Goal: Check status: Check status

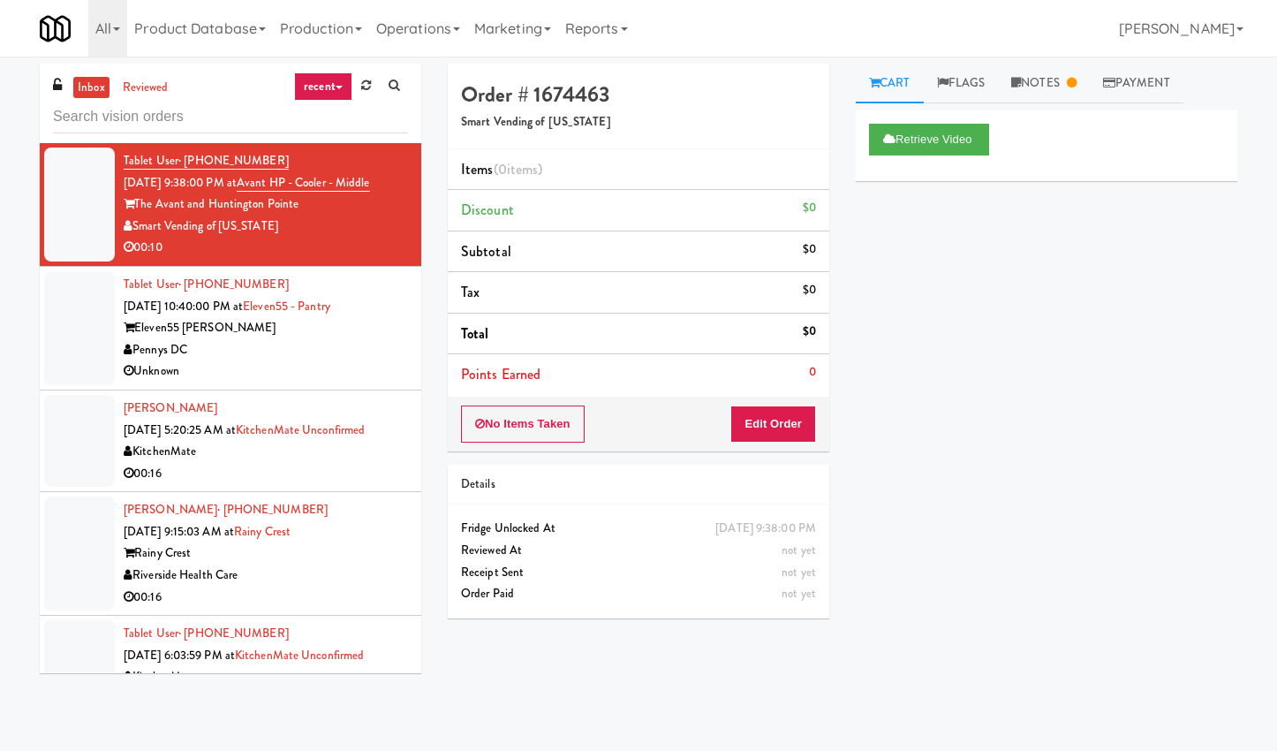
click at [325, 83] on link "recent" at bounding box center [323, 86] width 58 height 28
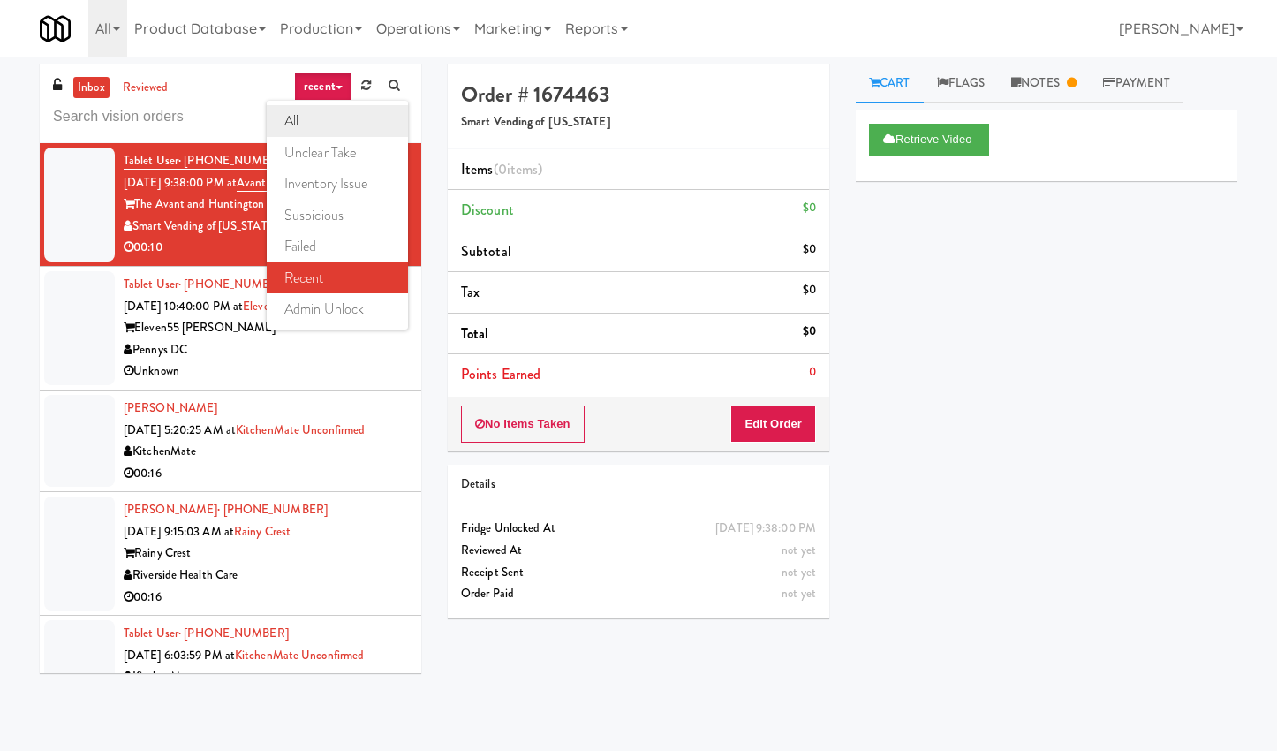
click at [325, 121] on link "all" at bounding box center [337, 121] width 141 height 32
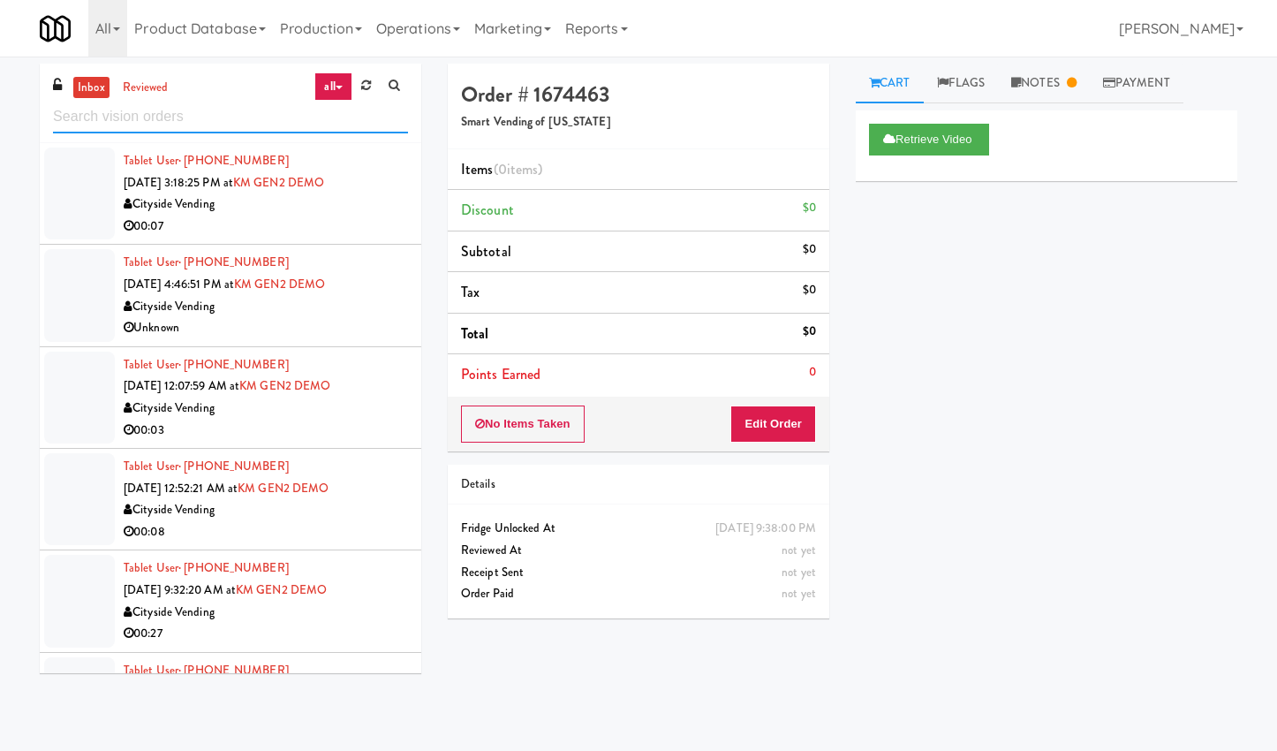
click at [167, 120] on input "text" at bounding box center [230, 117] width 355 height 33
type input "cooler"
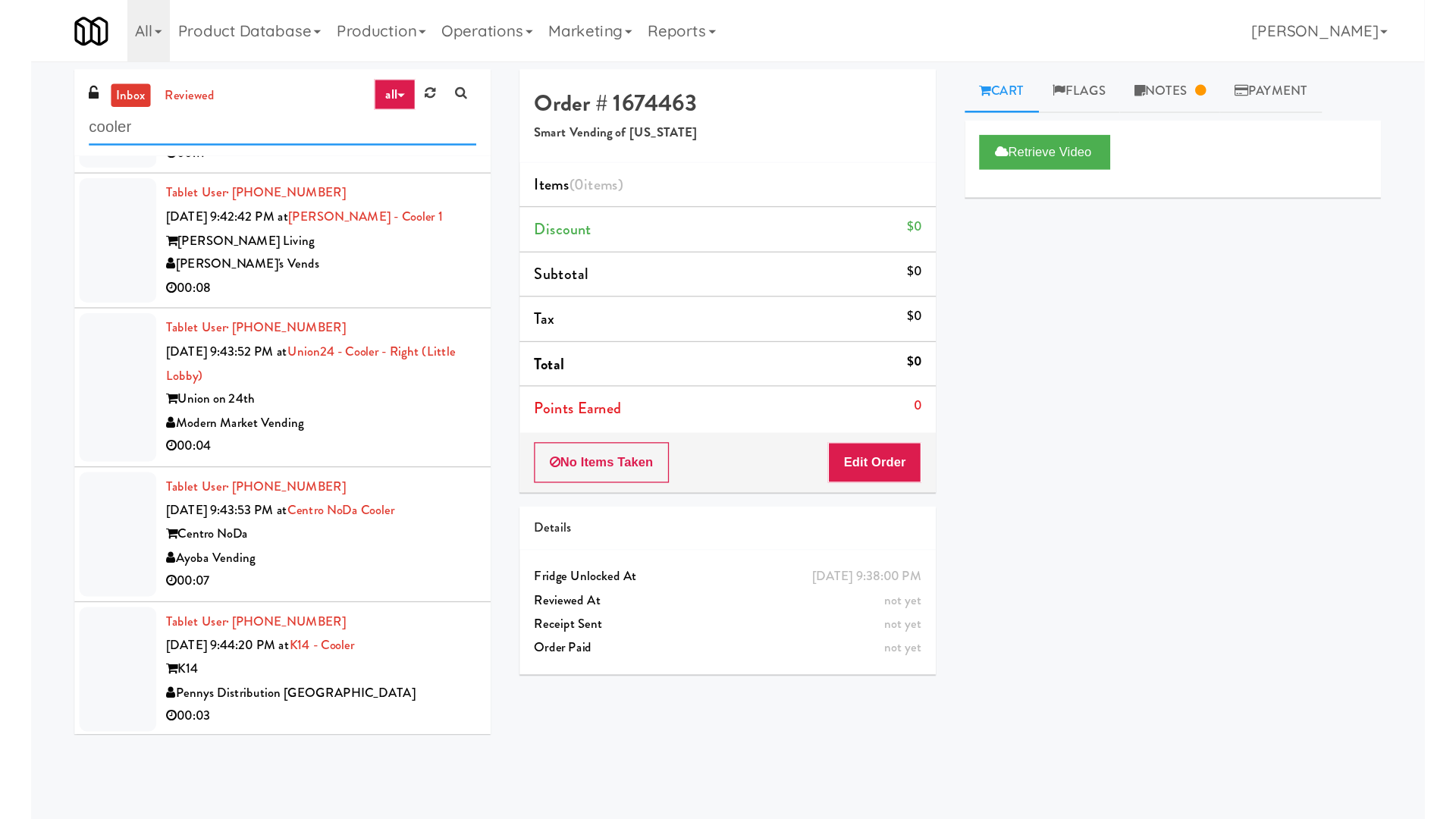
scroll to position [10894, 0]
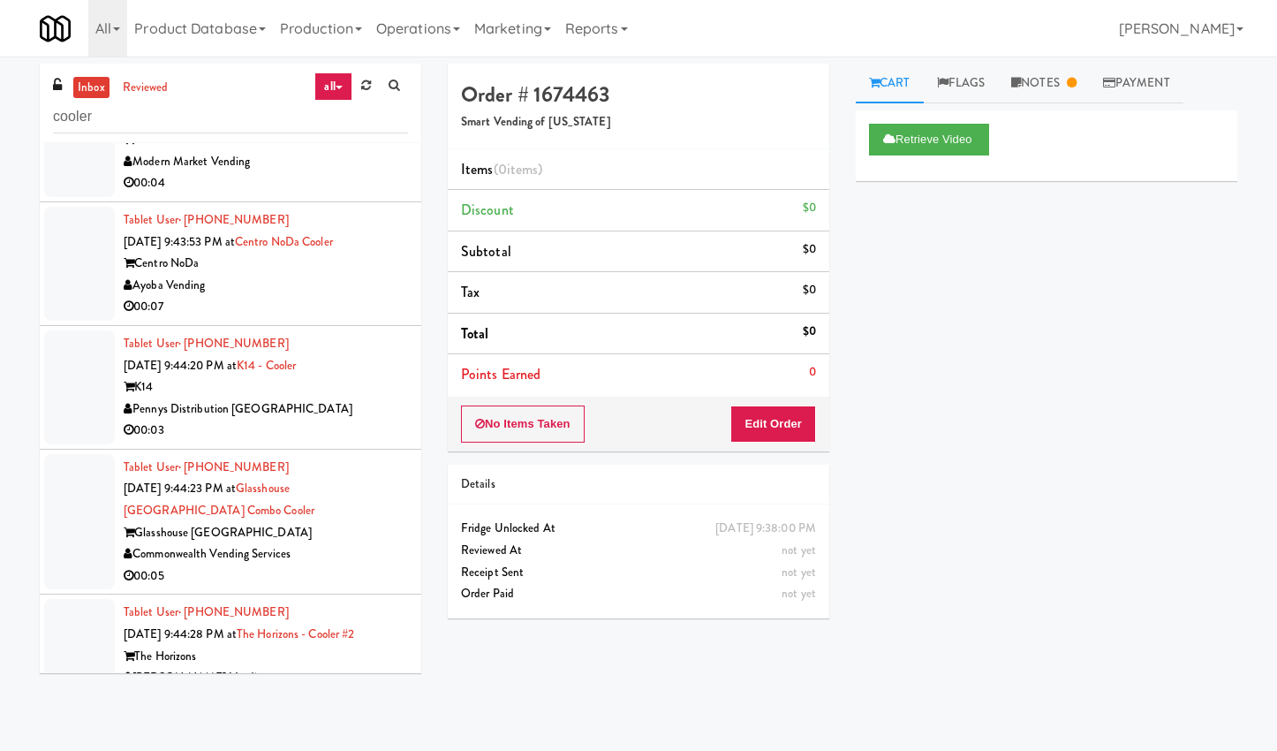
click at [318, 173] on div "Modern Market Vending" at bounding box center [266, 162] width 284 height 22
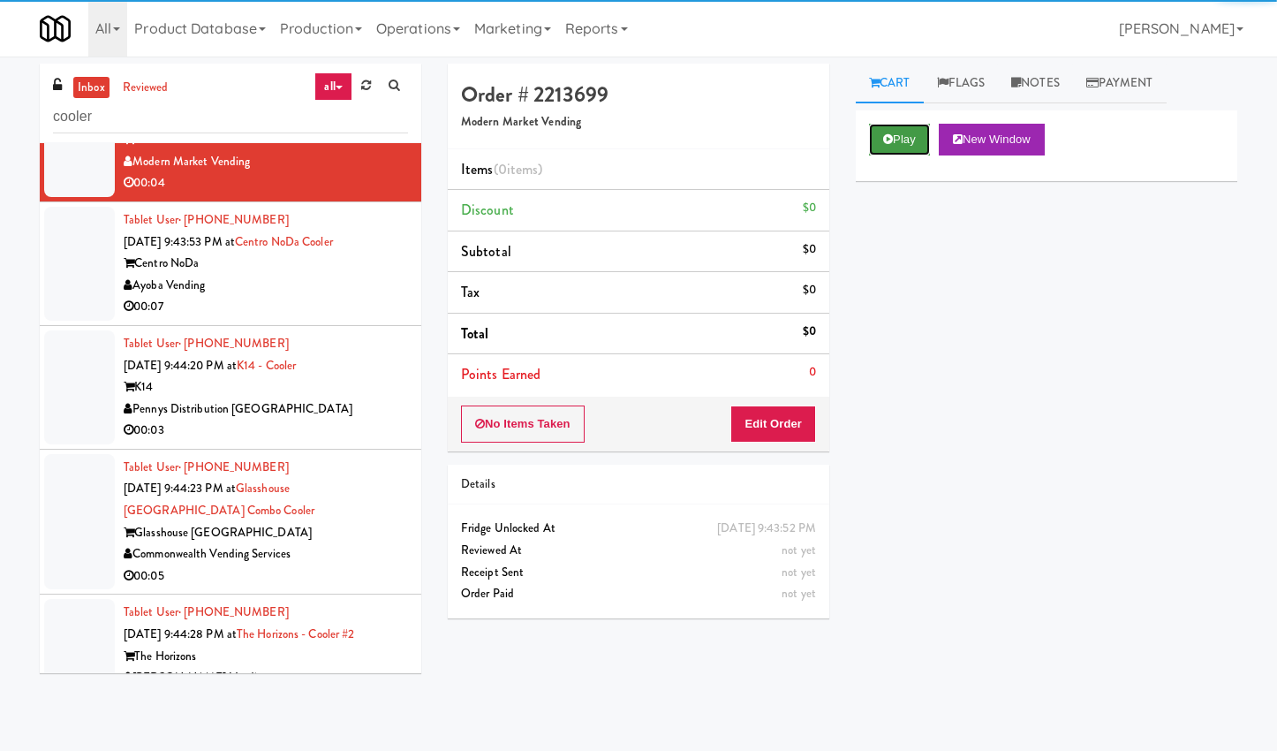
click at [901, 147] on button "Play" at bounding box center [899, 140] width 61 height 32
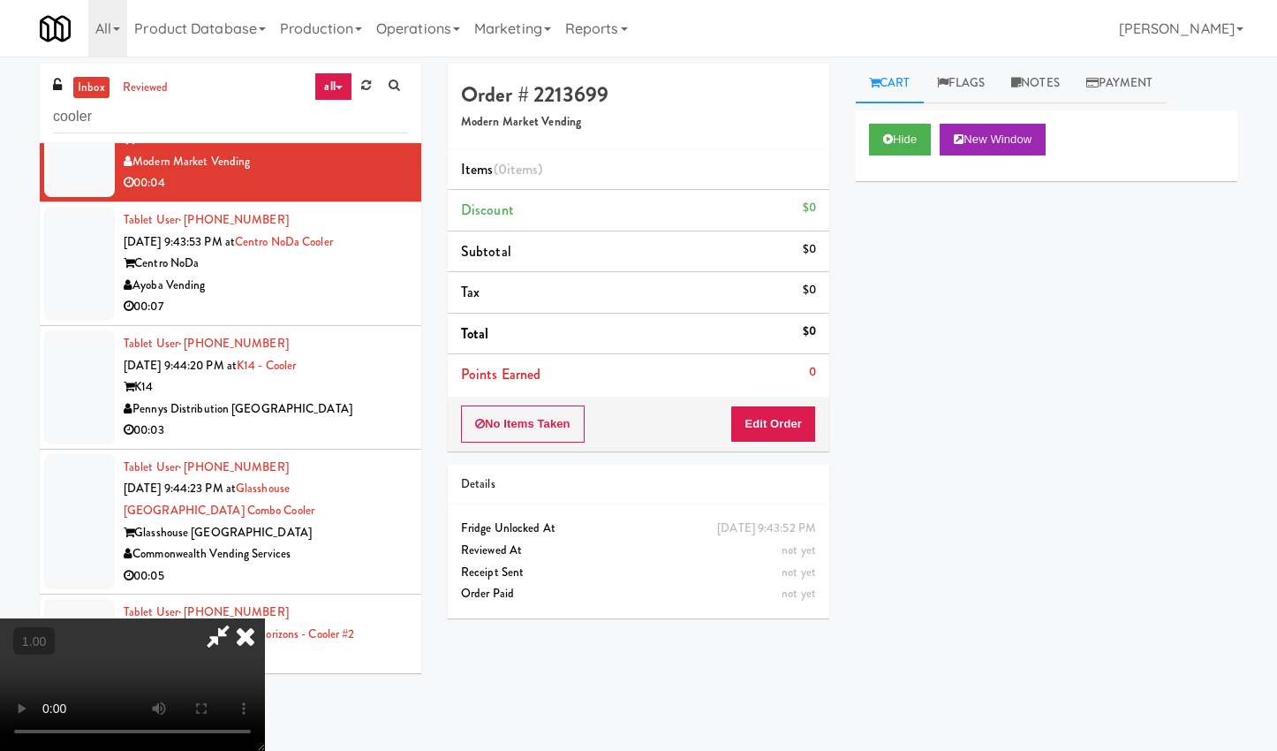
click at [265, 618] on video at bounding box center [132, 684] width 265 height 133
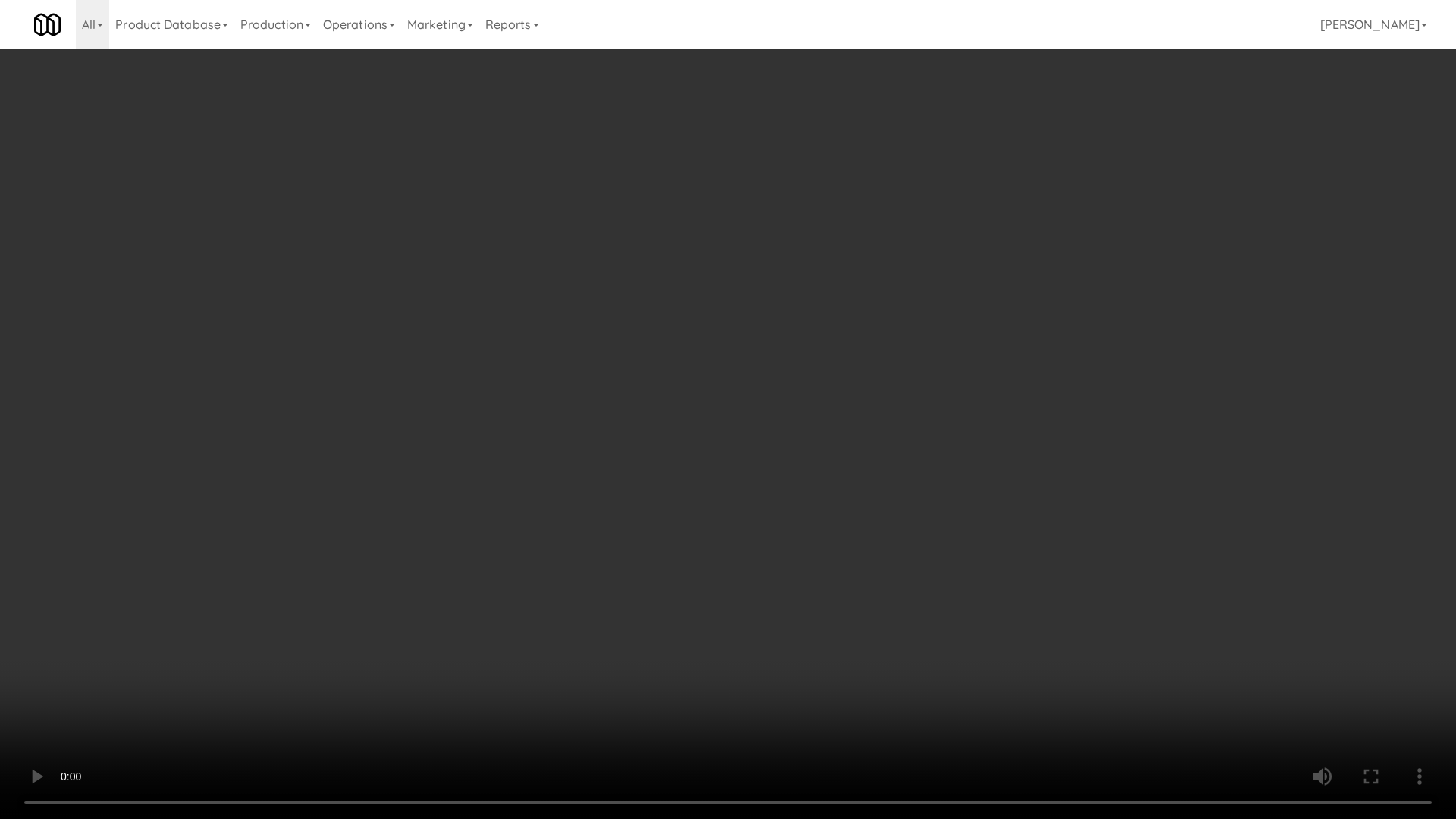
click at [522, 453] on video at bounding box center [728, 410] width 1456 height 819
click at [482, 508] on video at bounding box center [728, 410] width 1456 height 819
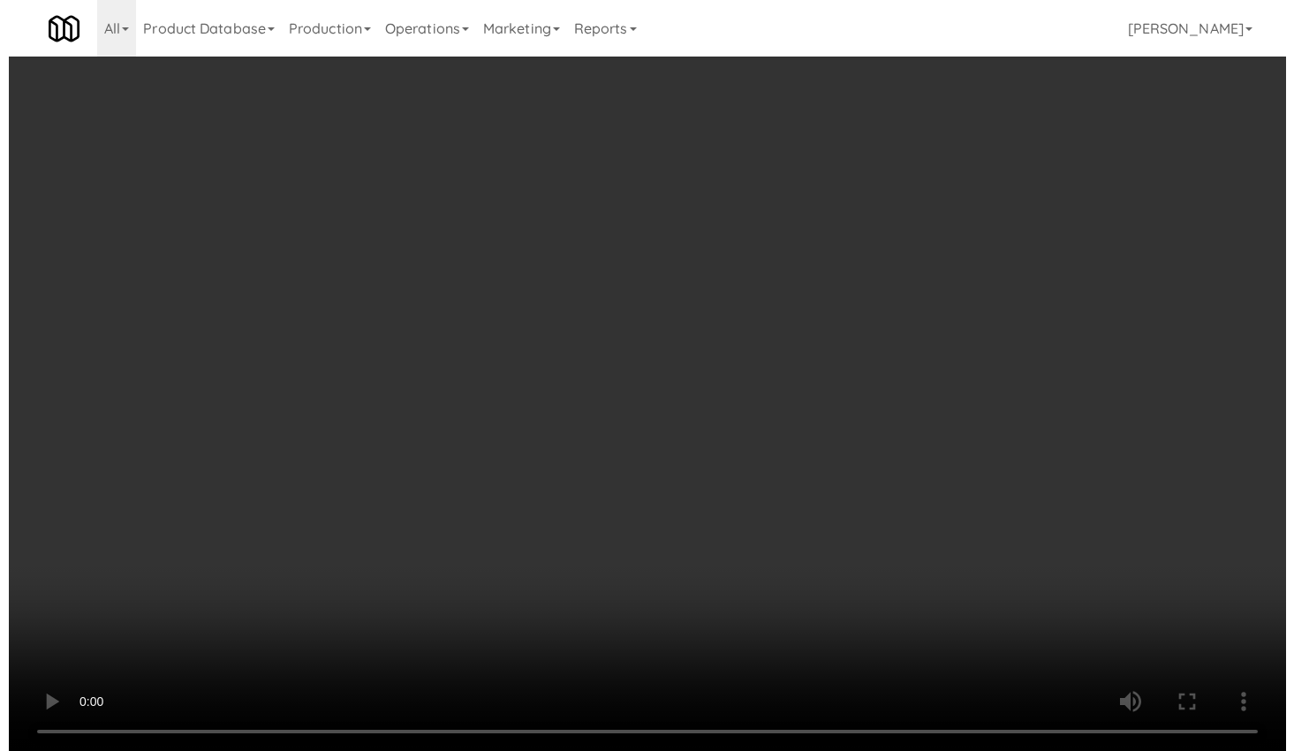
scroll to position [12690, 0]
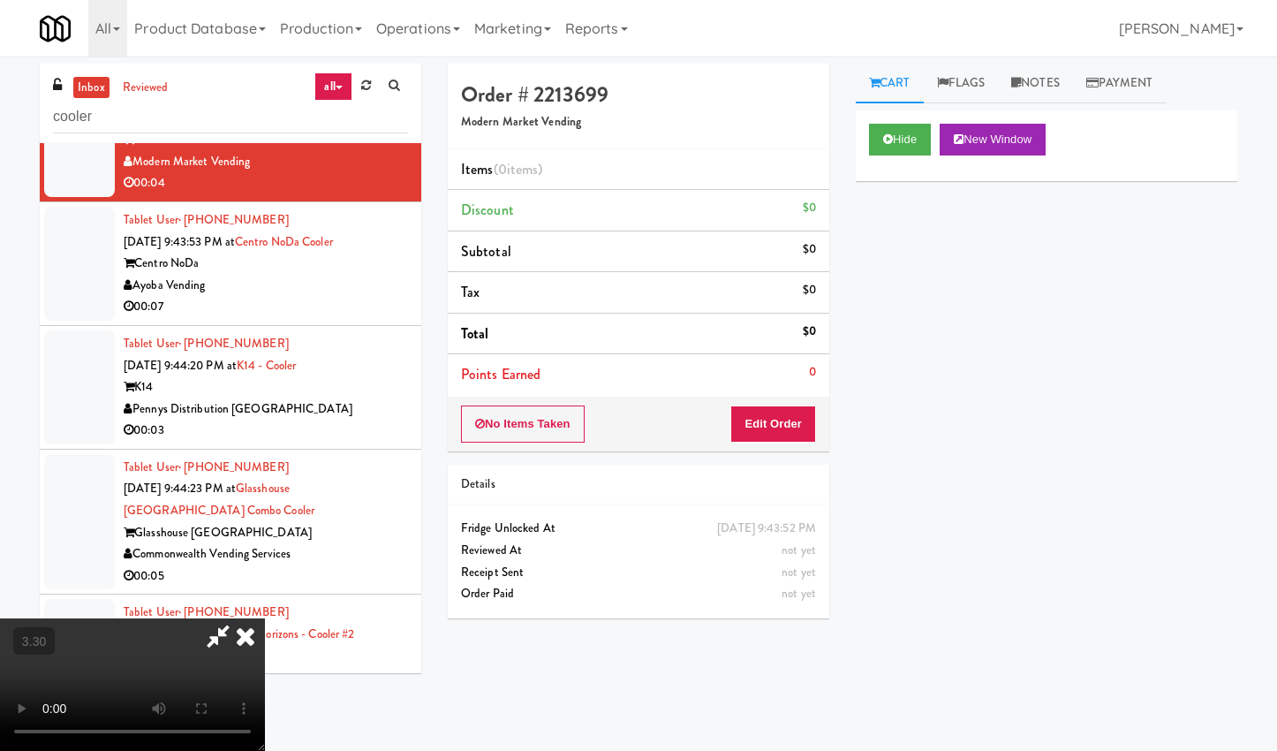
click at [265, 618] on icon at bounding box center [245, 635] width 39 height 35
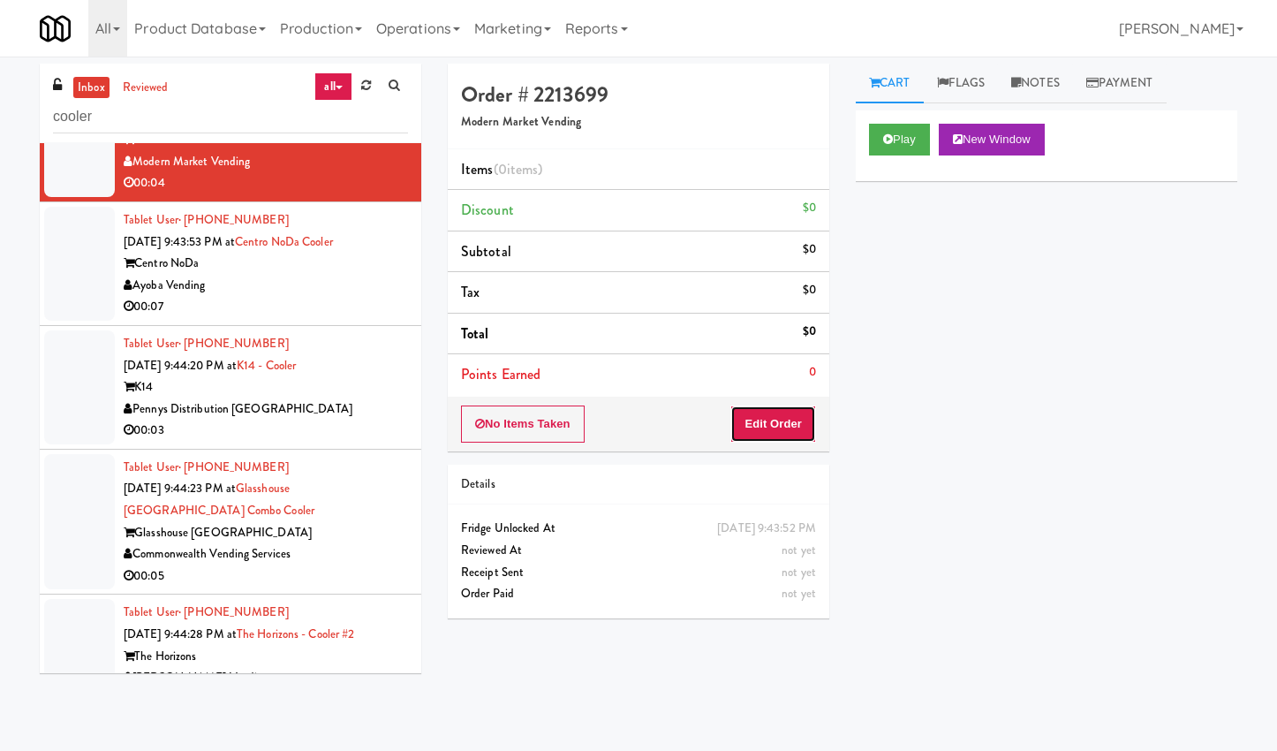
click at [775, 432] on button "Edit Order" at bounding box center [774, 423] width 86 height 37
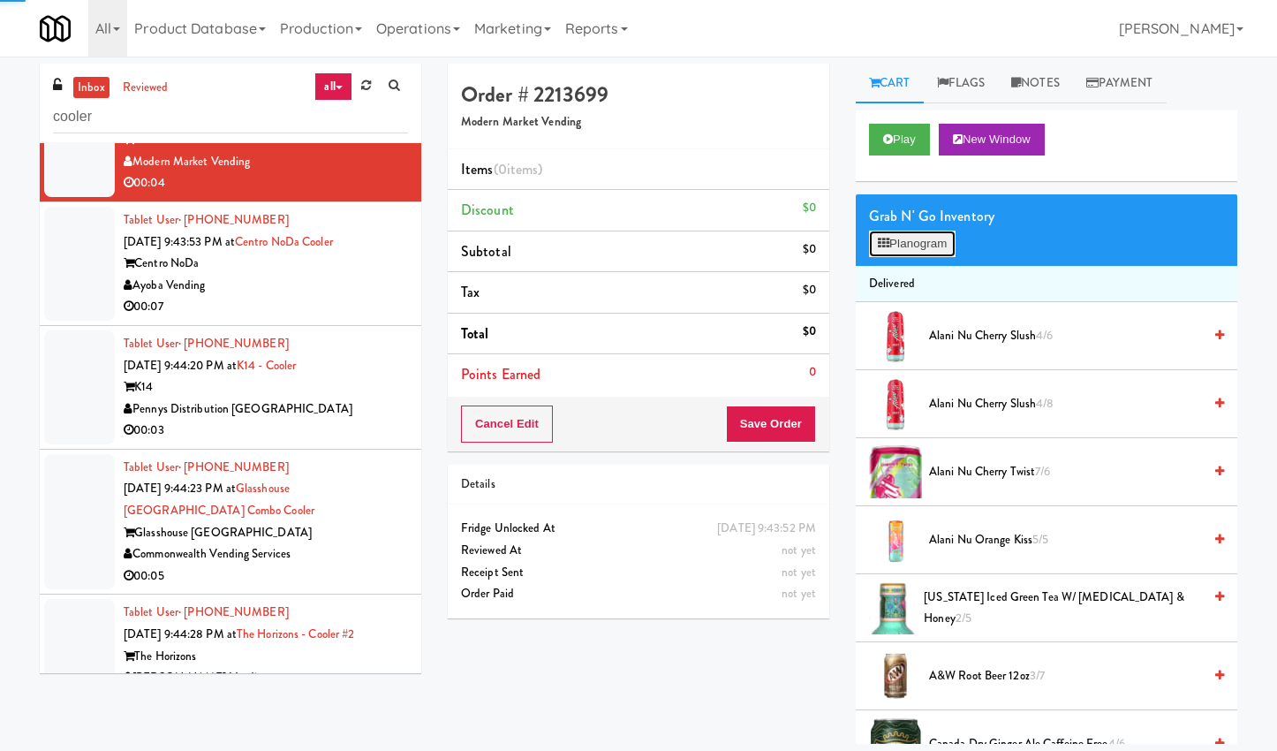
click at [885, 246] on icon at bounding box center [883, 243] width 11 height 11
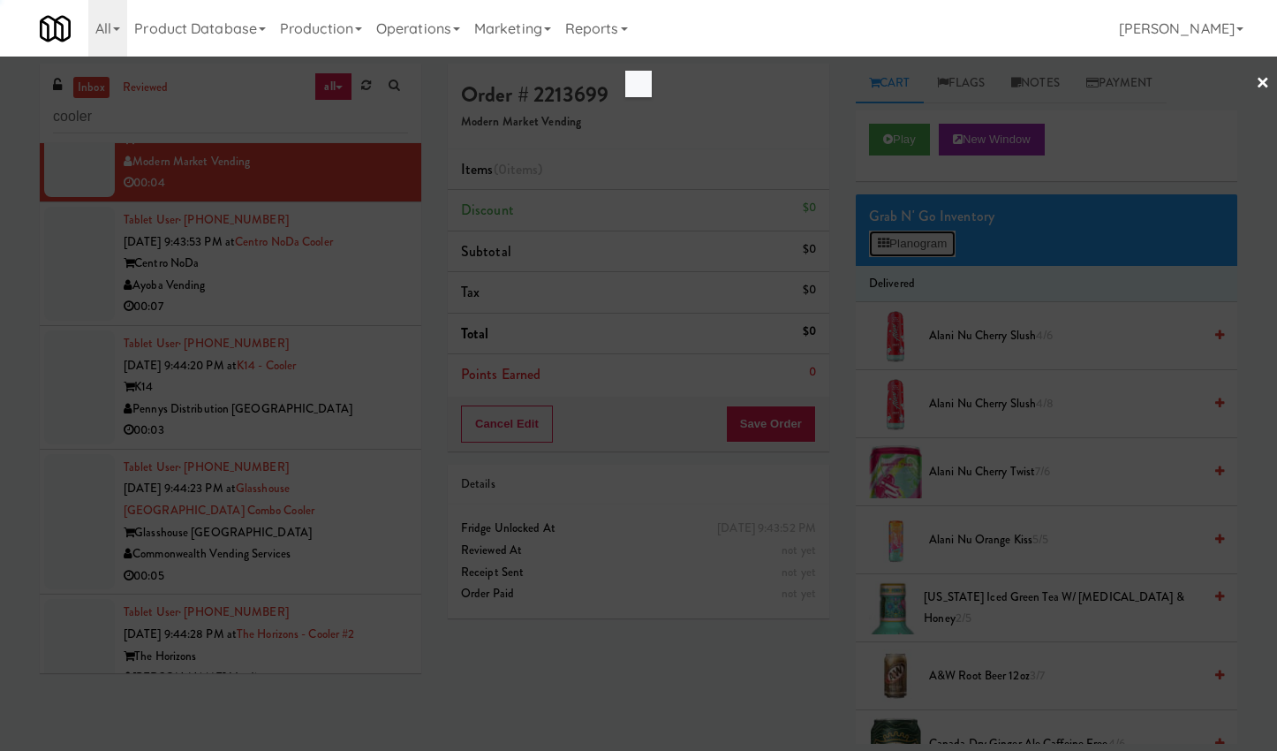
scroll to position [12626, 0]
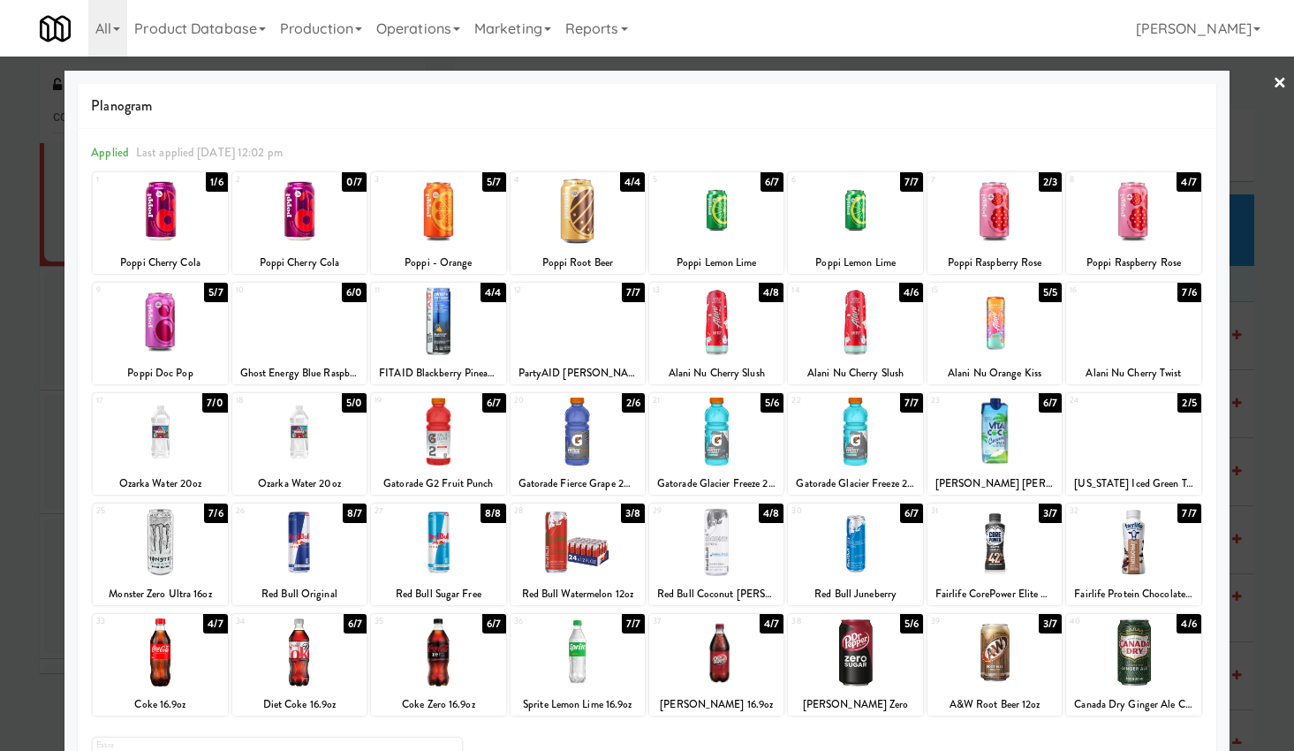
click at [450, 675] on div at bounding box center [438, 652] width 134 height 68
click at [1273, 83] on link "×" at bounding box center [1280, 84] width 14 height 55
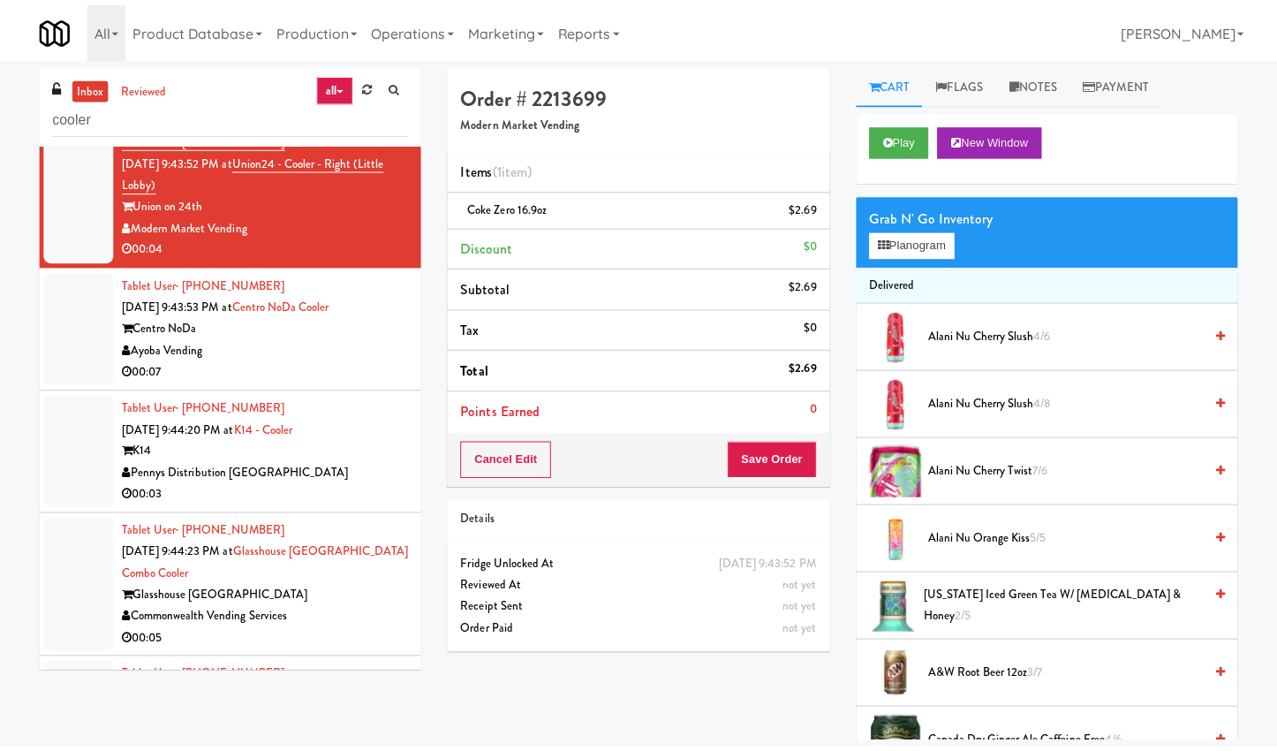
scroll to position [12690, 0]
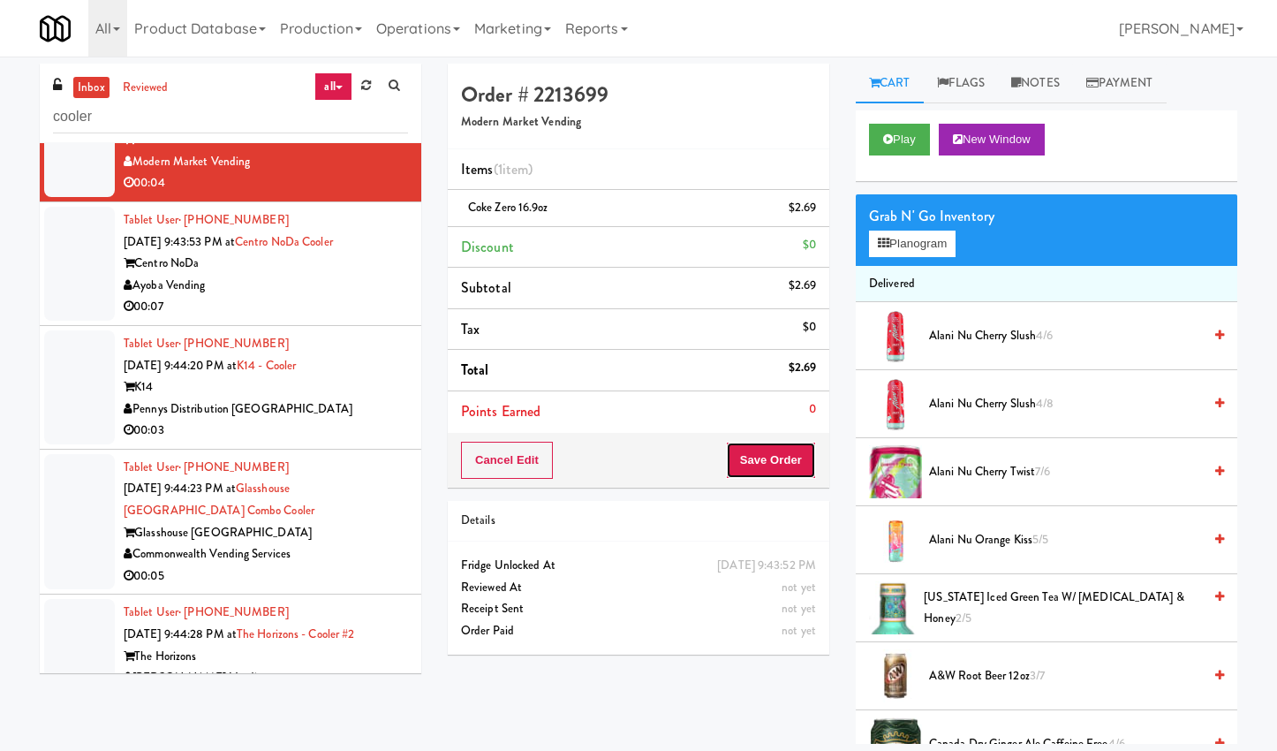
click at [809, 461] on button "Save Order" at bounding box center [771, 460] width 90 height 37
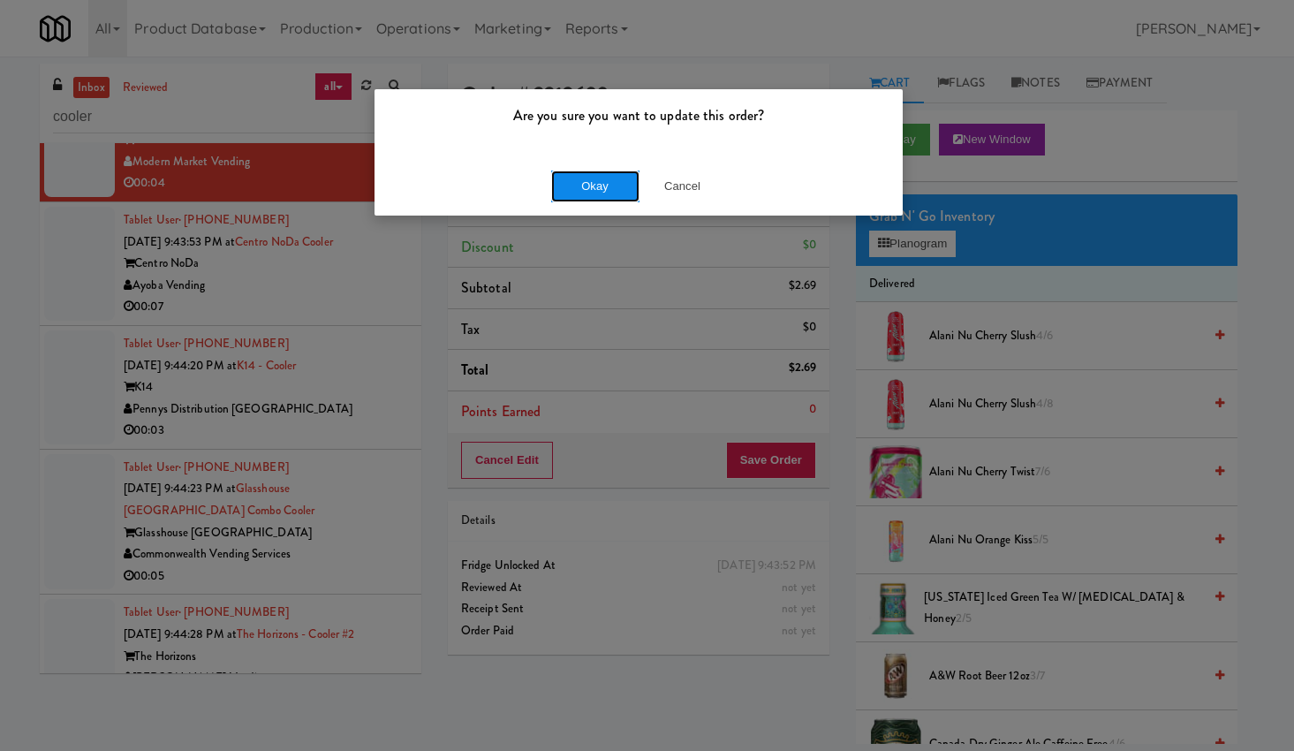
click at [591, 196] on button "Okay" at bounding box center [595, 187] width 88 height 32
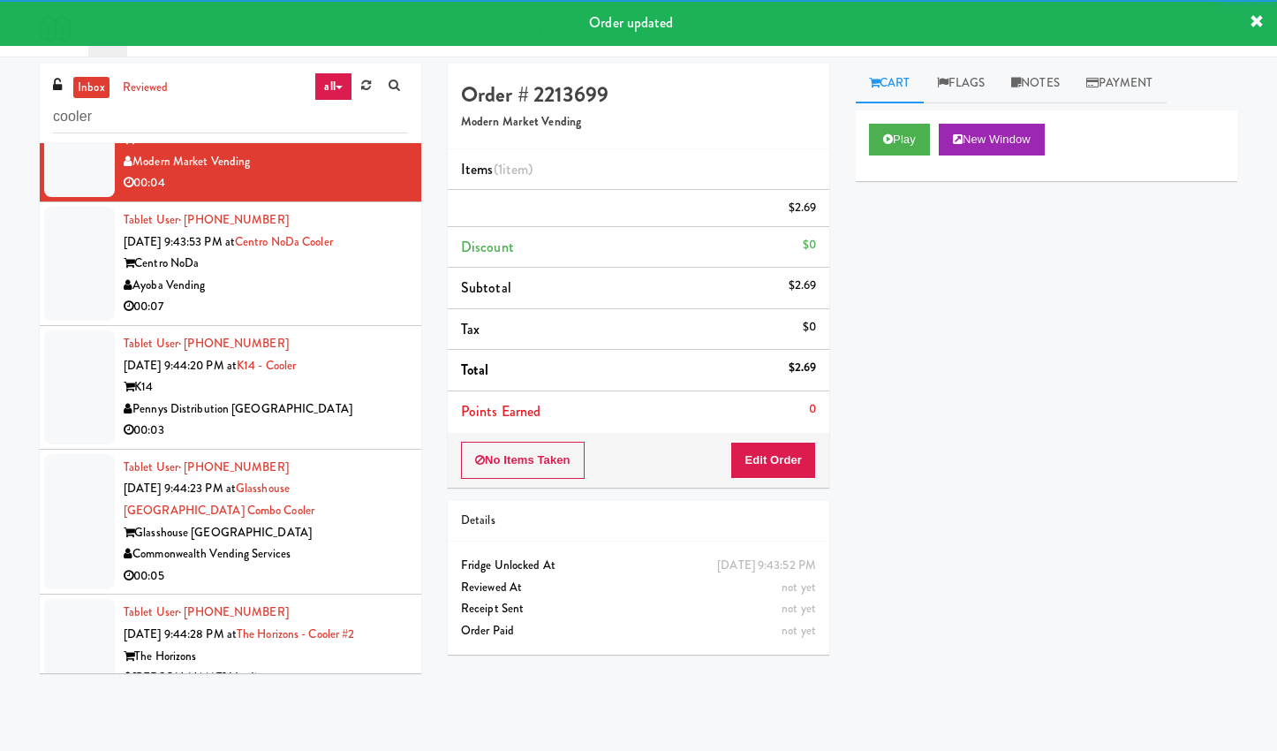
click at [332, 318] on div "Tablet User · (201) 658-2865 [DATE] 9:43:53 PM at [GEOGRAPHIC_DATA] Vending 00:…" at bounding box center [266, 263] width 284 height 109
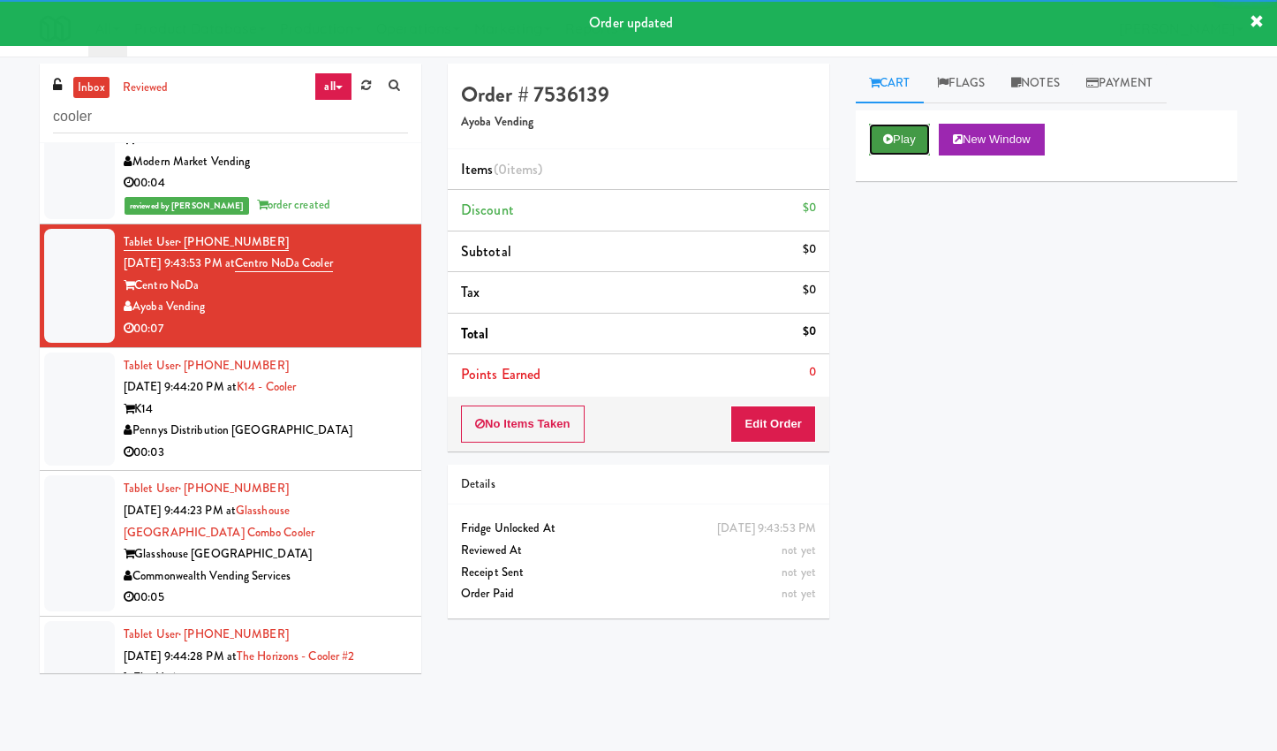
click at [904, 137] on button "Play" at bounding box center [899, 140] width 61 height 32
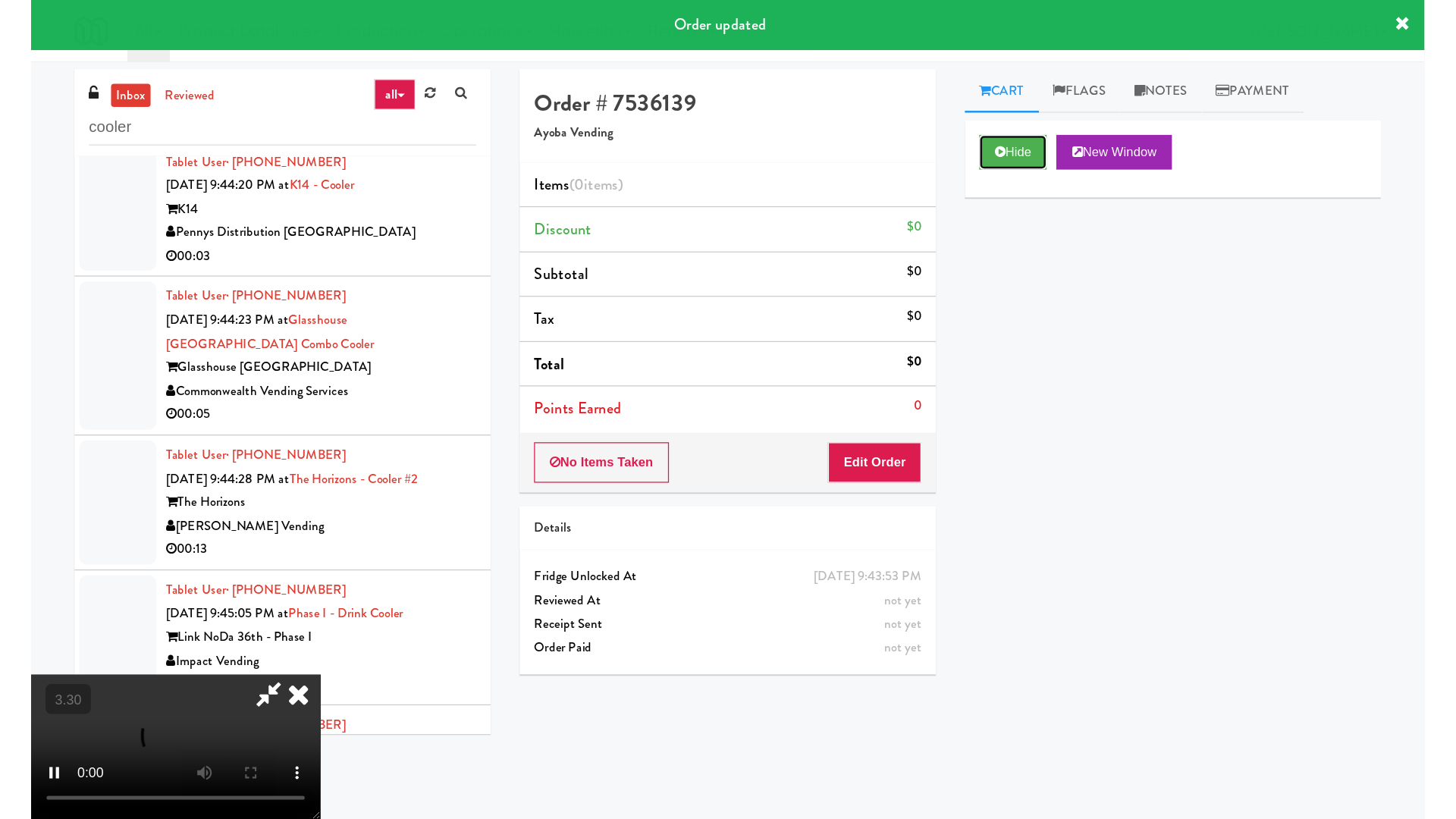
scroll to position [11084, 0]
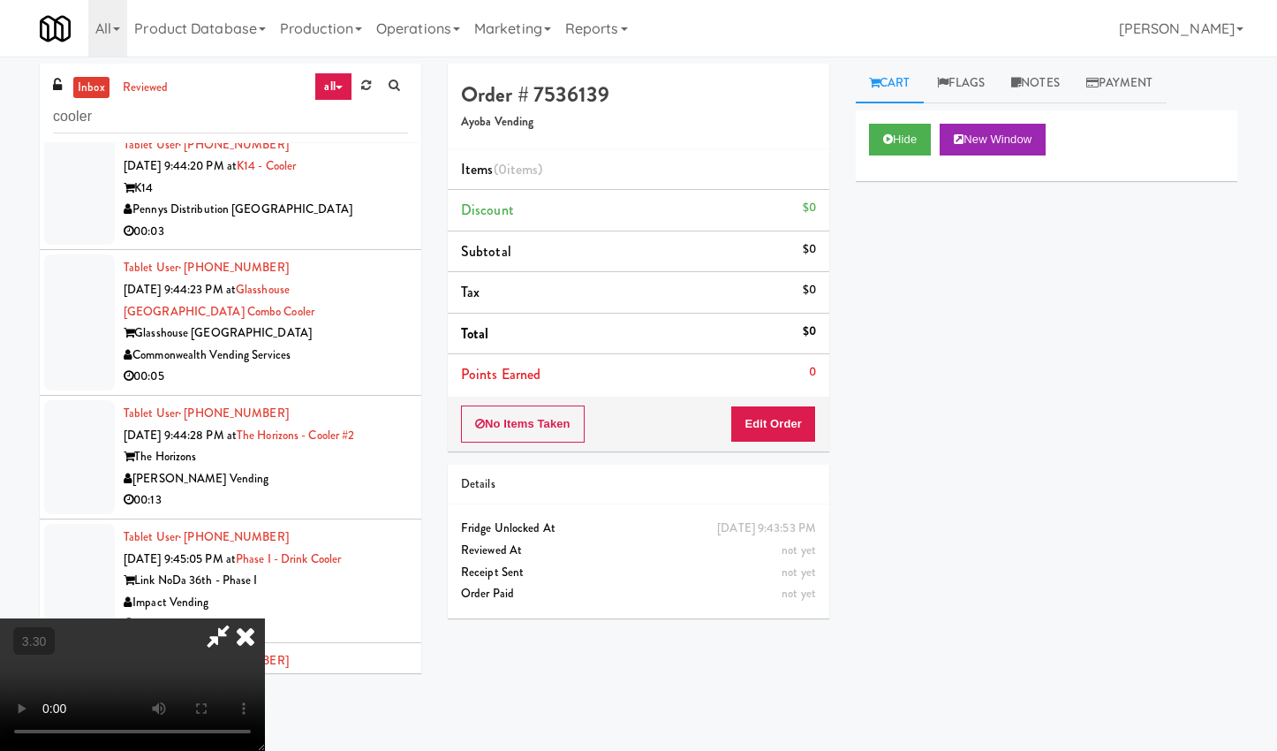
click at [265, 618] on video at bounding box center [132, 684] width 265 height 133
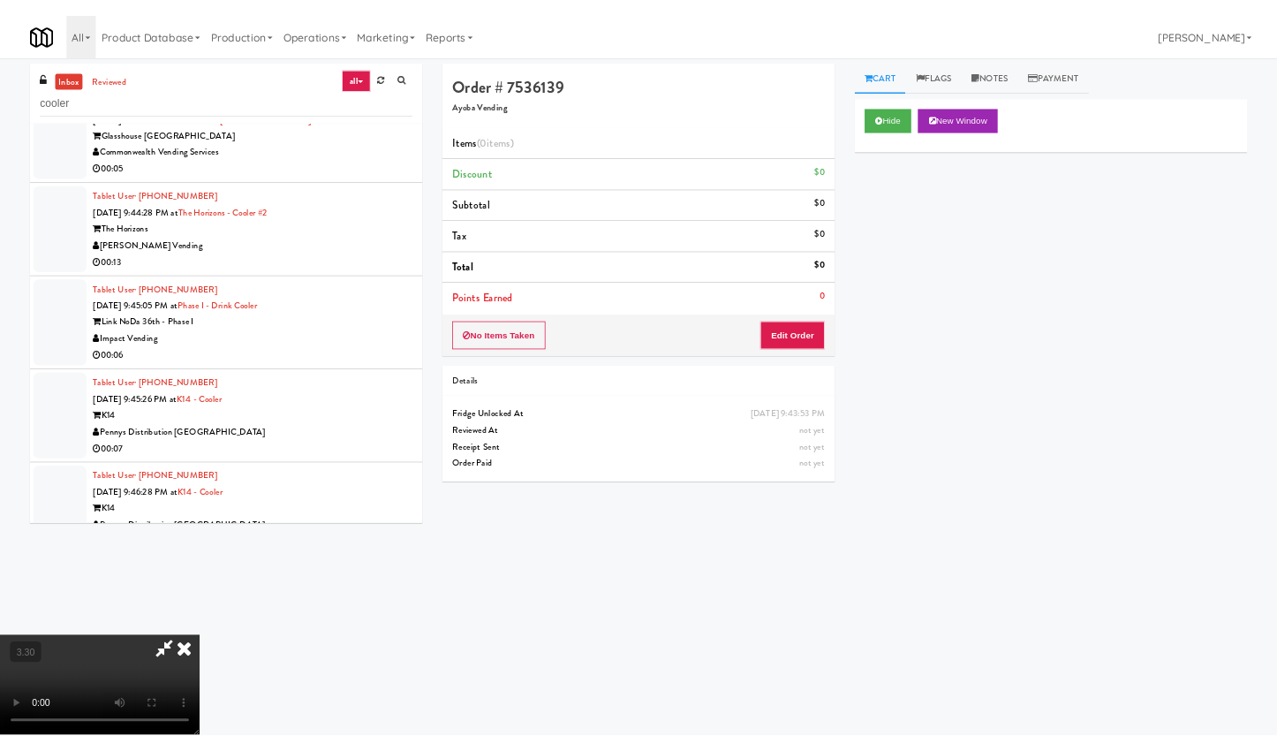
scroll to position [12433, 0]
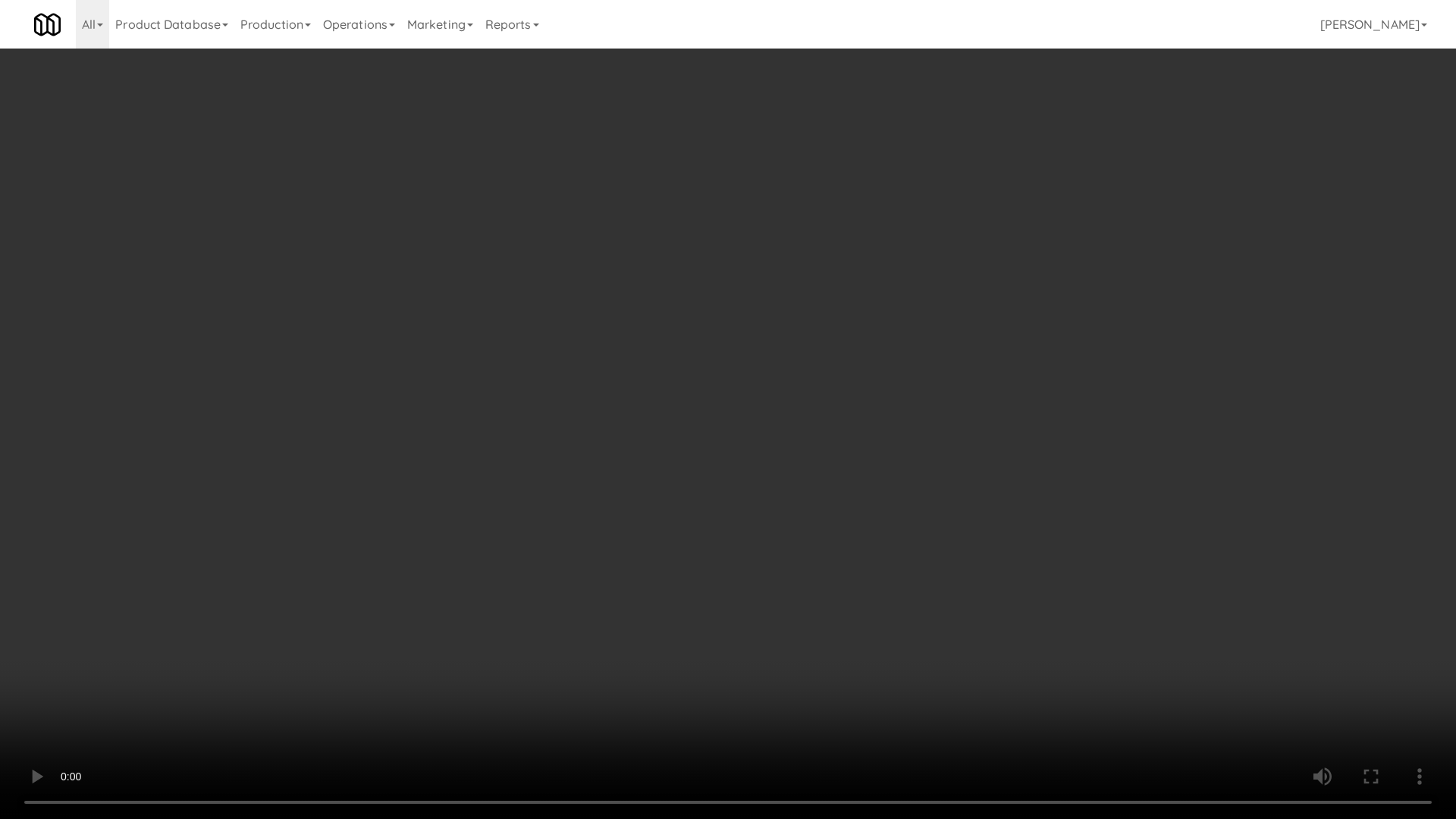
click at [527, 422] on video at bounding box center [728, 410] width 1456 height 819
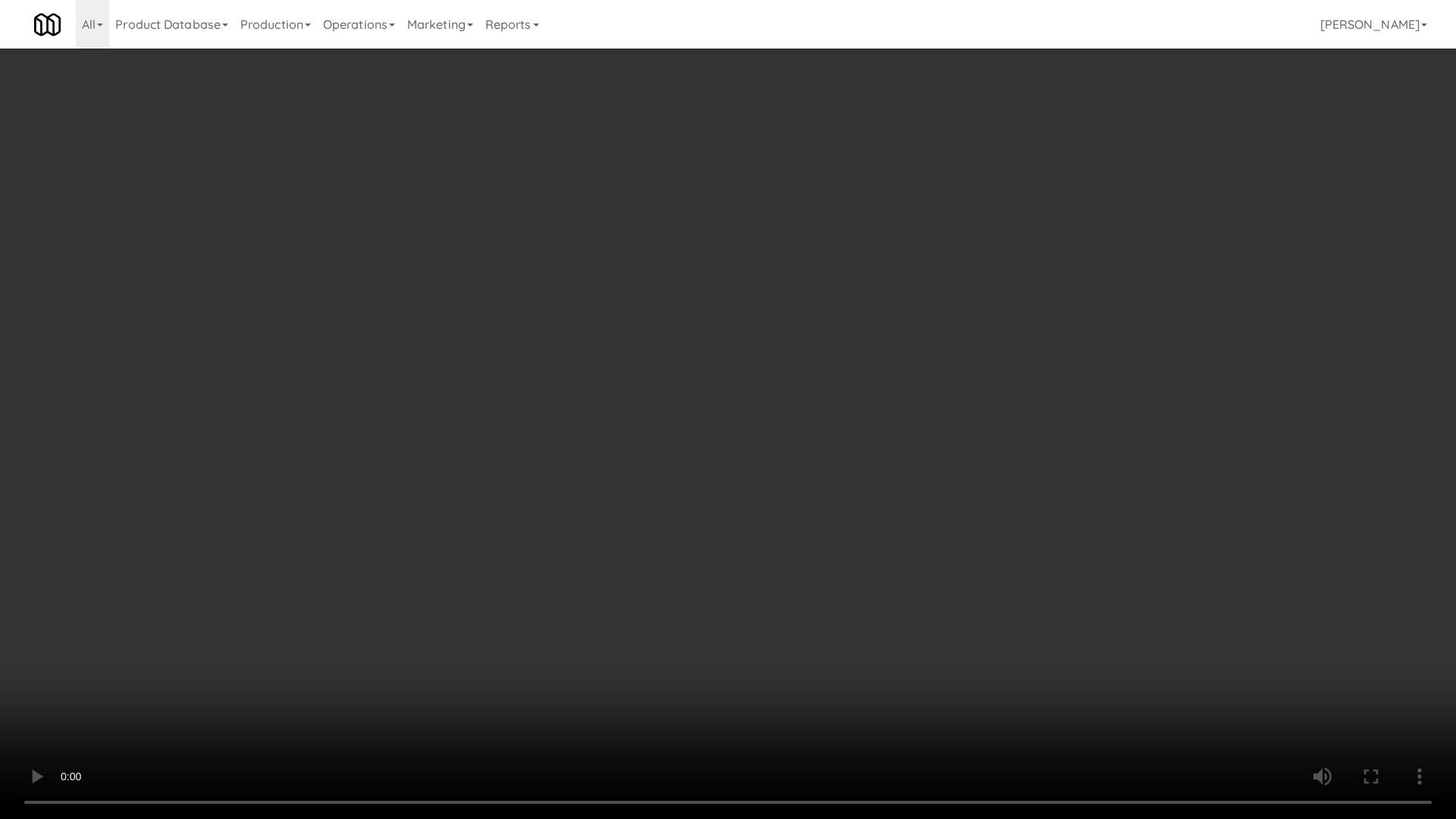
click at [527, 422] on video at bounding box center [728, 410] width 1456 height 819
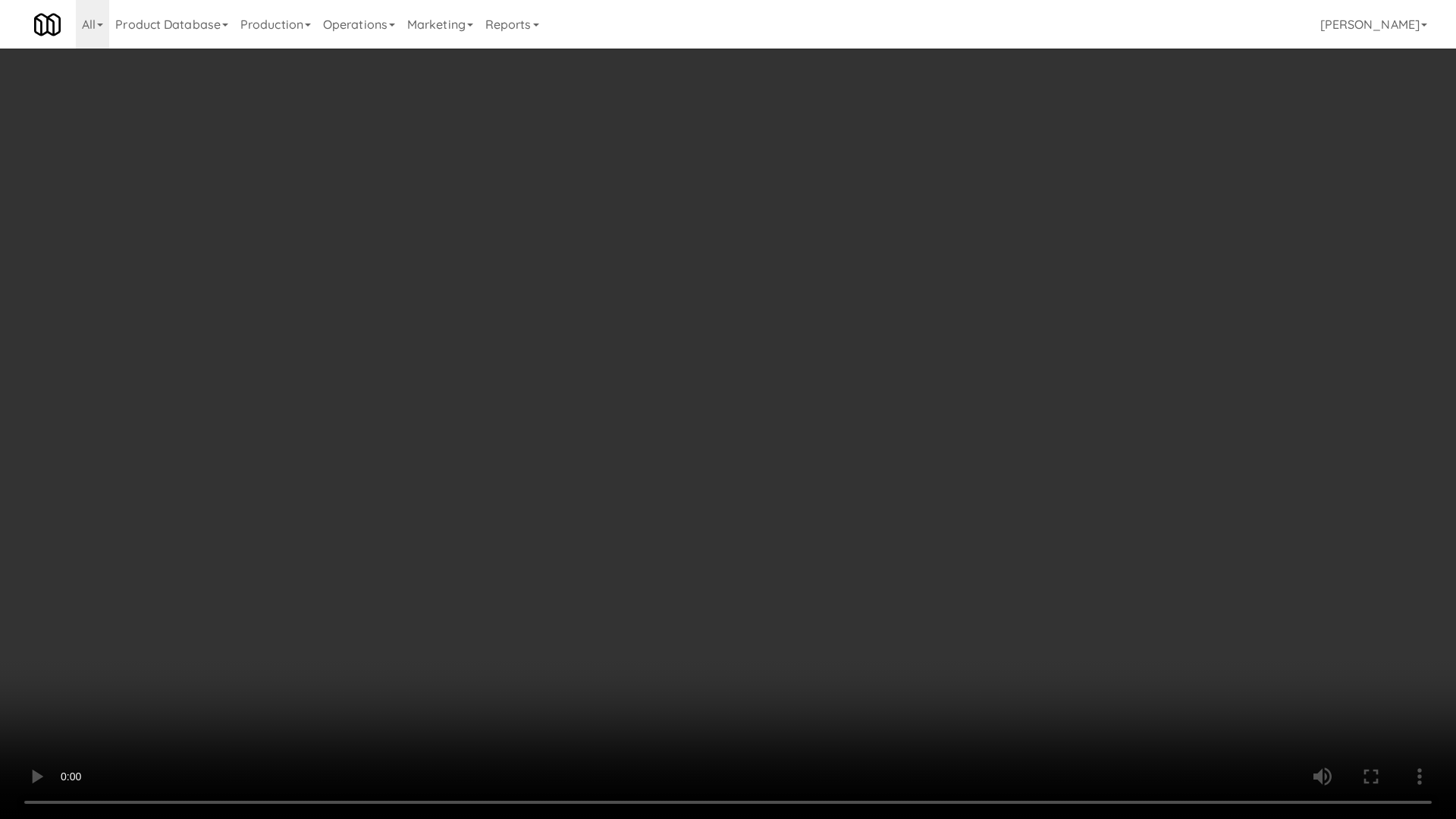
click at [527, 422] on video at bounding box center [728, 410] width 1456 height 819
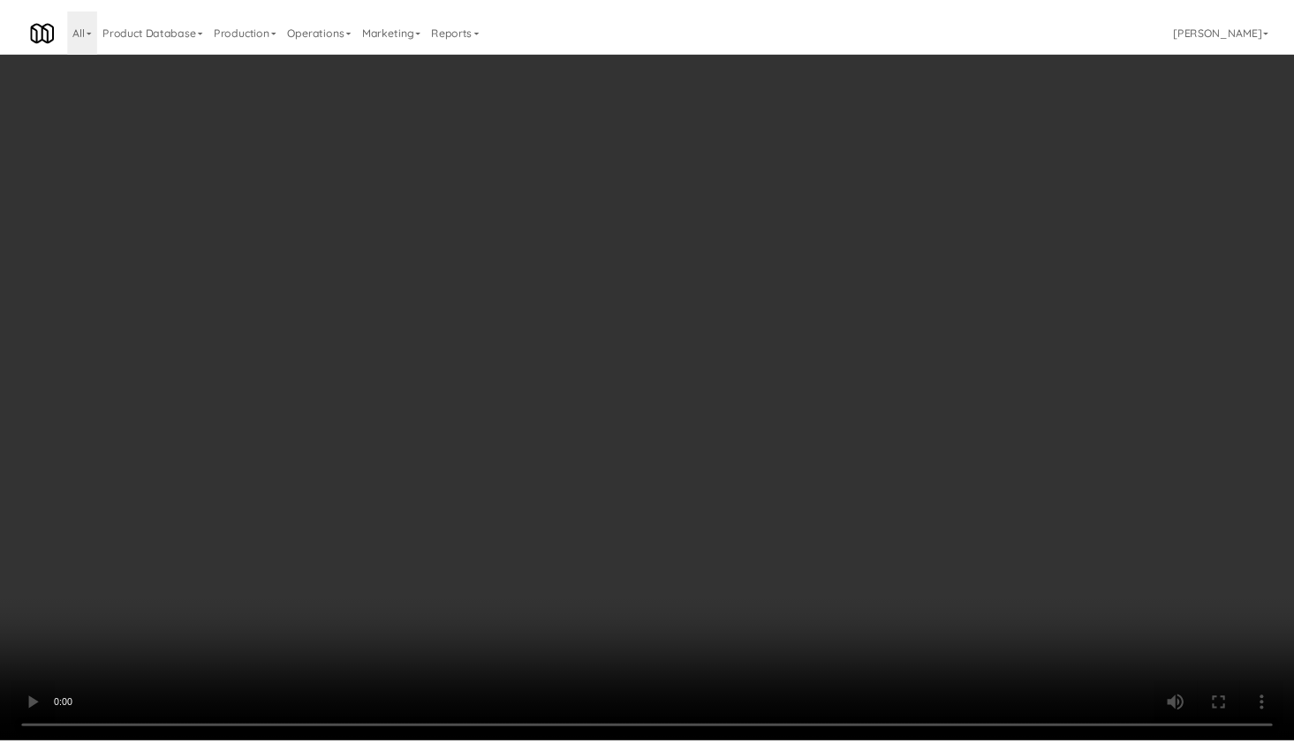
scroll to position [12911, 0]
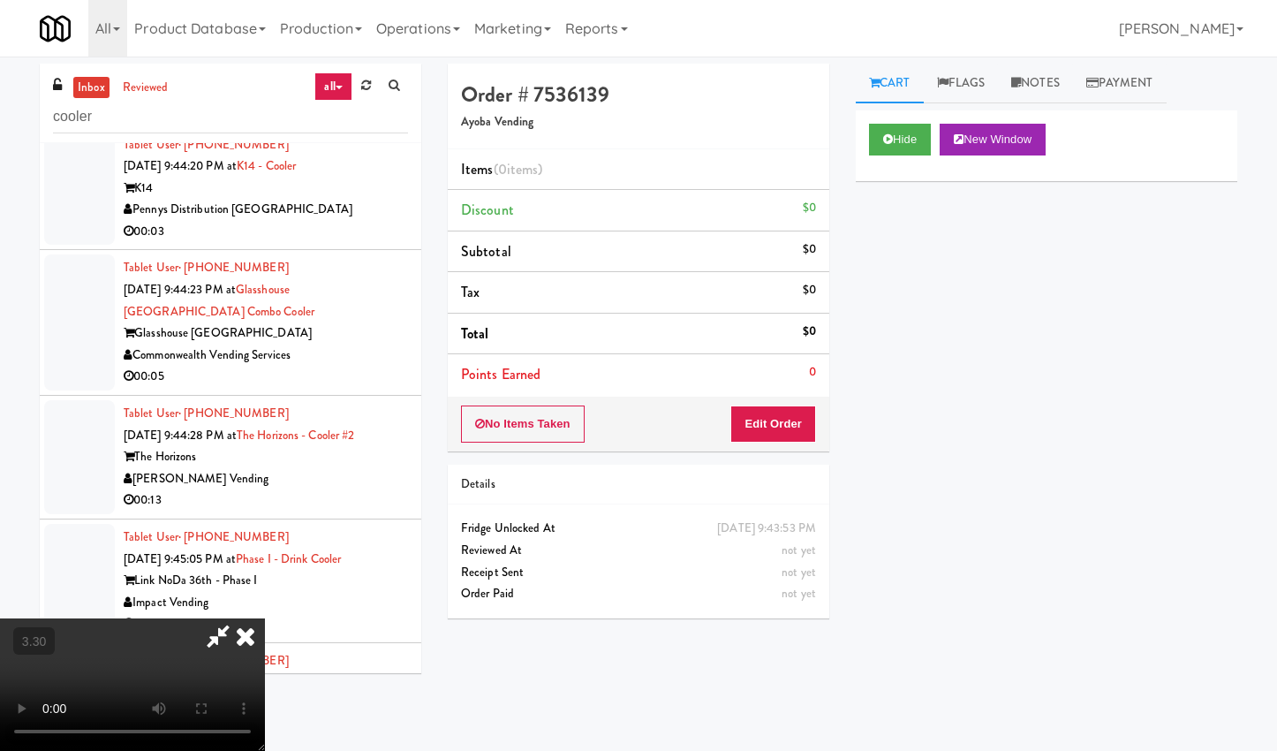
click at [239, 618] on icon at bounding box center [218, 635] width 41 height 35
click at [265, 618] on icon at bounding box center [245, 635] width 39 height 35
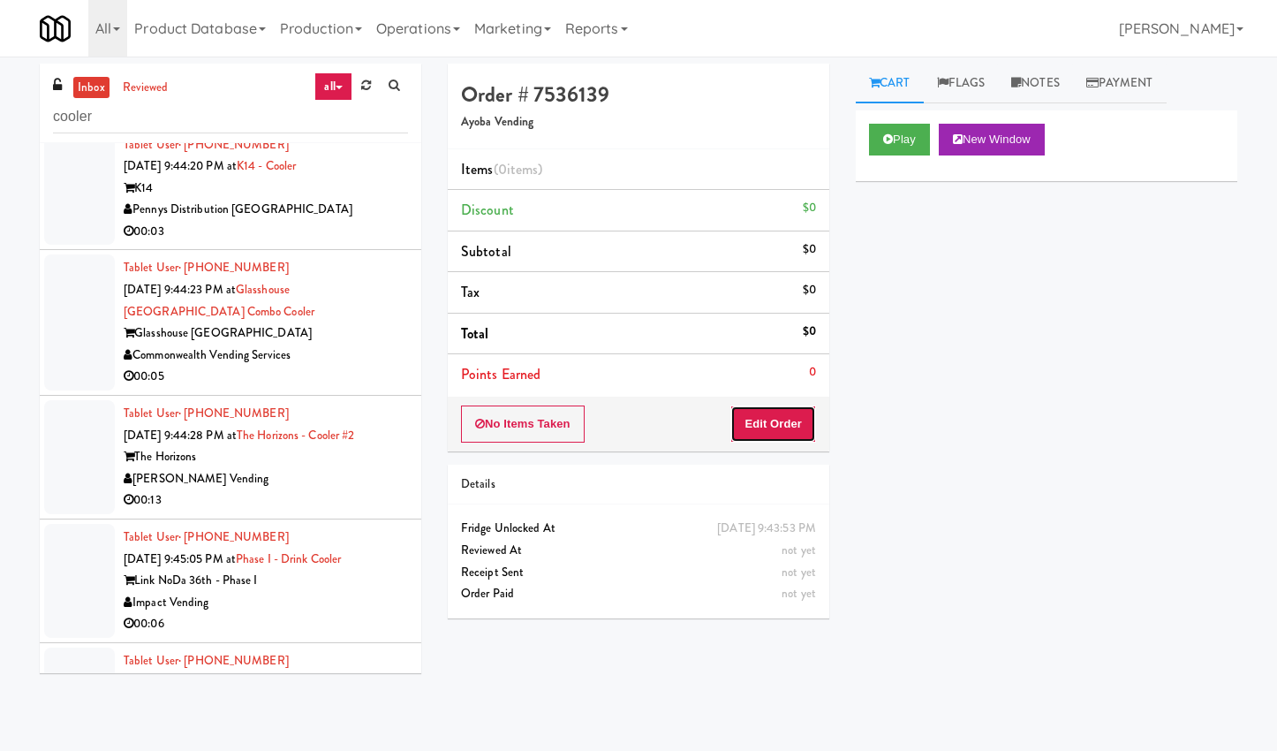
click at [770, 428] on button "Edit Order" at bounding box center [774, 423] width 86 height 37
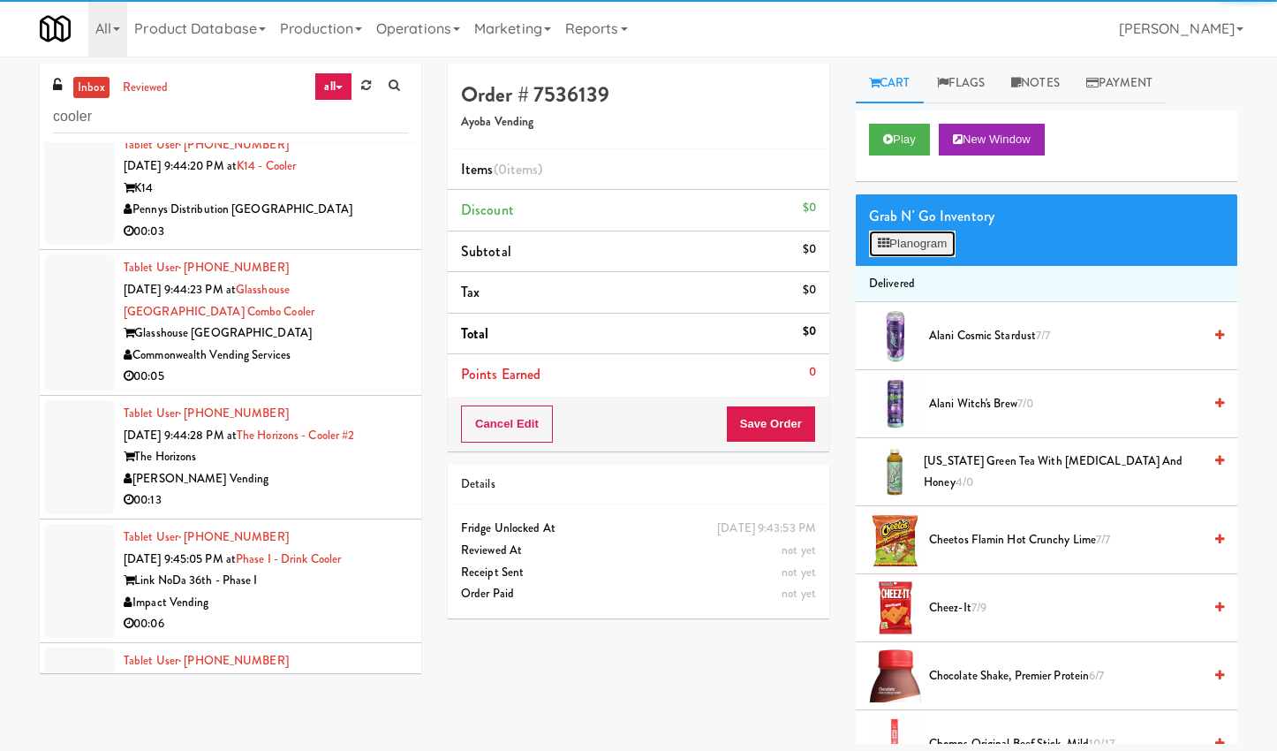
click at [914, 243] on button "Planogram" at bounding box center [912, 244] width 87 height 27
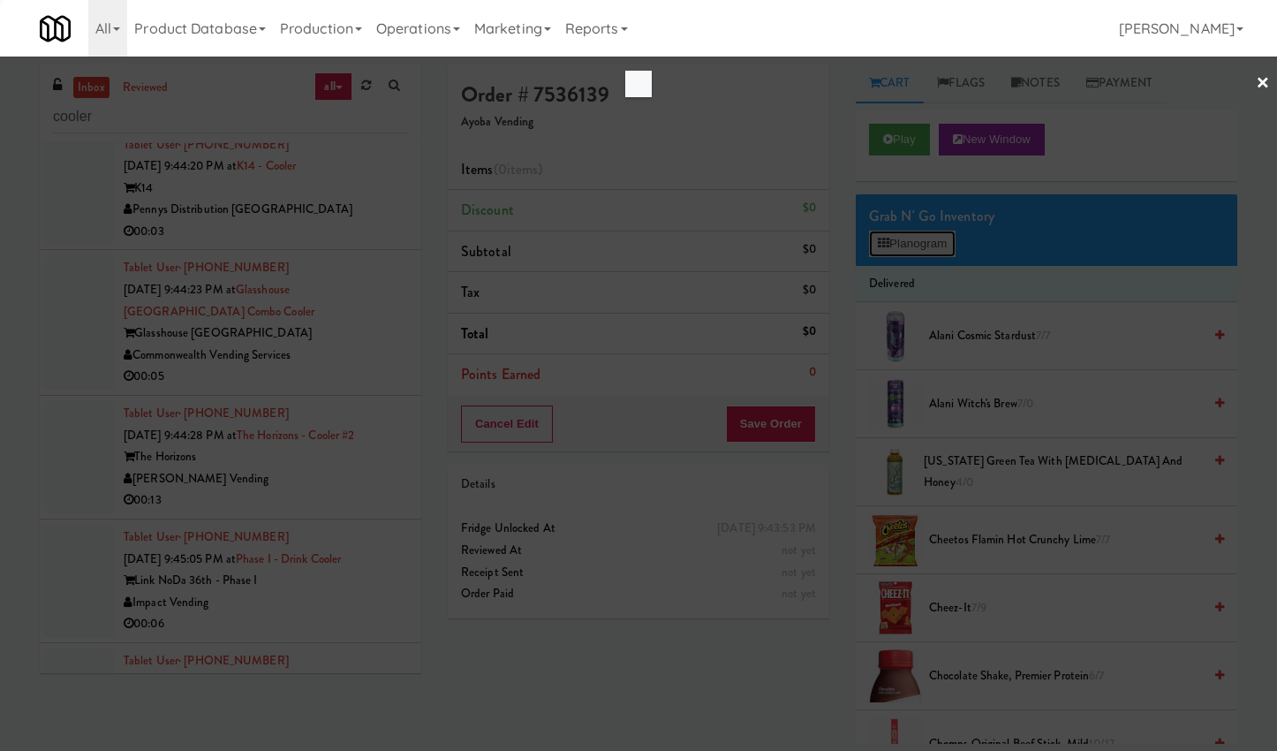
scroll to position [12846, 0]
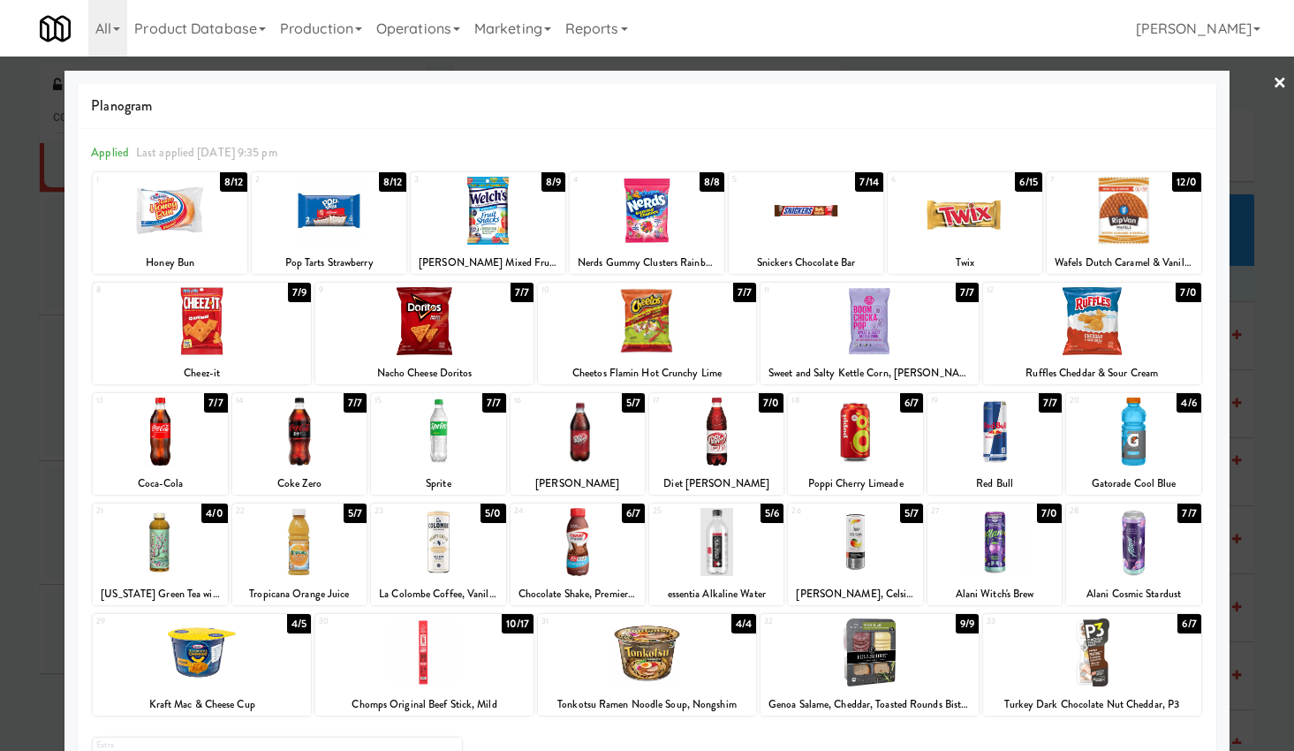
click at [656, 223] on div at bounding box center [647, 211] width 155 height 68
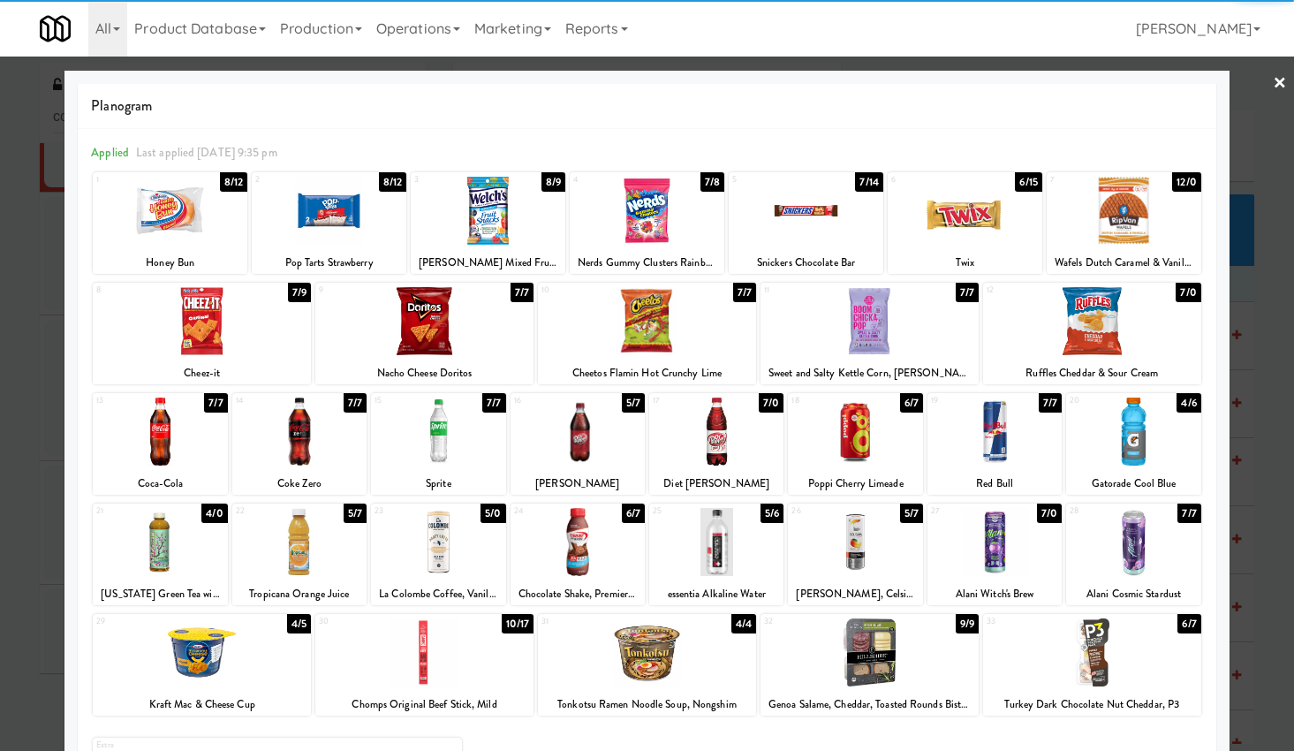
click at [1273, 80] on link "×" at bounding box center [1280, 84] width 14 height 55
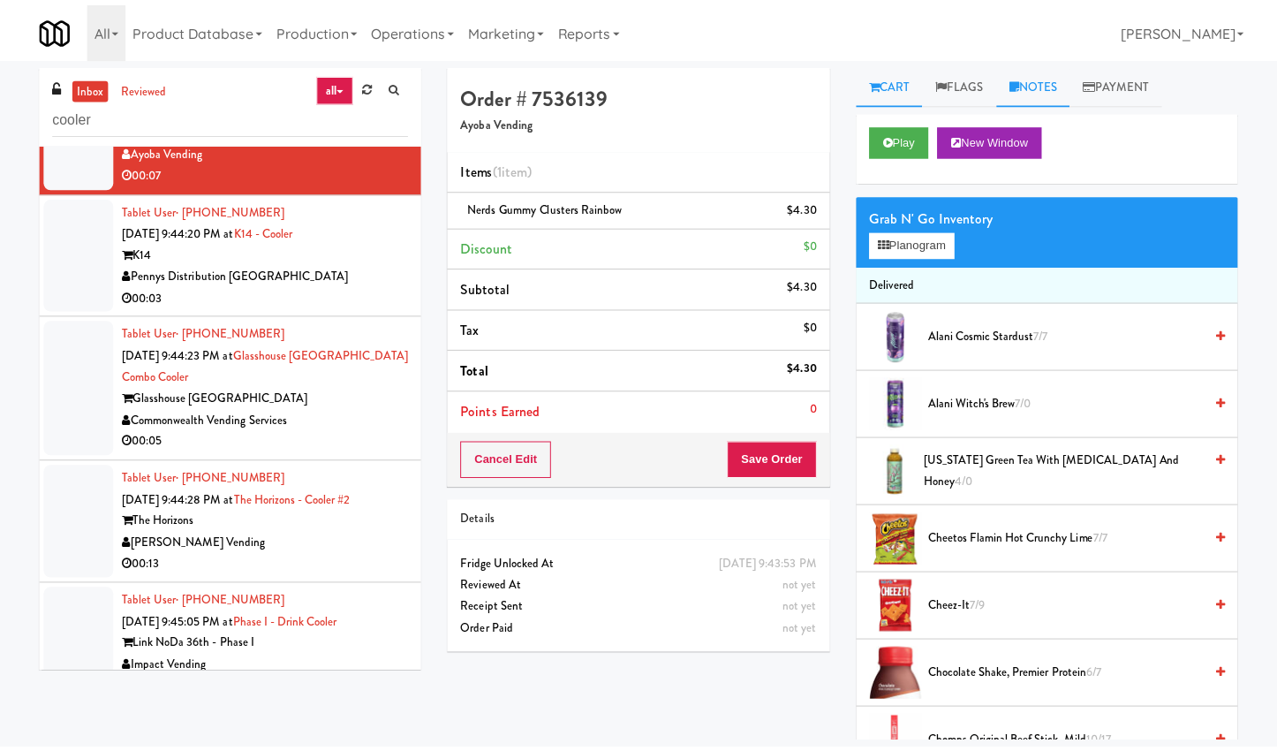
scroll to position [12911, 0]
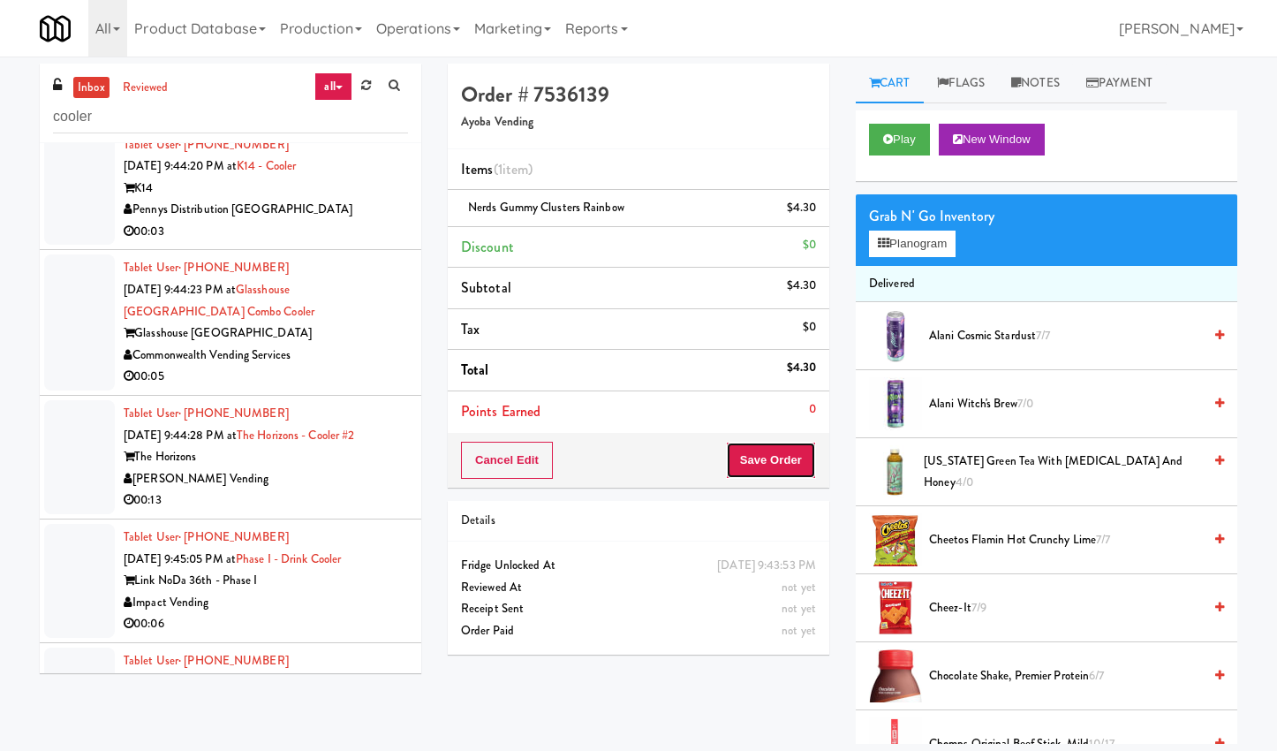
click at [769, 462] on button "Save Order" at bounding box center [771, 460] width 90 height 37
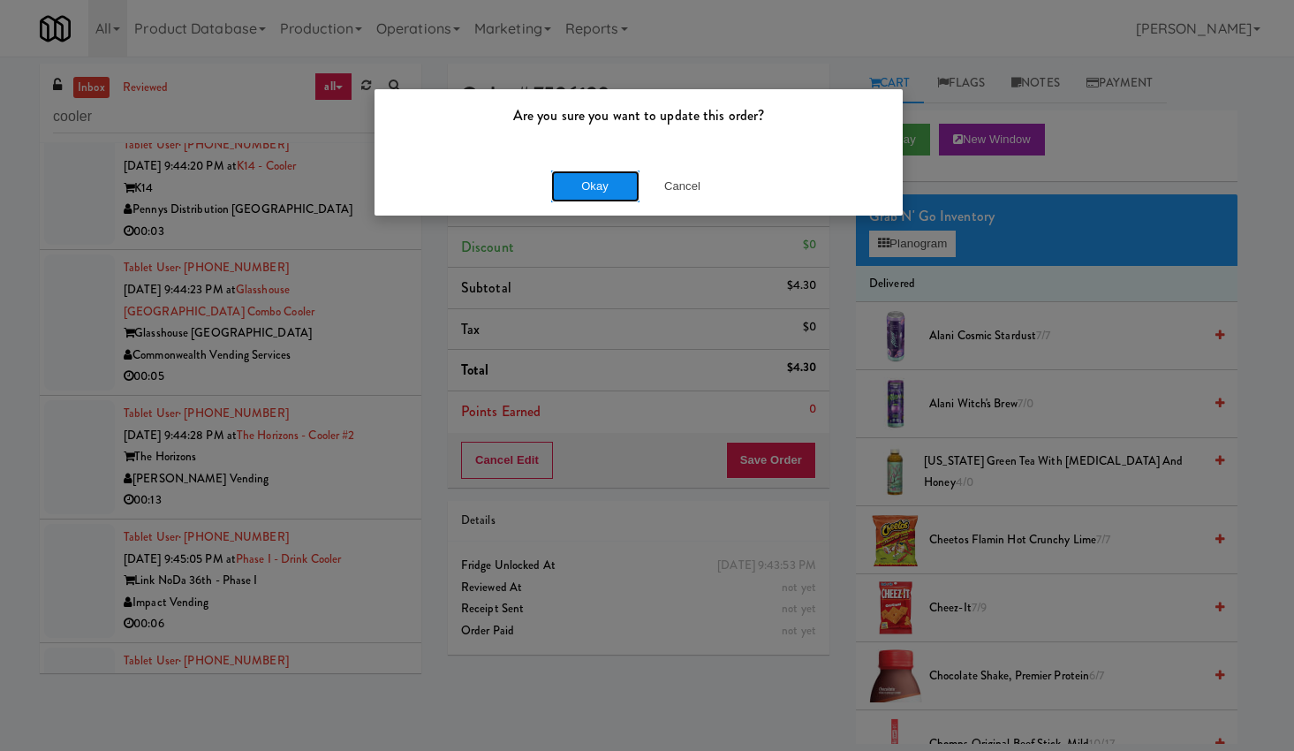
click at [588, 183] on button "Okay" at bounding box center [595, 187] width 88 height 32
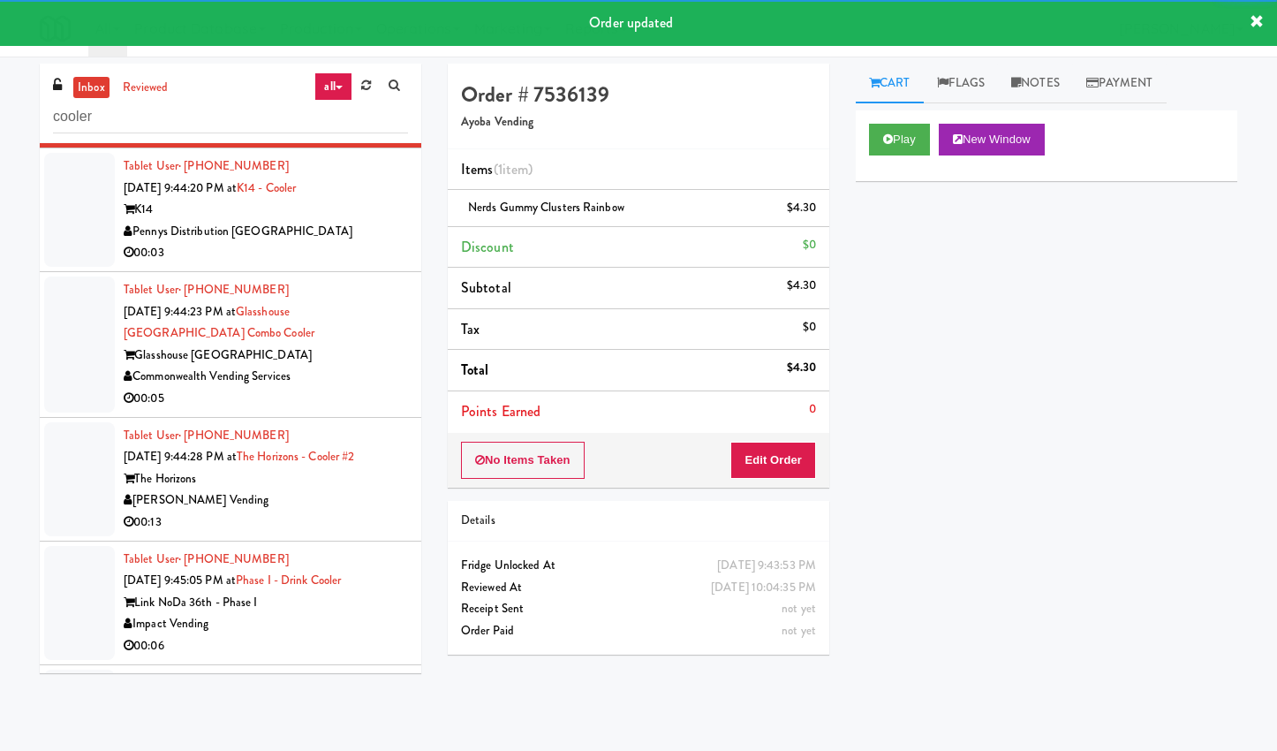
click at [342, 243] on div "Pennys Distribution [GEOGRAPHIC_DATA]" at bounding box center [266, 232] width 284 height 22
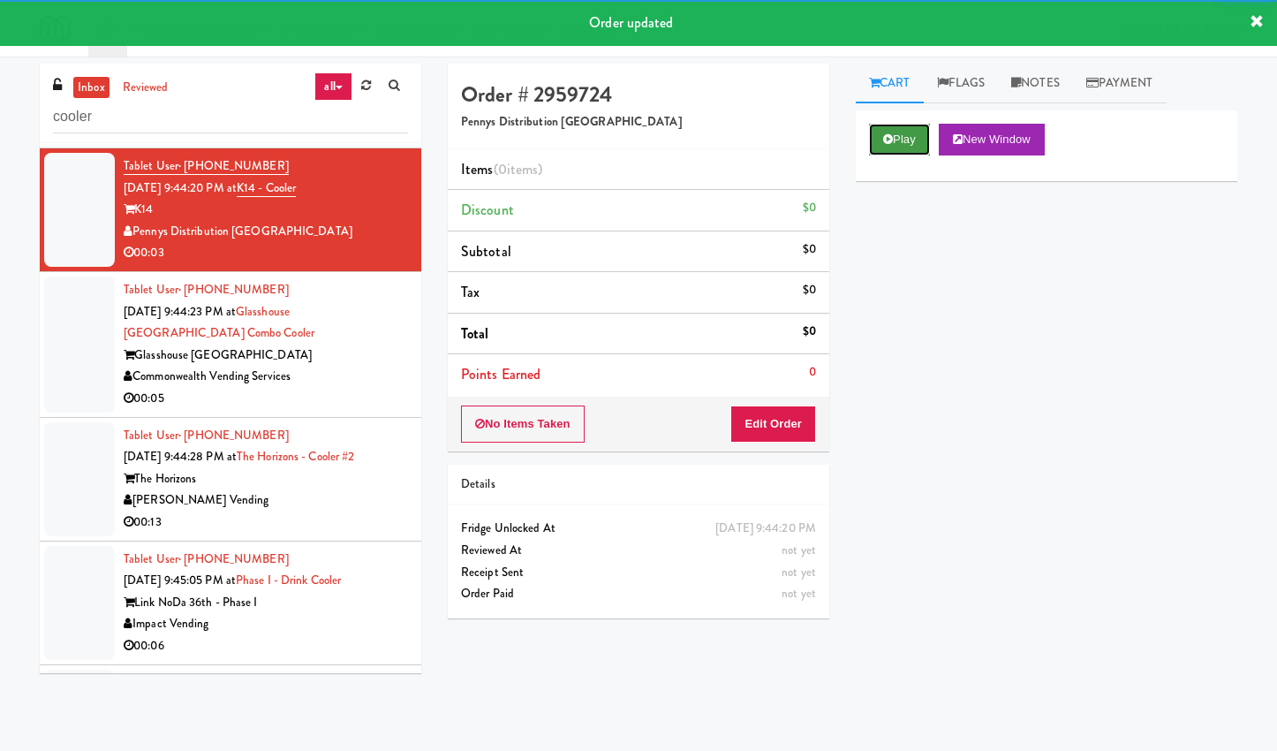
click at [913, 133] on button "Play" at bounding box center [899, 140] width 61 height 32
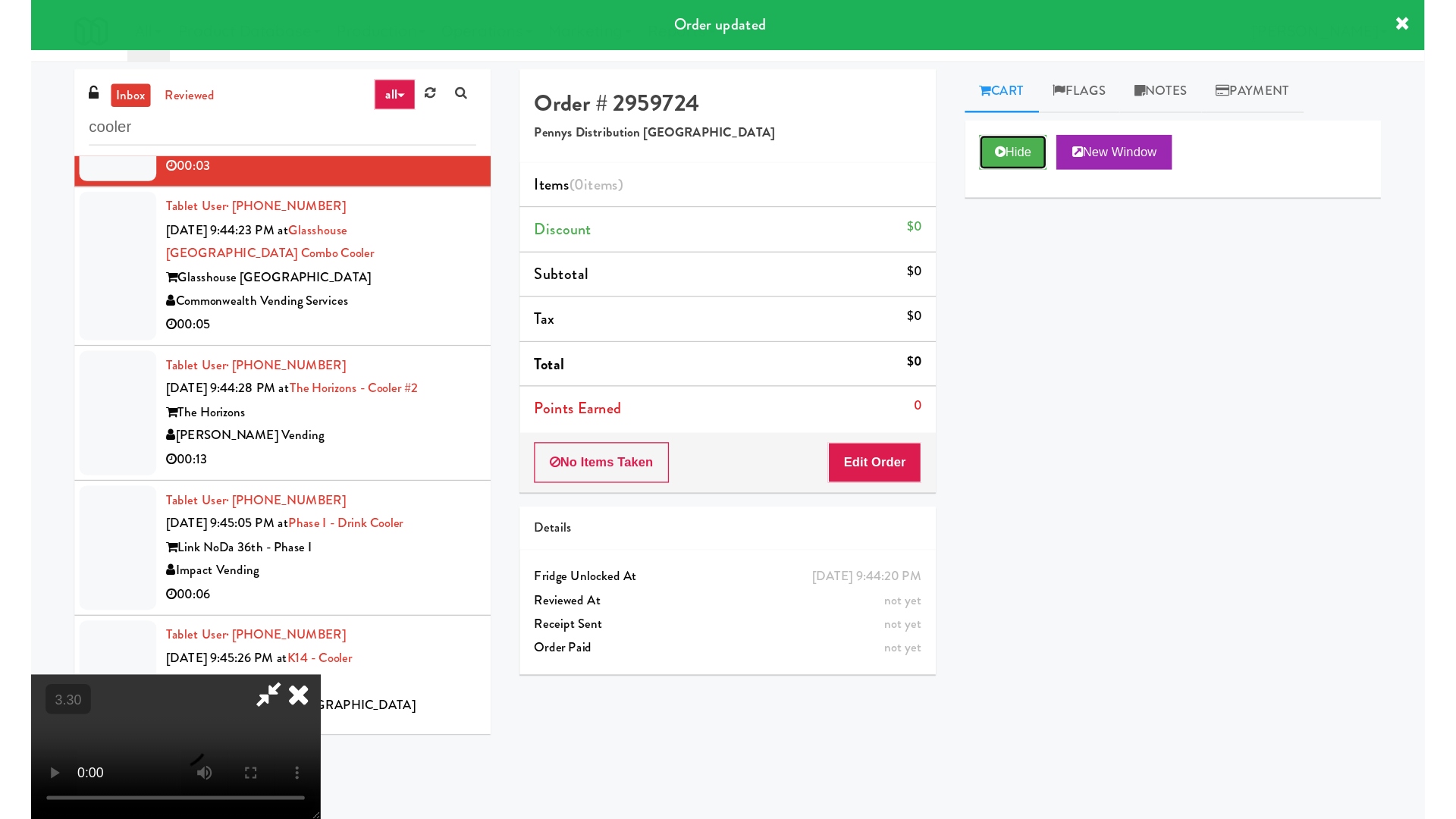
scroll to position [11274, 0]
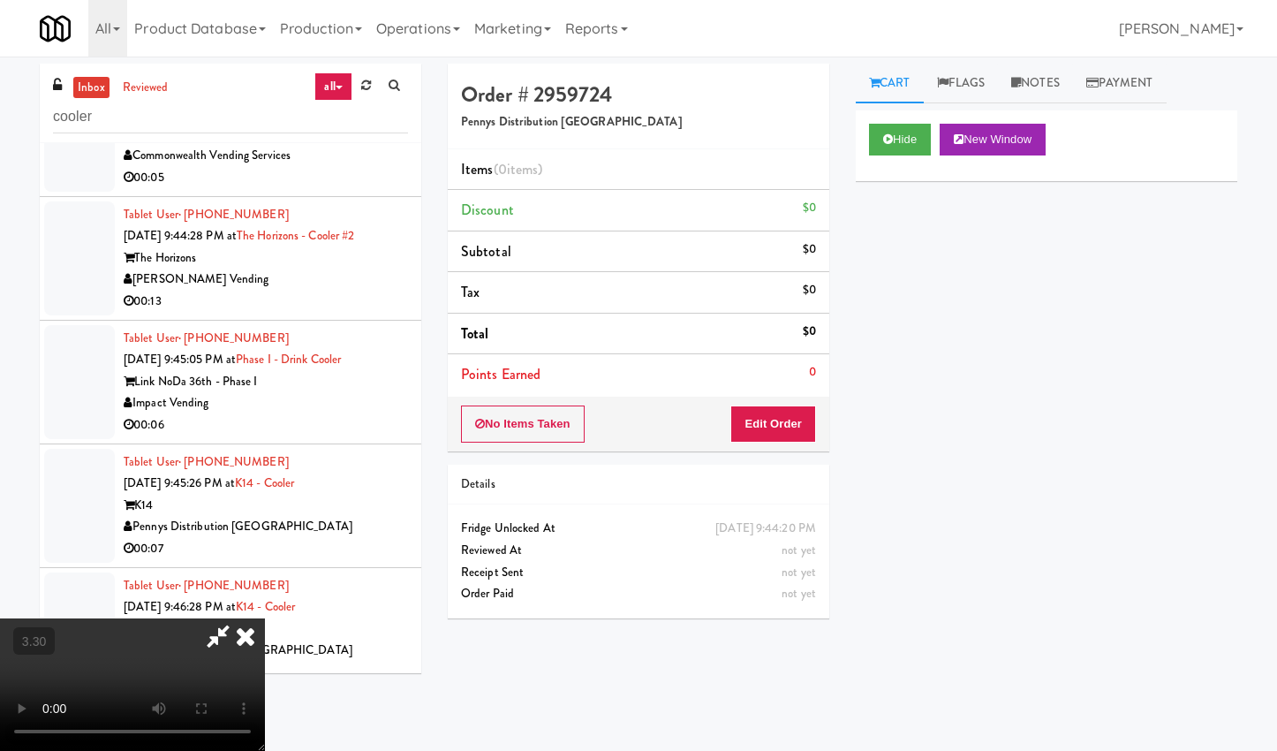
click at [265, 618] on video at bounding box center [132, 684] width 265 height 133
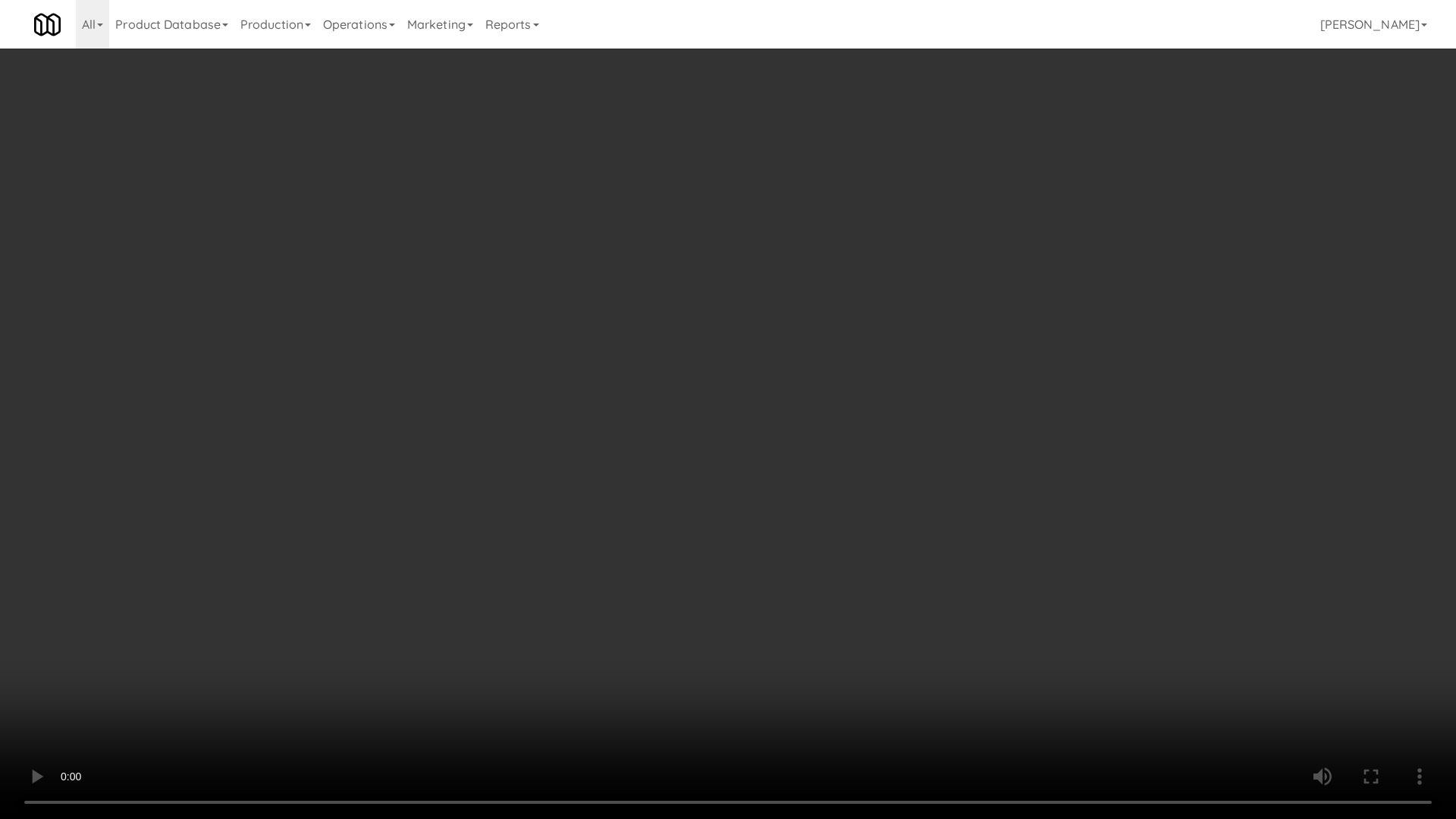
click at [451, 408] on video at bounding box center [728, 410] width 1456 height 819
click at [549, 410] on video at bounding box center [728, 410] width 1456 height 819
click at [600, 355] on video at bounding box center [728, 410] width 1456 height 819
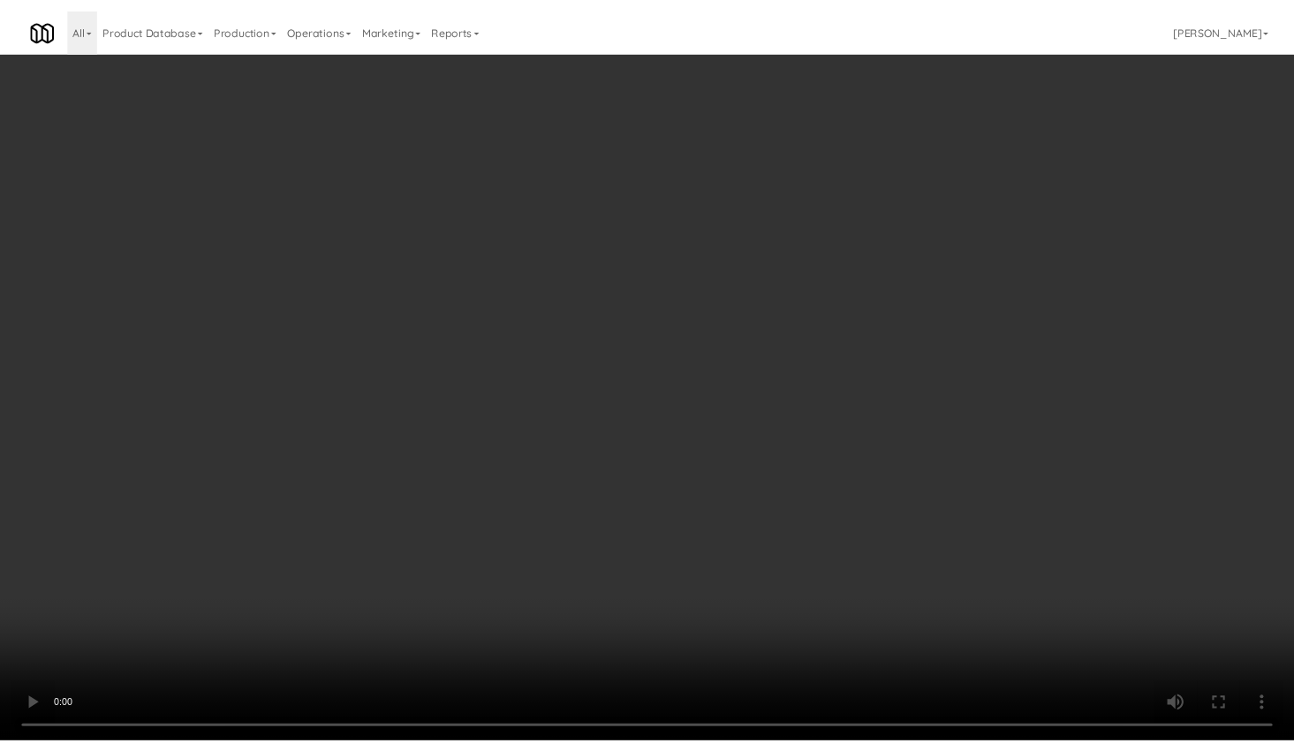
scroll to position [13132, 0]
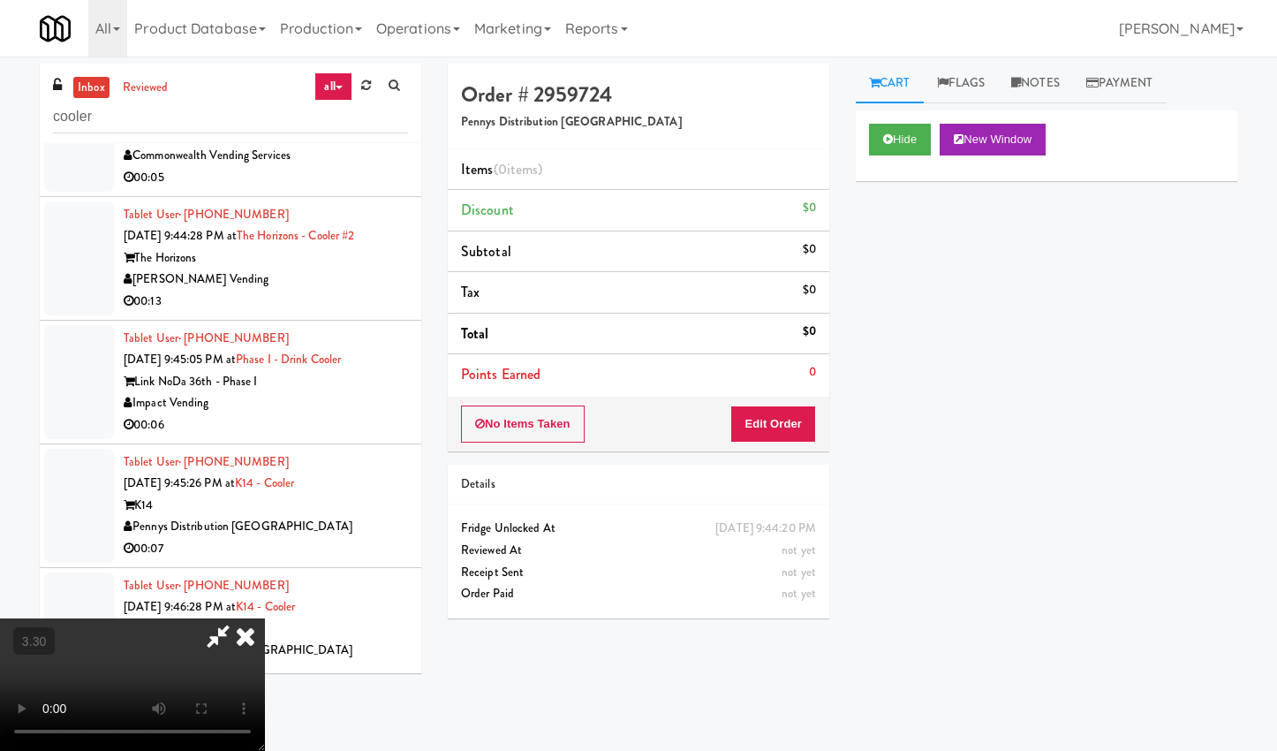
click at [265, 618] on icon at bounding box center [245, 635] width 39 height 35
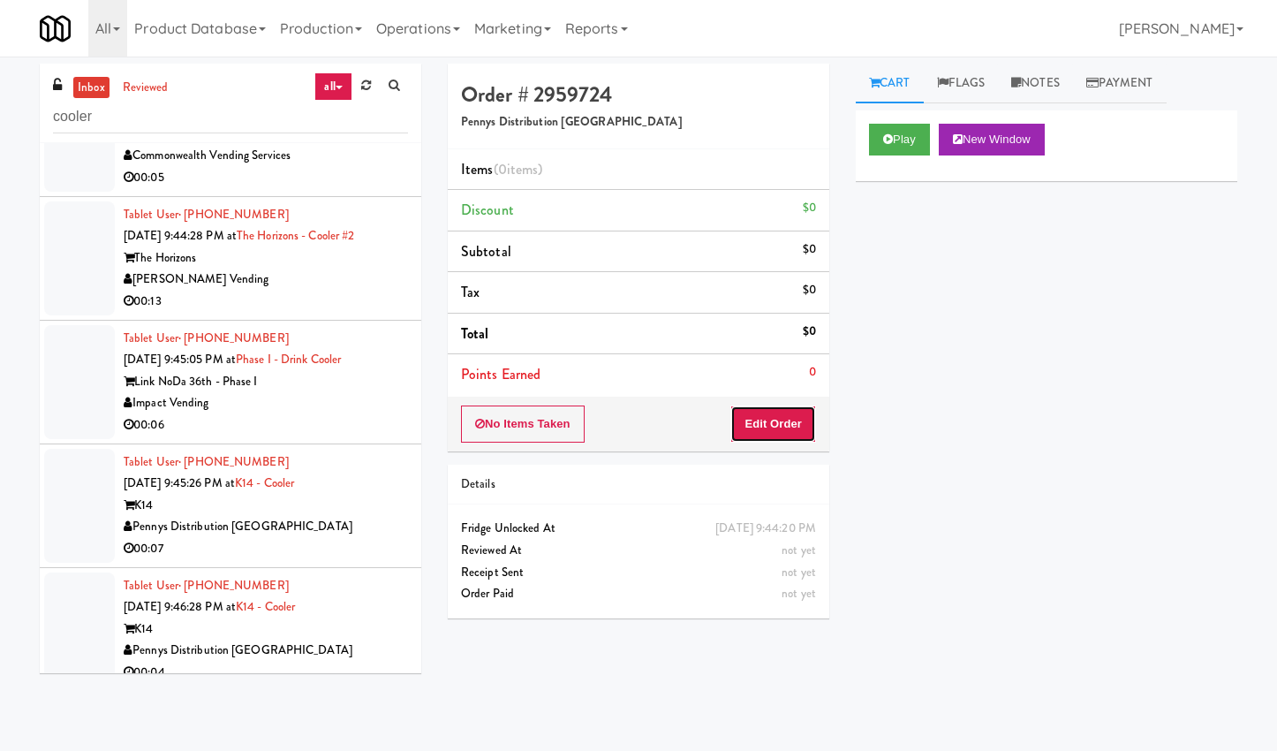
click at [770, 425] on button "Edit Order" at bounding box center [774, 423] width 86 height 37
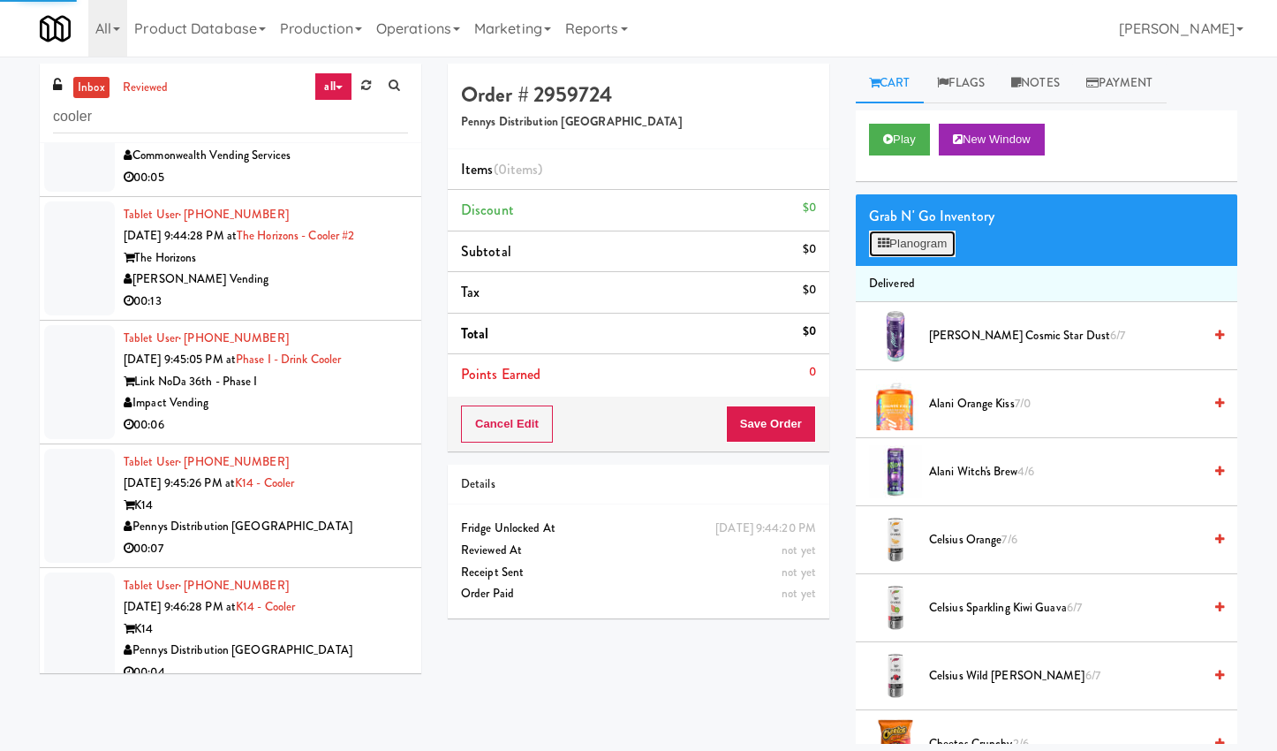
click at [915, 240] on button "Planogram" at bounding box center [912, 244] width 87 height 27
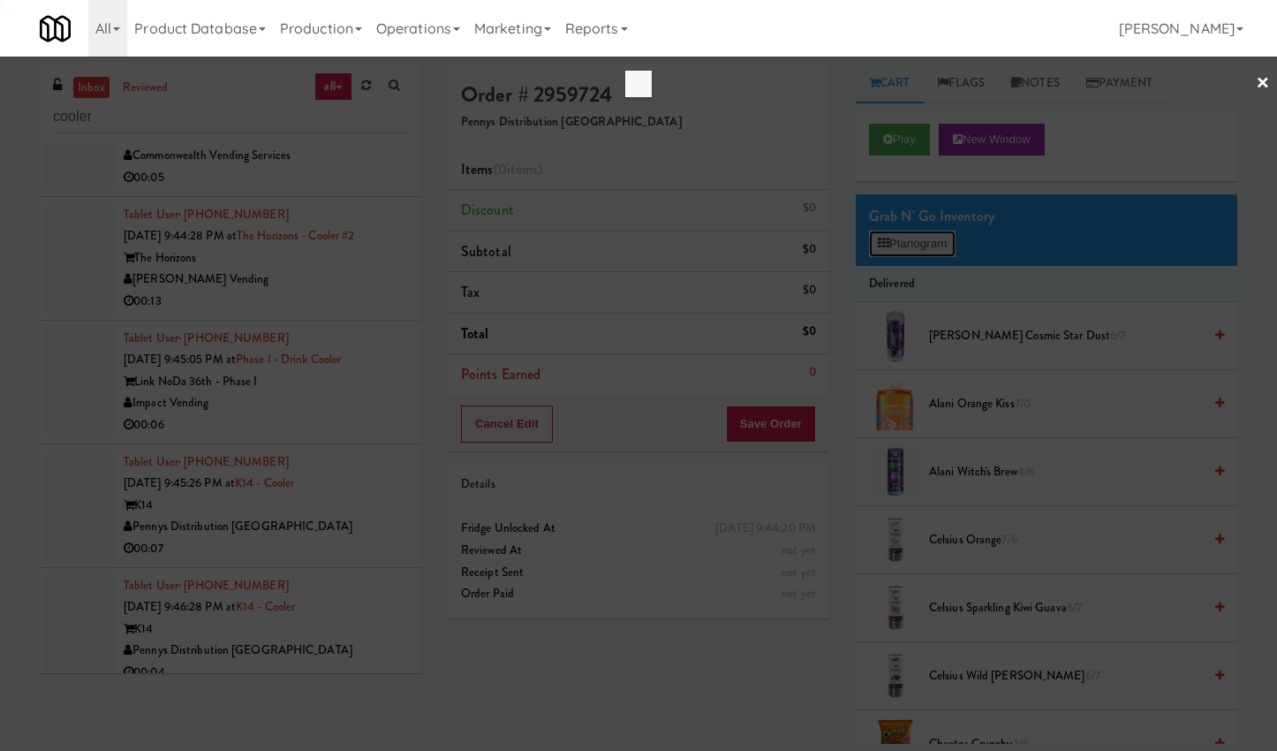
scroll to position [13067, 0]
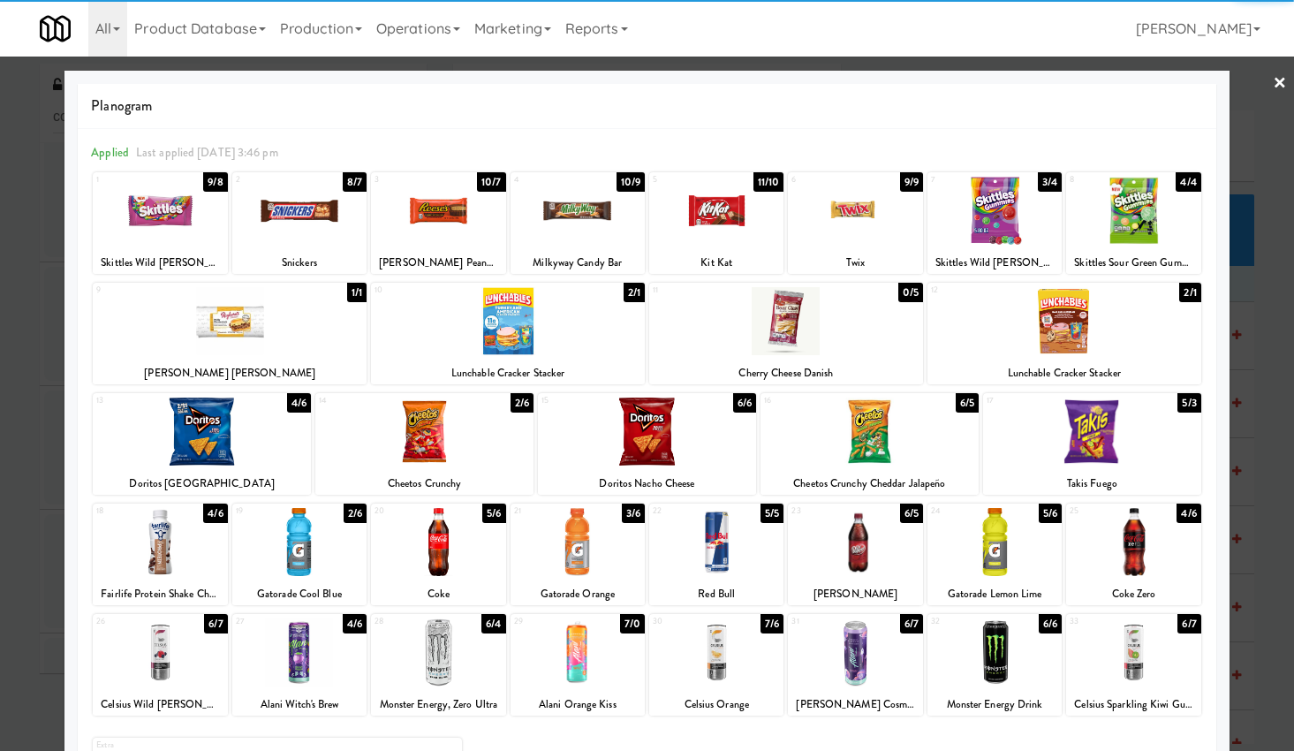
click at [471, 545] on div at bounding box center [438, 542] width 134 height 68
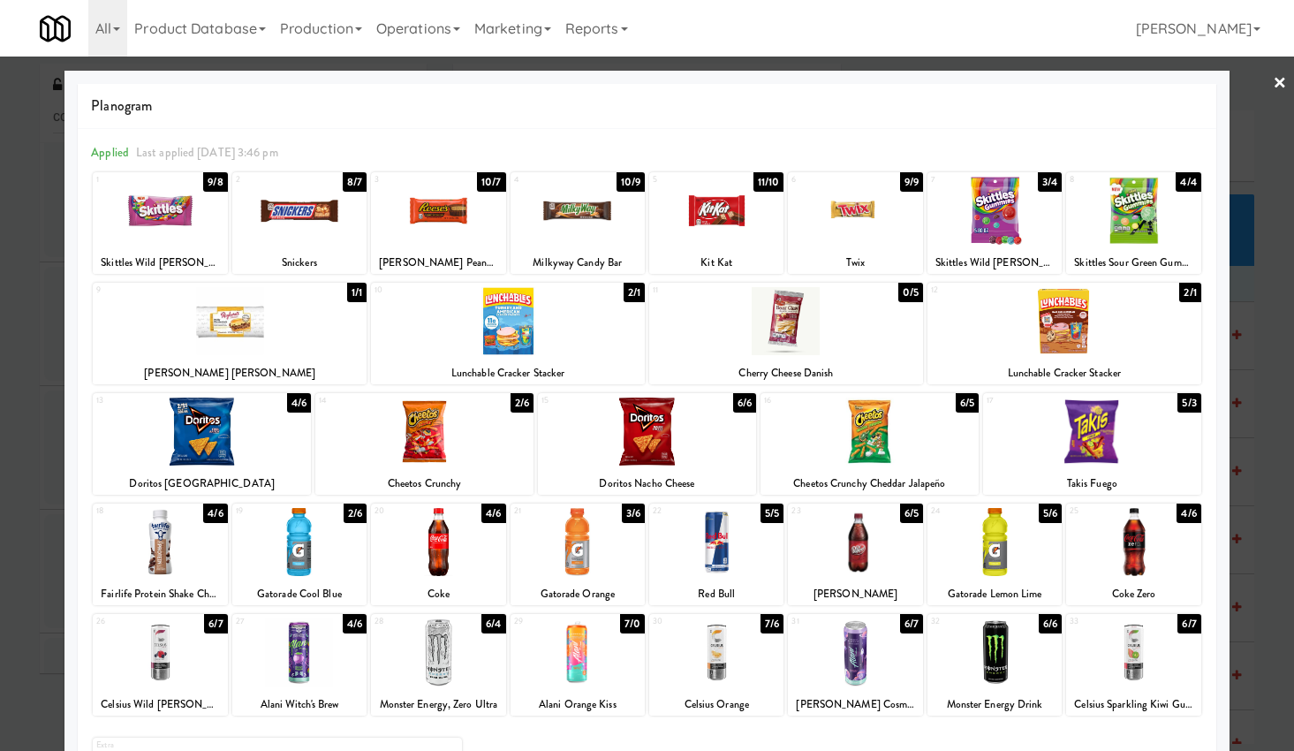
click at [1273, 85] on link "×" at bounding box center [1280, 84] width 14 height 55
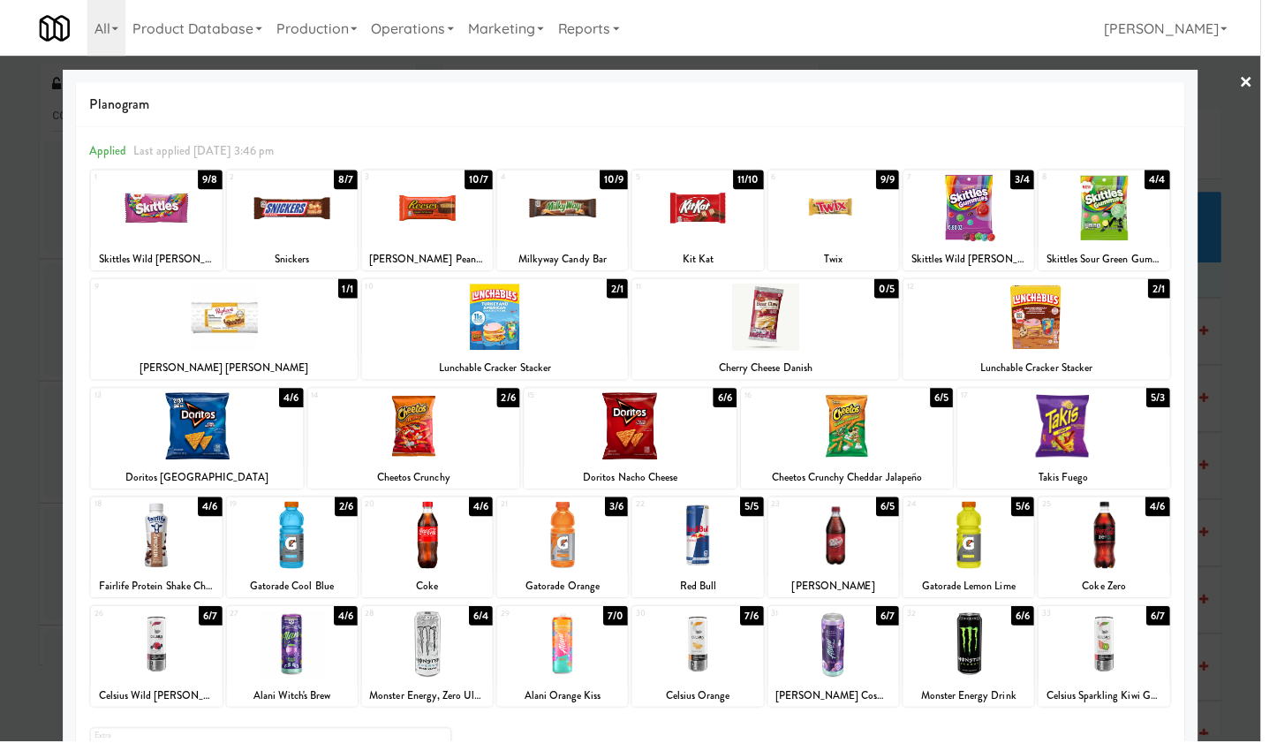
scroll to position [13132, 0]
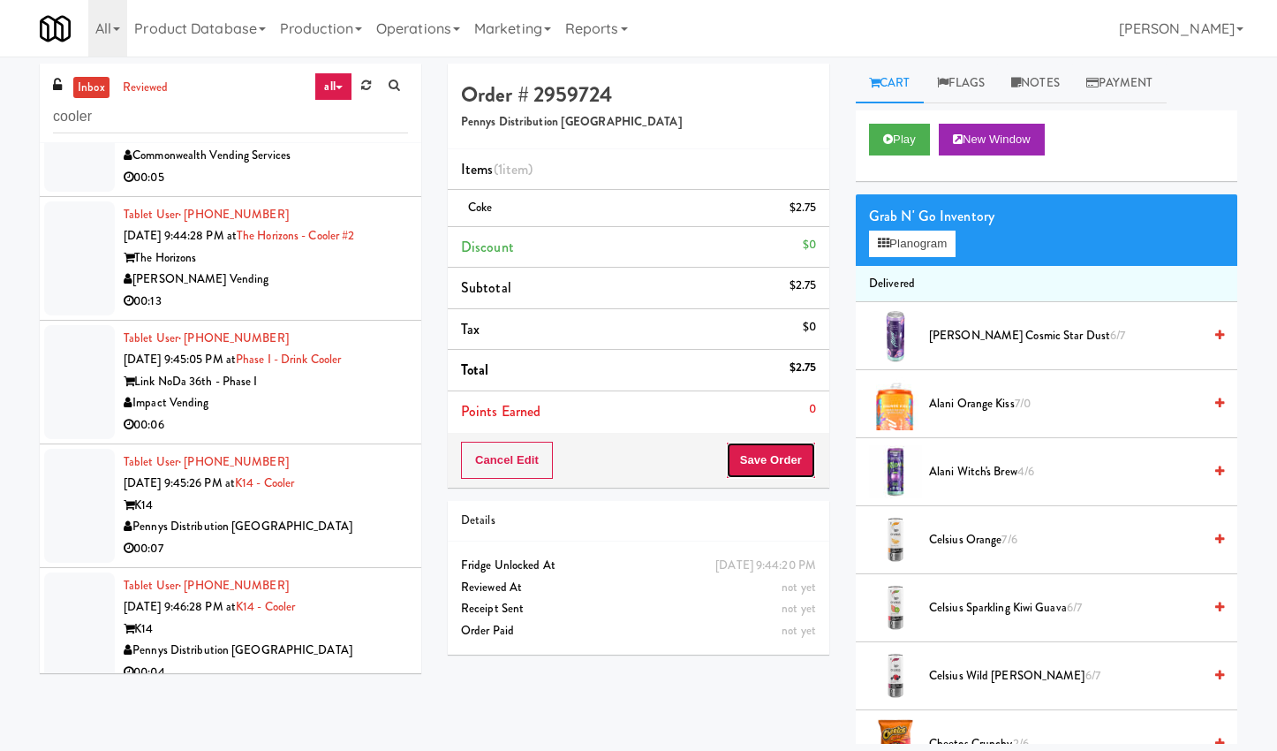
click at [792, 457] on button "Save Order" at bounding box center [771, 460] width 90 height 37
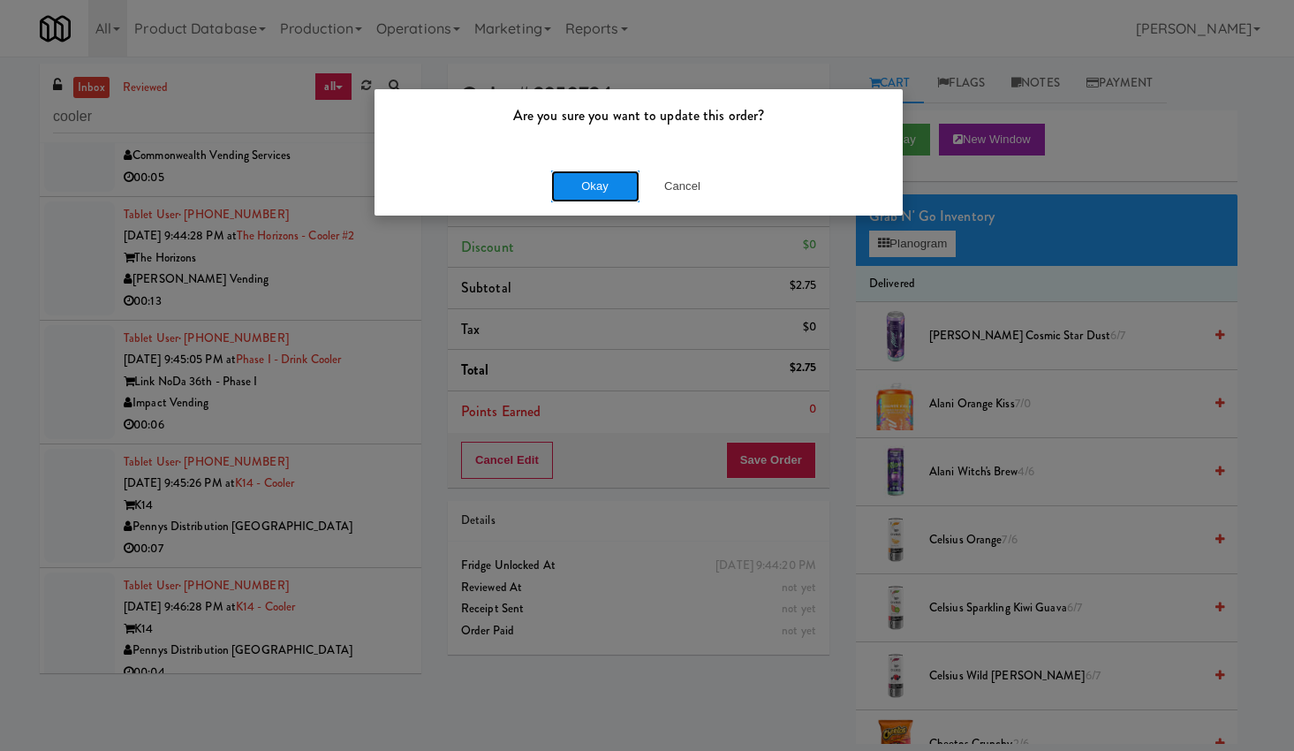
click at [597, 177] on button "Okay" at bounding box center [595, 187] width 88 height 32
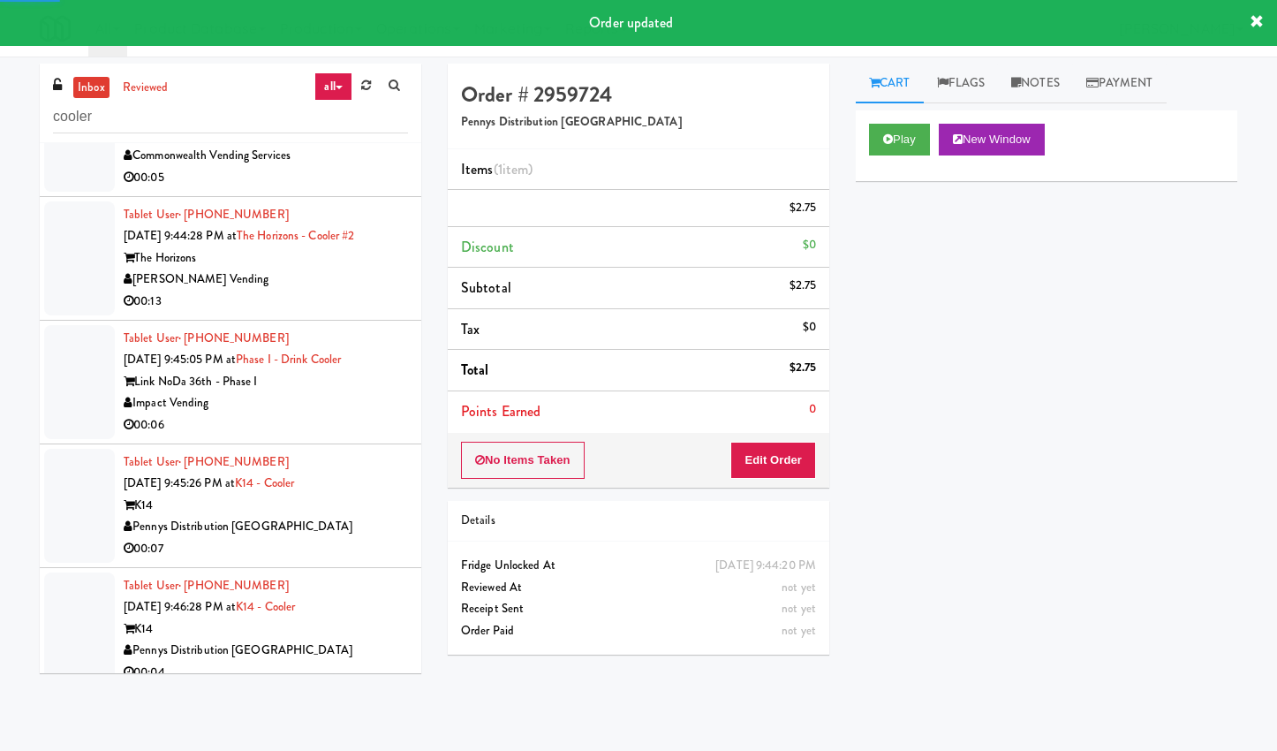
click at [341, 167] on div "Commonwealth Vending Services" at bounding box center [266, 156] width 284 height 22
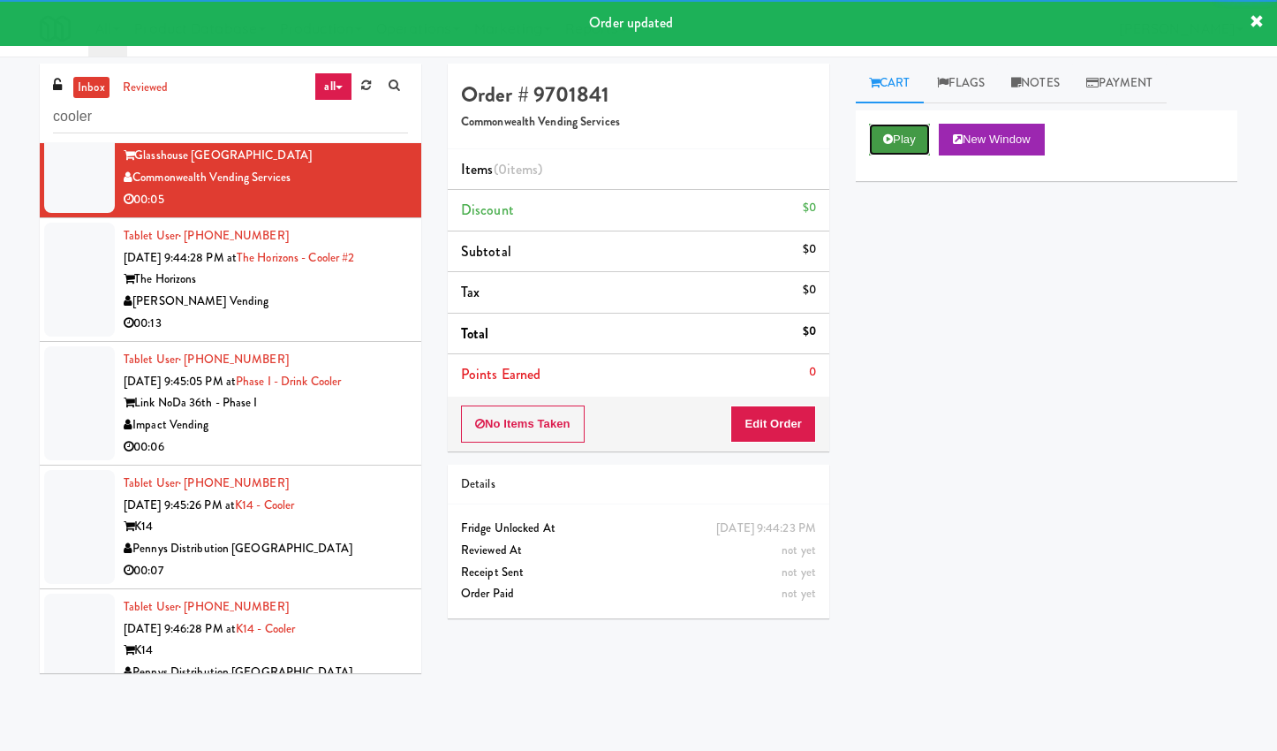
click at [906, 131] on button "Play" at bounding box center [899, 140] width 61 height 32
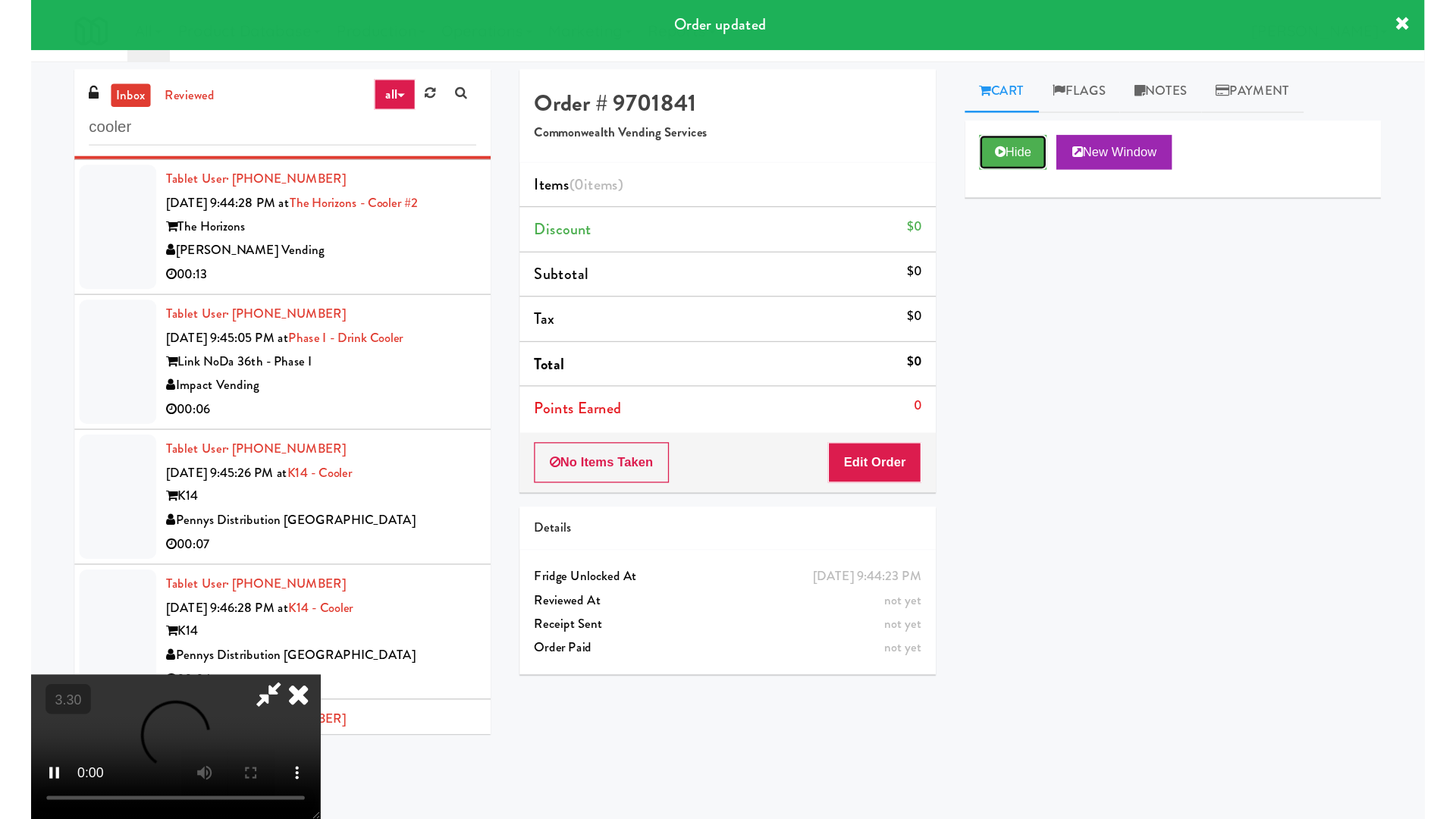
scroll to position [11369, 0]
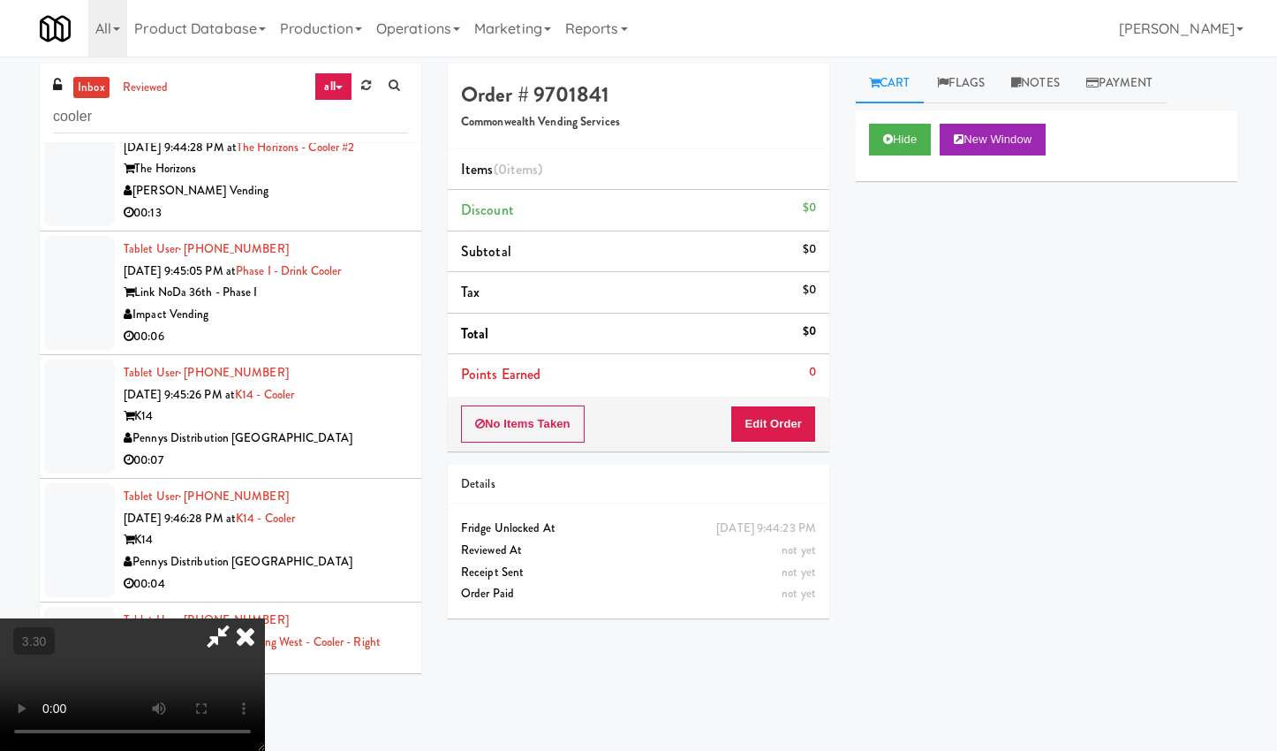
click at [265, 618] on video at bounding box center [132, 684] width 265 height 133
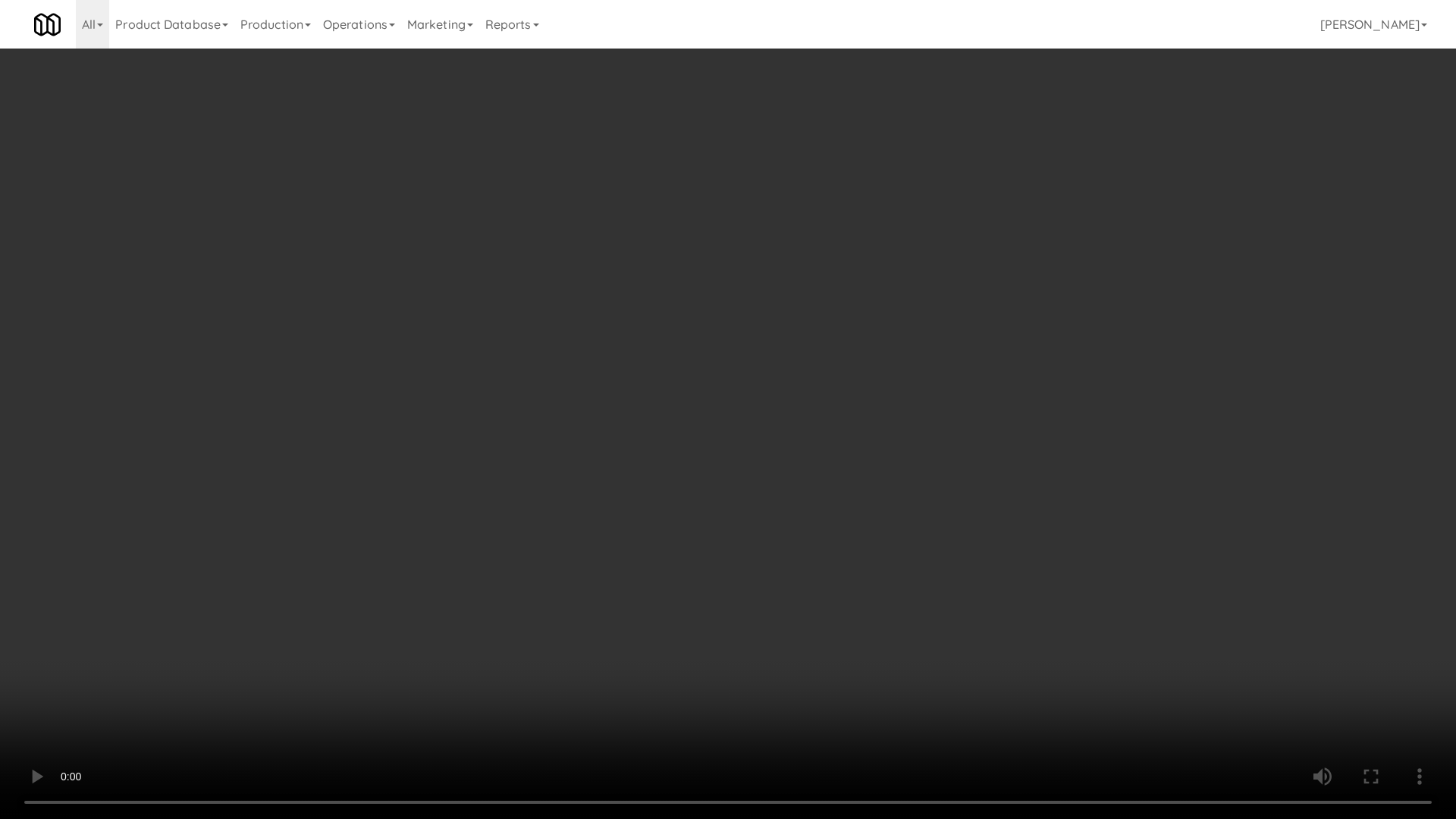
click at [446, 420] on video at bounding box center [728, 410] width 1456 height 819
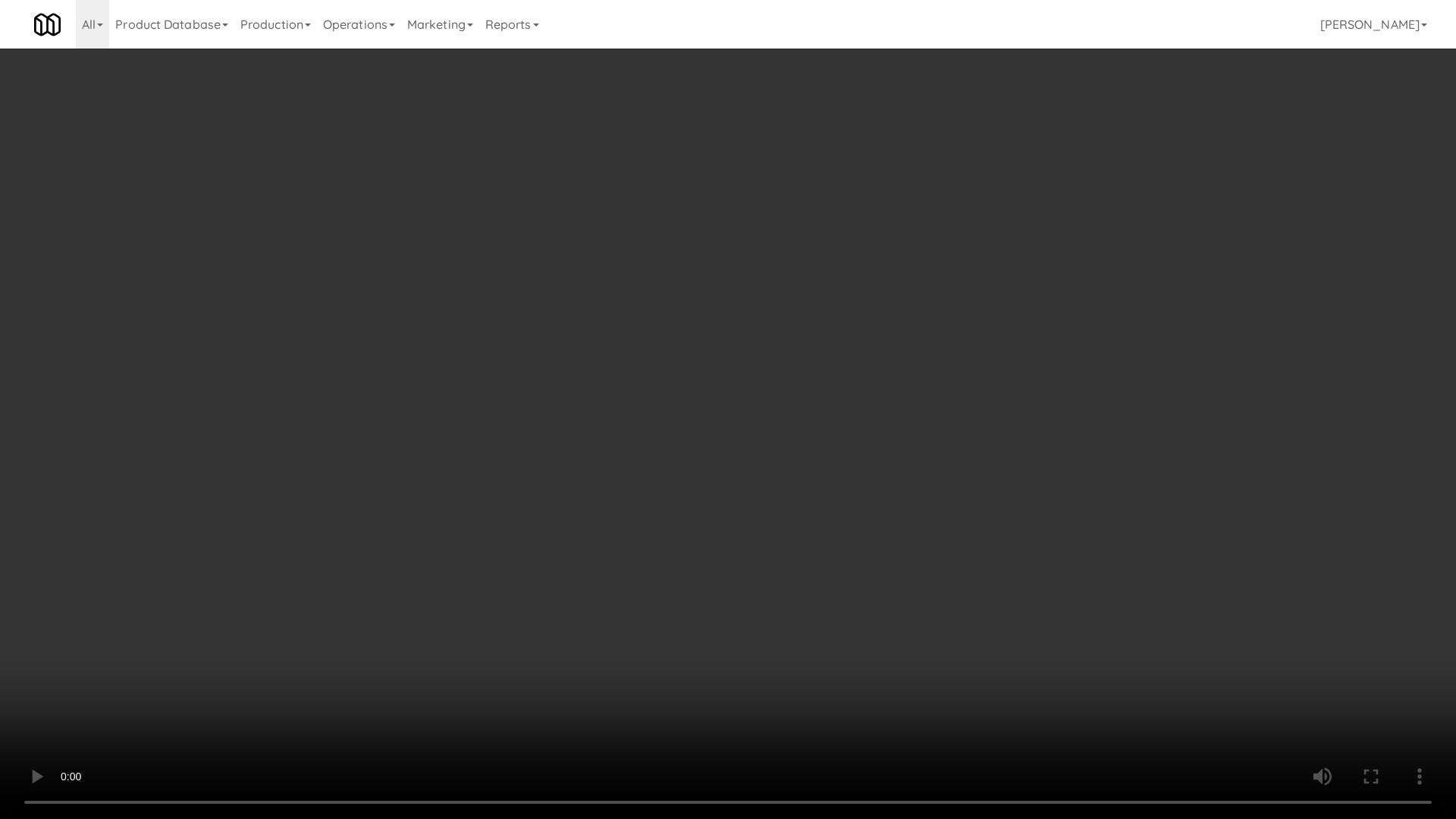
click at [446, 420] on video at bounding box center [728, 410] width 1456 height 819
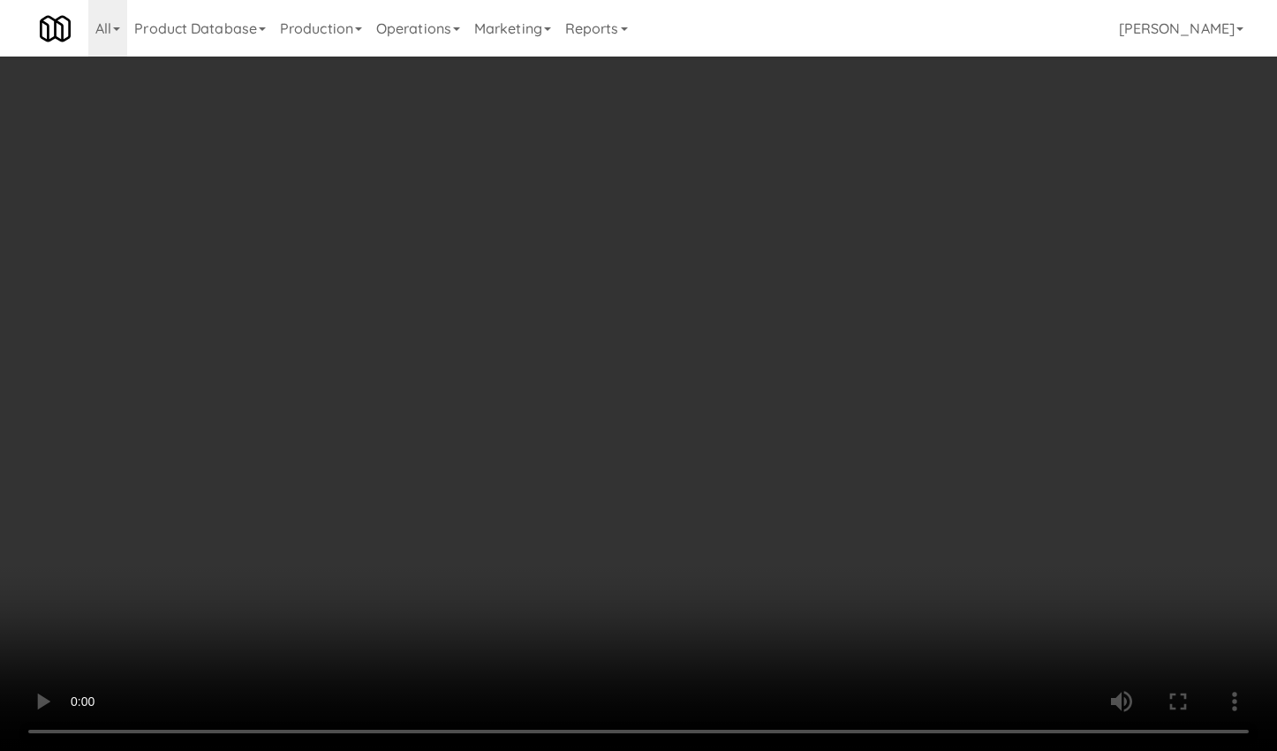
click at [352, 531] on video at bounding box center [638, 375] width 1277 height 751
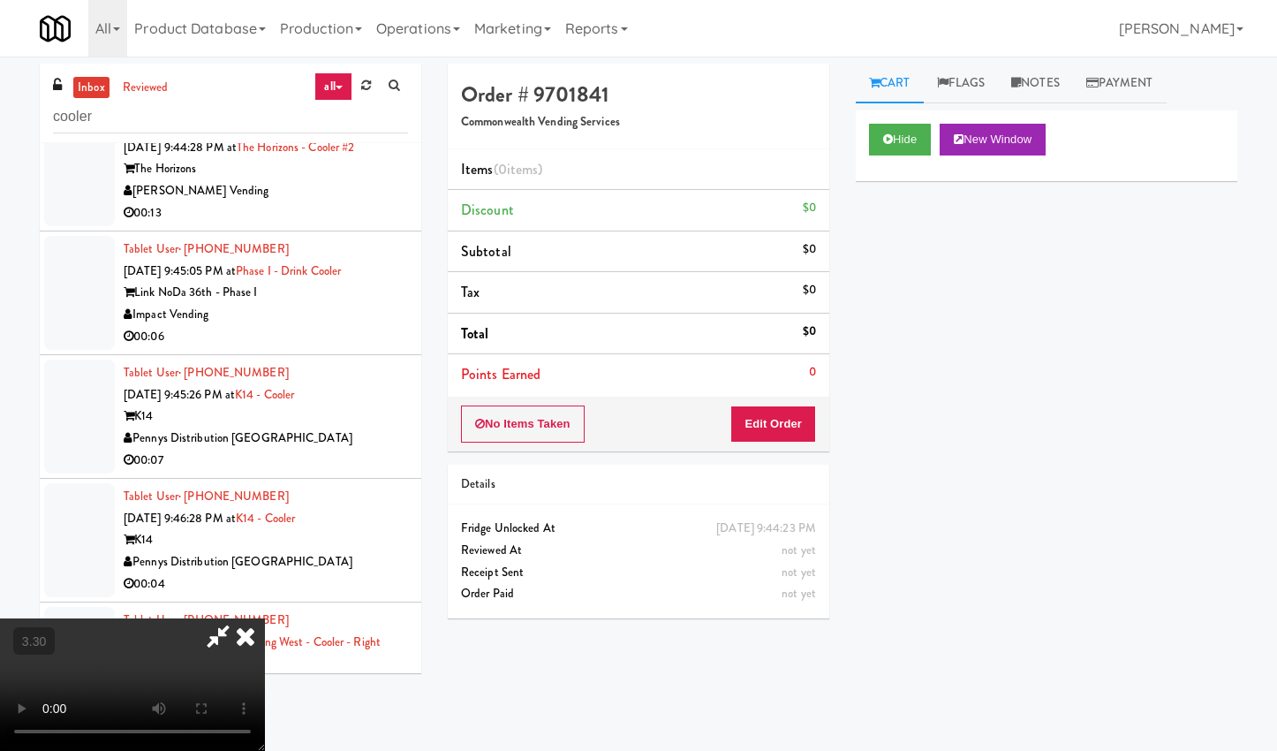
click at [265, 618] on video at bounding box center [132, 684] width 265 height 133
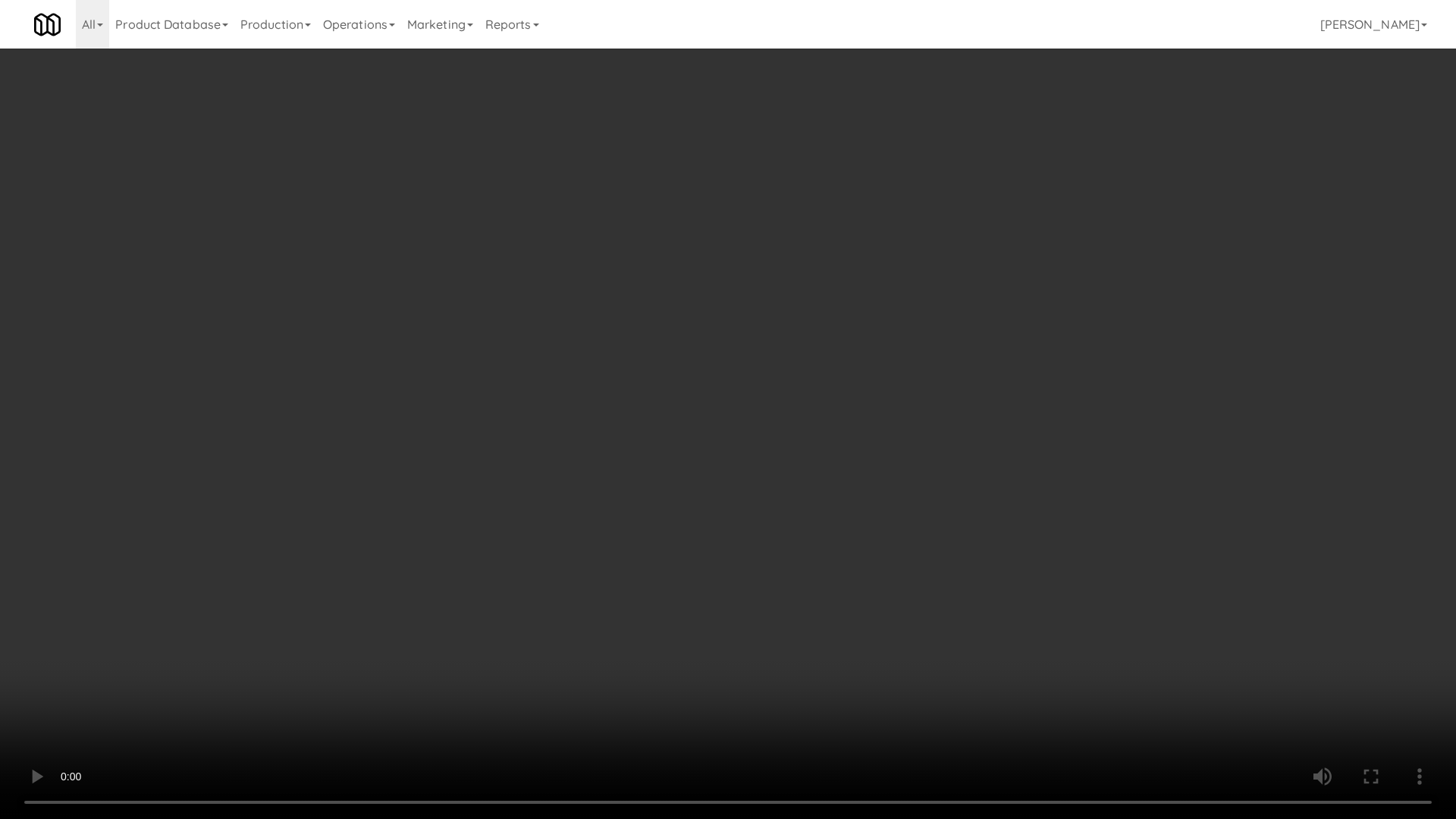
click at [767, 302] on video at bounding box center [728, 410] width 1456 height 819
click at [719, 280] on video at bounding box center [728, 410] width 1456 height 819
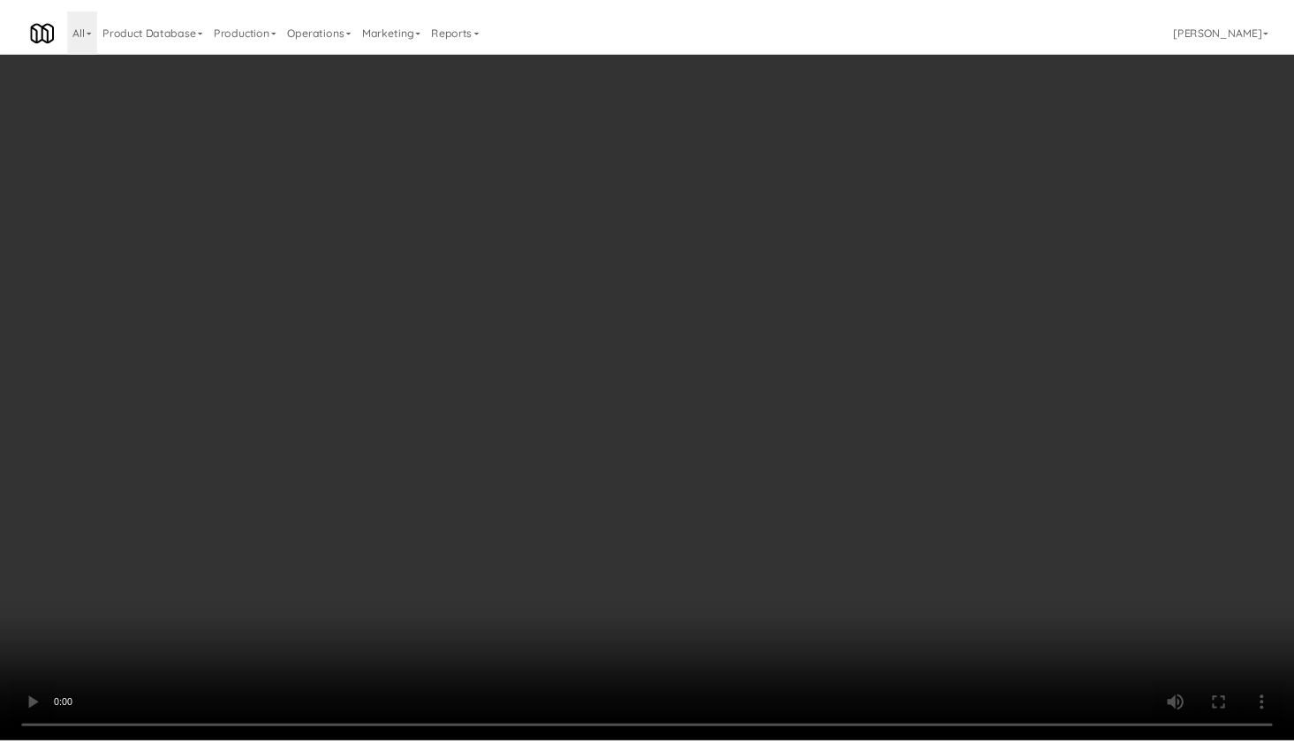
scroll to position [13243, 0]
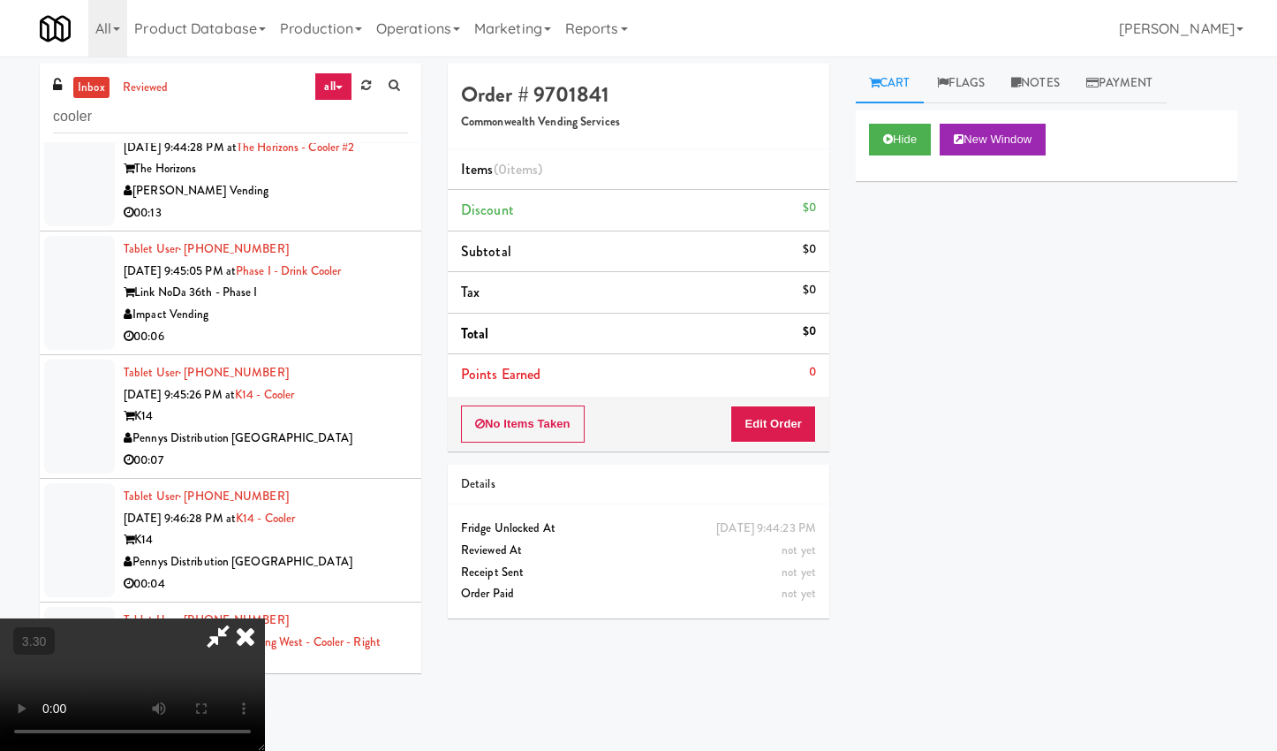
click at [265, 618] on icon at bounding box center [245, 635] width 39 height 35
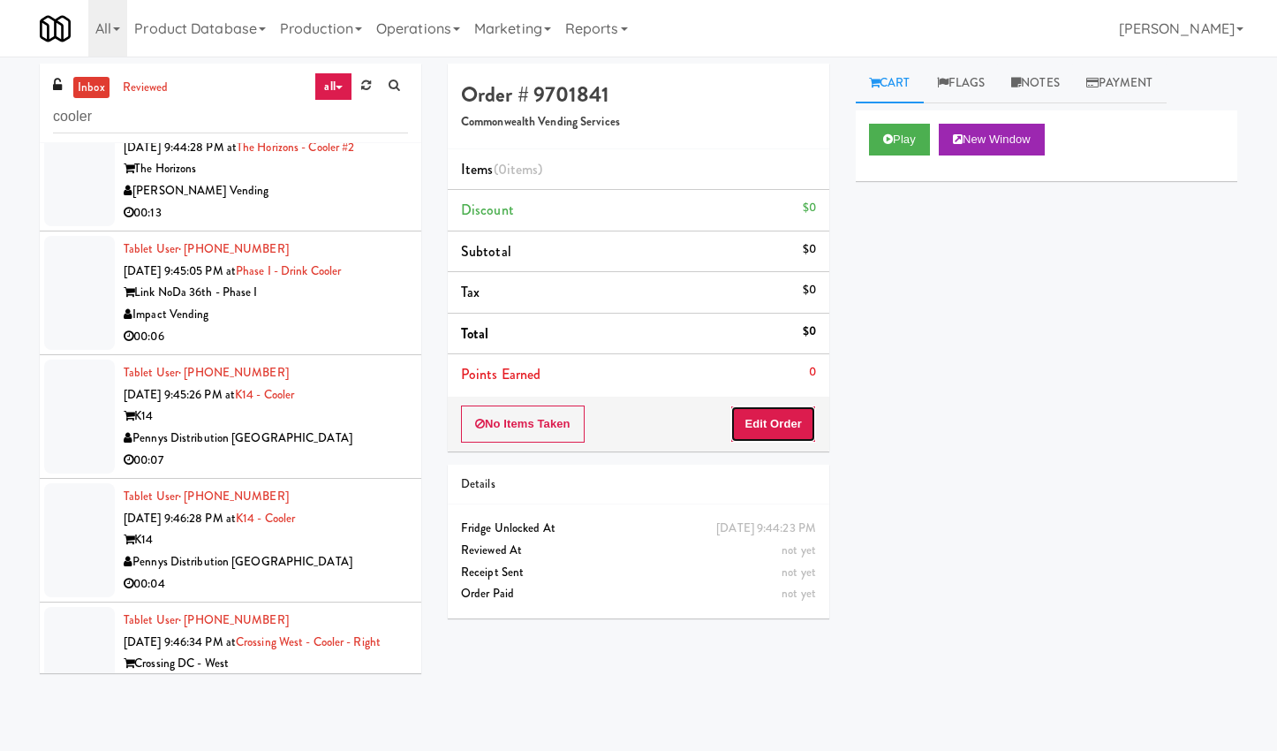
click at [800, 416] on button "Edit Order" at bounding box center [774, 423] width 86 height 37
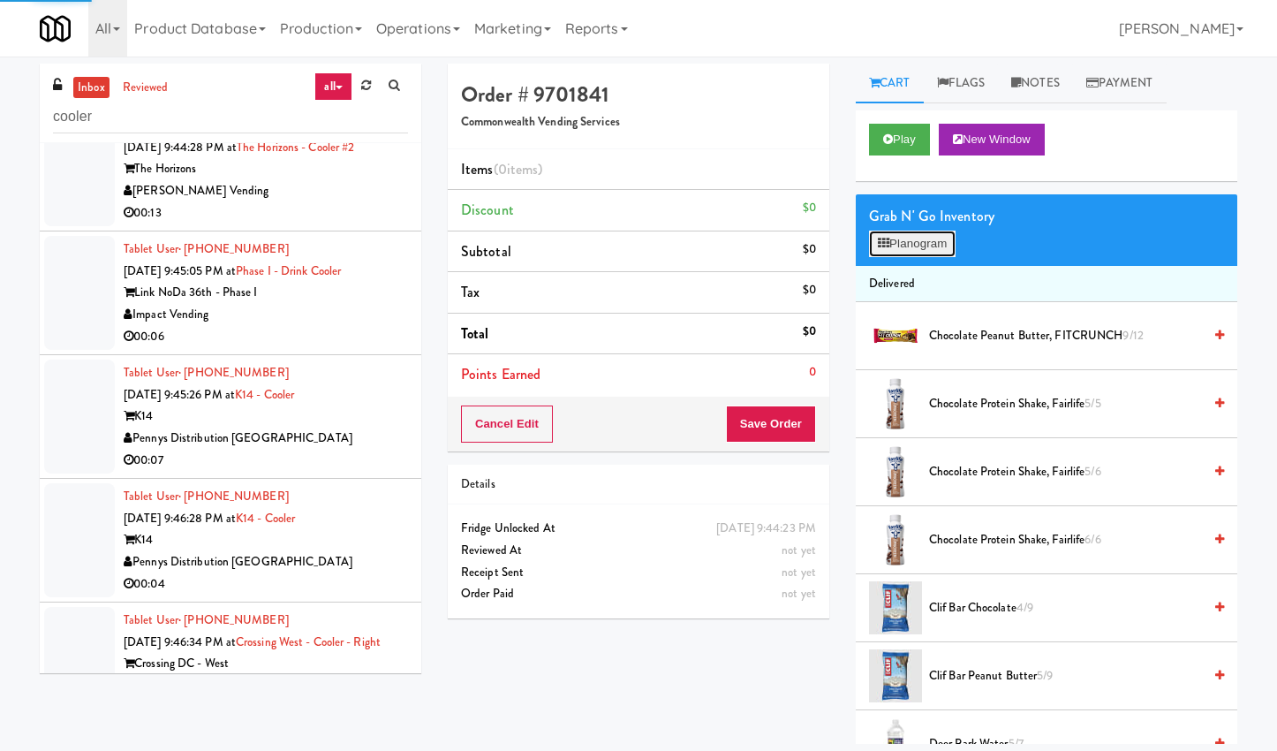
click at [907, 231] on button "Planogram" at bounding box center [912, 244] width 87 height 27
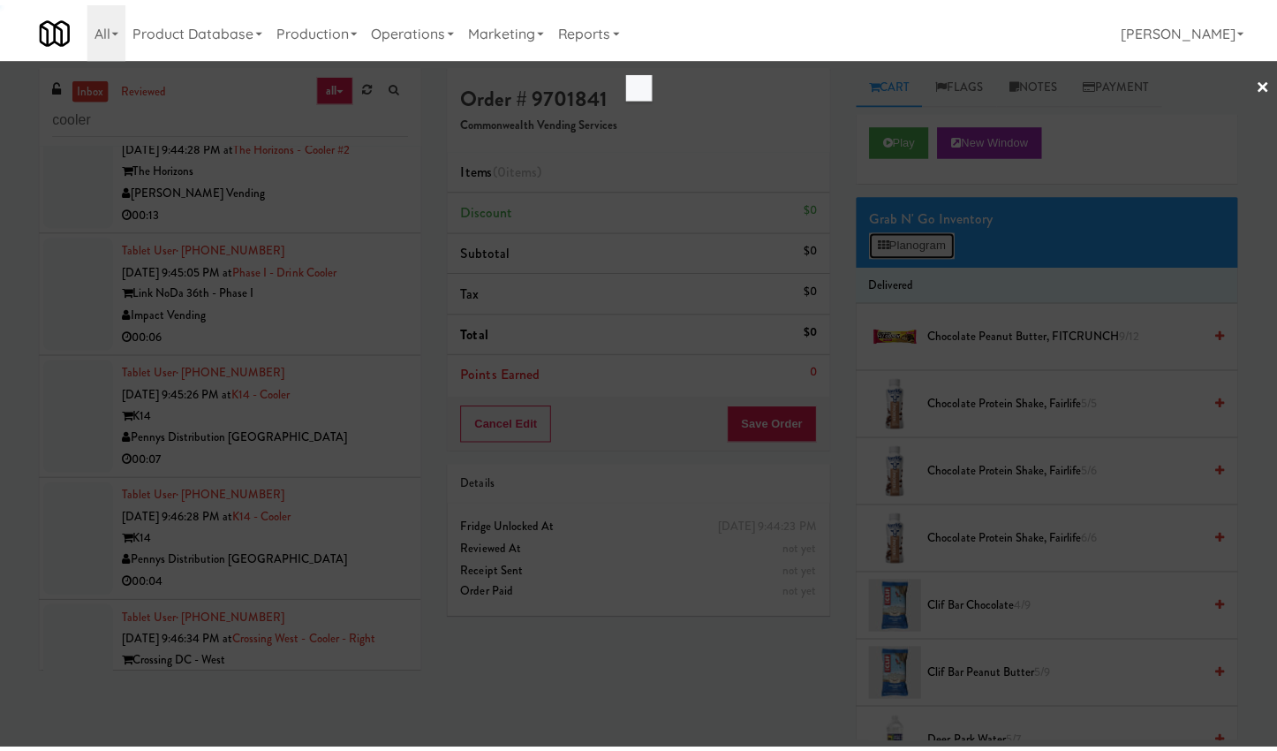
scroll to position [13178, 0]
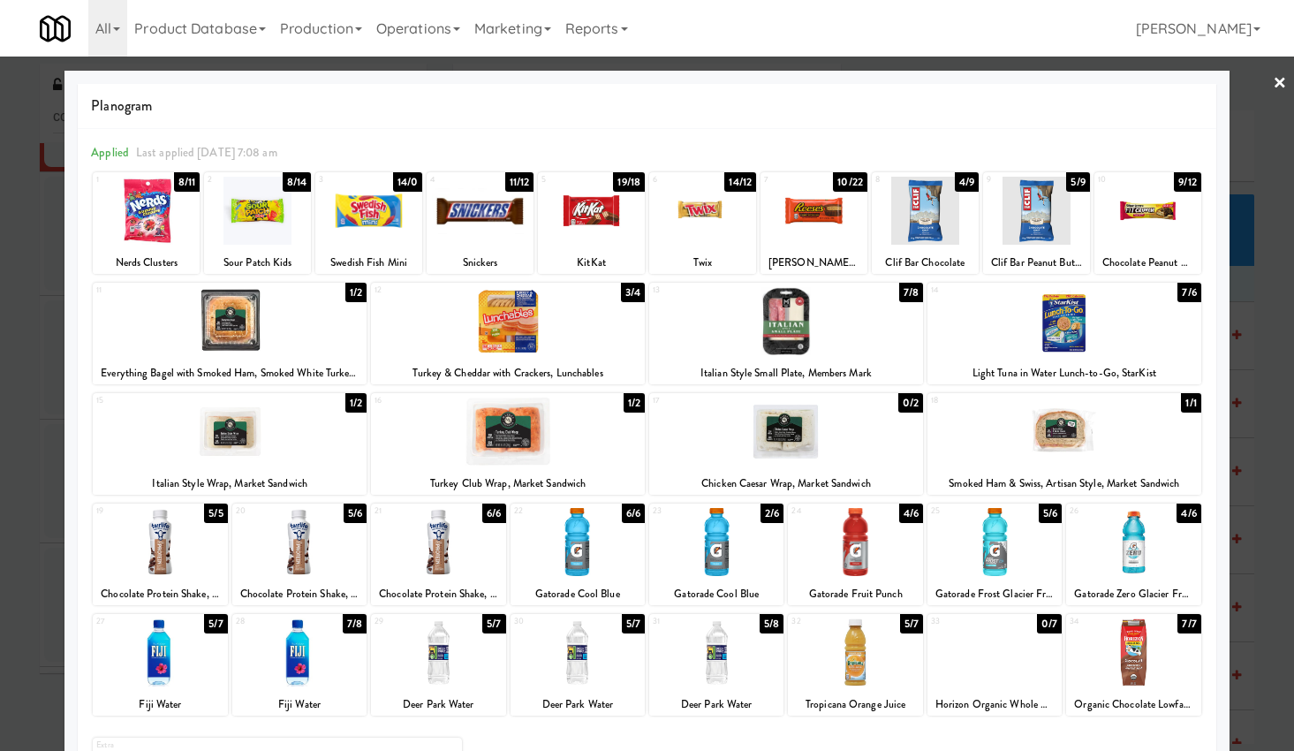
click at [675, 216] on div at bounding box center [702, 211] width 107 height 68
click at [1273, 75] on link "×" at bounding box center [1280, 84] width 14 height 55
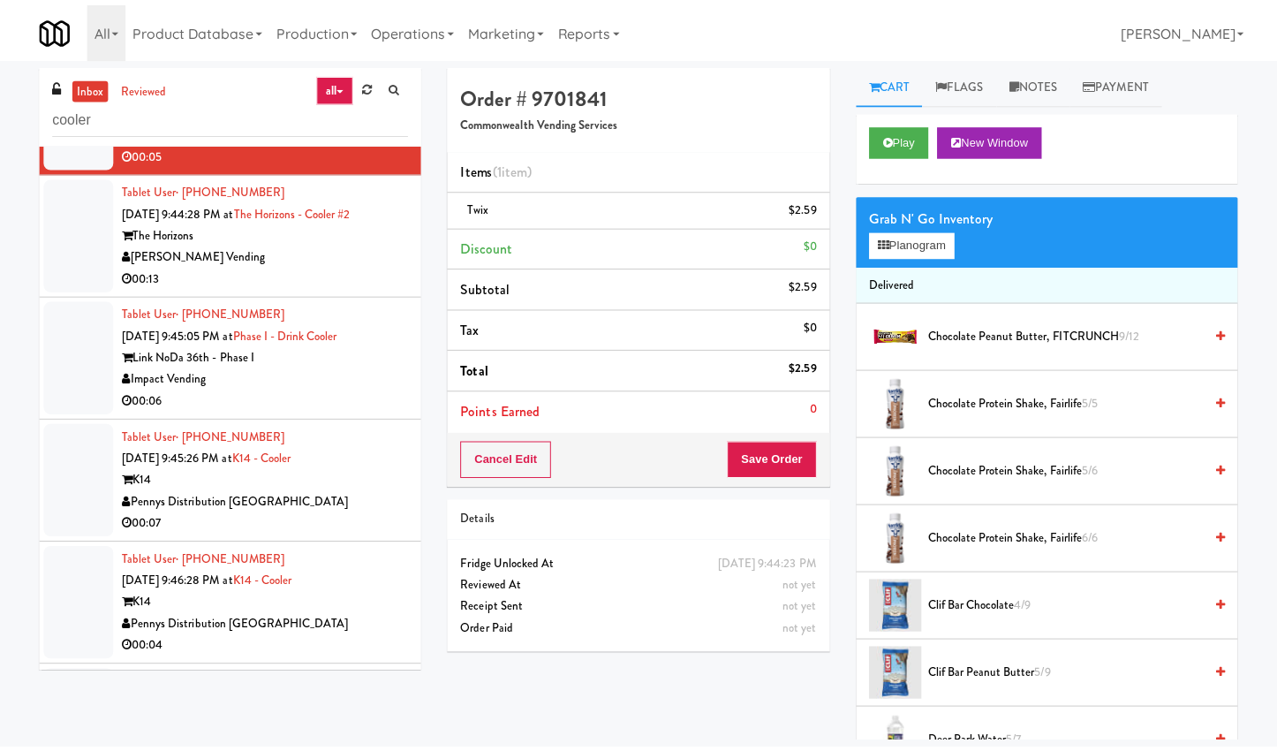
scroll to position [13243, 0]
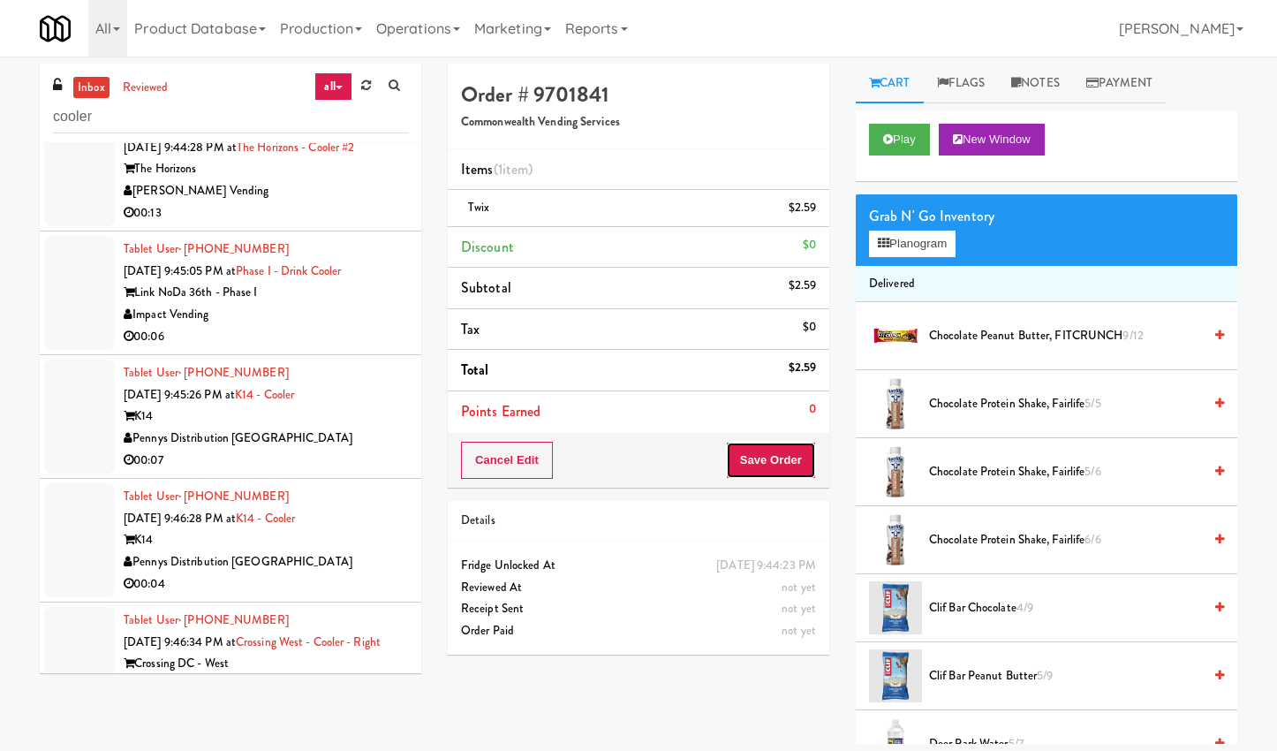
click at [796, 451] on button "Save Order" at bounding box center [771, 460] width 90 height 37
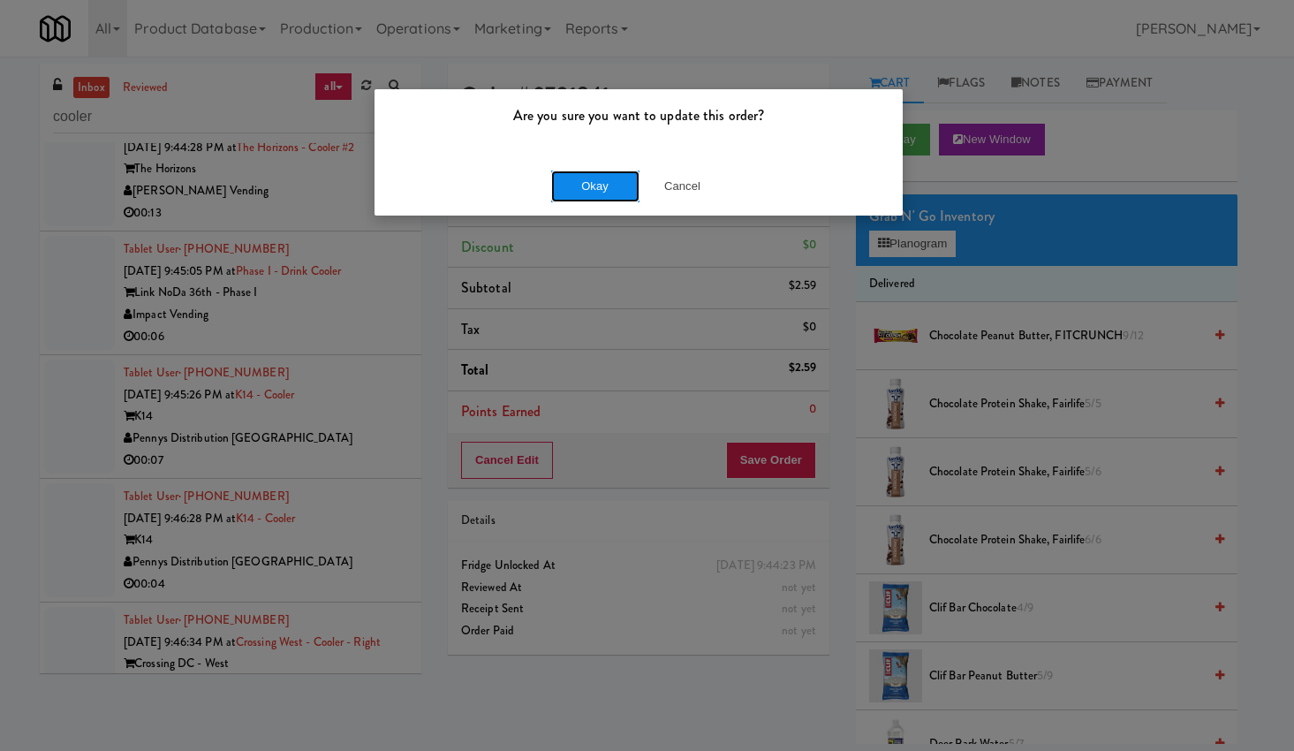
click at [611, 194] on button "Okay" at bounding box center [595, 187] width 88 height 32
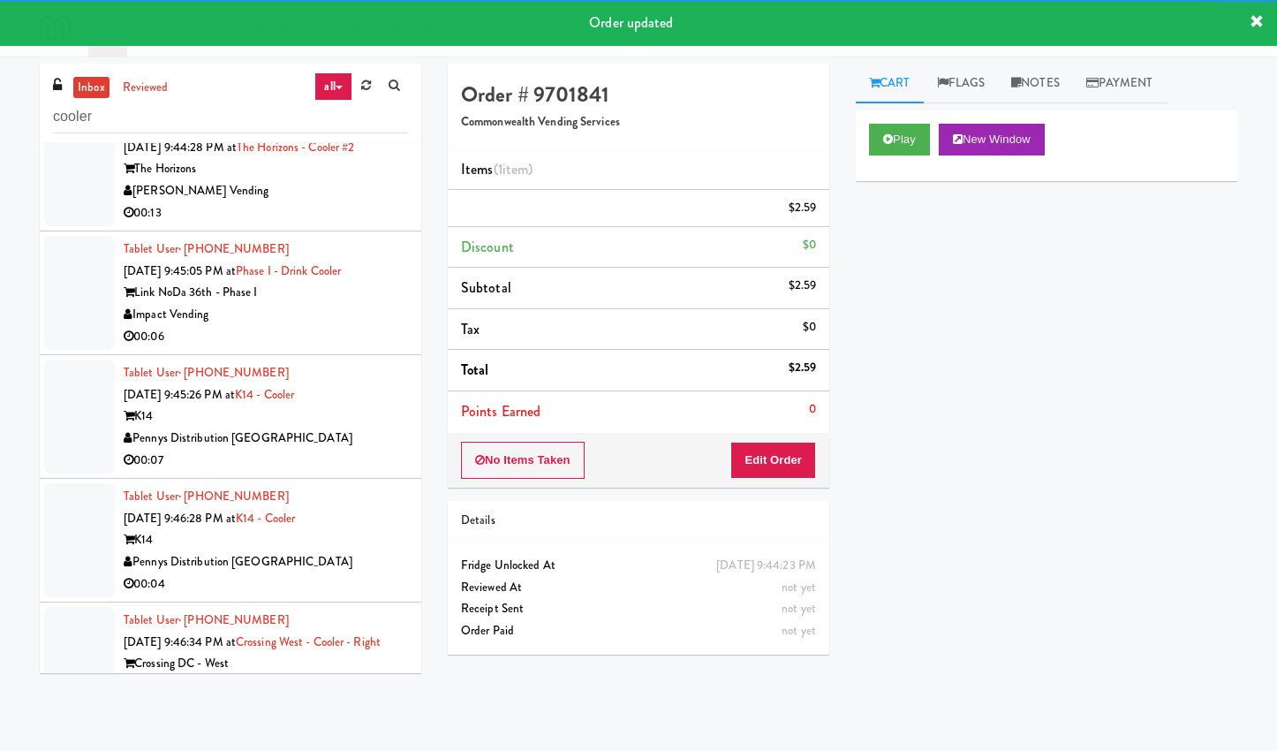
click at [383, 224] on div "00:13" at bounding box center [266, 213] width 284 height 22
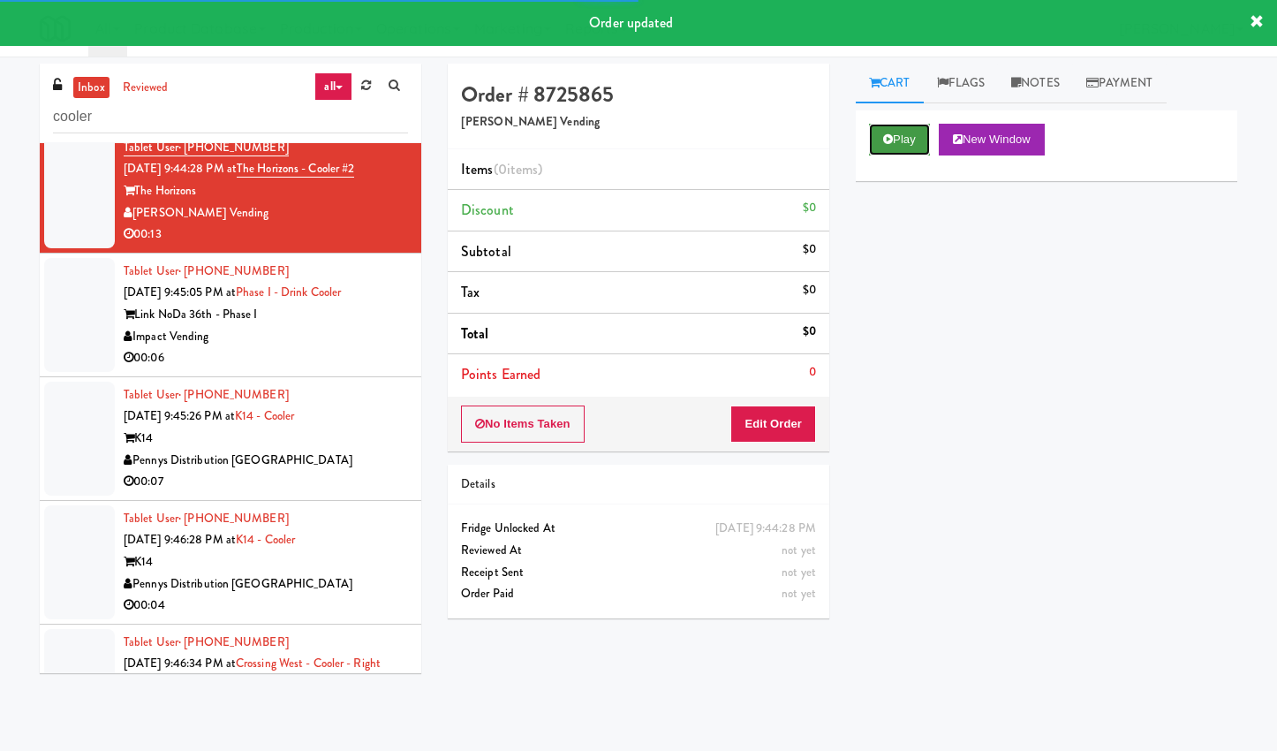
click at [919, 144] on button "Play" at bounding box center [899, 140] width 61 height 32
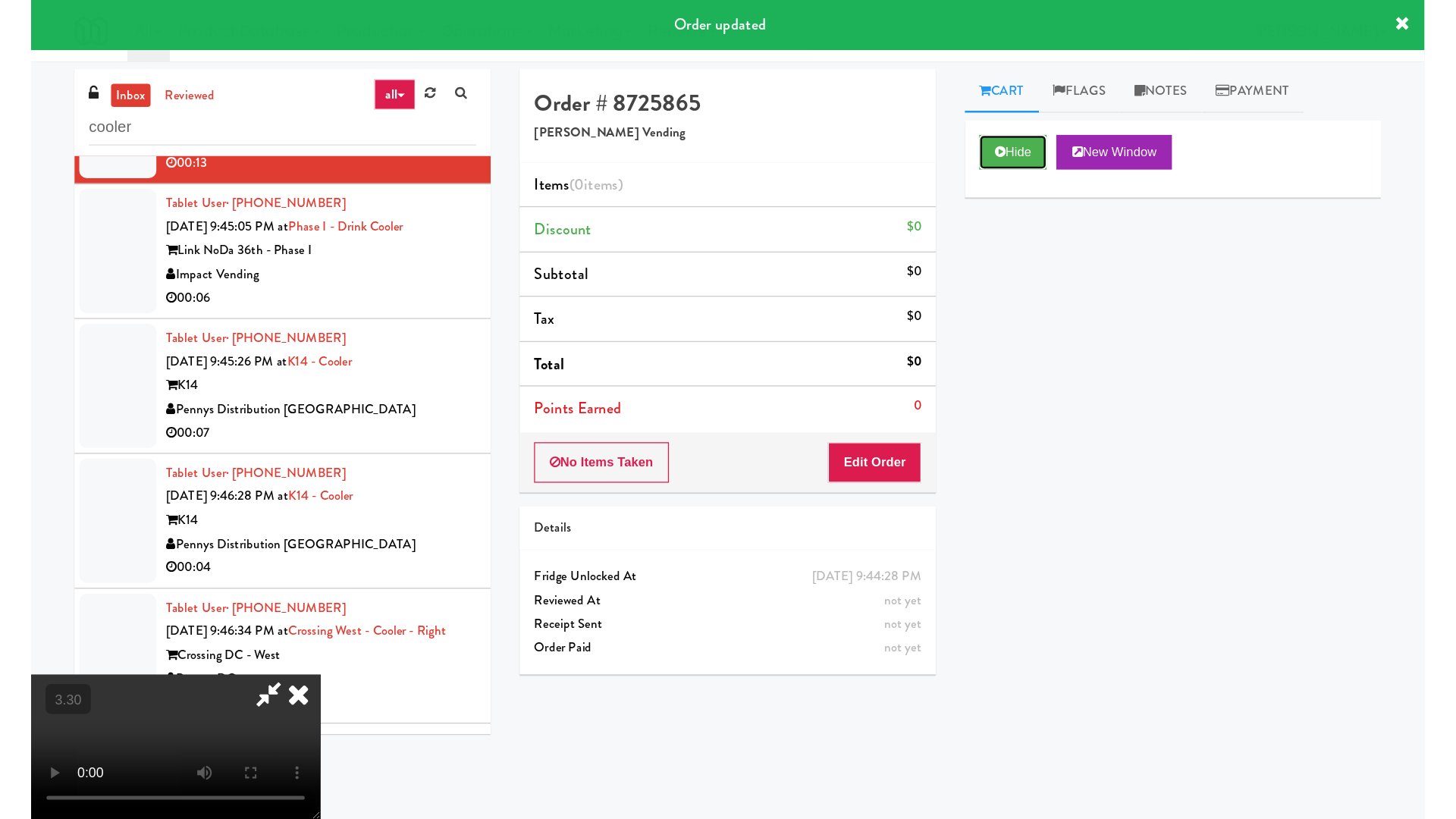
scroll to position [11558, 0]
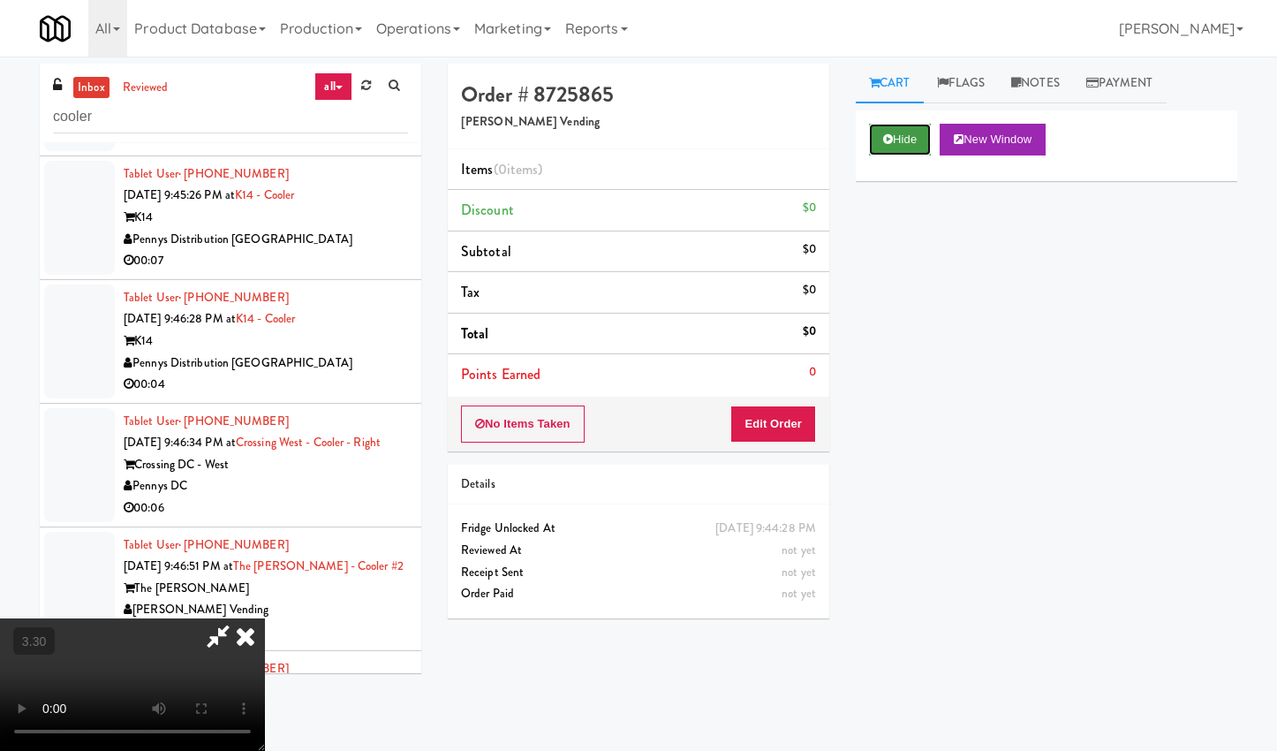
click at [902, 140] on button "Hide" at bounding box center [900, 140] width 62 height 32
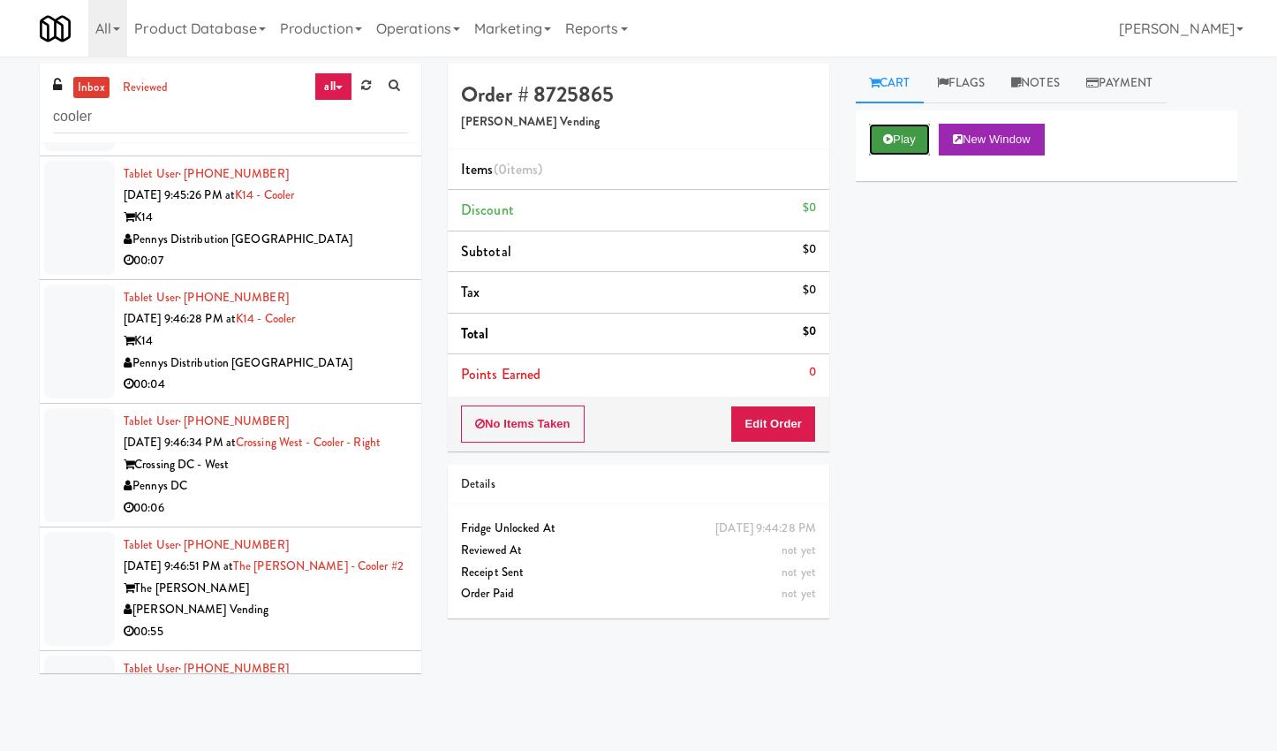
click at [902, 140] on button "Play" at bounding box center [899, 140] width 61 height 32
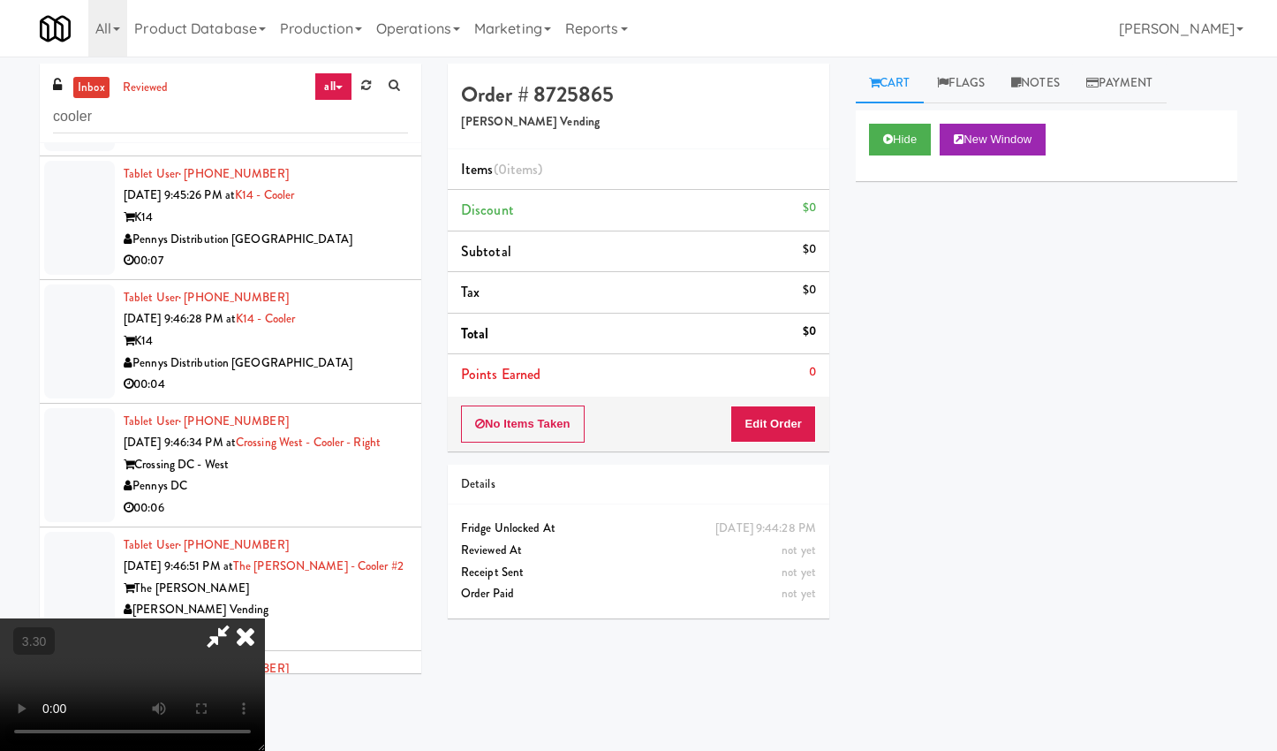
click at [265, 618] on video at bounding box center [132, 684] width 265 height 133
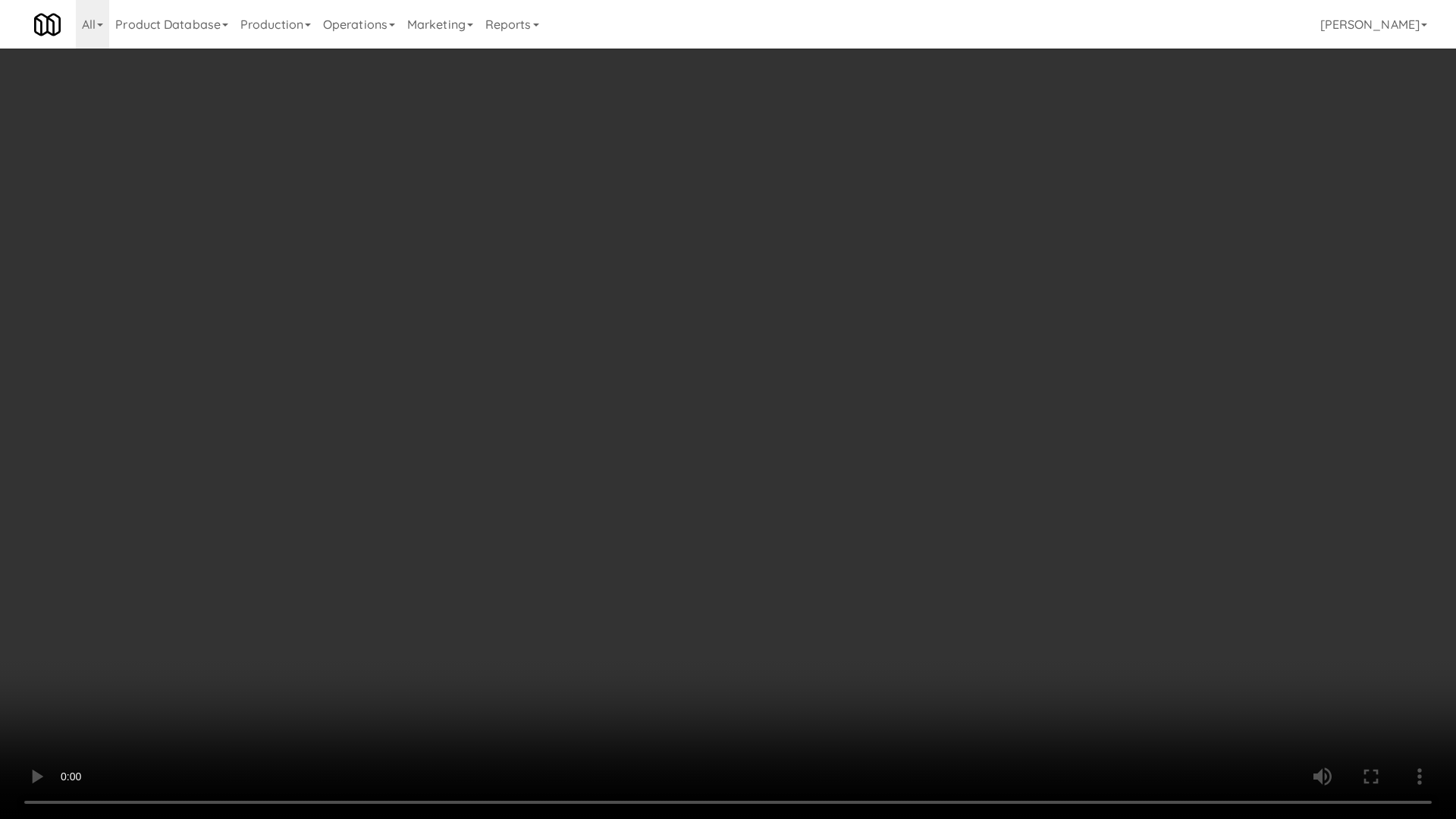
click at [476, 392] on video at bounding box center [728, 410] width 1456 height 819
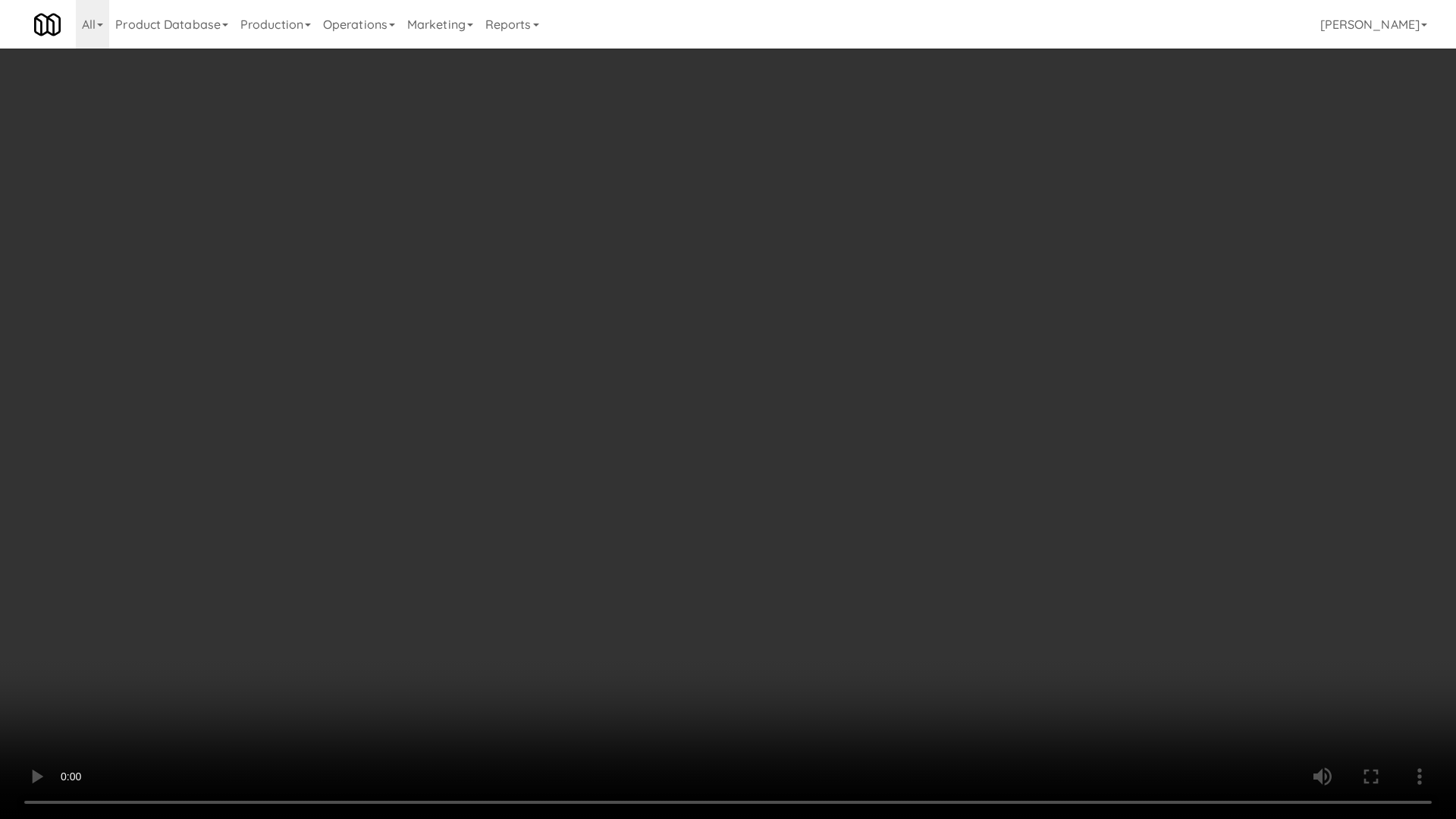
click at [476, 392] on video at bounding box center [728, 410] width 1456 height 819
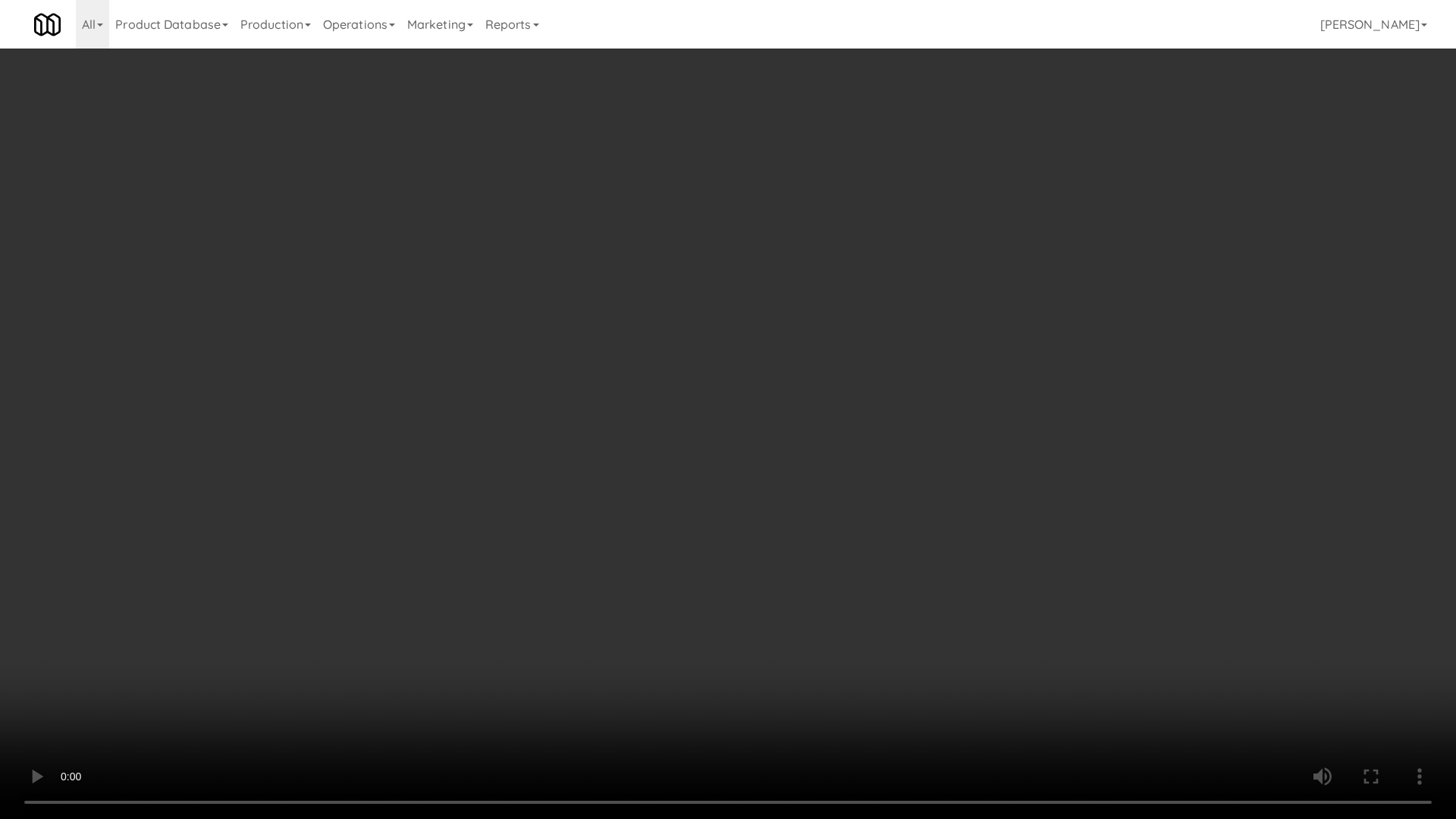
click at [476, 392] on video at bounding box center [728, 410] width 1456 height 819
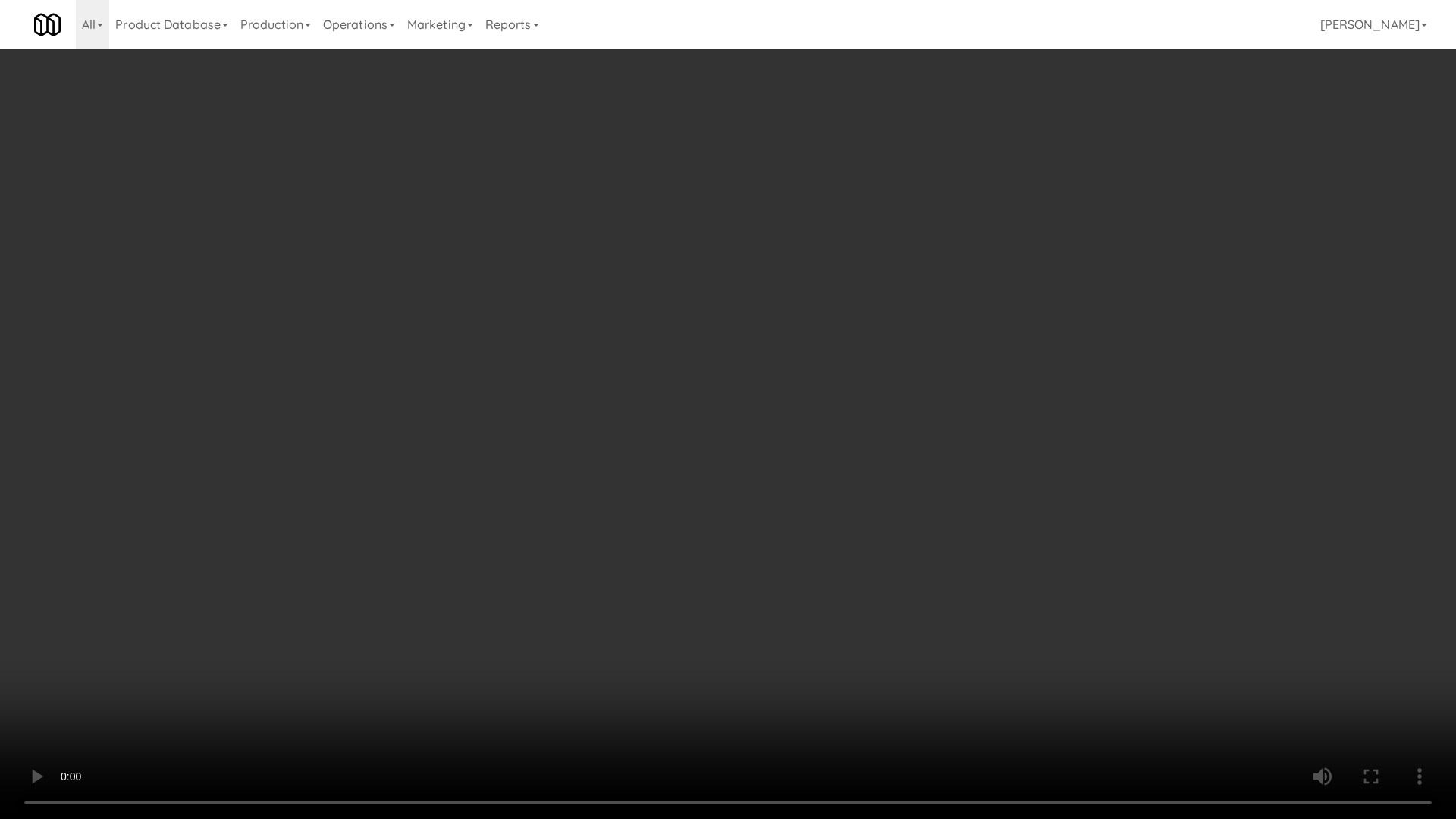
click at [476, 392] on video at bounding box center [728, 410] width 1456 height 819
click at [784, 482] on video at bounding box center [728, 410] width 1456 height 819
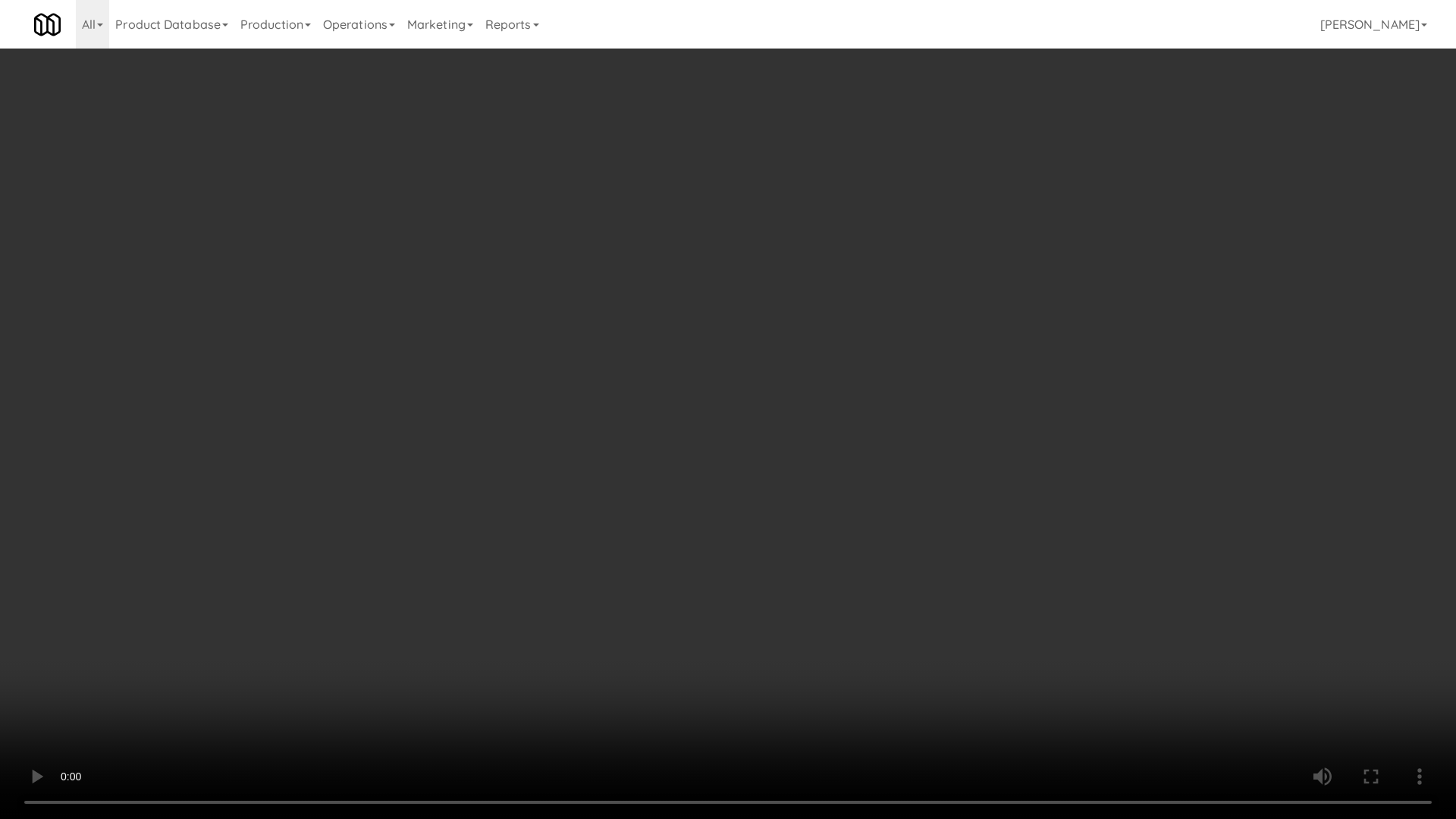
click at [840, 434] on video at bounding box center [728, 410] width 1456 height 819
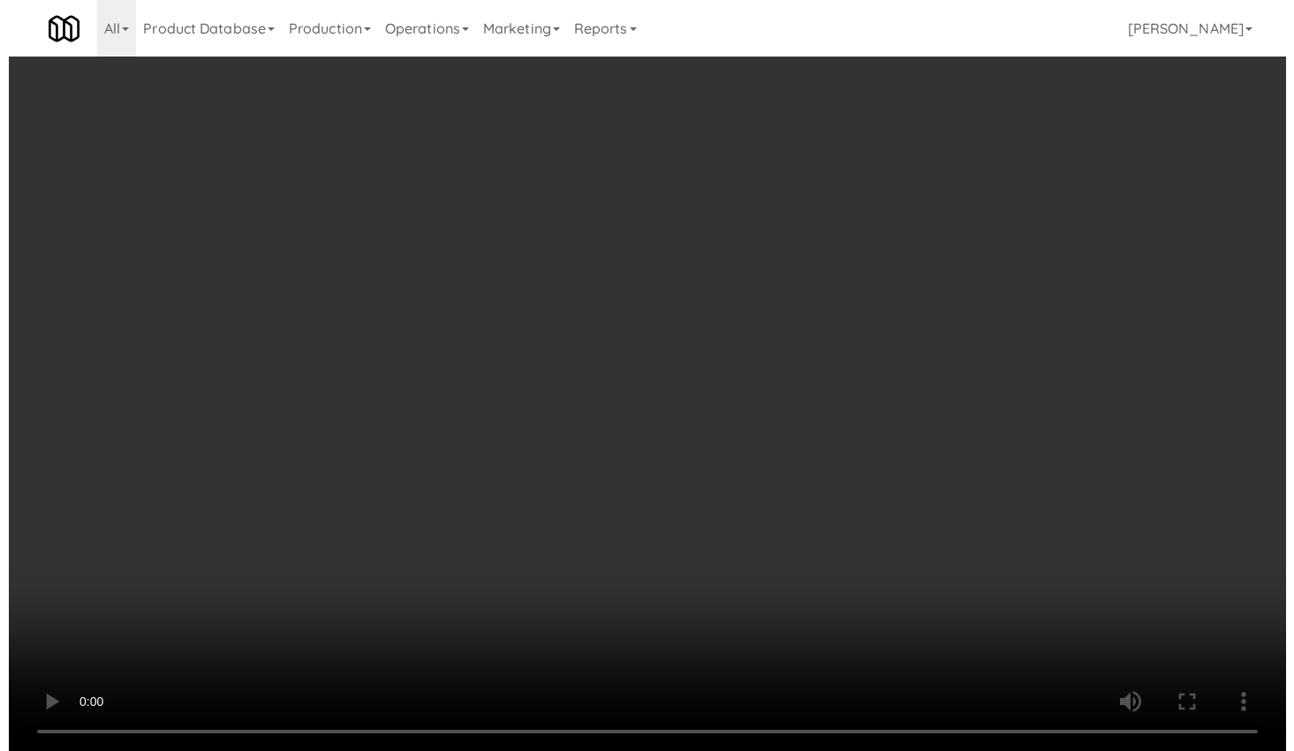
scroll to position [13463, 0]
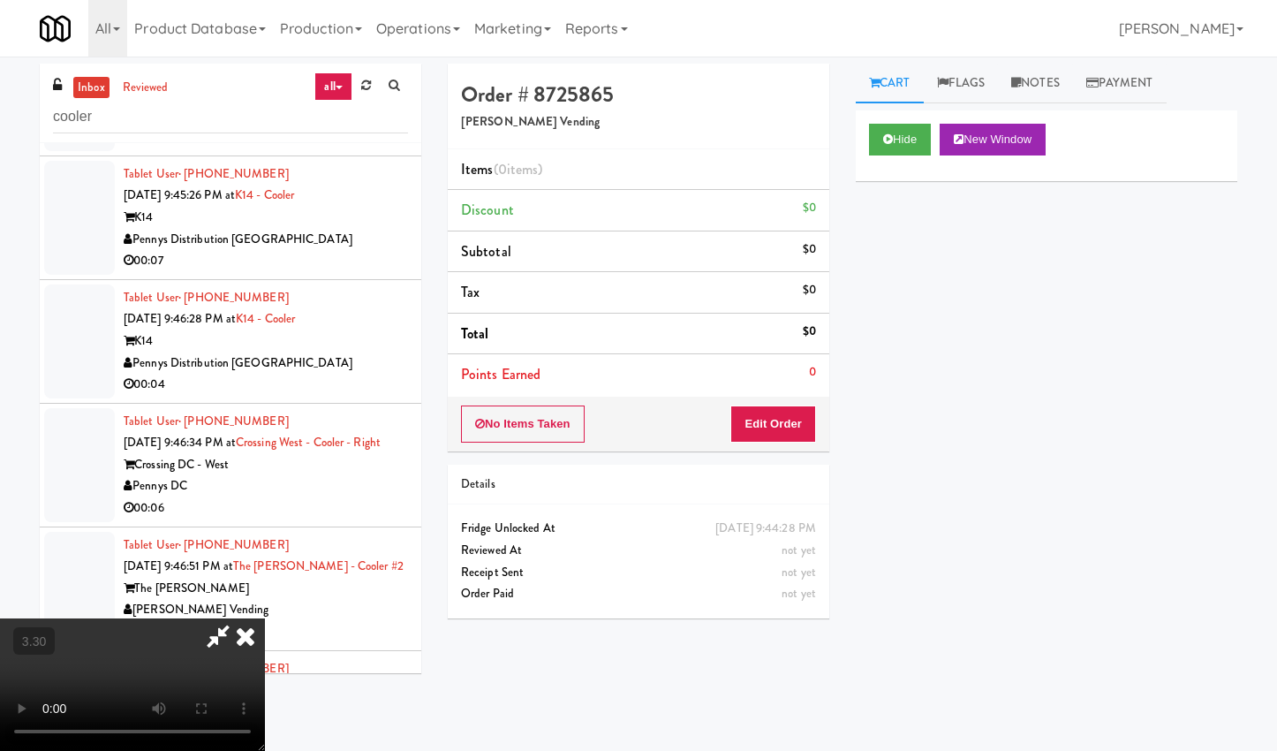
drag, startPoint x: 739, startPoint y: 80, endPoint x: 731, endPoint y: 235, distance: 155.6
click at [265, 618] on icon at bounding box center [245, 635] width 39 height 35
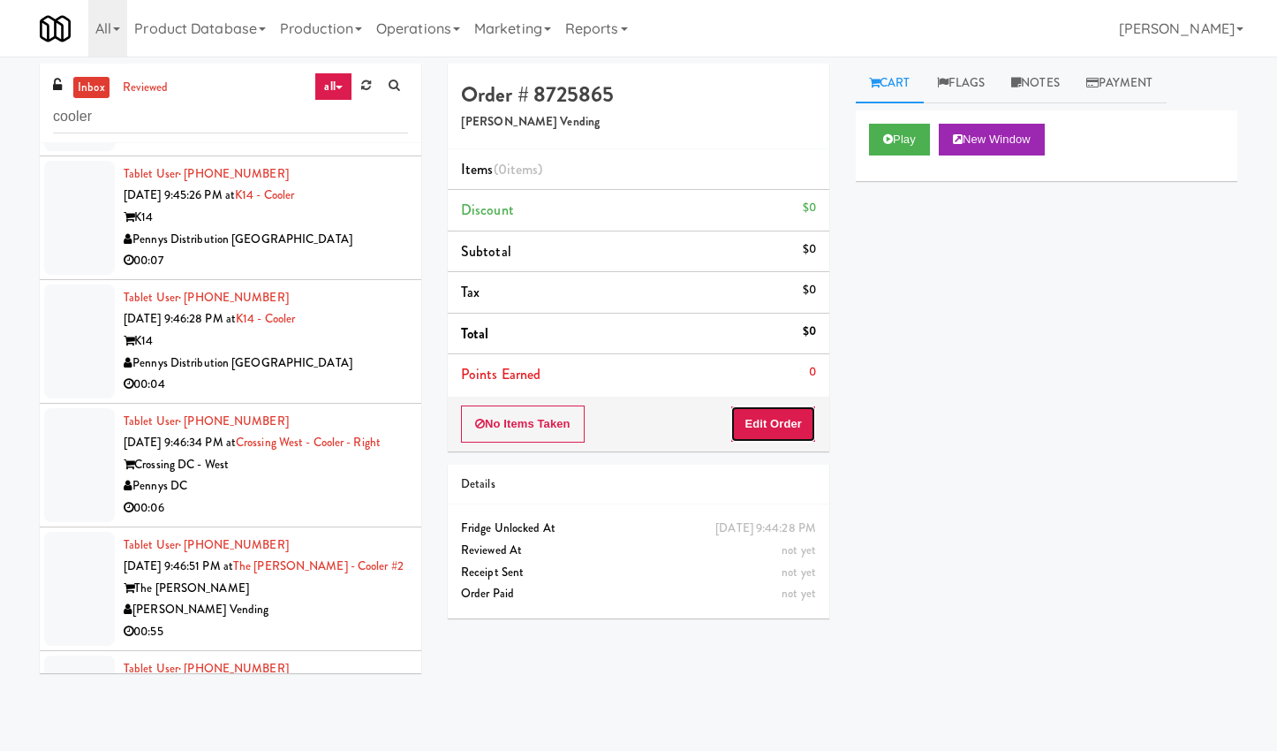
click at [760, 424] on button "Edit Order" at bounding box center [774, 423] width 86 height 37
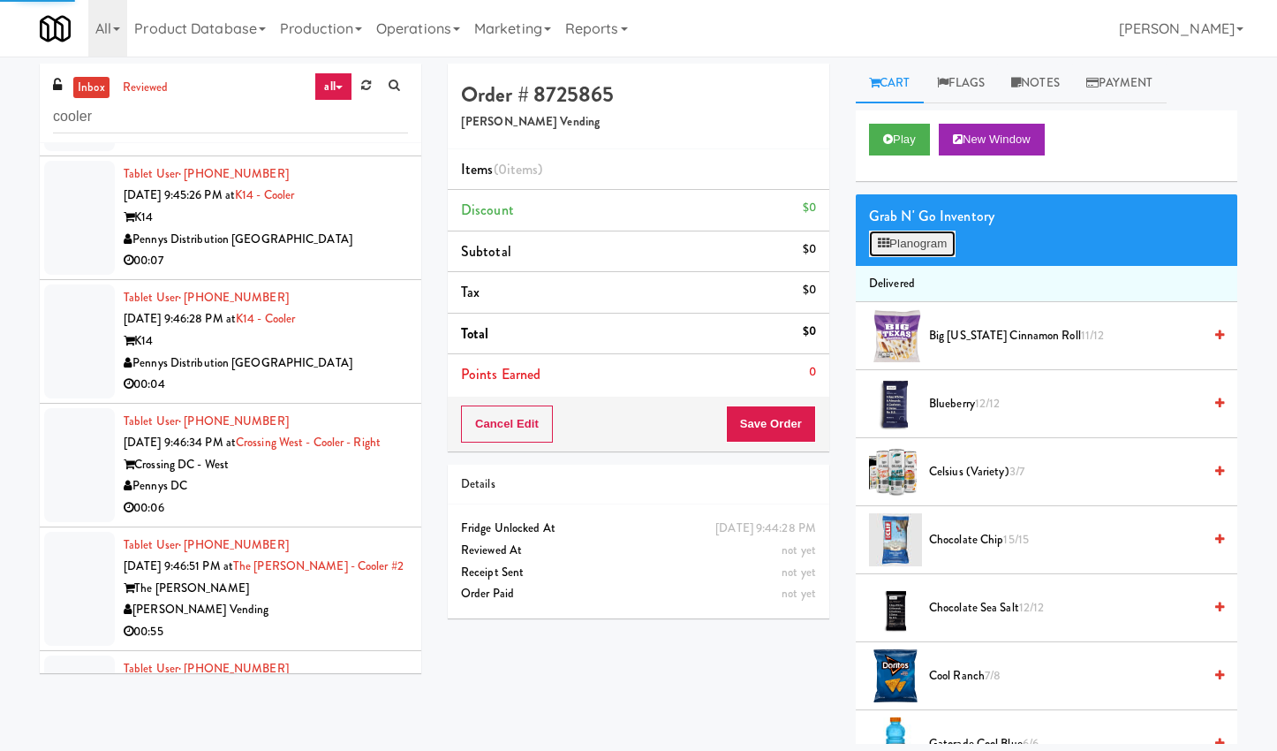
click at [896, 245] on button "Planogram" at bounding box center [912, 244] width 87 height 27
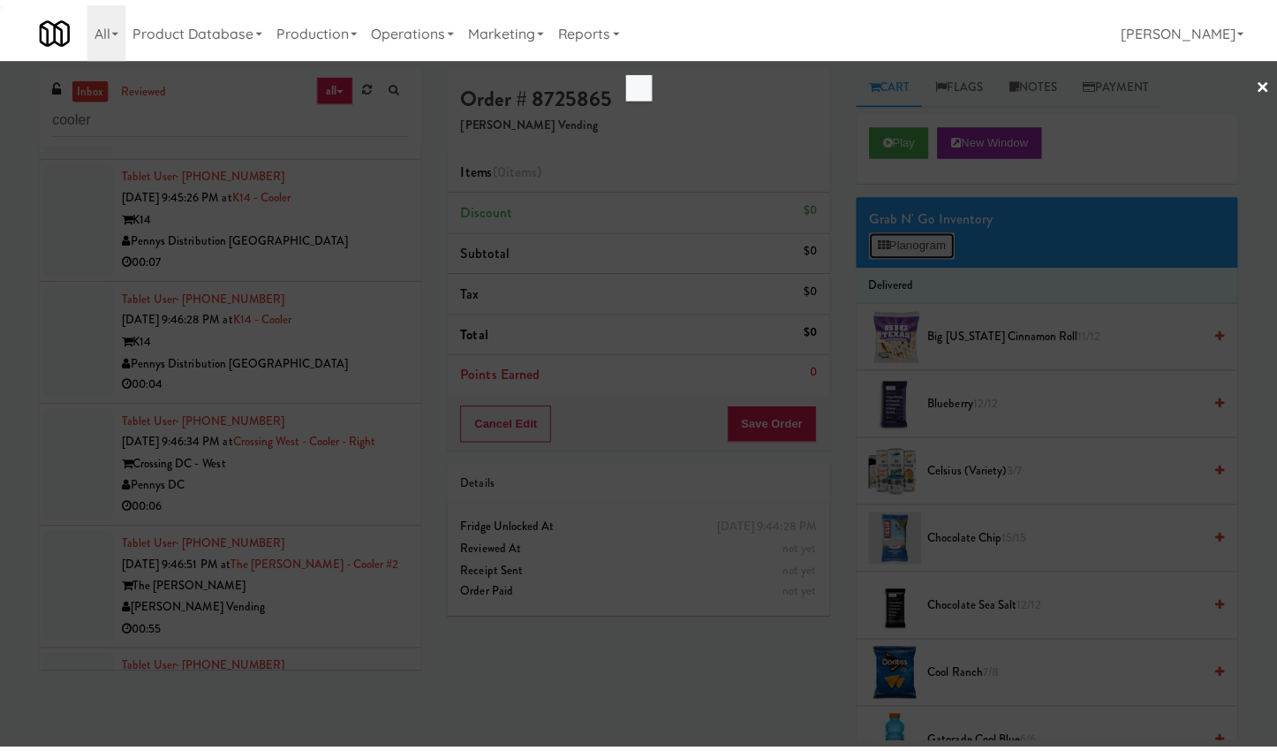
scroll to position [13398, 0]
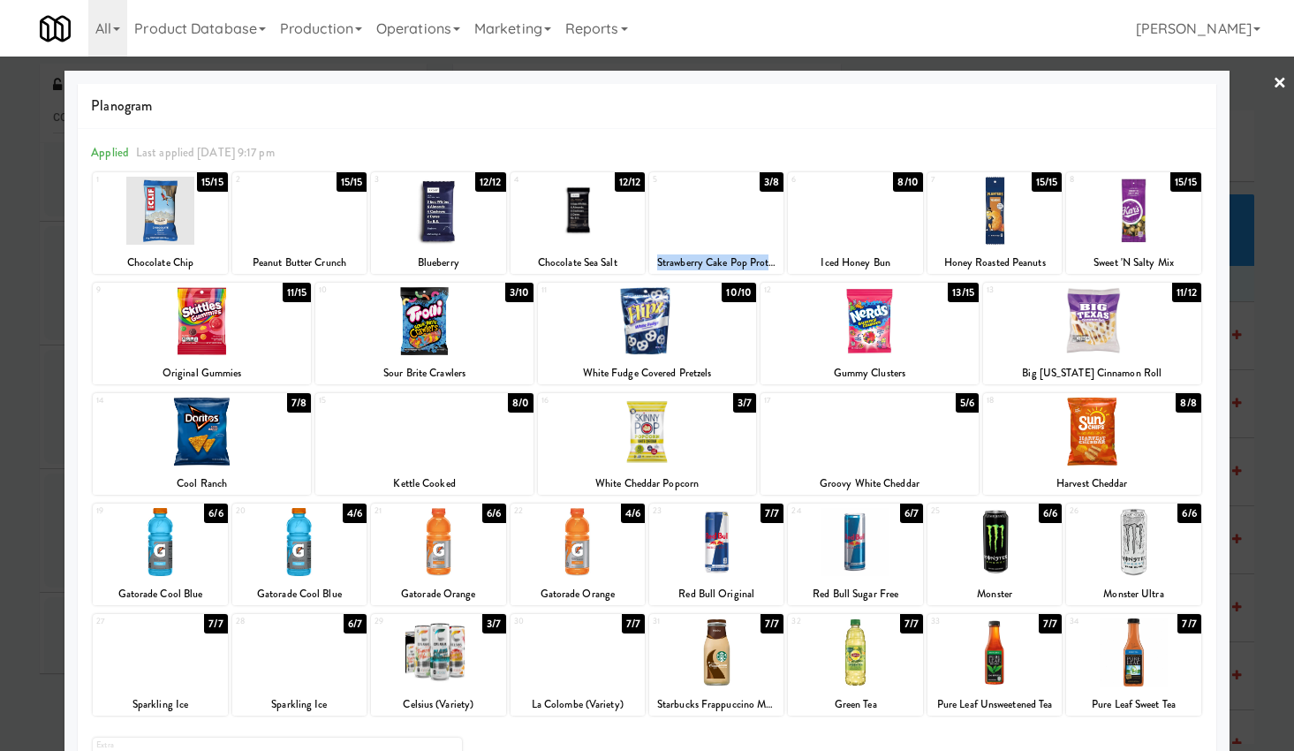
drag, startPoint x: 646, startPoint y: 262, endPoint x: 764, endPoint y: 265, distance: 118.4
click at [764, 265] on div "Strawberry Cake Pop Protein Pastry" at bounding box center [716, 263] width 129 height 22
copy div "Strawberry Cake Pop Prote"
drag, startPoint x: 798, startPoint y: 254, endPoint x: 910, endPoint y: 261, distance: 112.5
click at [910, 261] on div "Iced Honey Bun" at bounding box center [855, 263] width 134 height 22
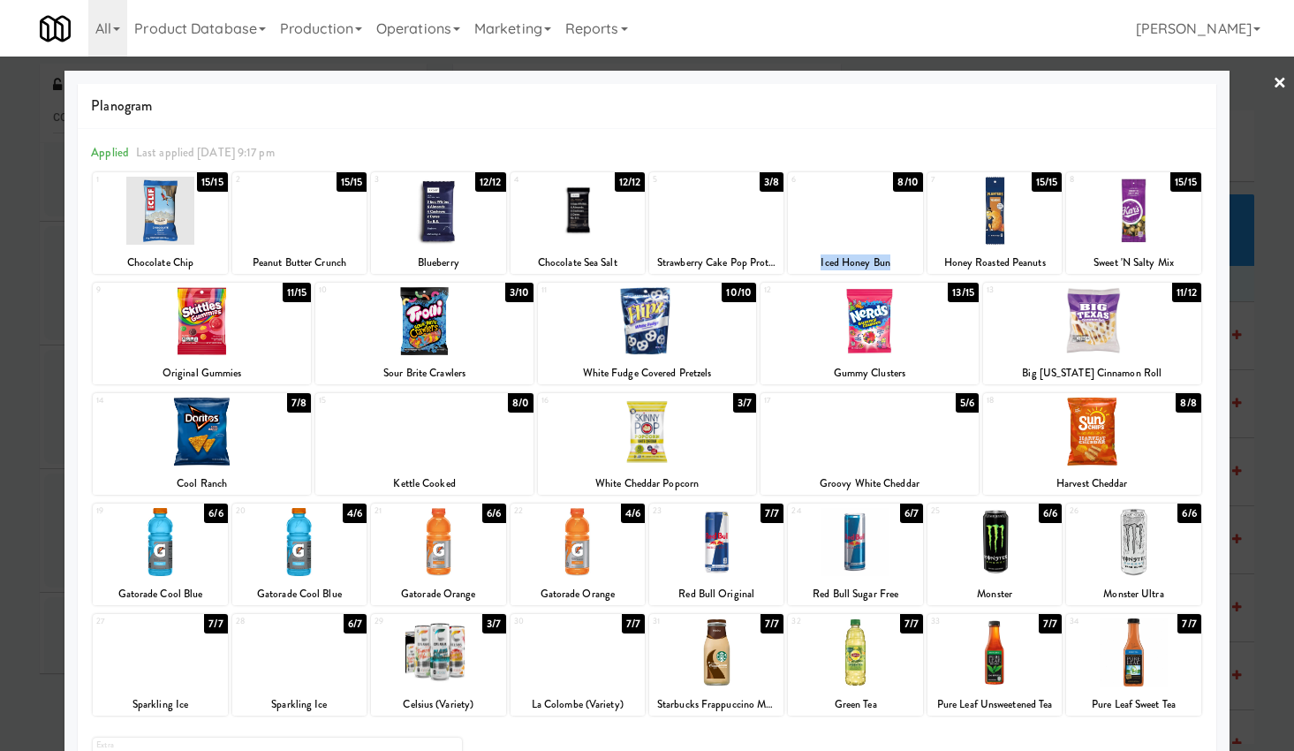
copy div "Iced Honey Bun"
click at [843, 245] on div "6 8/10 Iced Honey Bun" at bounding box center [855, 223] width 134 height 102
drag, startPoint x: 792, startPoint y: 484, endPoint x: 921, endPoint y: 489, distance: 129.1
click at [921, 489] on div "Groovy White Cheddar" at bounding box center [869, 484] width 213 height 22
copy div "Groovy White Cheddar"
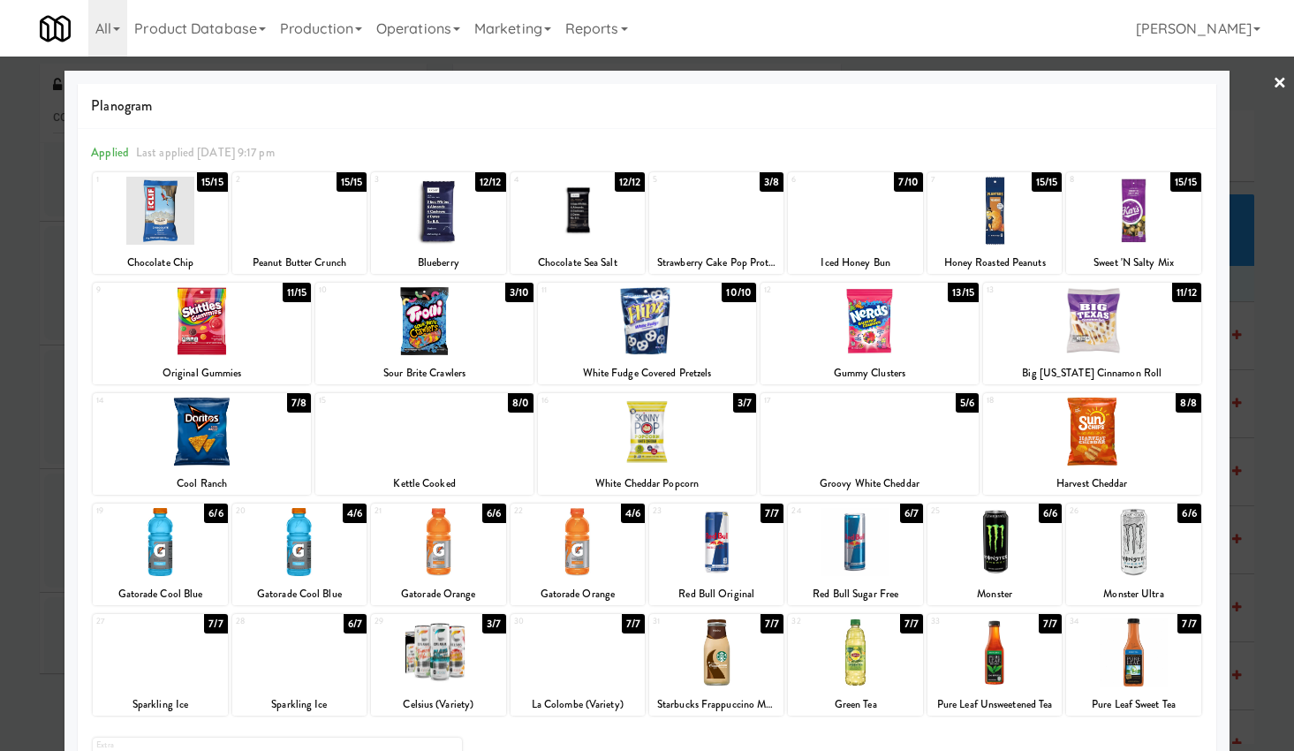
click at [859, 436] on div at bounding box center [870, 432] width 218 height 68
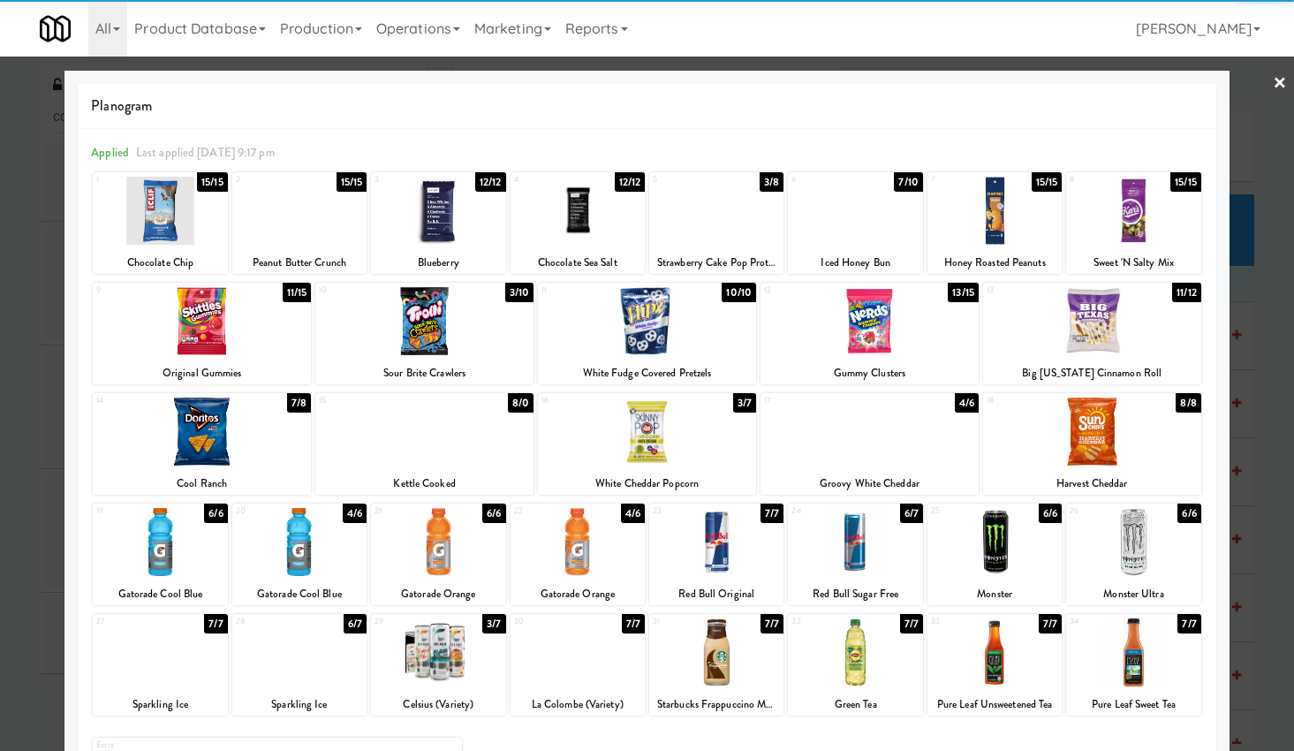
click at [1094, 551] on div at bounding box center [1133, 542] width 134 height 68
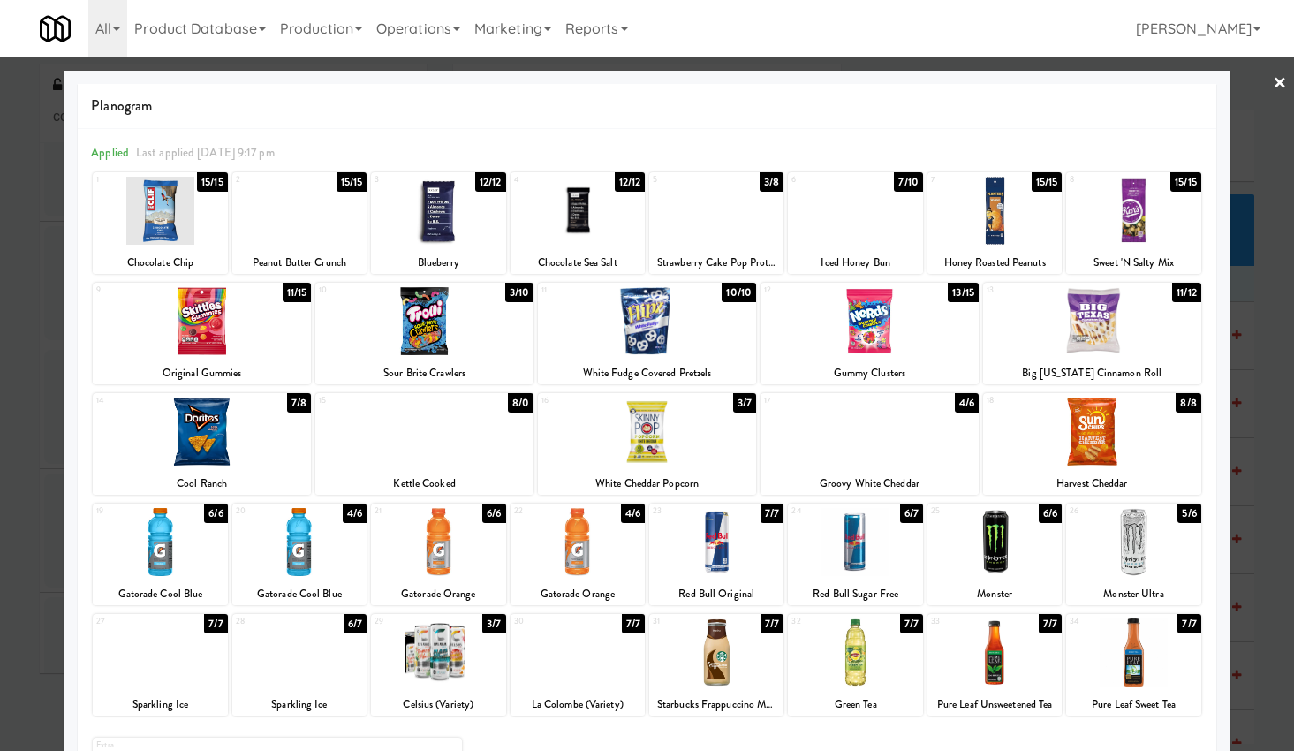
click at [1270, 85] on div at bounding box center [647, 375] width 1294 height 751
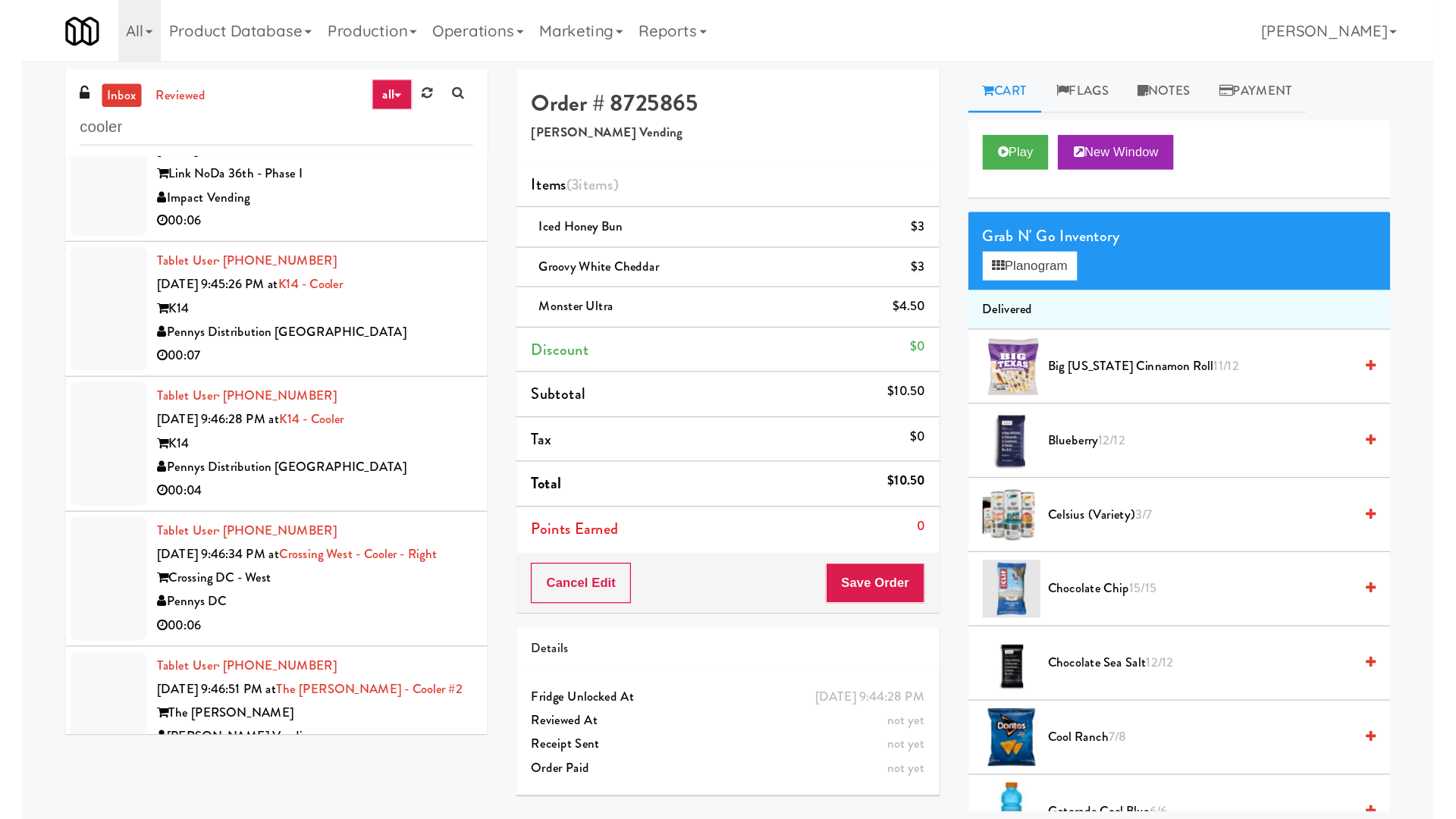
scroll to position [11558, 0]
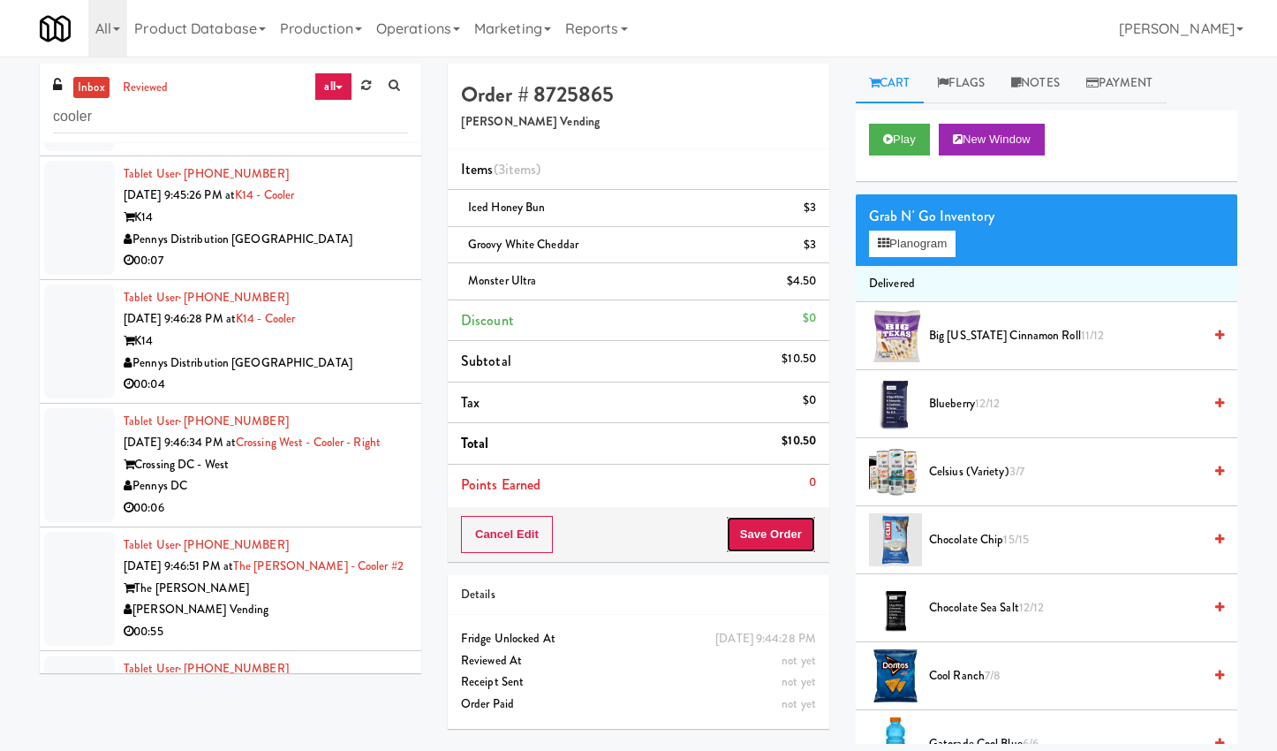
click at [761, 537] on button "Save Order" at bounding box center [771, 534] width 90 height 37
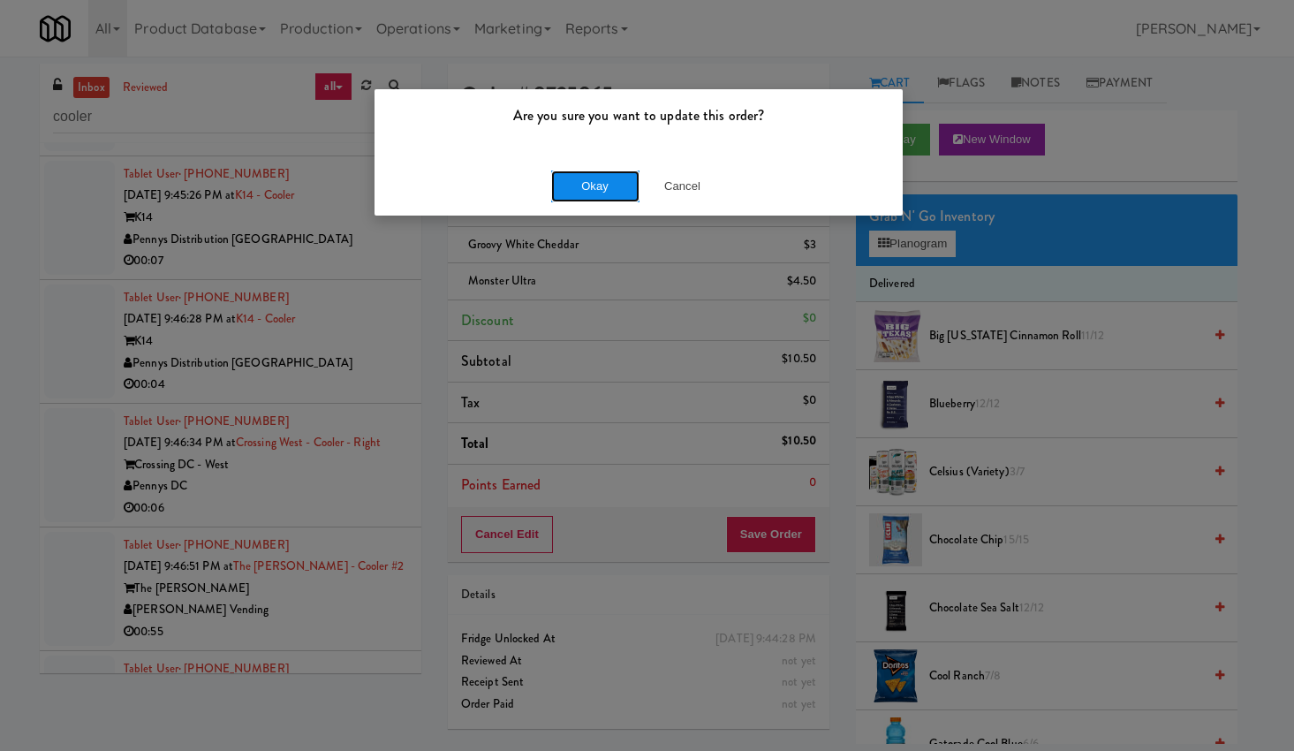
click at [596, 186] on button "Okay" at bounding box center [595, 187] width 88 height 32
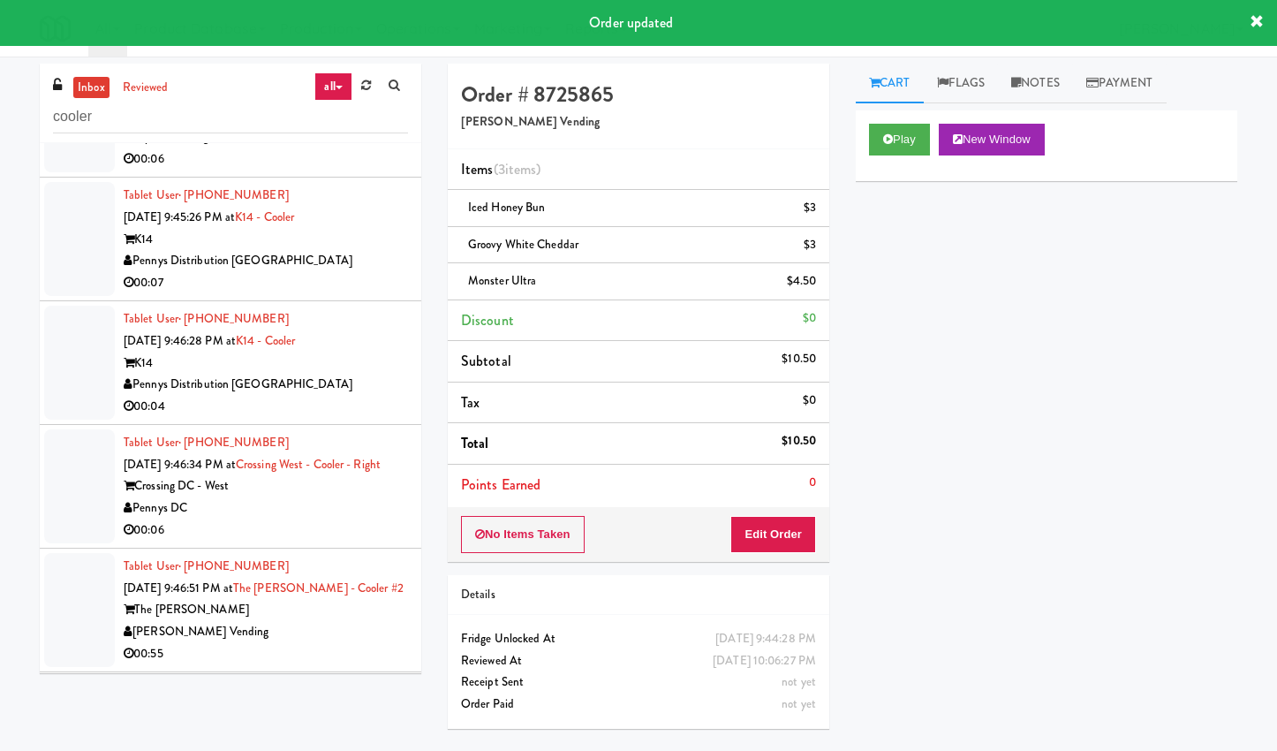
drag, startPoint x: 368, startPoint y: 364, endPoint x: 394, endPoint y: 355, distance: 27.9
click at [368, 171] on div "00:06" at bounding box center [266, 159] width 284 height 22
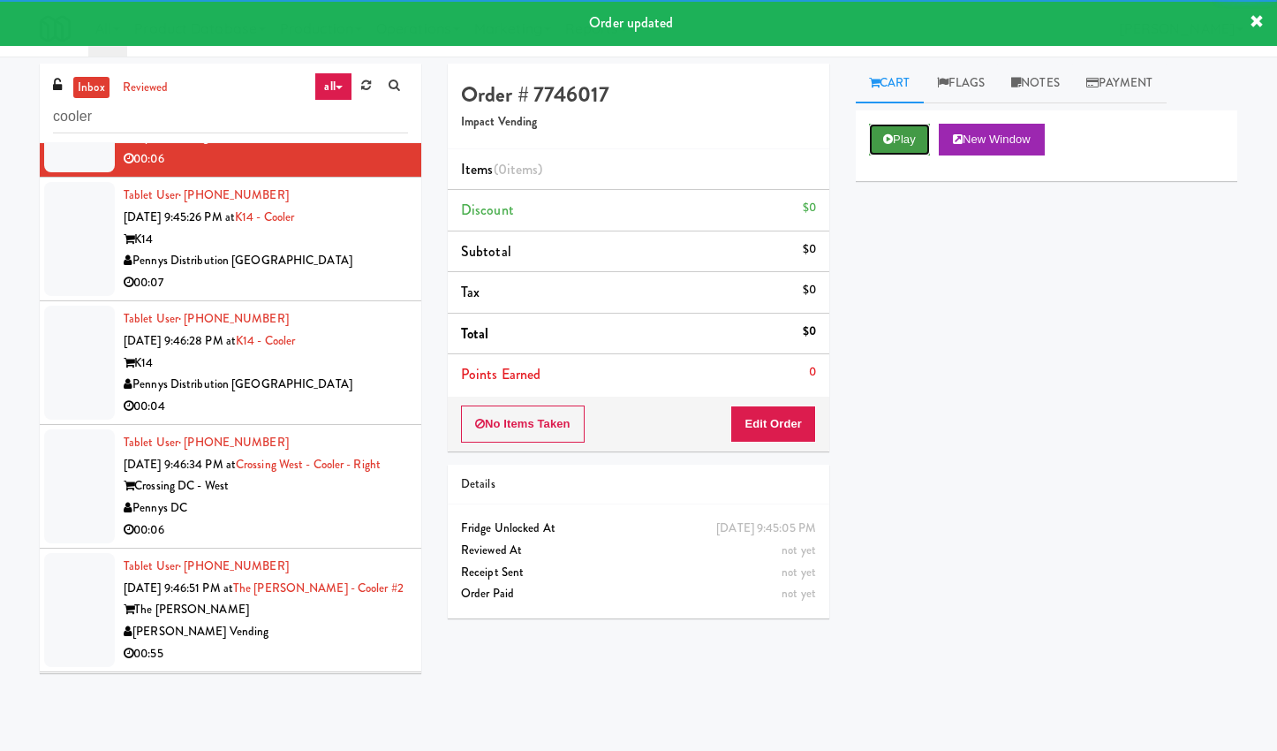
click at [890, 151] on button "Play" at bounding box center [899, 140] width 61 height 32
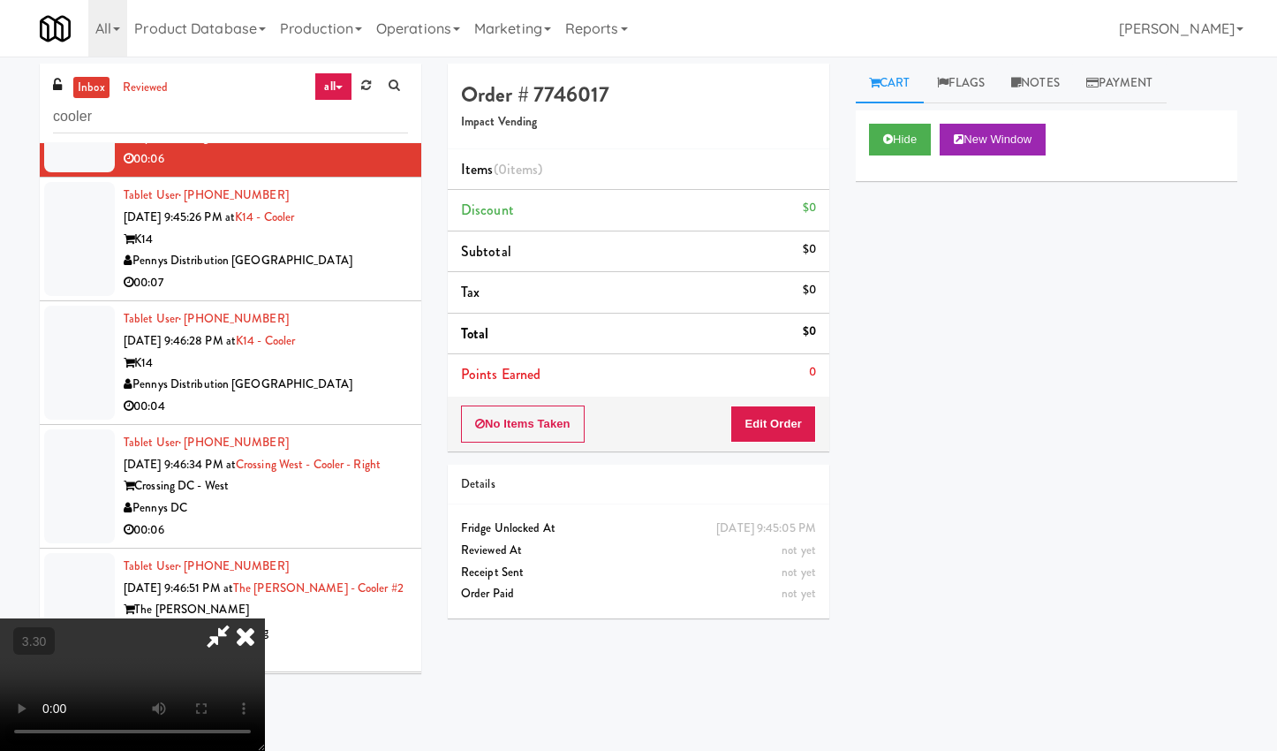
click at [265, 618] on video at bounding box center [132, 684] width 265 height 133
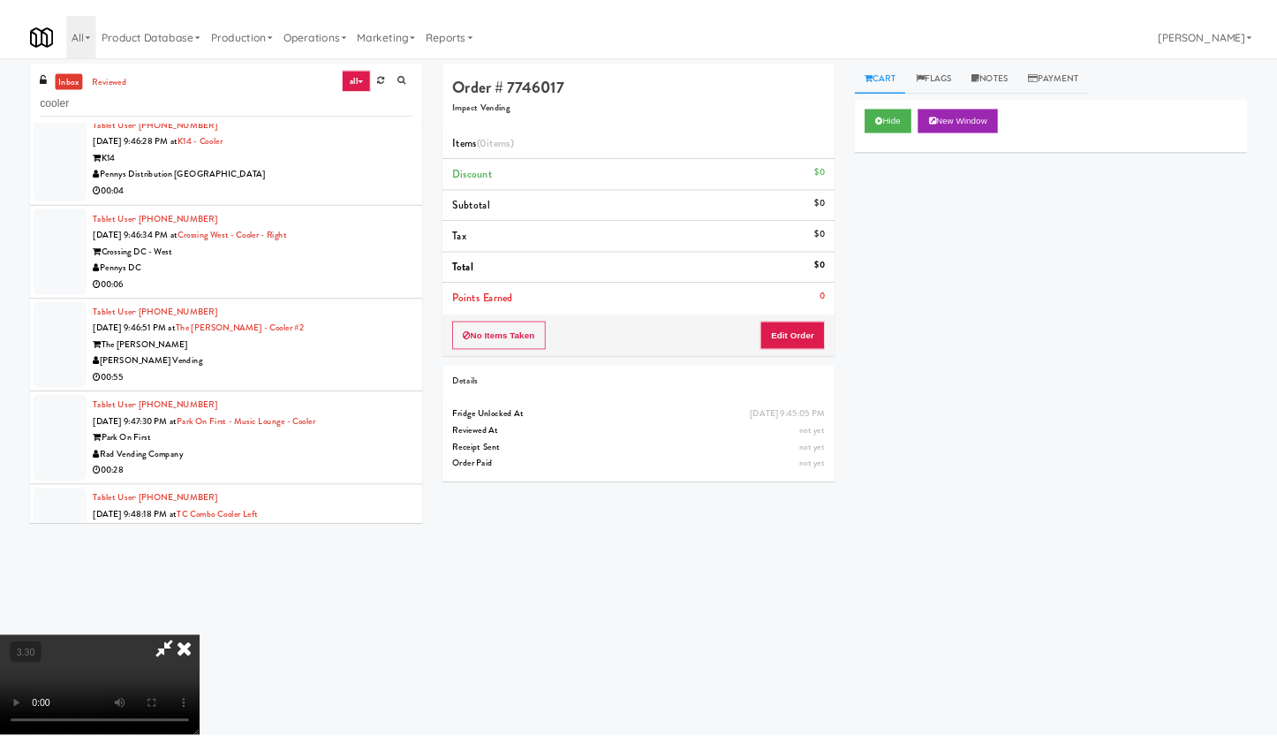
scroll to position [12963, 0]
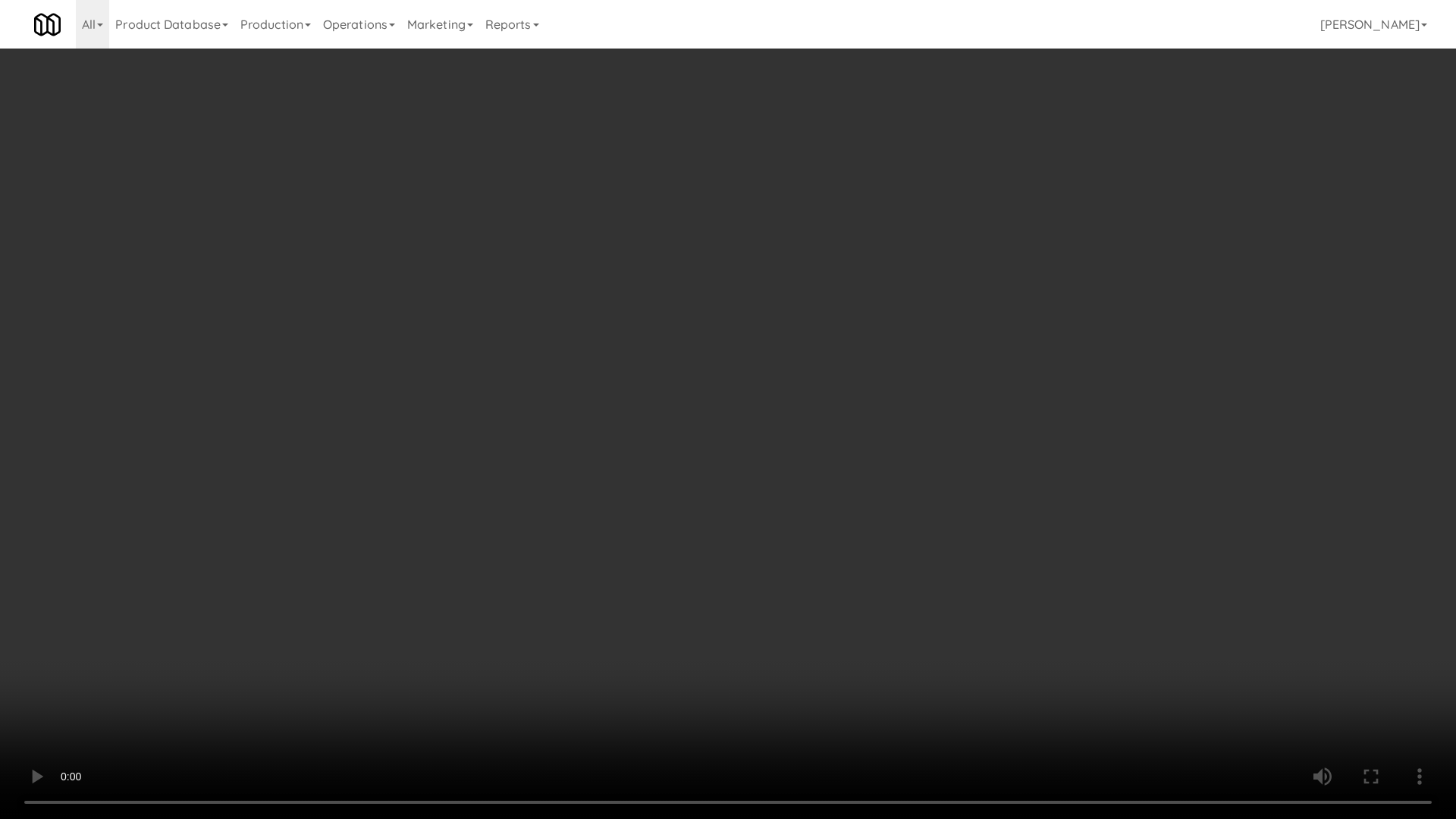
click at [487, 424] on video at bounding box center [728, 410] width 1456 height 819
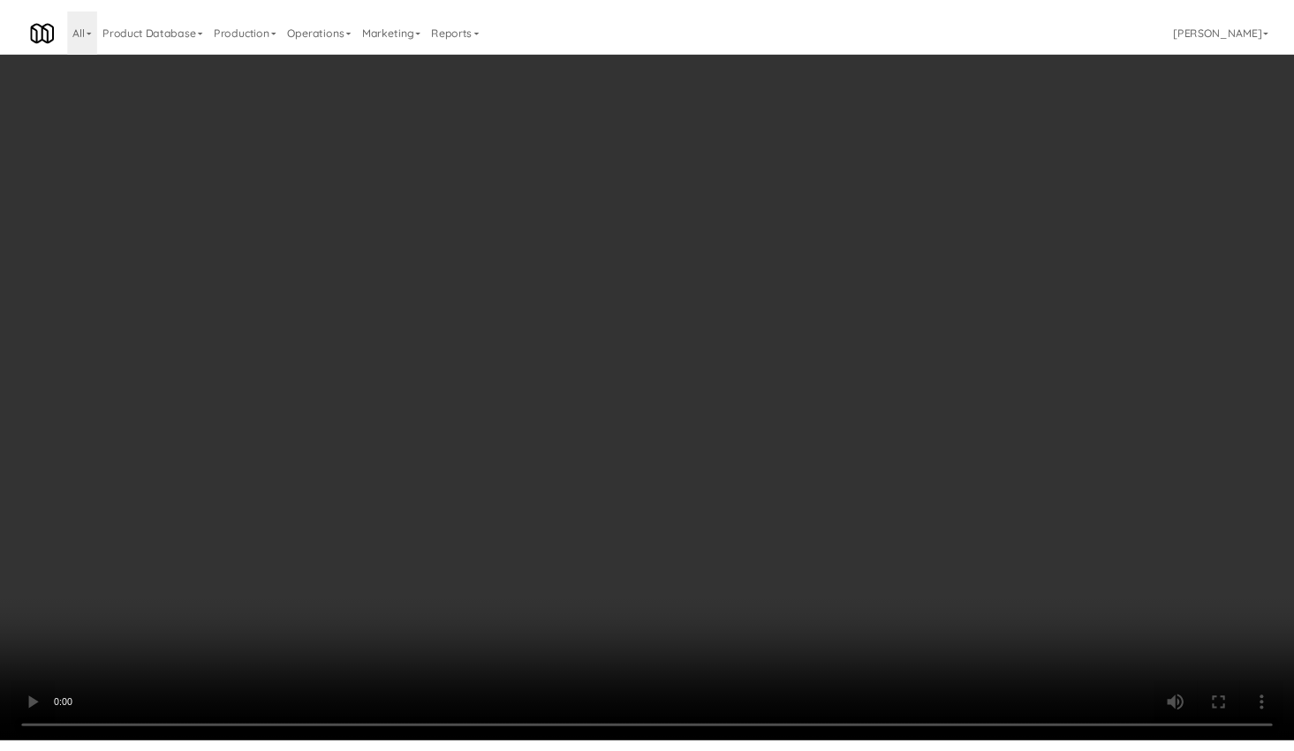
scroll to position [13463, 0]
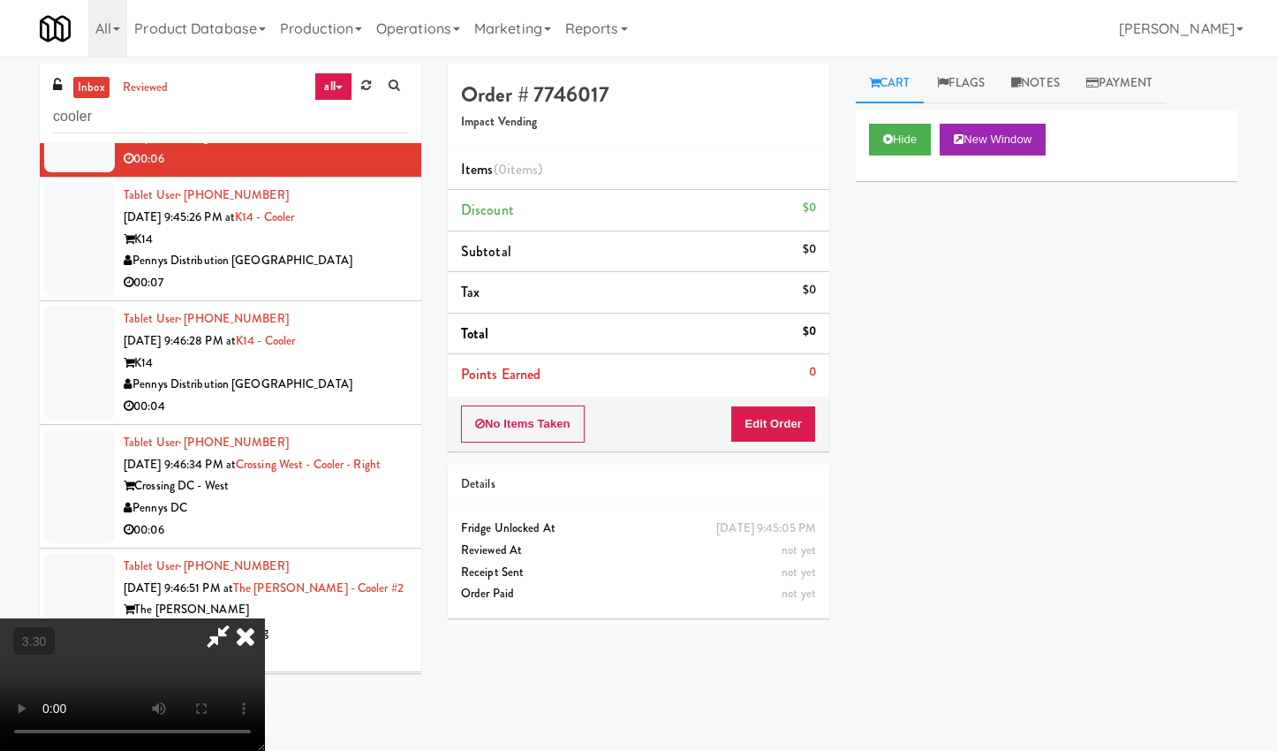
click at [265, 618] on icon at bounding box center [245, 635] width 39 height 35
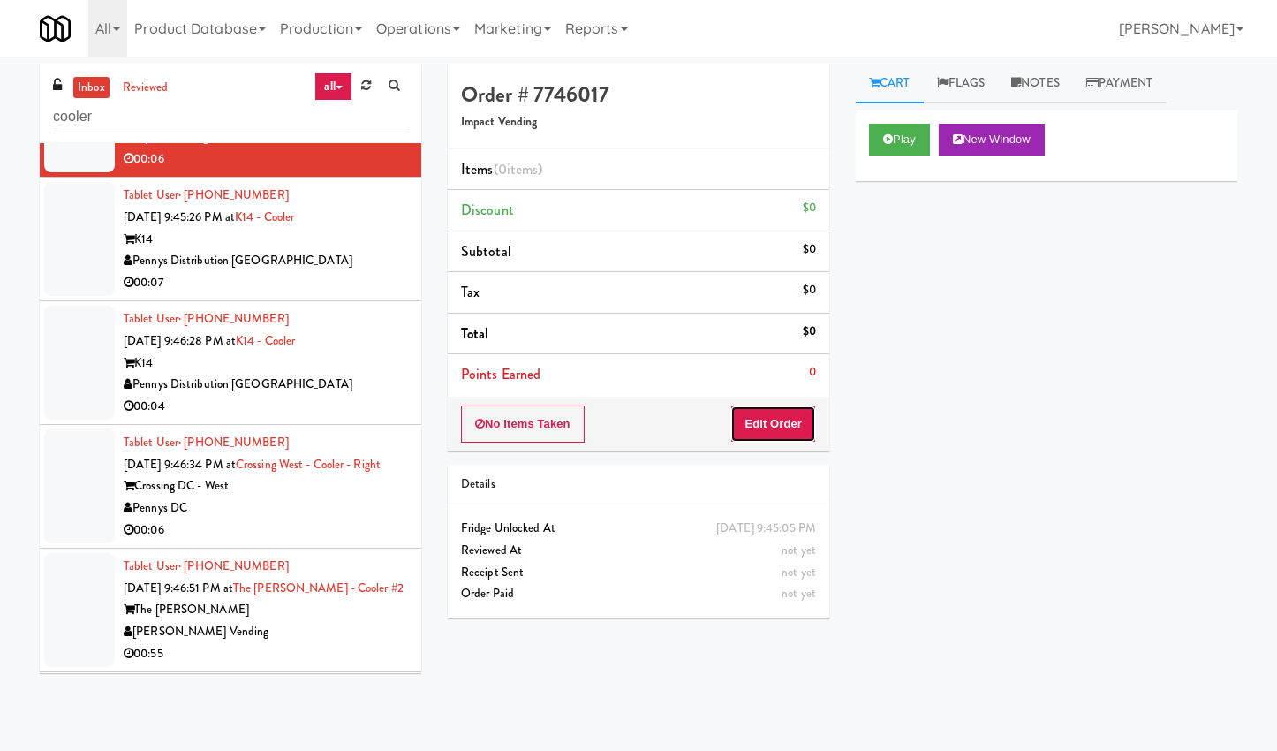
click at [768, 417] on button "Edit Order" at bounding box center [774, 423] width 86 height 37
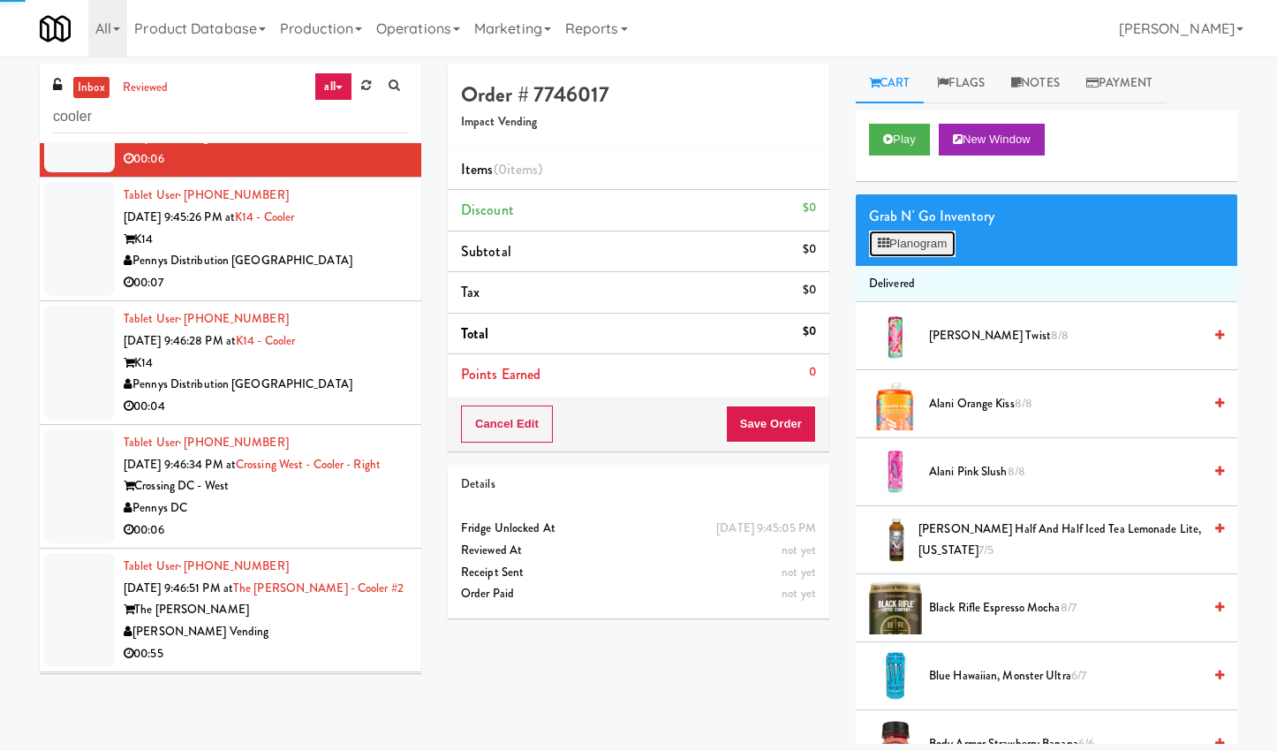
click at [913, 249] on button "Planogram" at bounding box center [912, 244] width 87 height 27
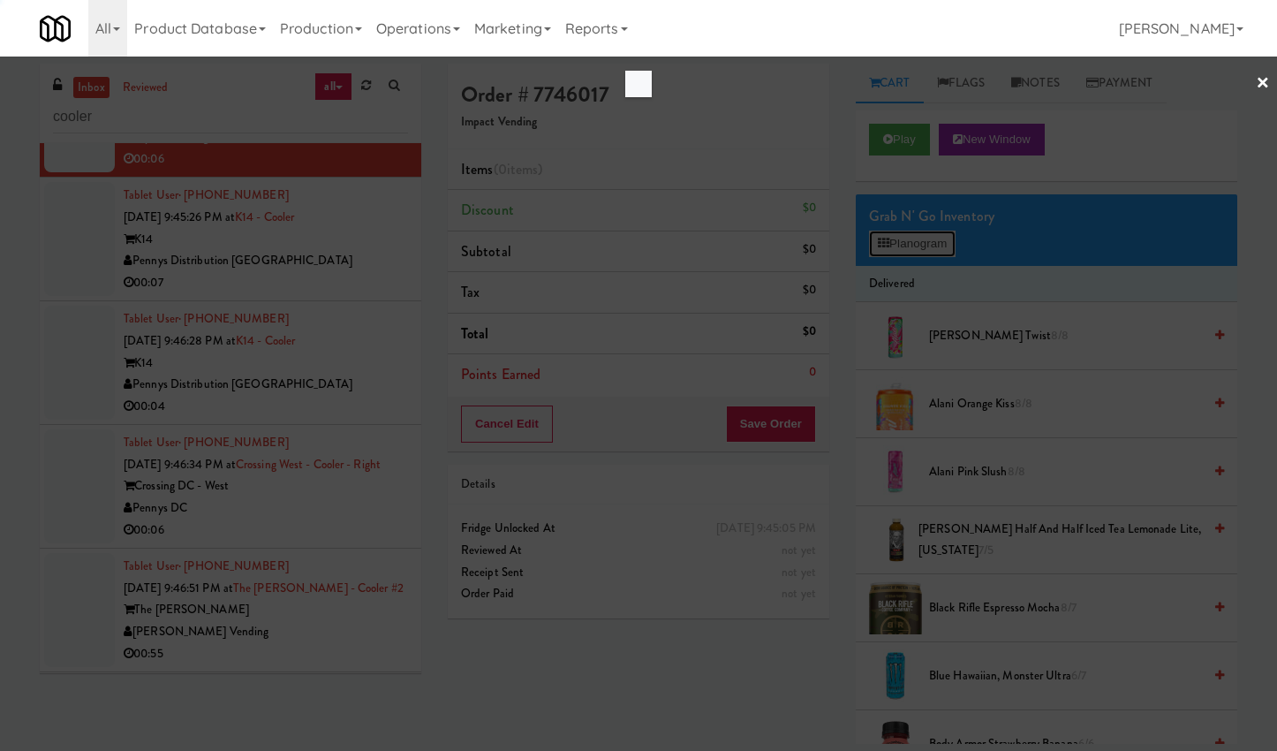
scroll to position [13398, 0]
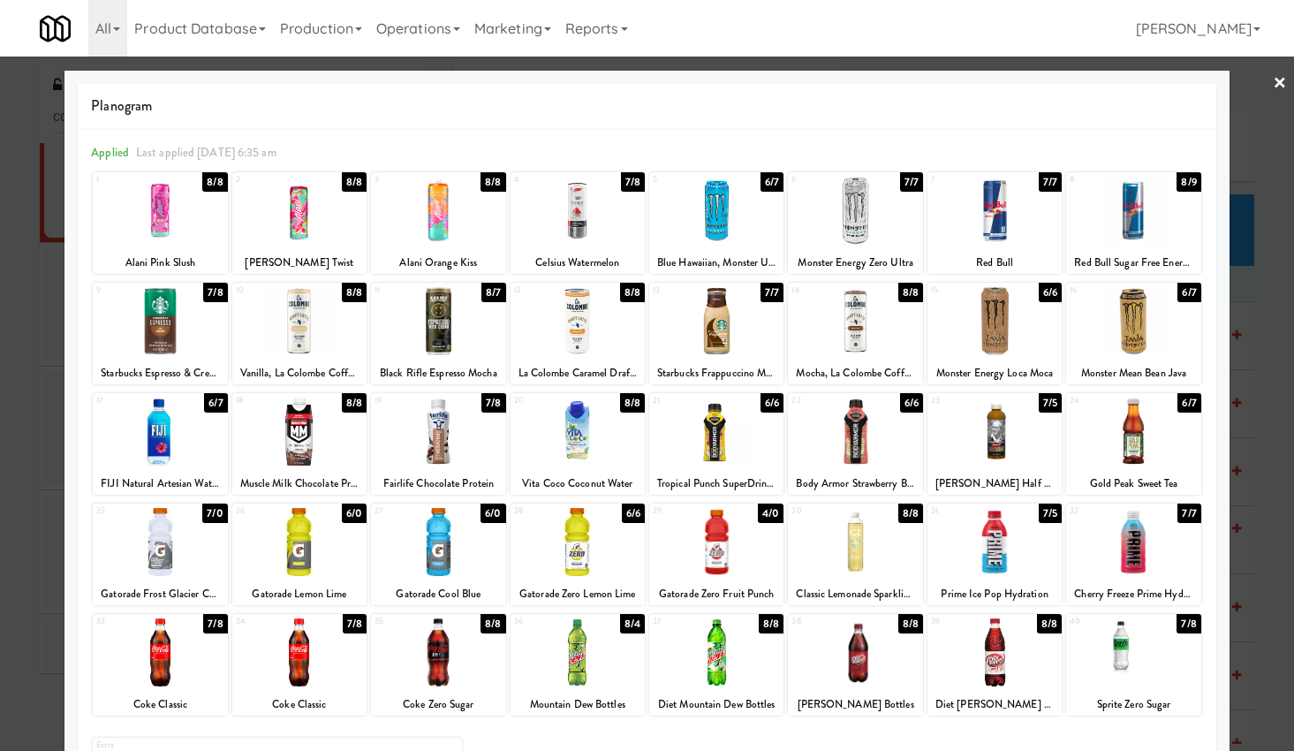
click at [578, 664] on div at bounding box center [578, 652] width 134 height 68
click at [1273, 80] on link "×" at bounding box center [1280, 84] width 14 height 55
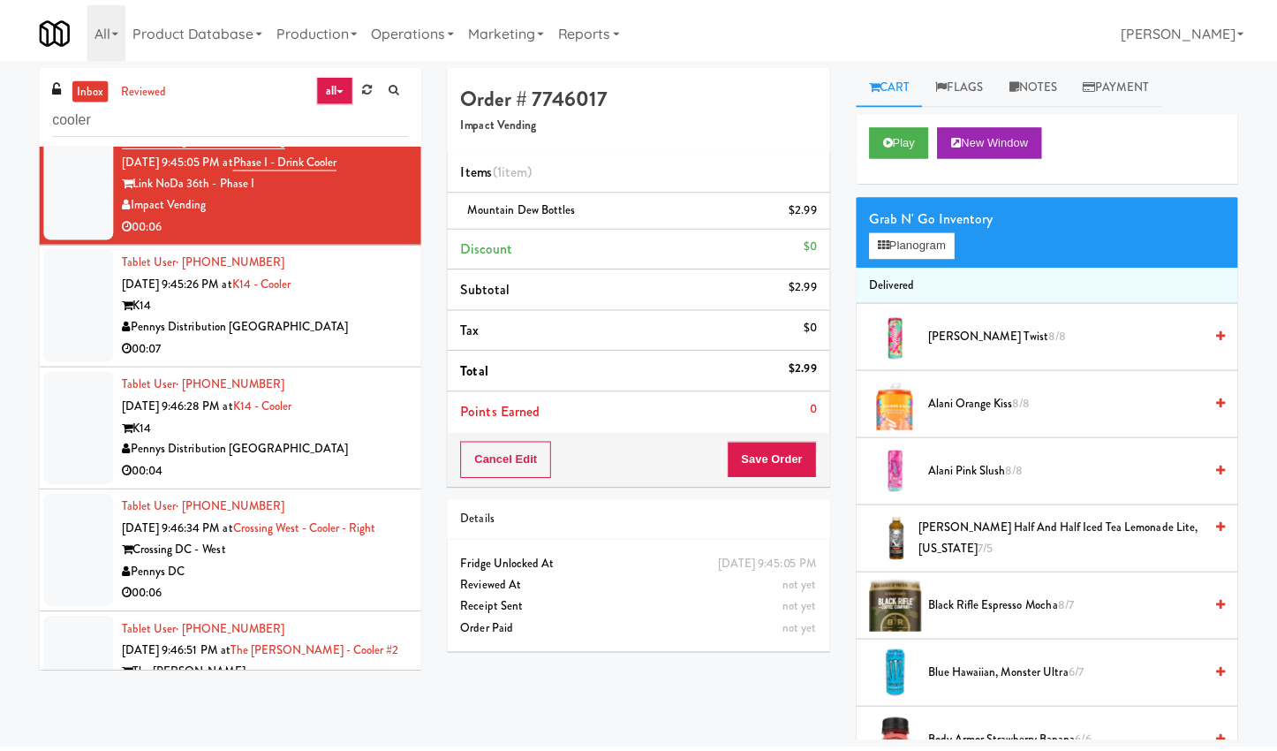
scroll to position [13463, 0]
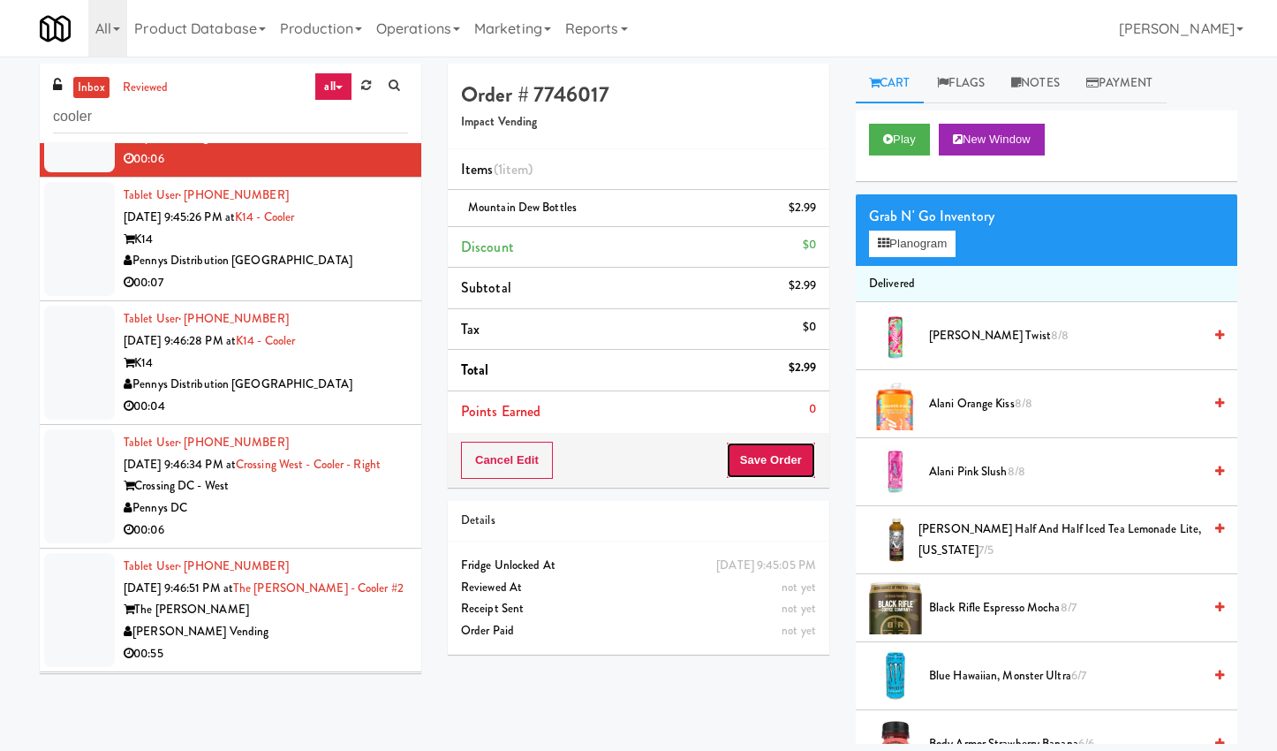
click at [780, 451] on button "Save Order" at bounding box center [771, 460] width 90 height 37
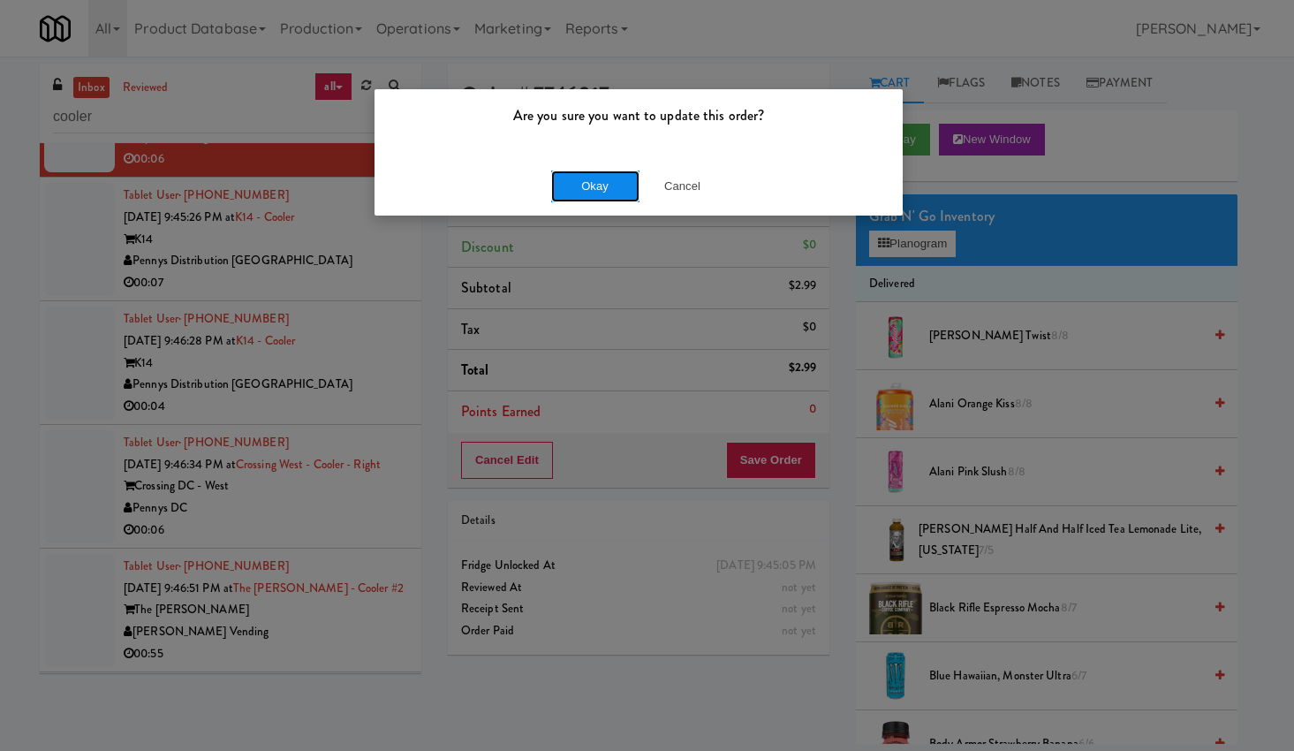
click at [586, 180] on button "Okay" at bounding box center [595, 187] width 88 height 32
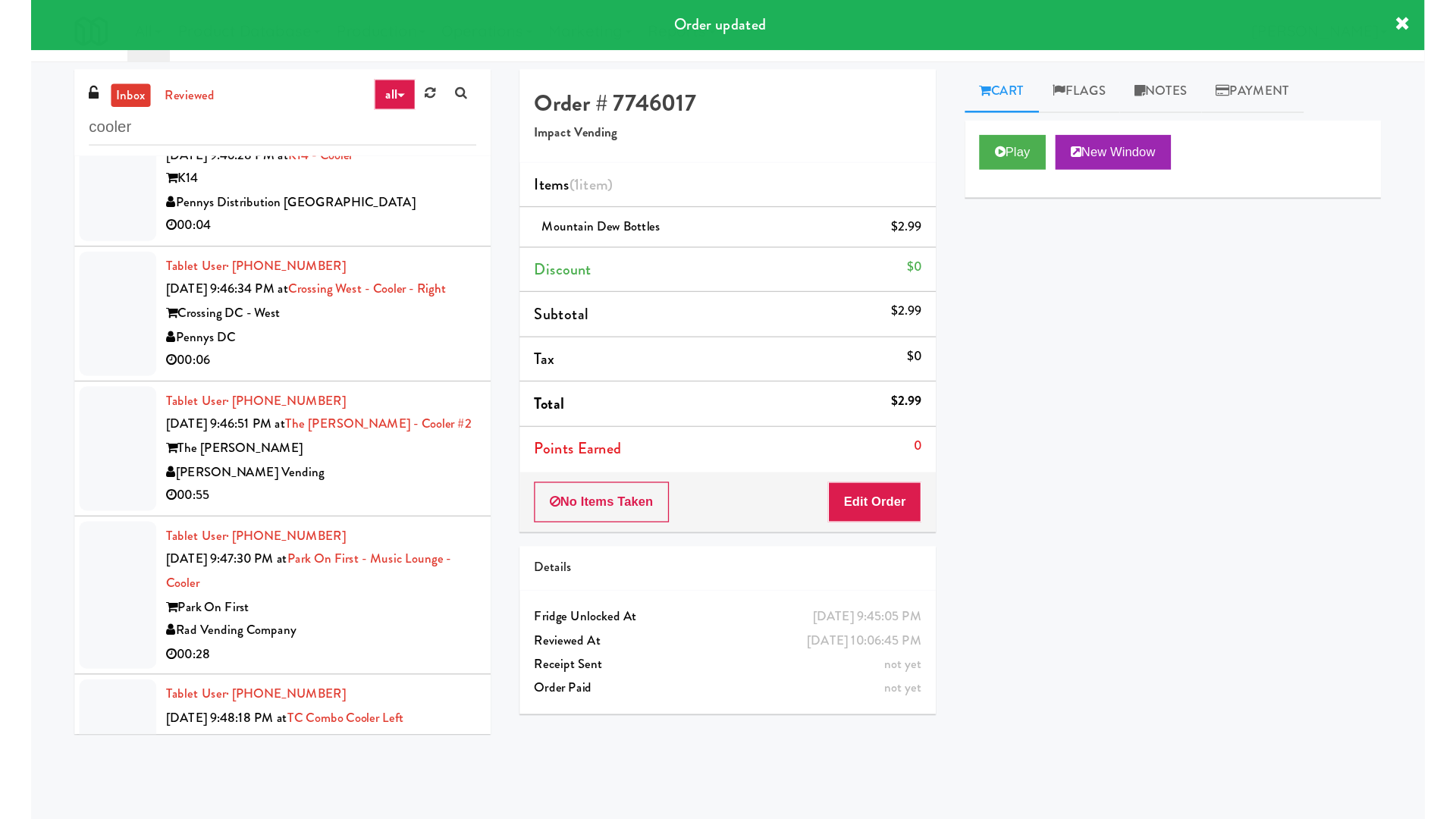
scroll to position [11653, 0]
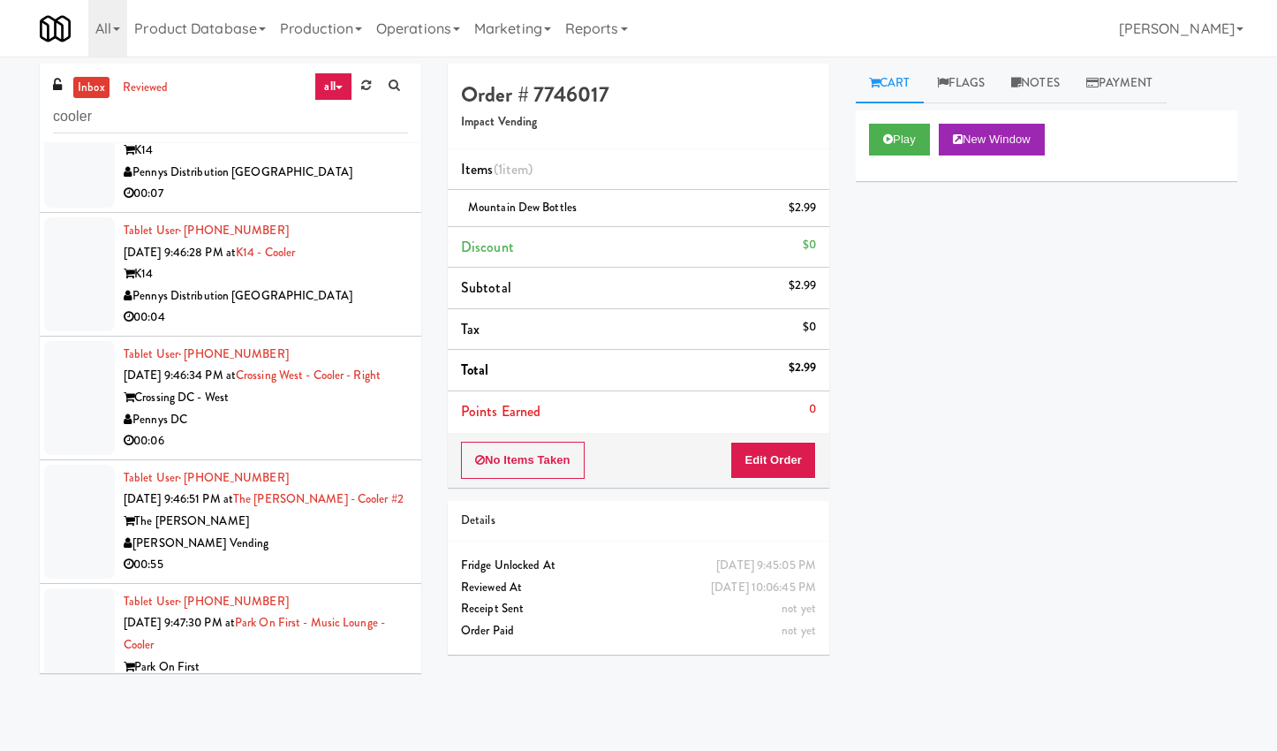
click at [351, 184] on div "Pennys Distribution [GEOGRAPHIC_DATA]" at bounding box center [266, 173] width 284 height 22
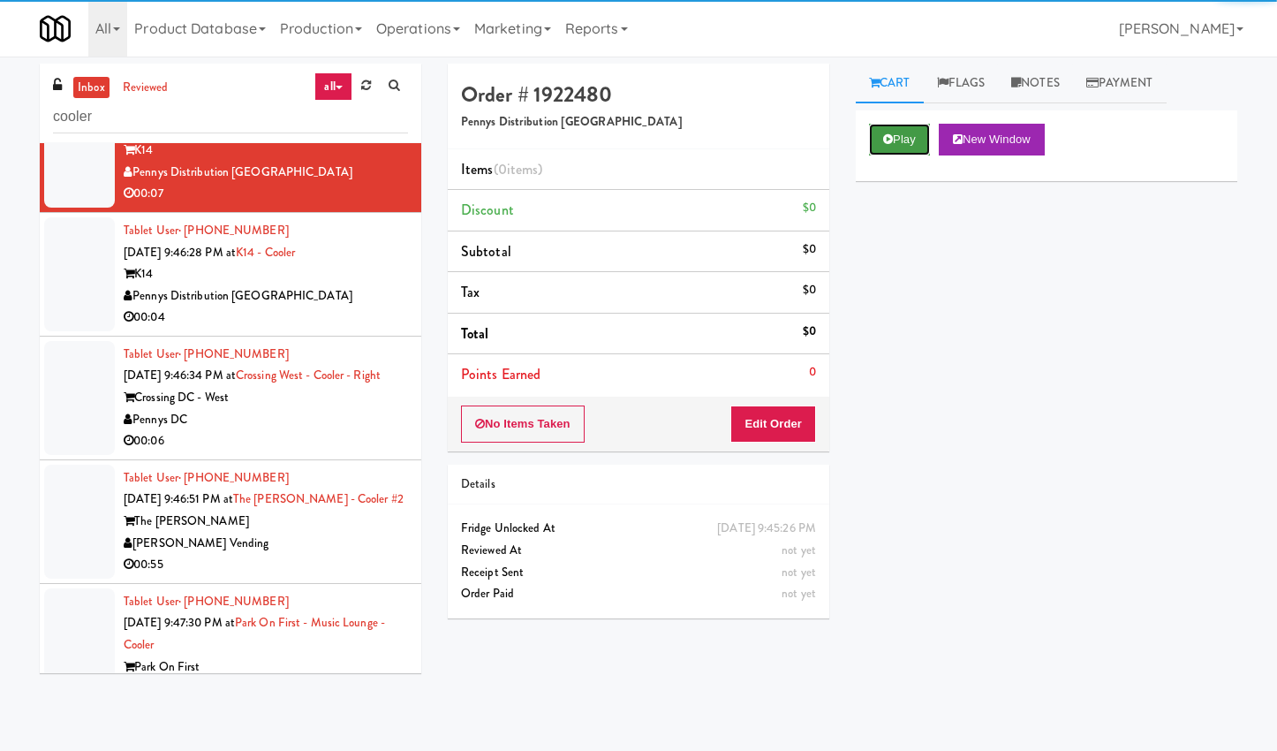
click at [909, 133] on button "Play" at bounding box center [899, 140] width 61 height 32
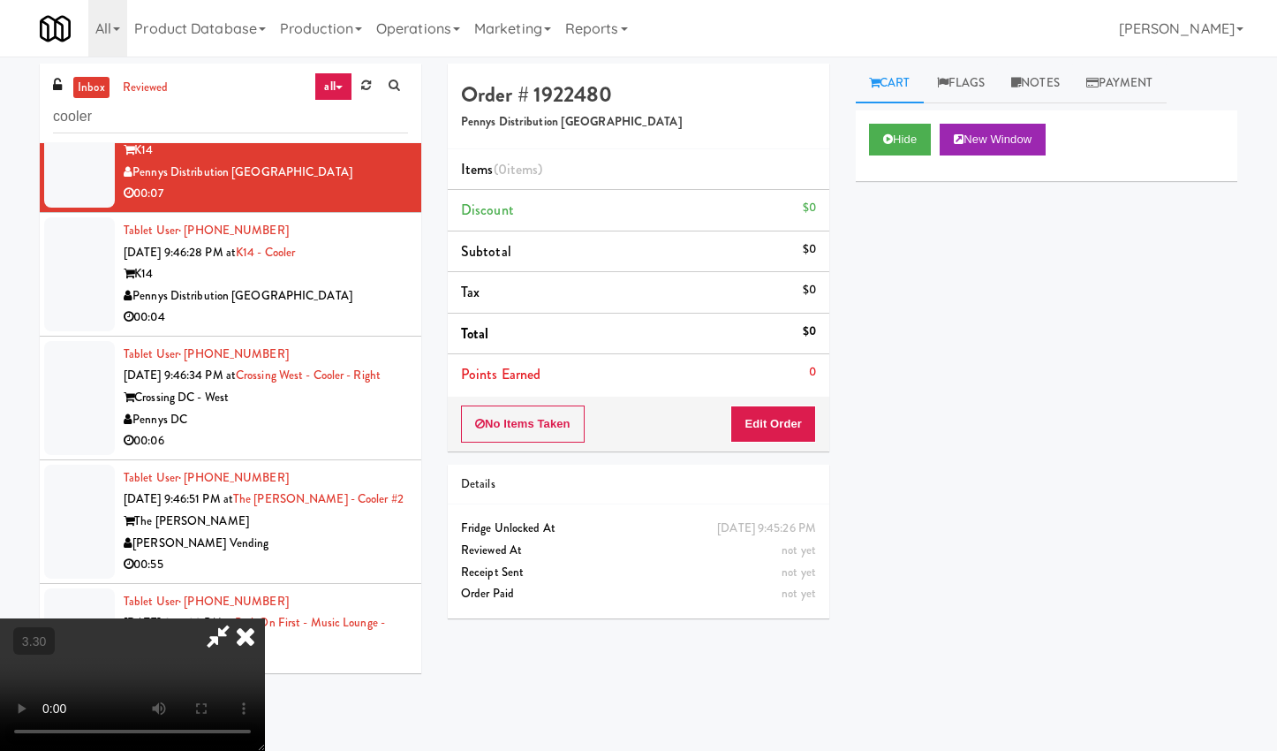
click at [265, 618] on video at bounding box center [132, 684] width 265 height 133
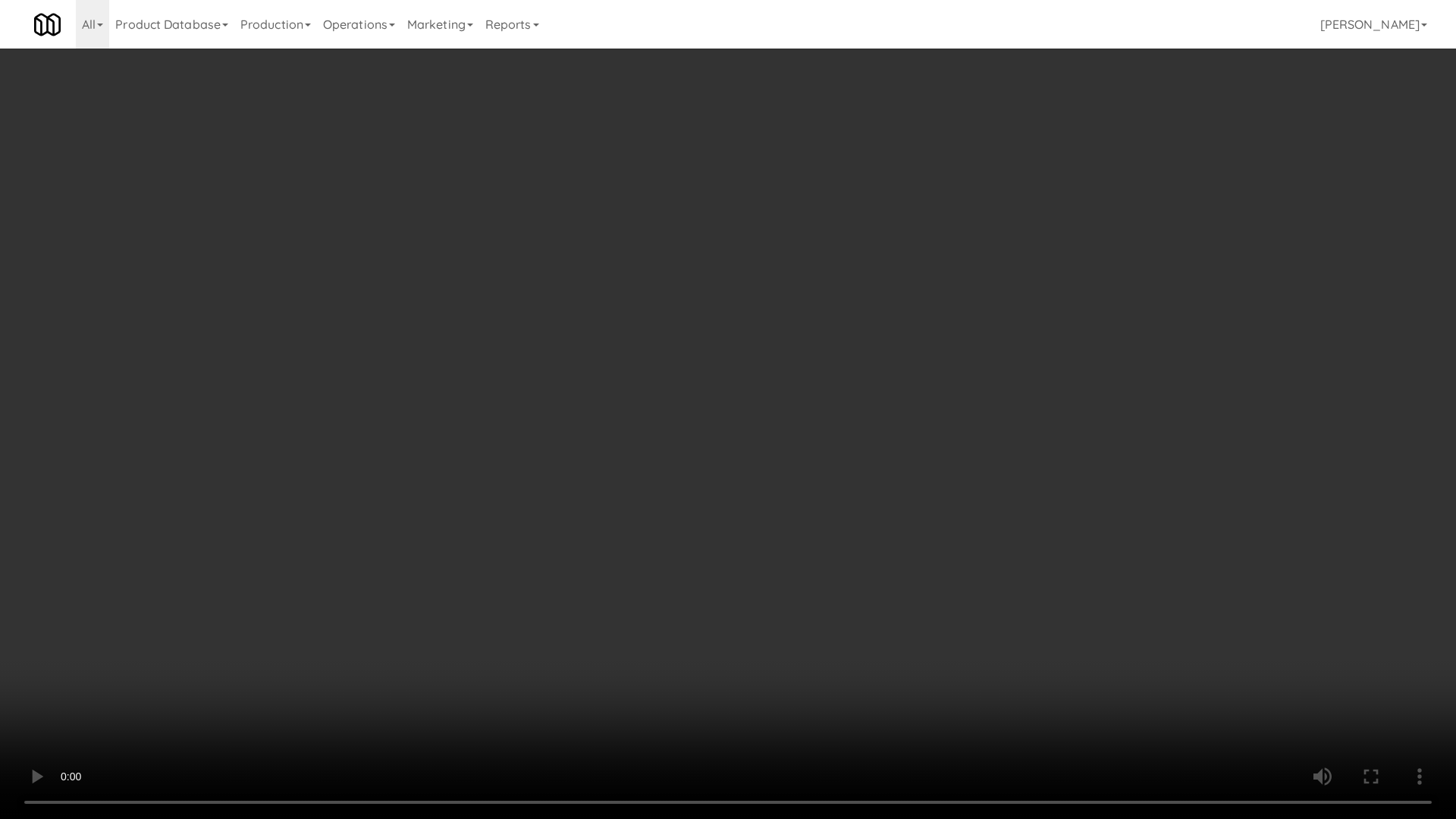
click at [473, 443] on video at bounding box center [728, 410] width 1456 height 819
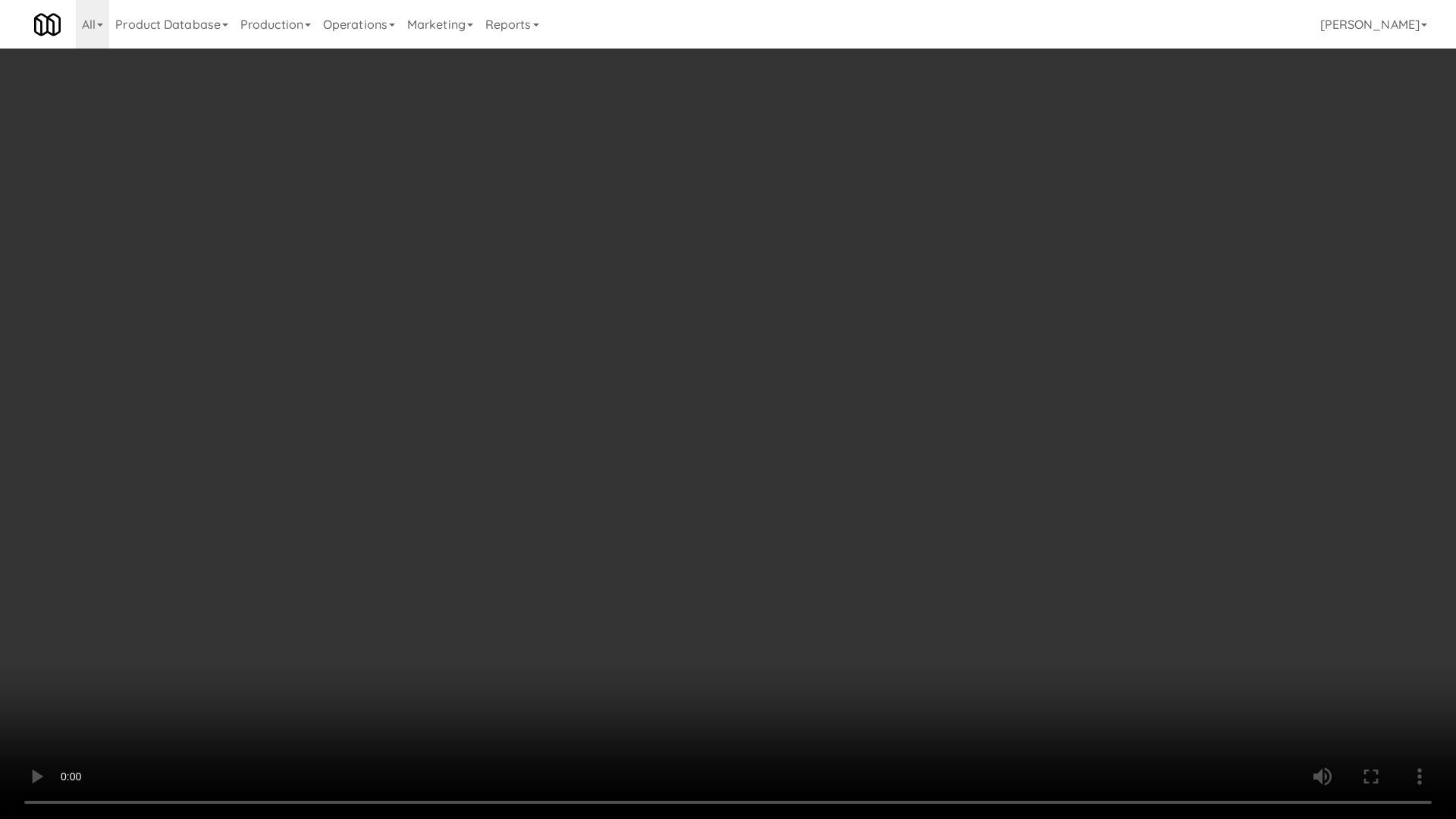
click at [473, 443] on video at bounding box center [728, 410] width 1456 height 819
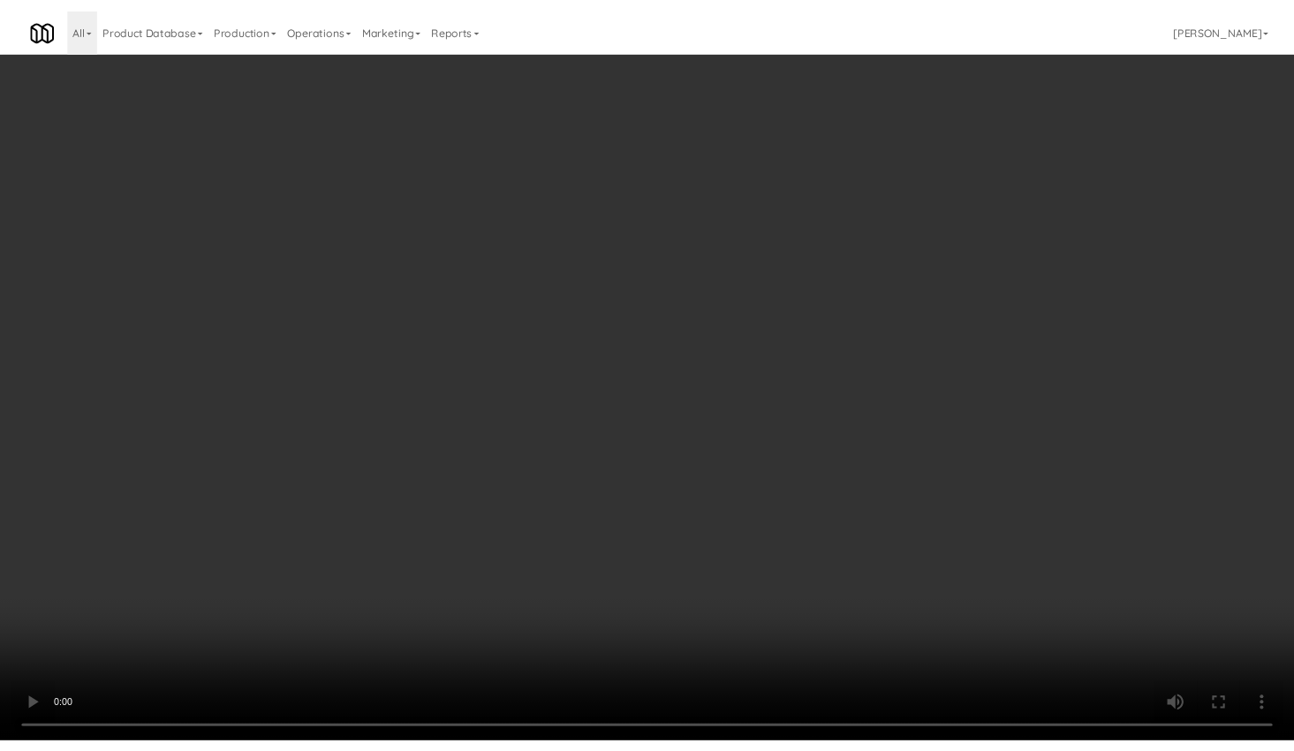
scroll to position [13574, 0]
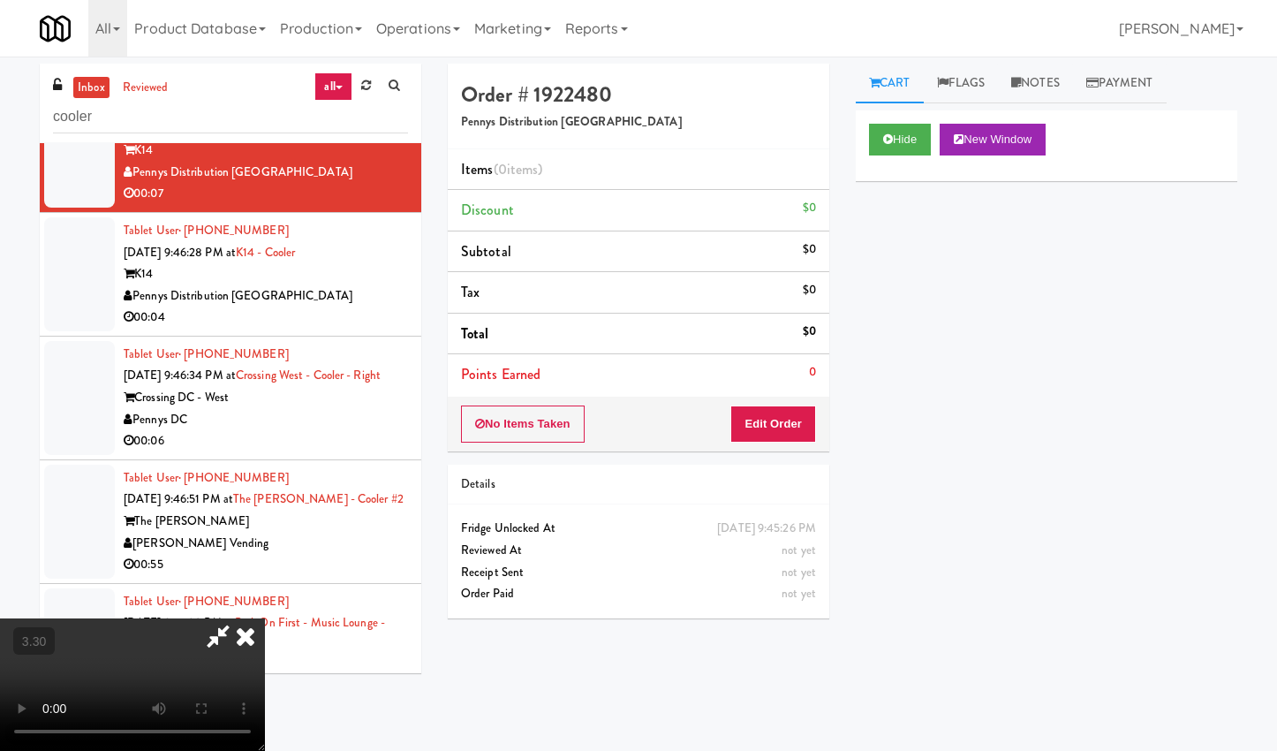
click at [265, 618] on icon at bounding box center [245, 635] width 39 height 35
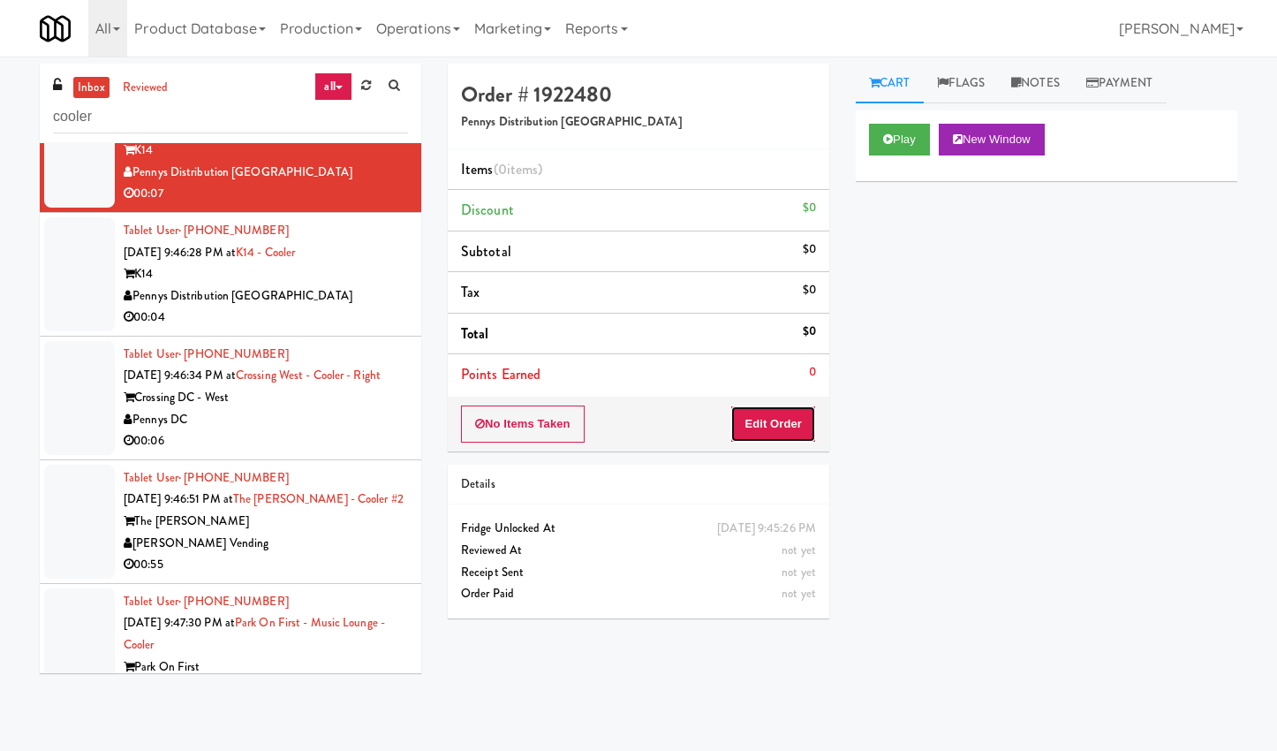
click at [750, 432] on button "Edit Order" at bounding box center [774, 423] width 86 height 37
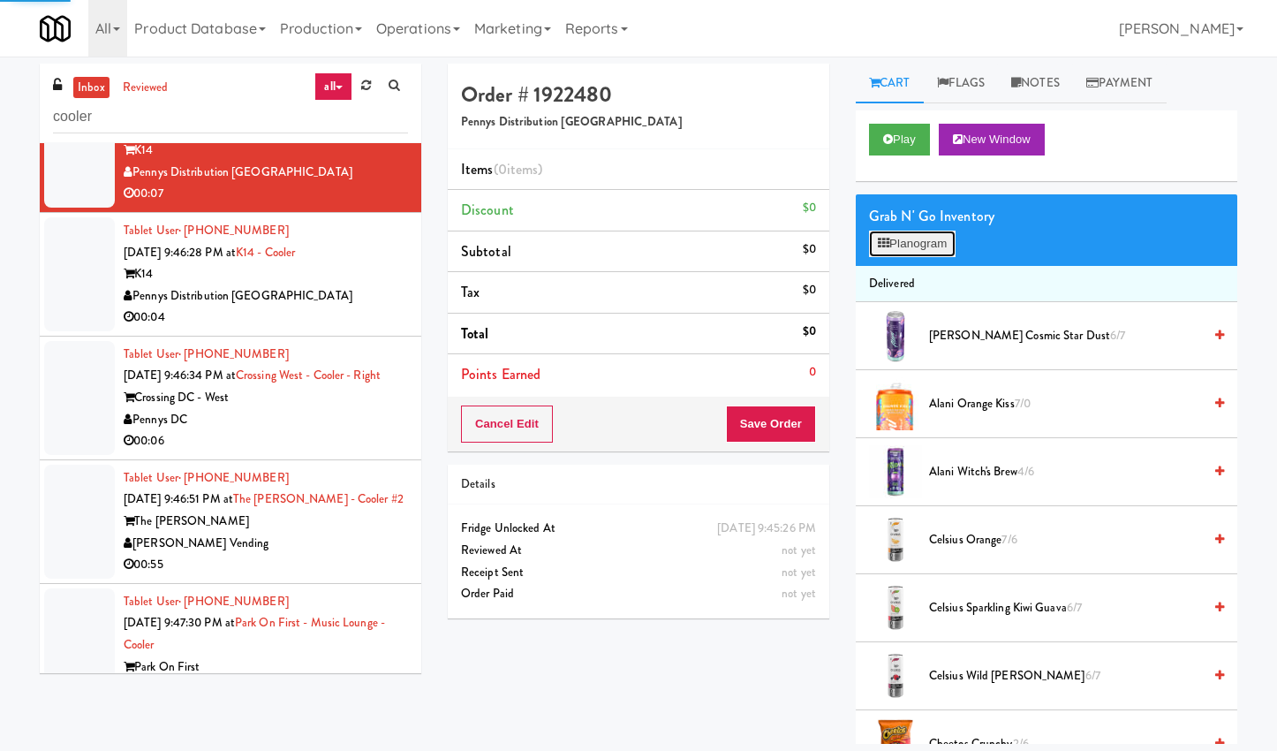
click at [879, 248] on icon at bounding box center [883, 243] width 11 height 11
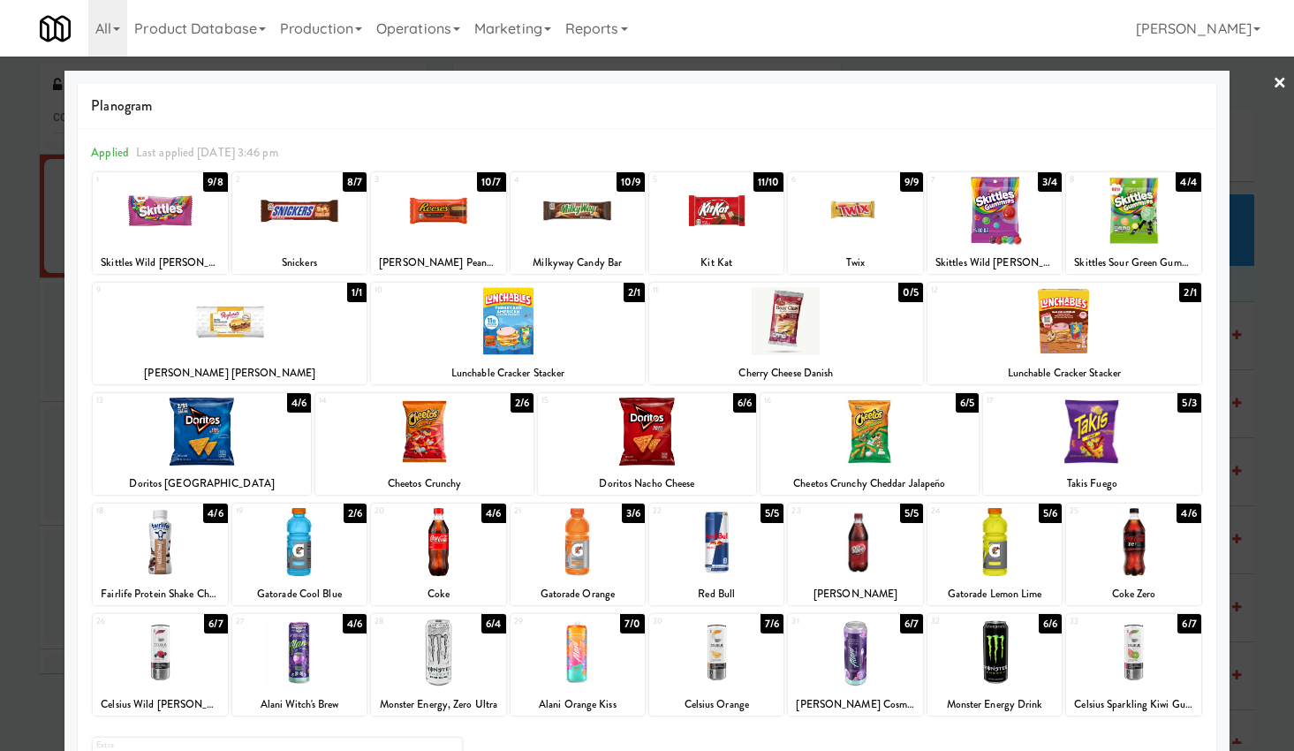
click at [1143, 563] on div at bounding box center [1133, 542] width 134 height 68
click at [1273, 77] on link "×" at bounding box center [1280, 84] width 14 height 55
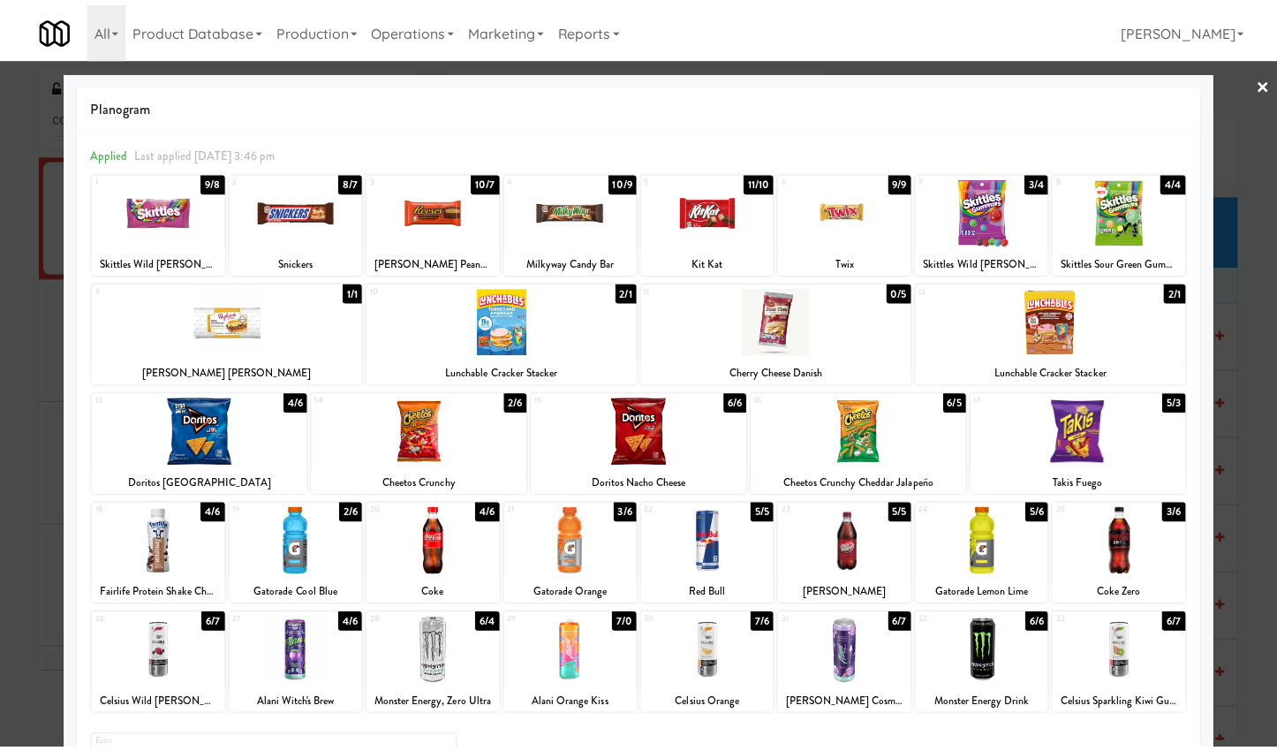
scroll to position [13574, 0]
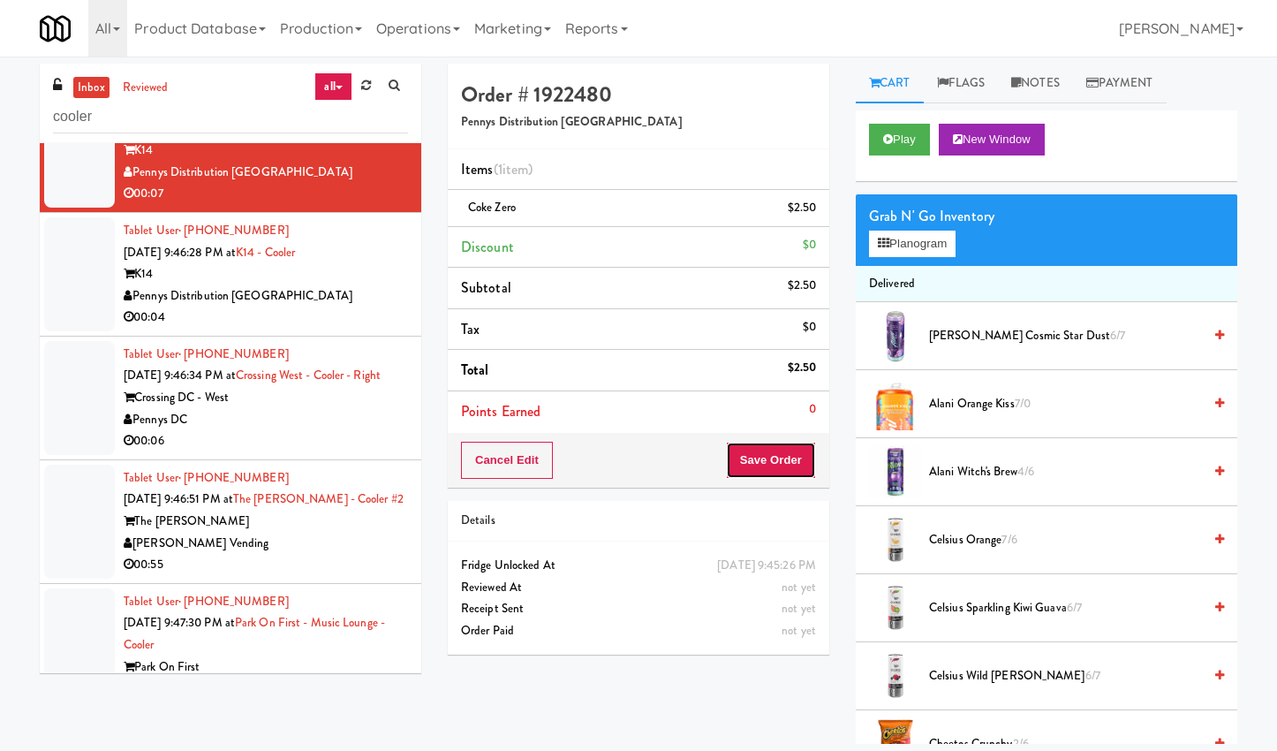
click at [776, 462] on button "Save Order" at bounding box center [771, 460] width 90 height 37
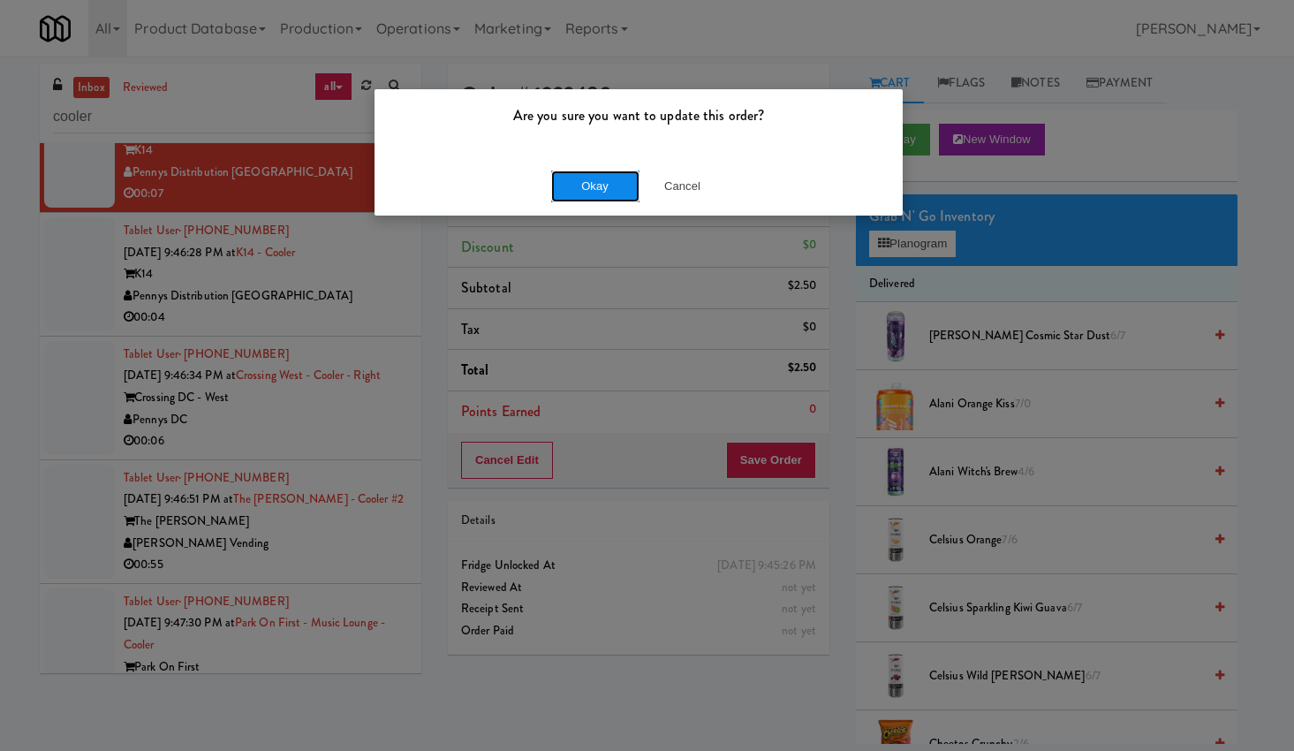
click at [578, 193] on button "Okay" at bounding box center [595, 187] width 88 height 32
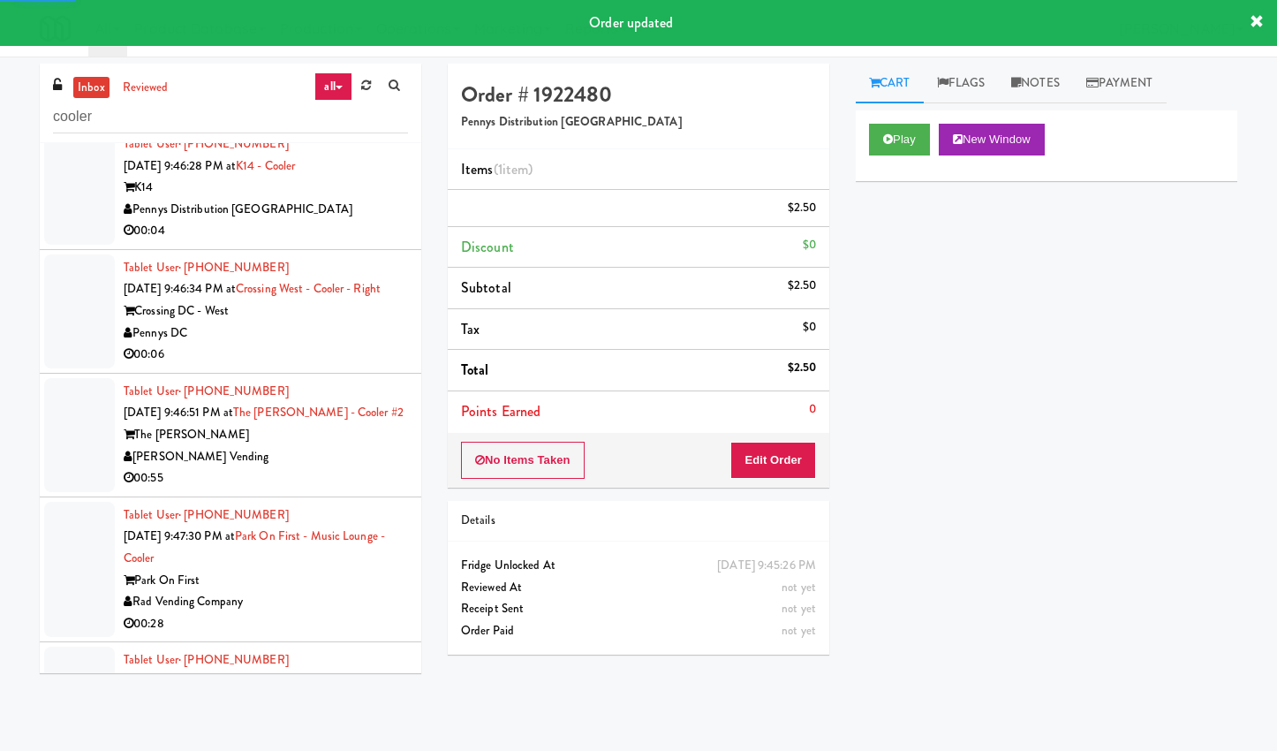
scroll to position [13684, 0]
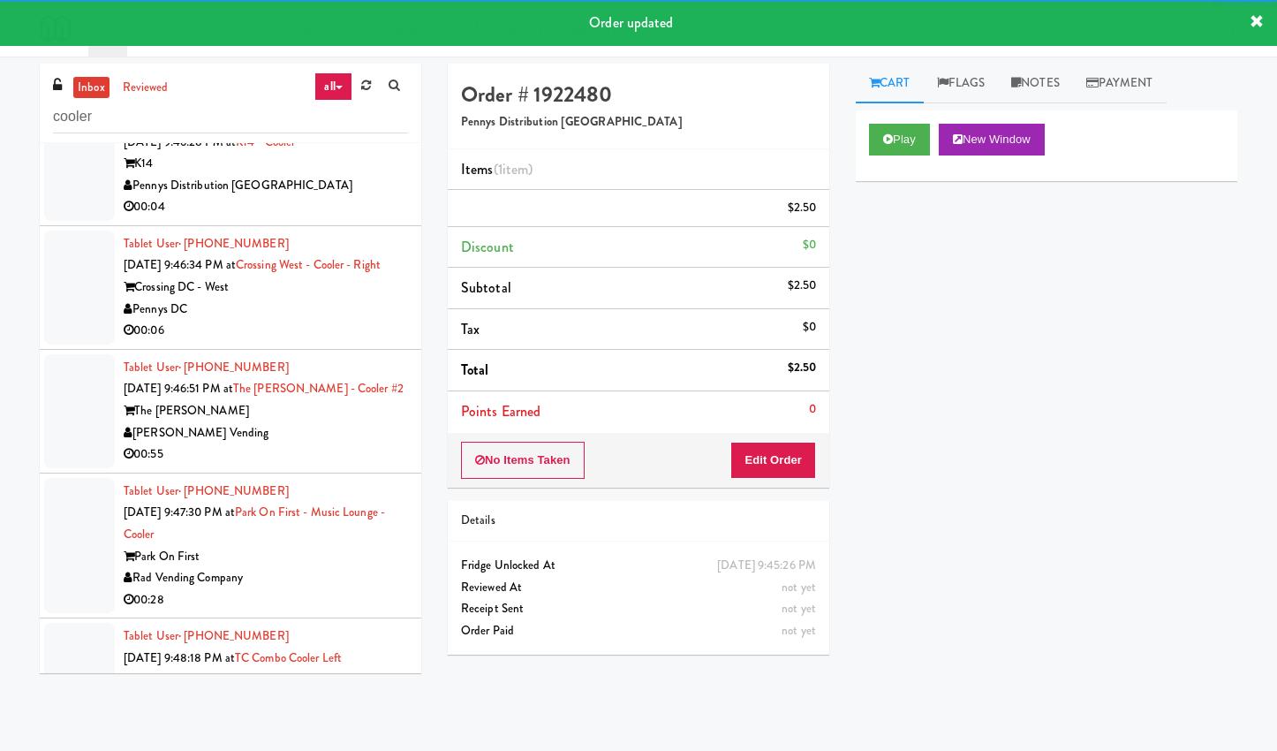
click at [368, 218] on div "00:04" at bounding box center [266, 207] width 284 height 22
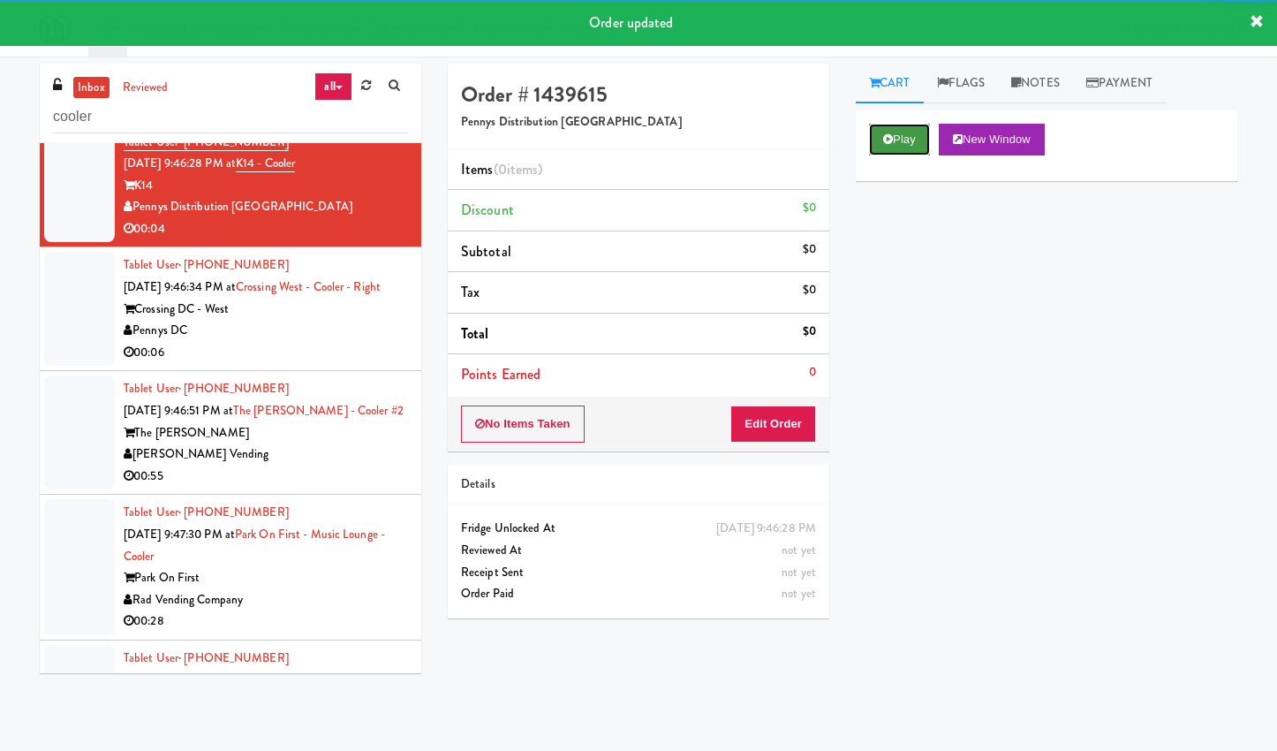
click at [903, 143] on button "Play" at bounding box center [899, 140] width 61 height 32
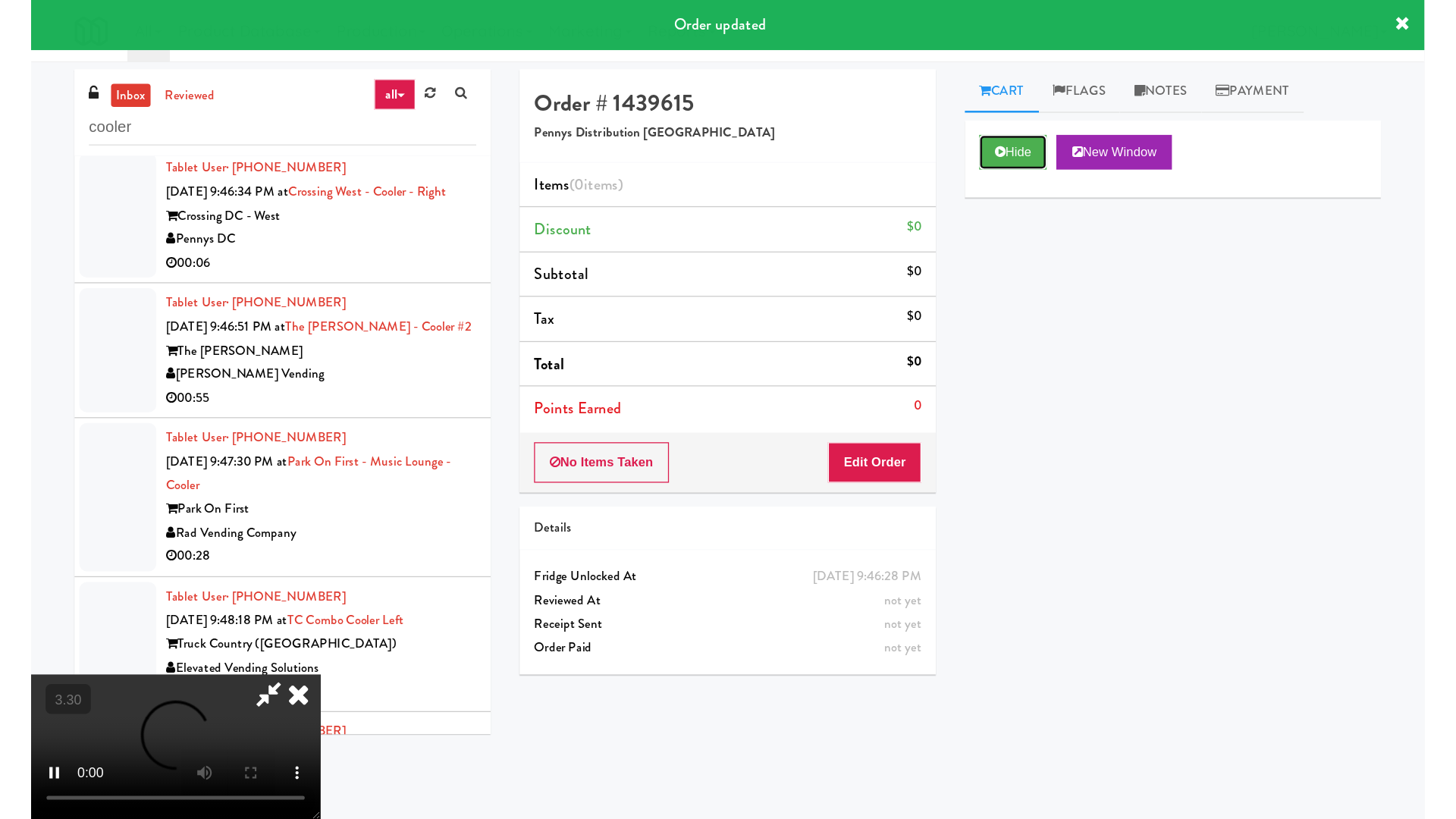
scroll to position [11843, 0]
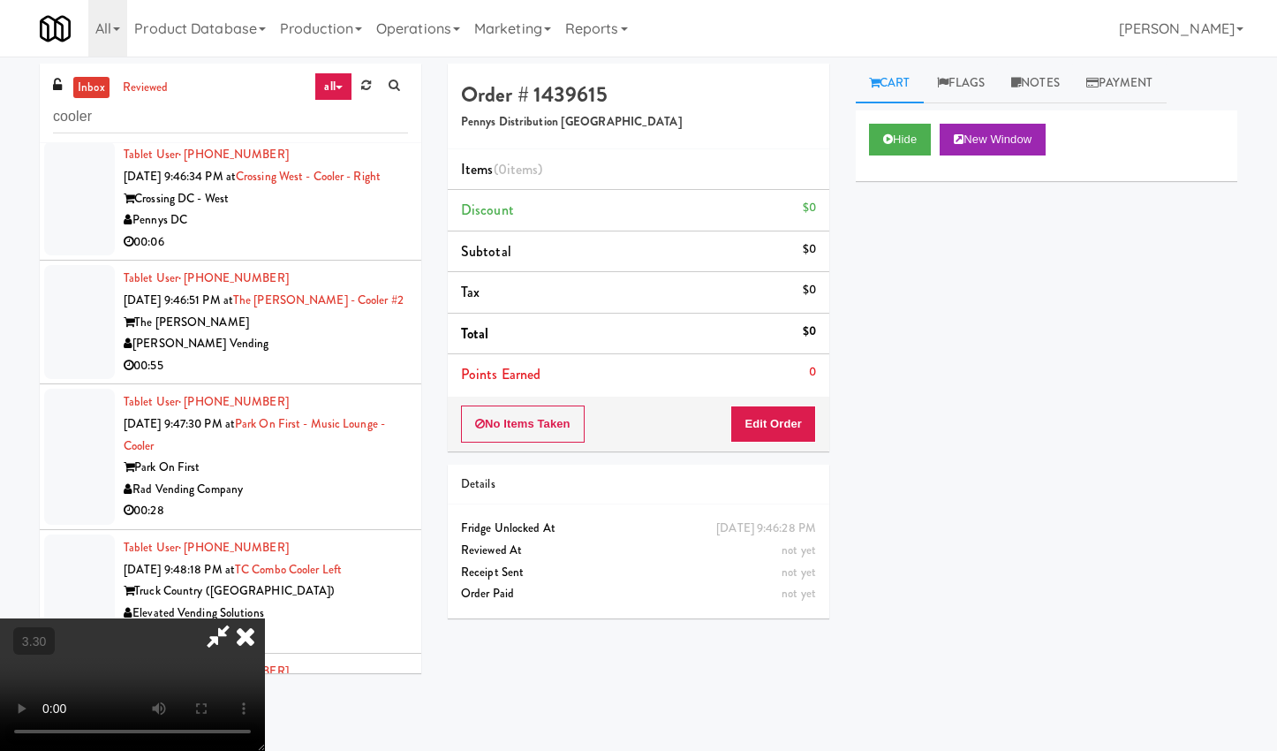
click at [265, 618] on video at bounding box center [132, 684] width 265 height 133
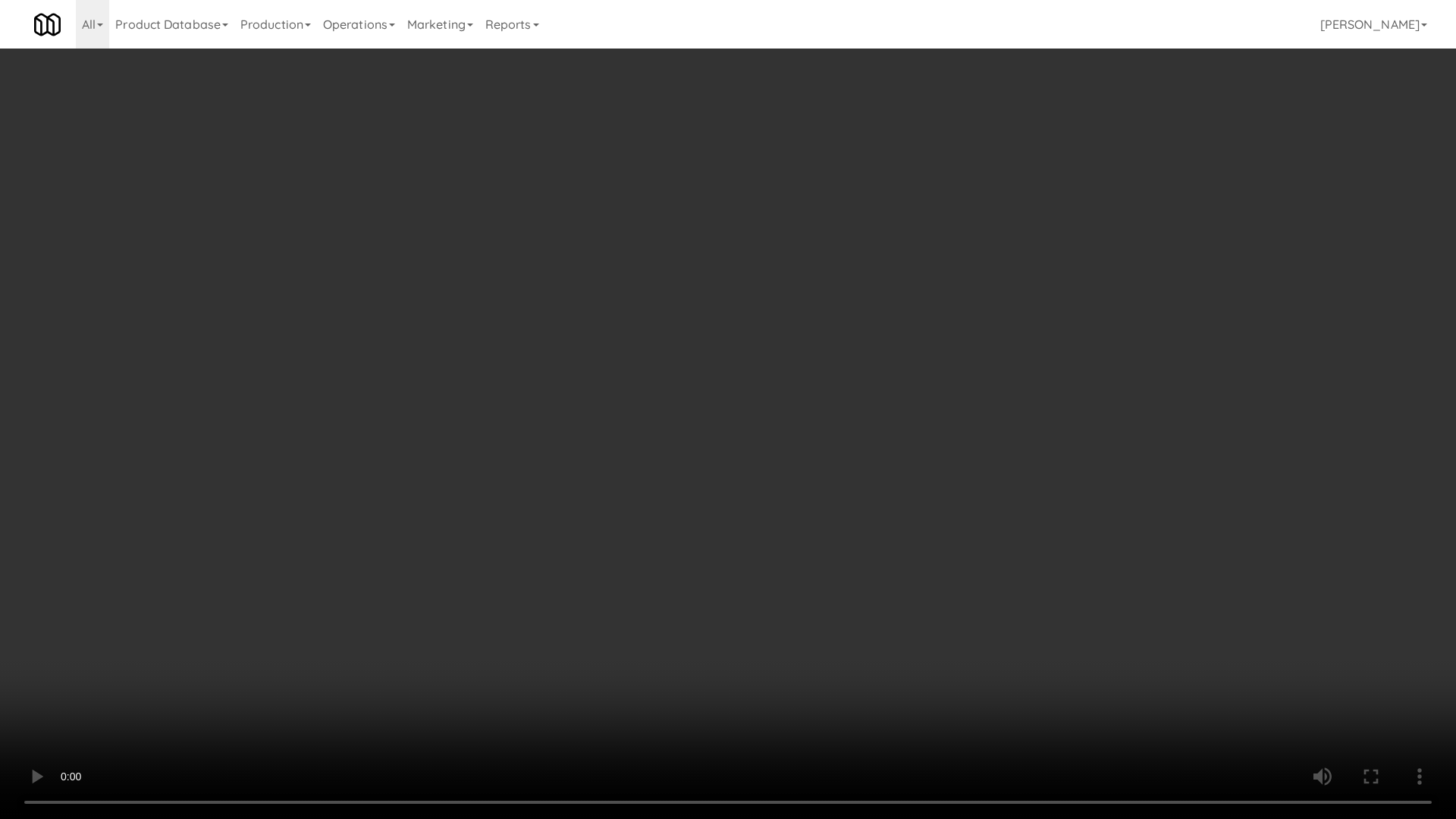
click at [428, 472] on video at bounding box center [728, 410] width 1456 height 819
click at [429, 471] on video at bounding box center [728, 410] width 1456 height 819
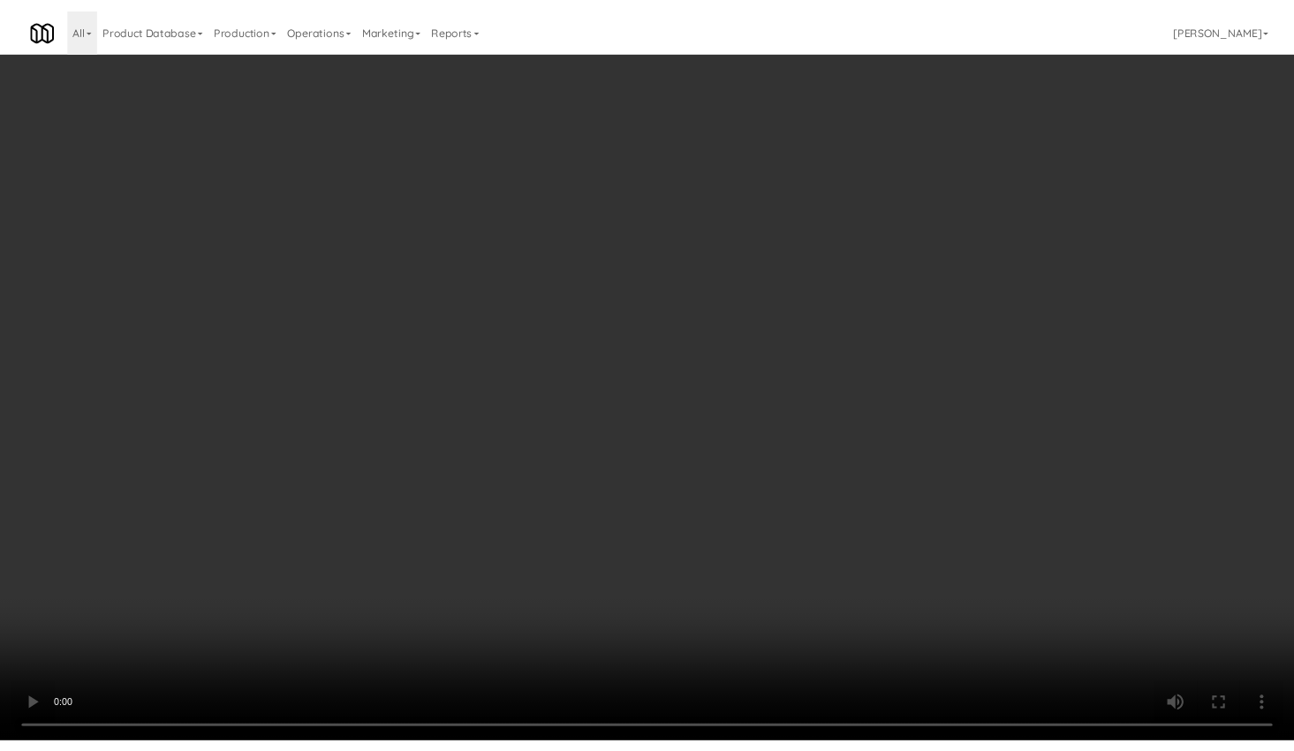
scroll to position [13795, 0]
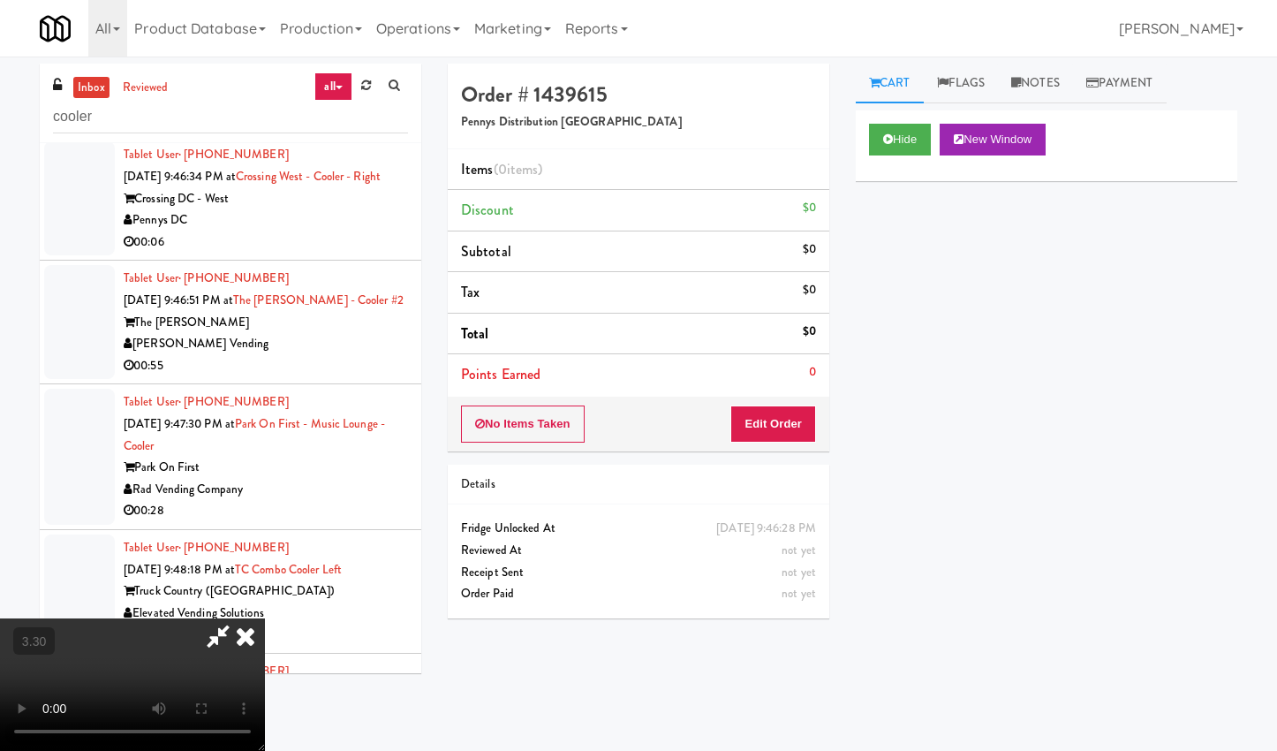
click at [265, 618] on icon at bounding box center [245, 635] width 39 height 35
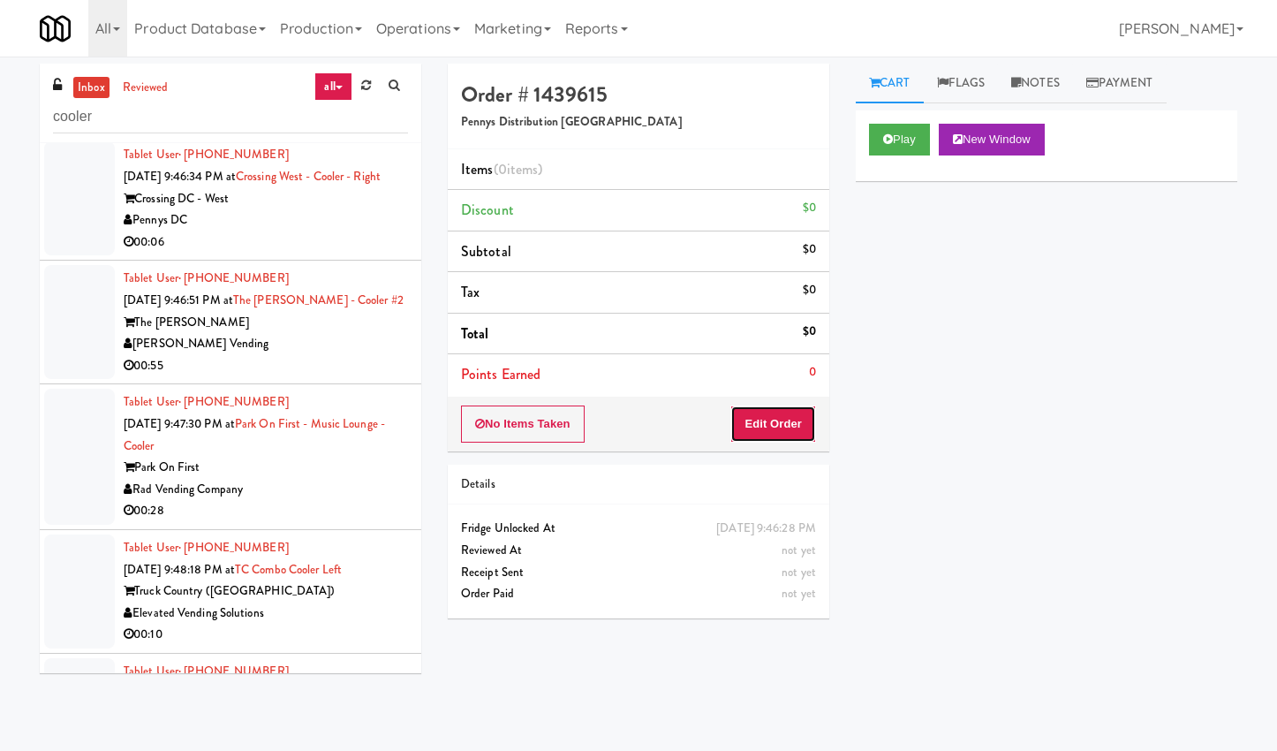
click at [806, 420] on button "Edit Order" at bounding box center [774, 423] width 86 height 37
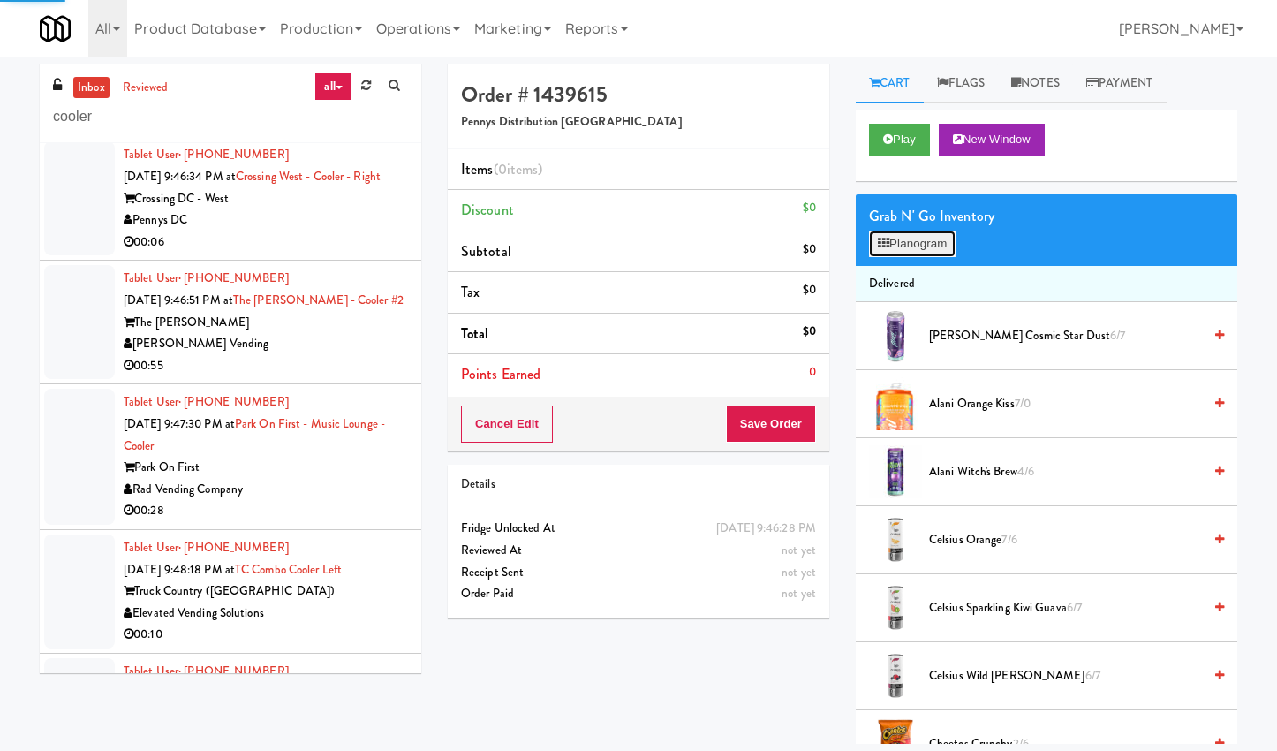
click at [906, 251] on button "Planogram" at bounding box center [912, 244] width 87 height 27
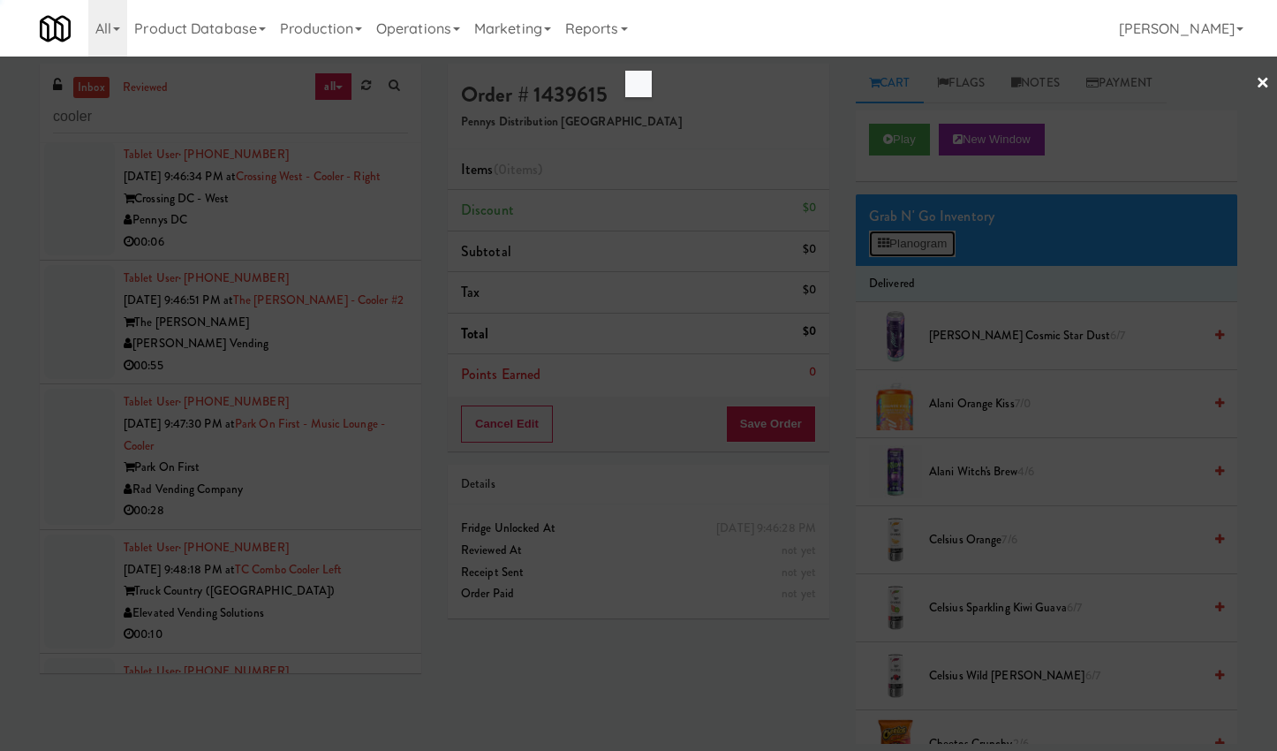
scroll to position [13729, 0]
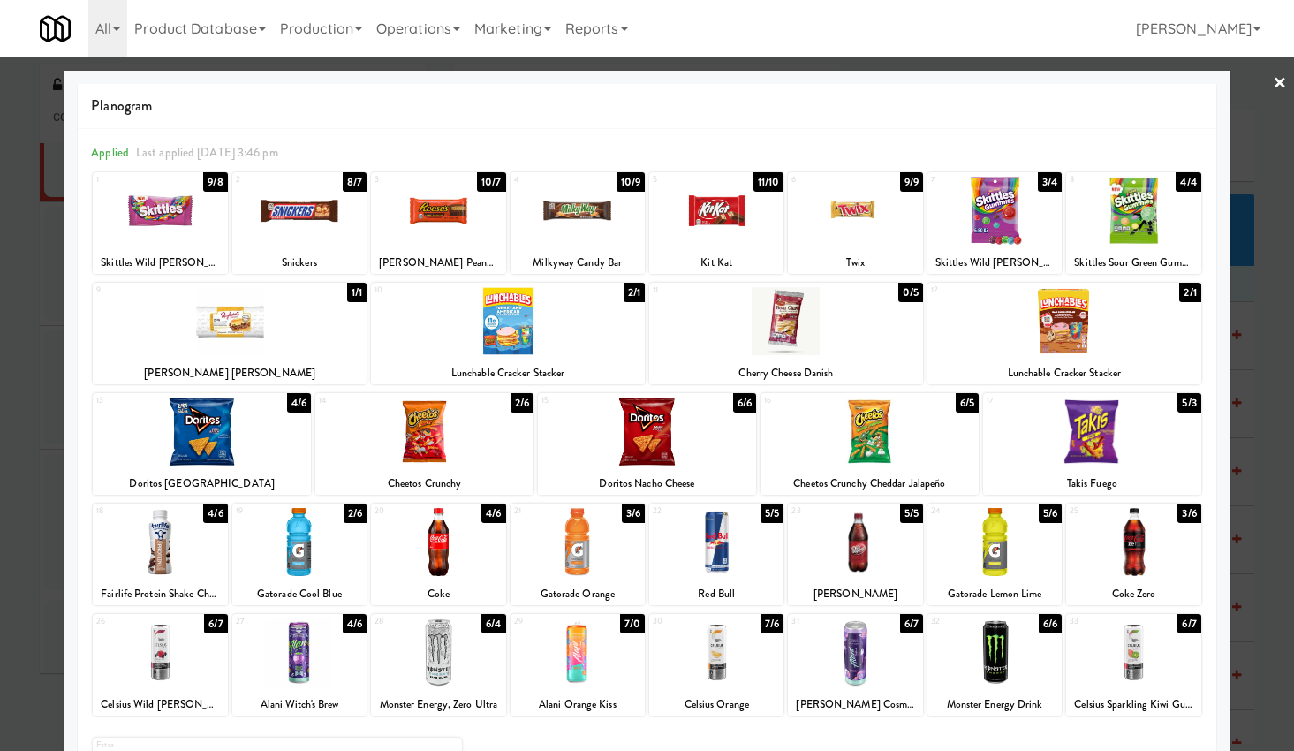
click at [1140, 567] on div at bounding box center [1133, 542] width 134 height 68
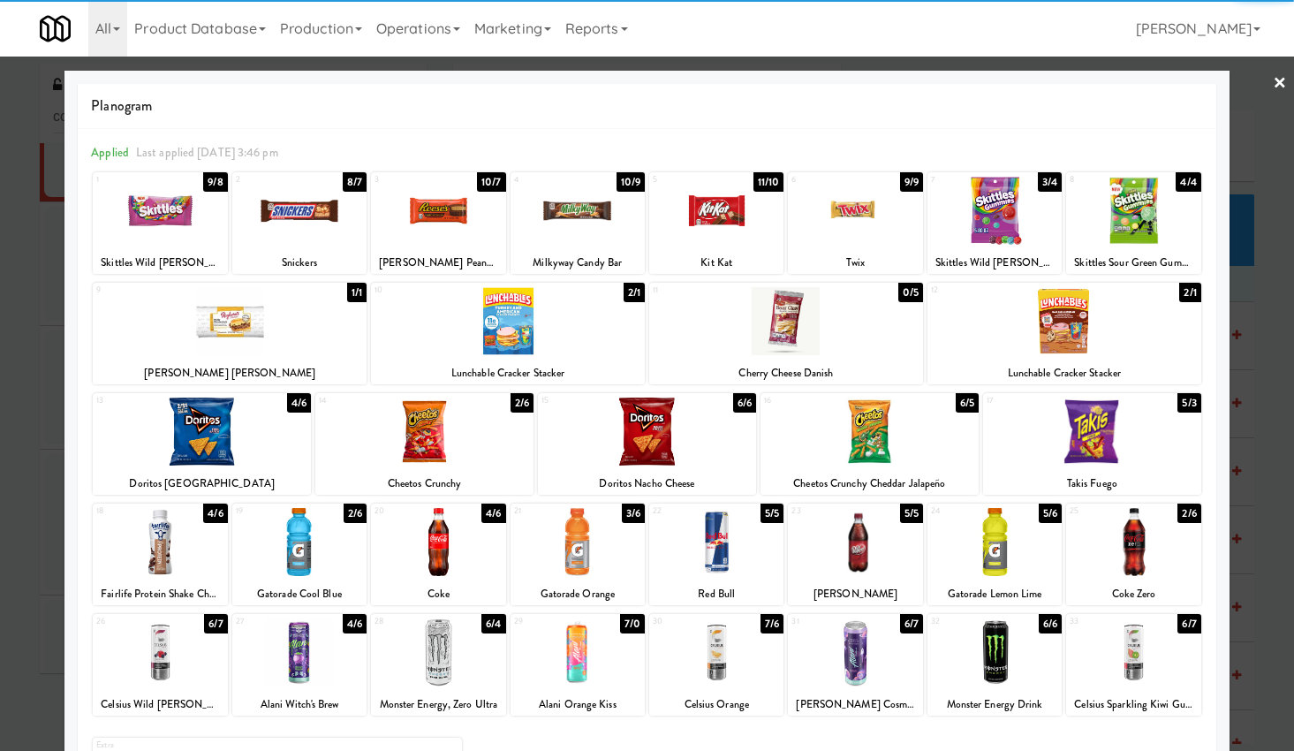
click at [1252, 86] on div at bounding box center [647, 375] width 1294 height 751
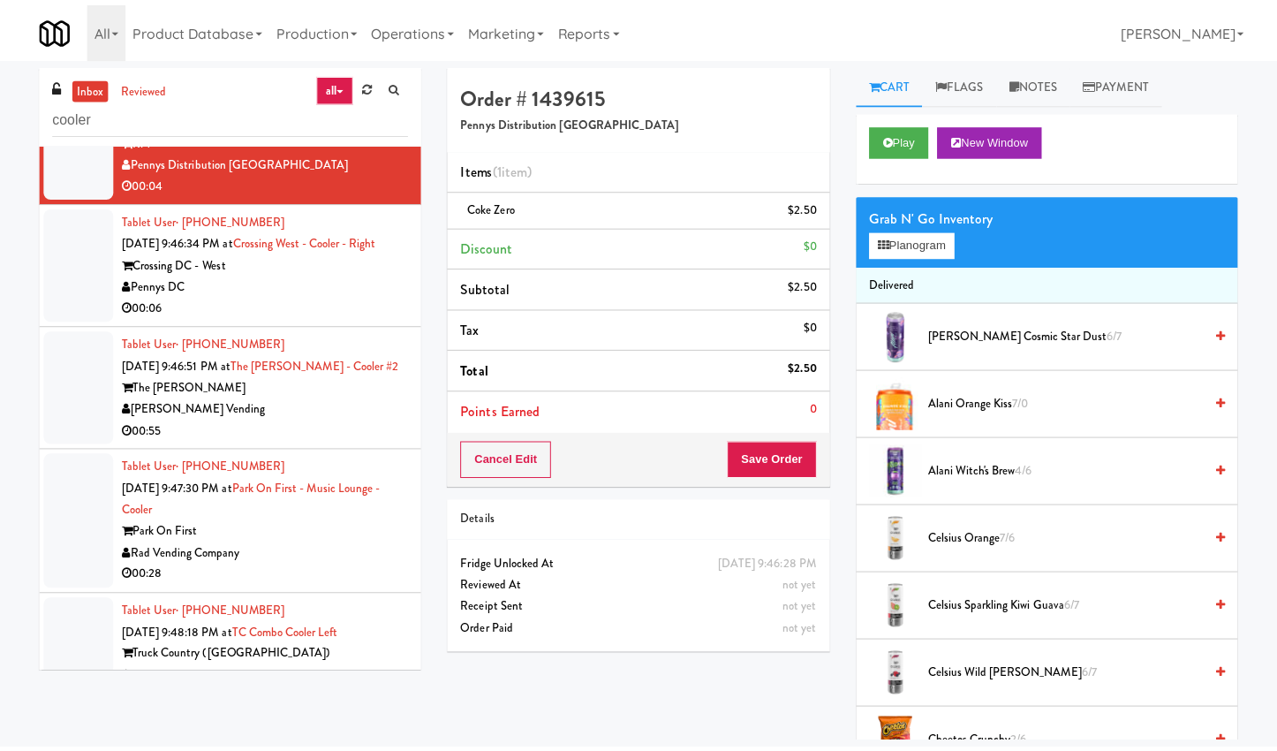
scroll to position [13795, 0]
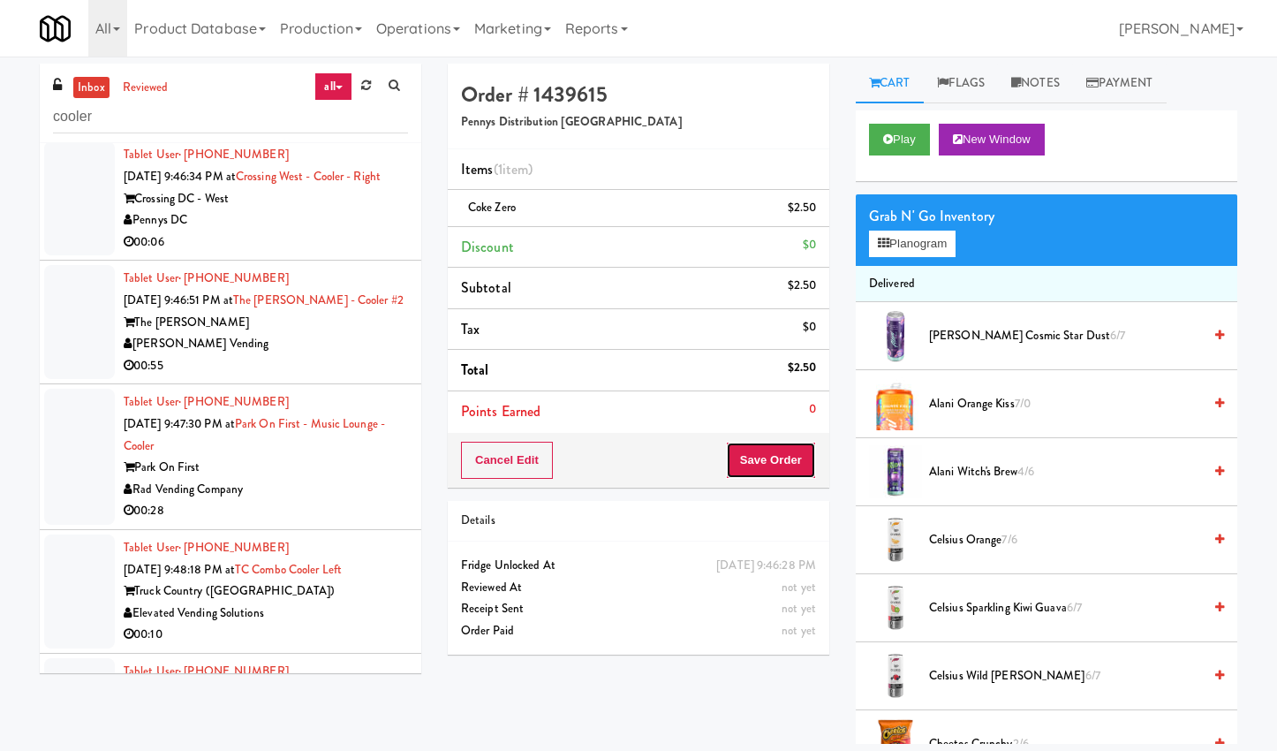
click at [780, 463] on button "Save Order" at bounding box center [771, 460] width 90 height 37
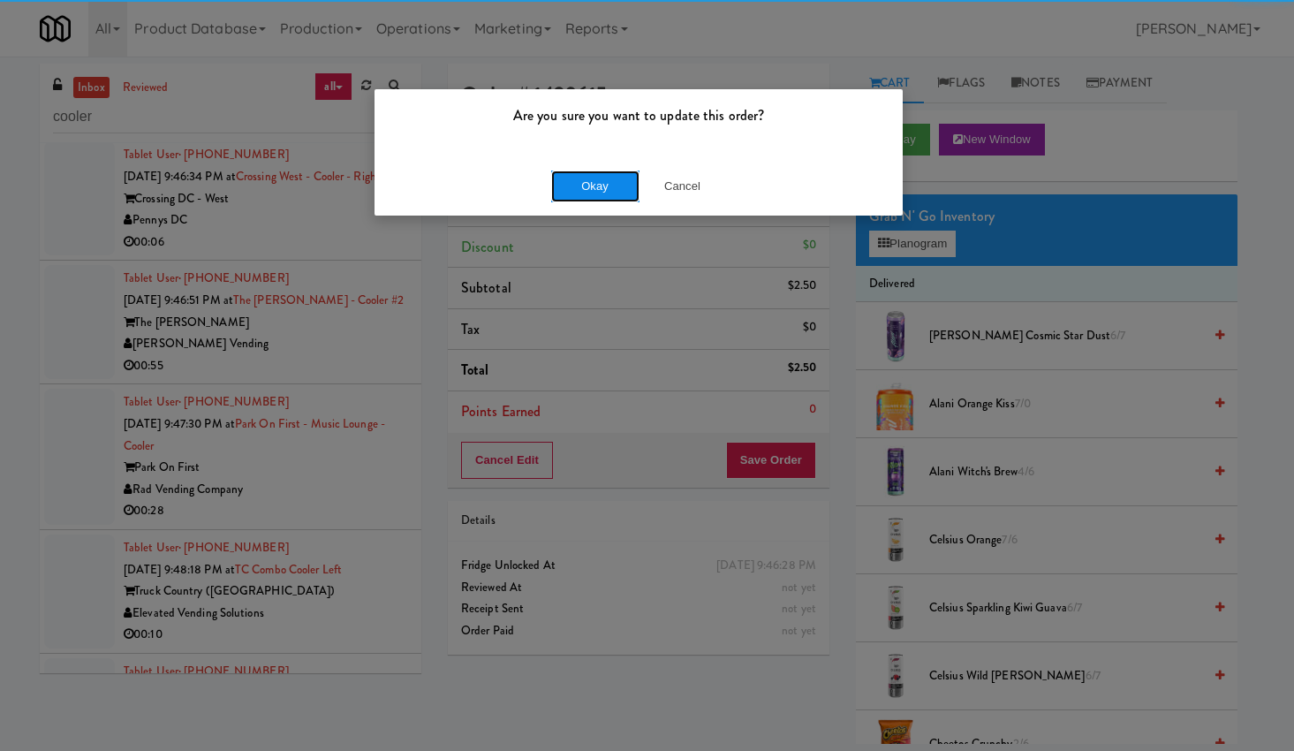
click at [592, 171] on button "Okay" at bounding box center [595, 187] width 88 height 32
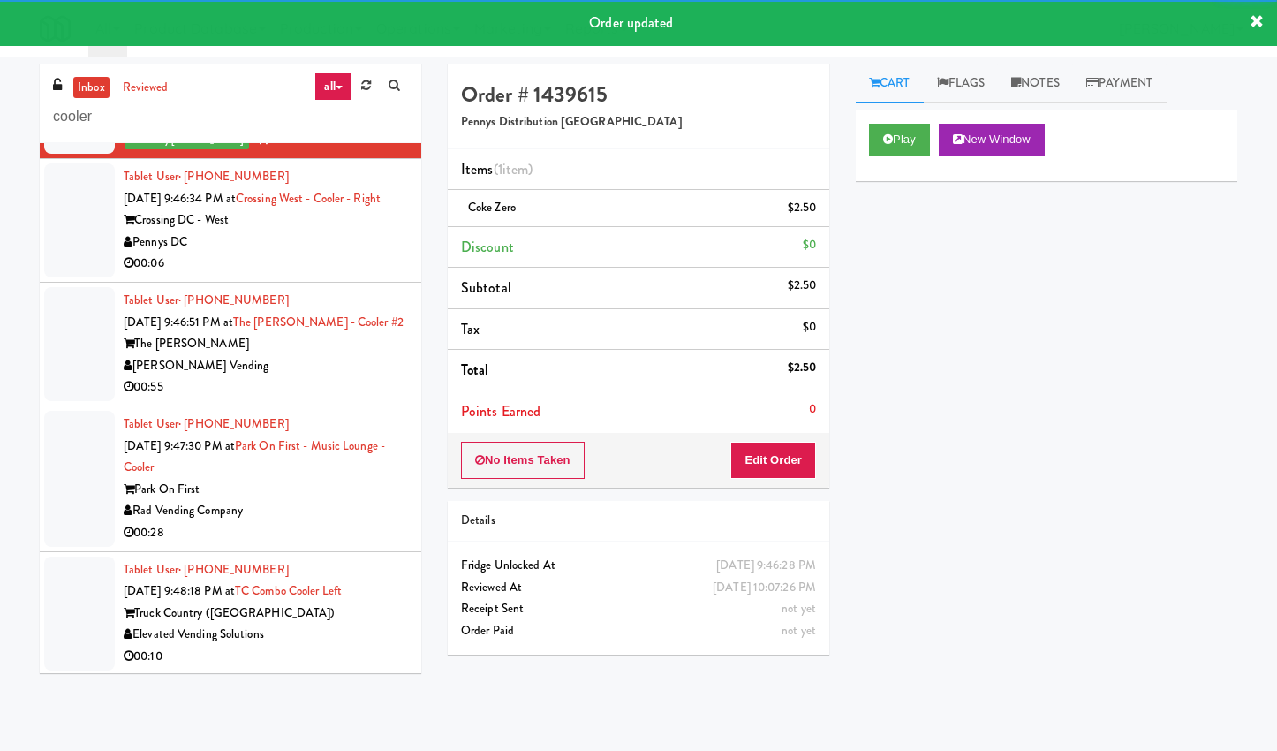
click at [359, 231] on div "Crossing DC - West" at bounding box center [266, 220] width 284 height 22
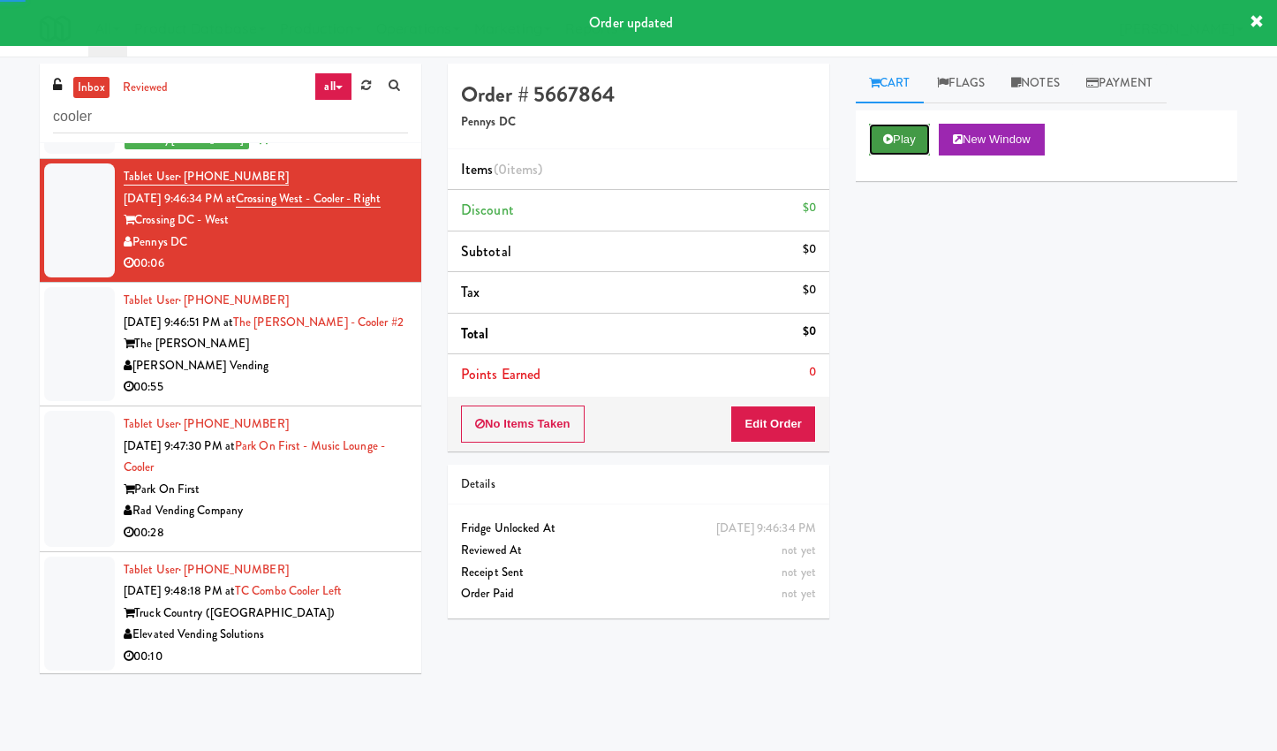
click at [914, 140] on button "Play" at bounding box center [899, 140] width 61 height 32
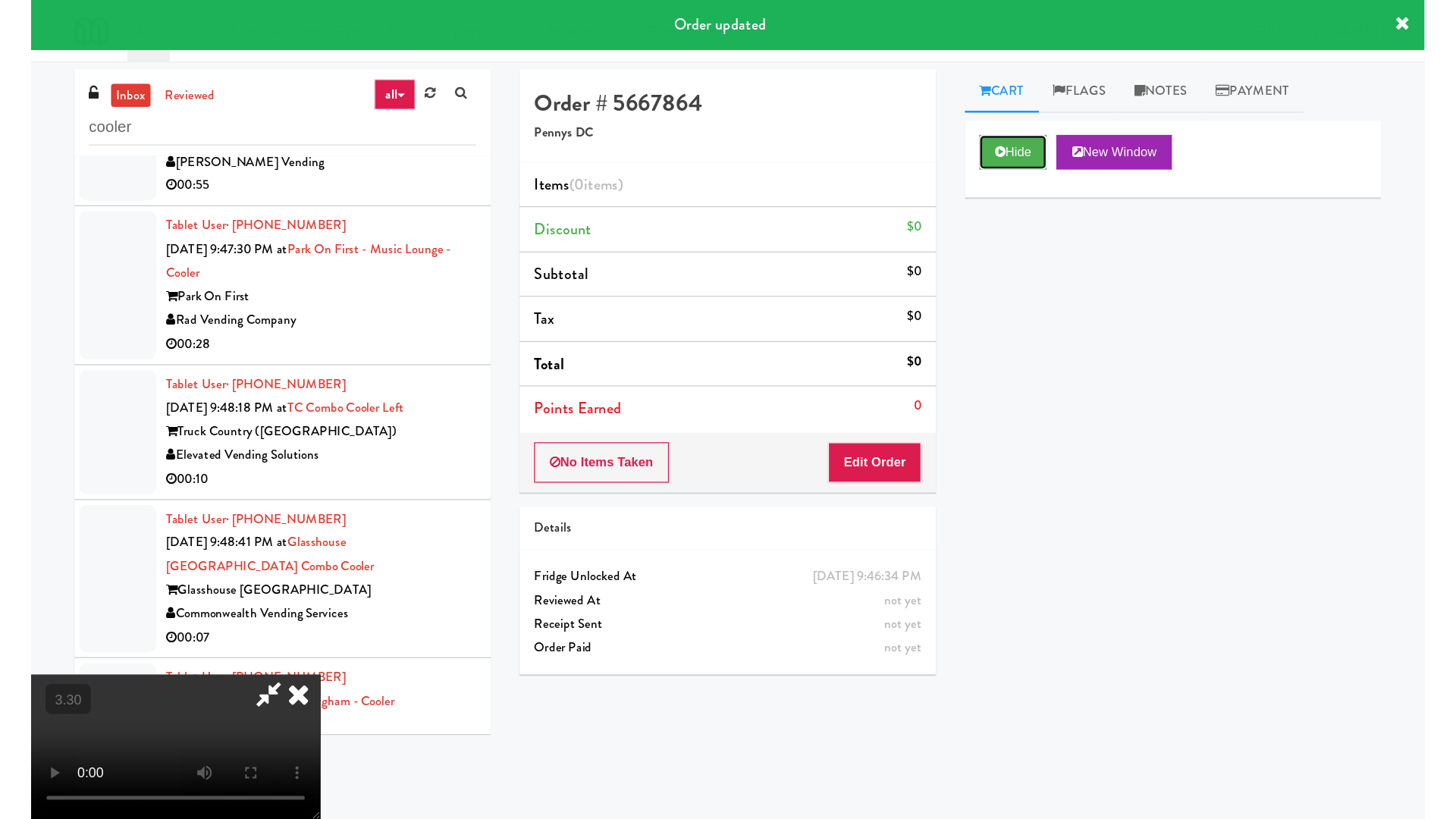
scroll to position [12033, 0]
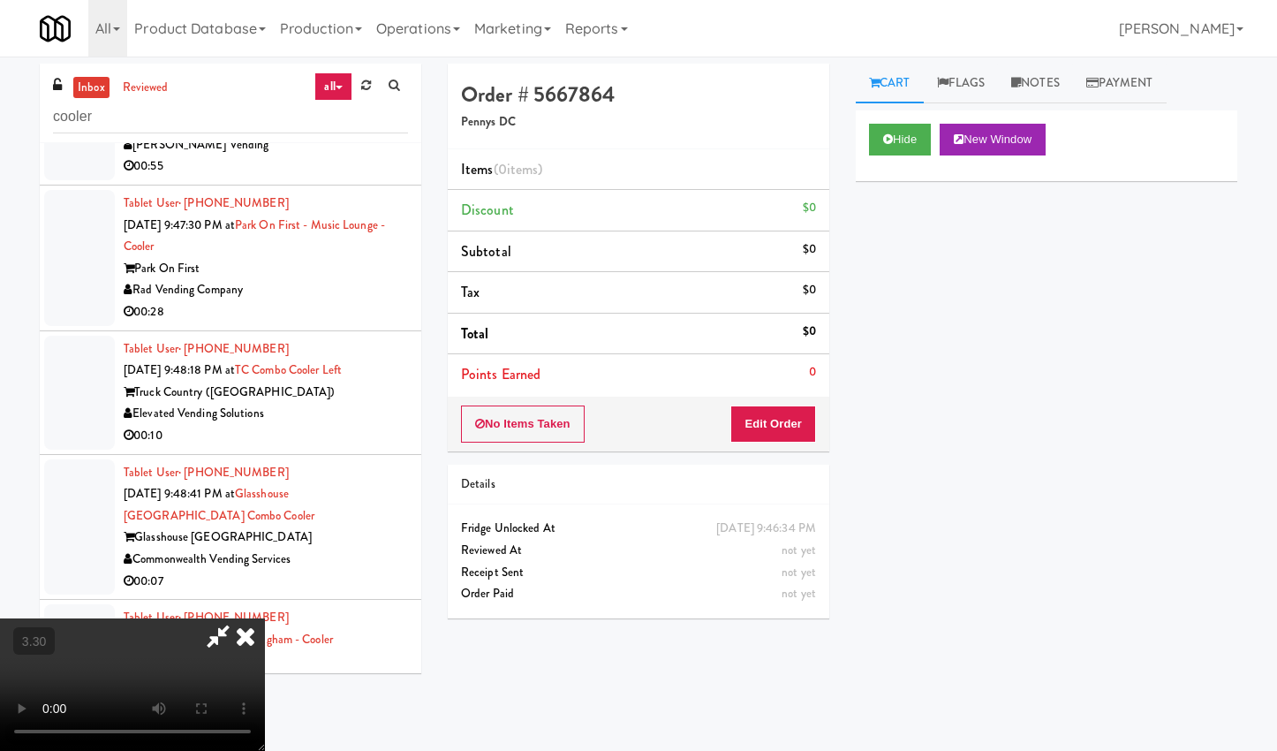
click at [265, 618] on video at bounding box center [132, 684] width 265 height 133
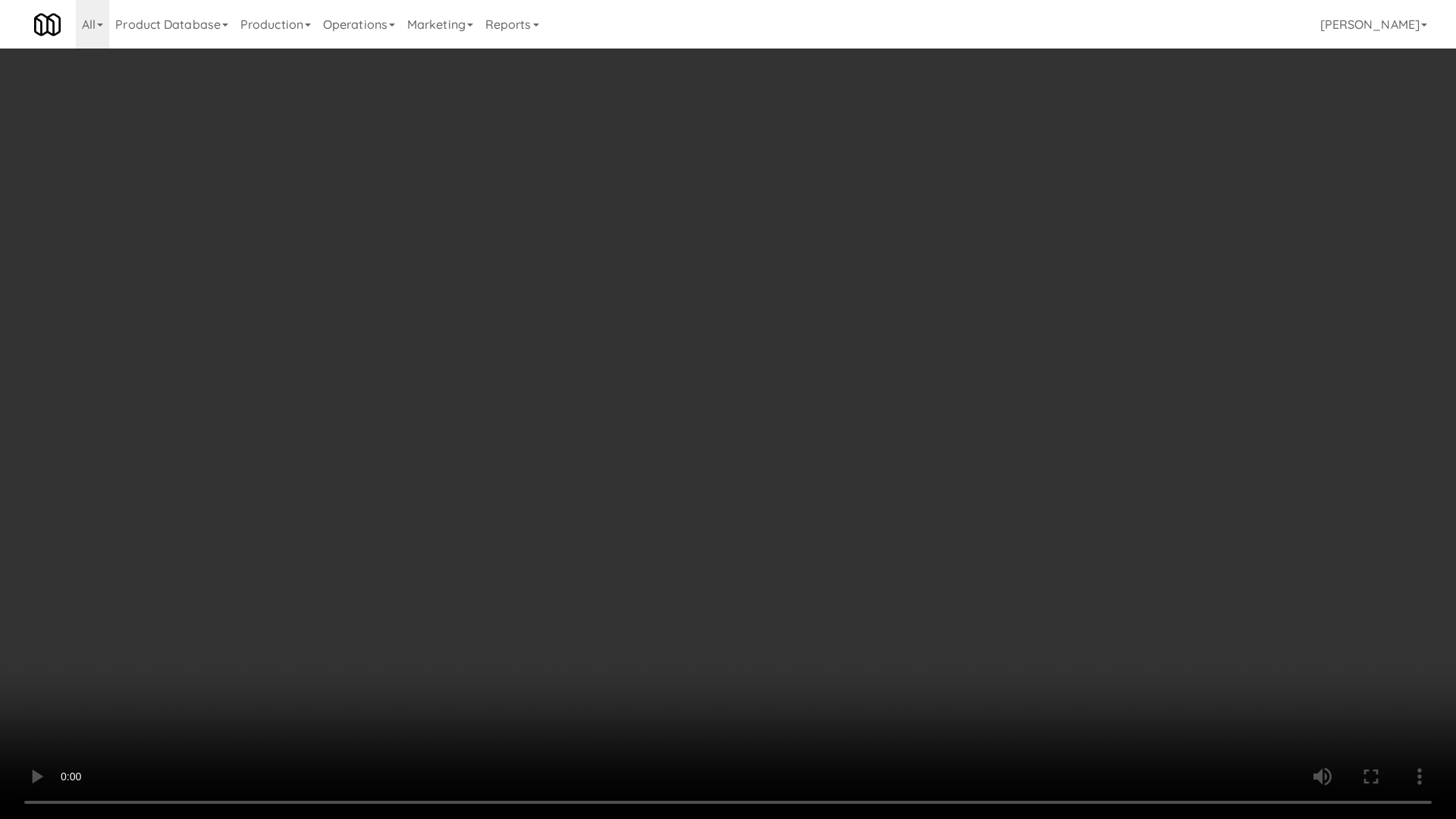
click at [585, 476] on video at bounding box center [728, 410] width 1456 height 819
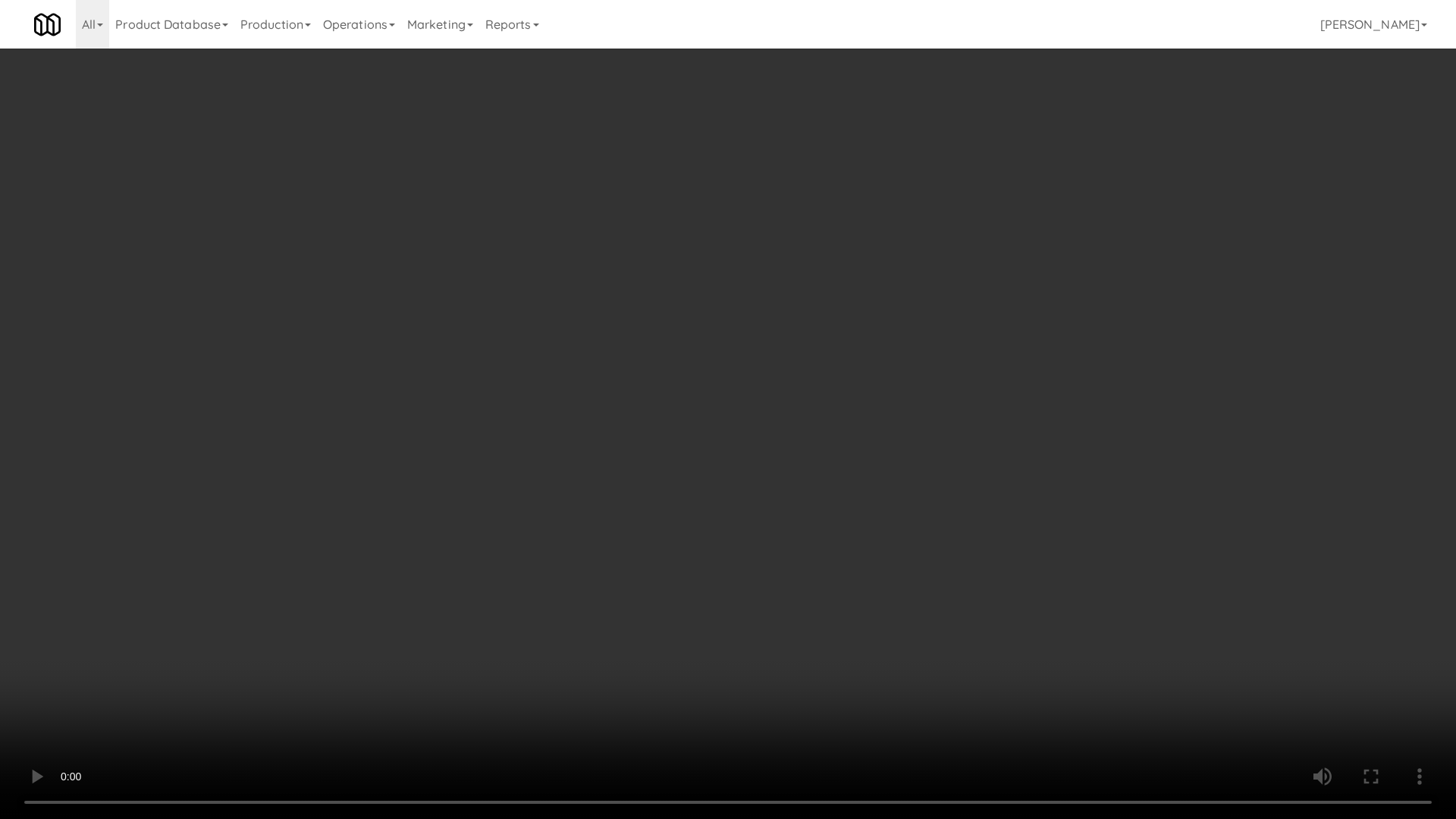
click at [585, 476] on video at bounding box center [728, 410] width 1456 height 819
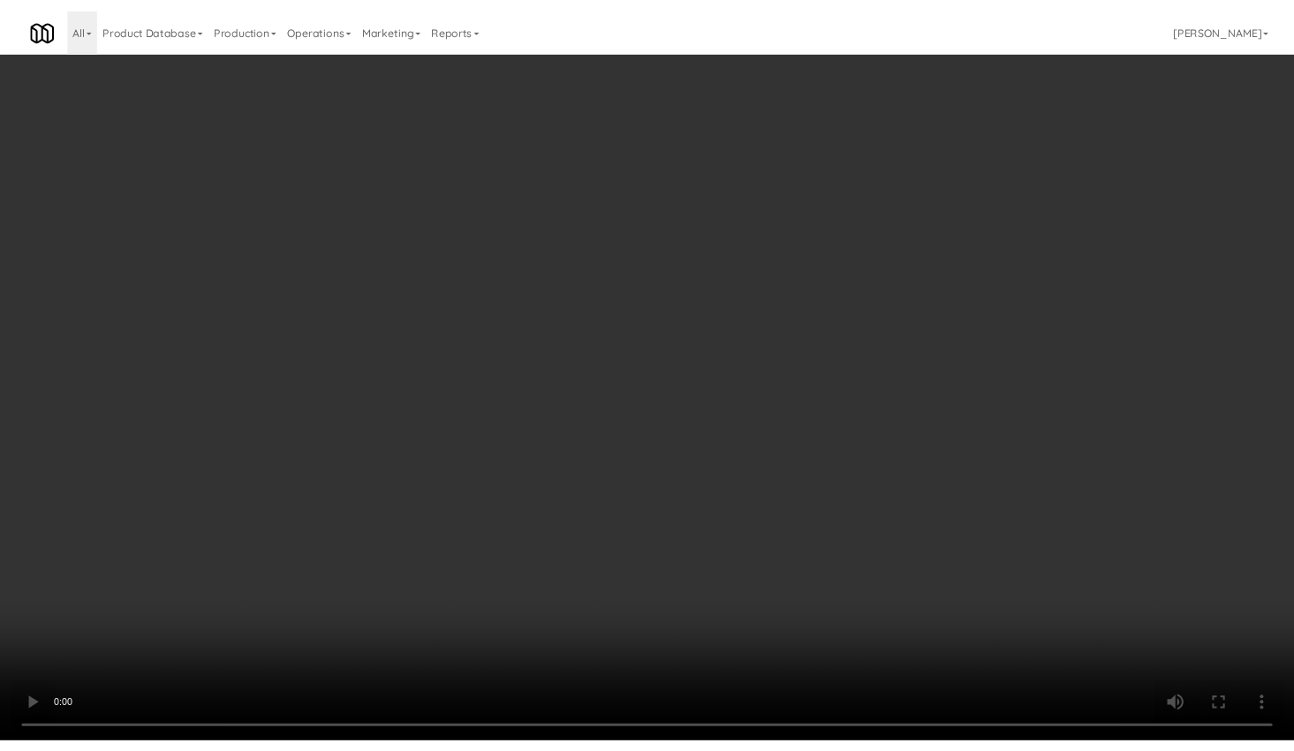
scroll to position [14016, 0]
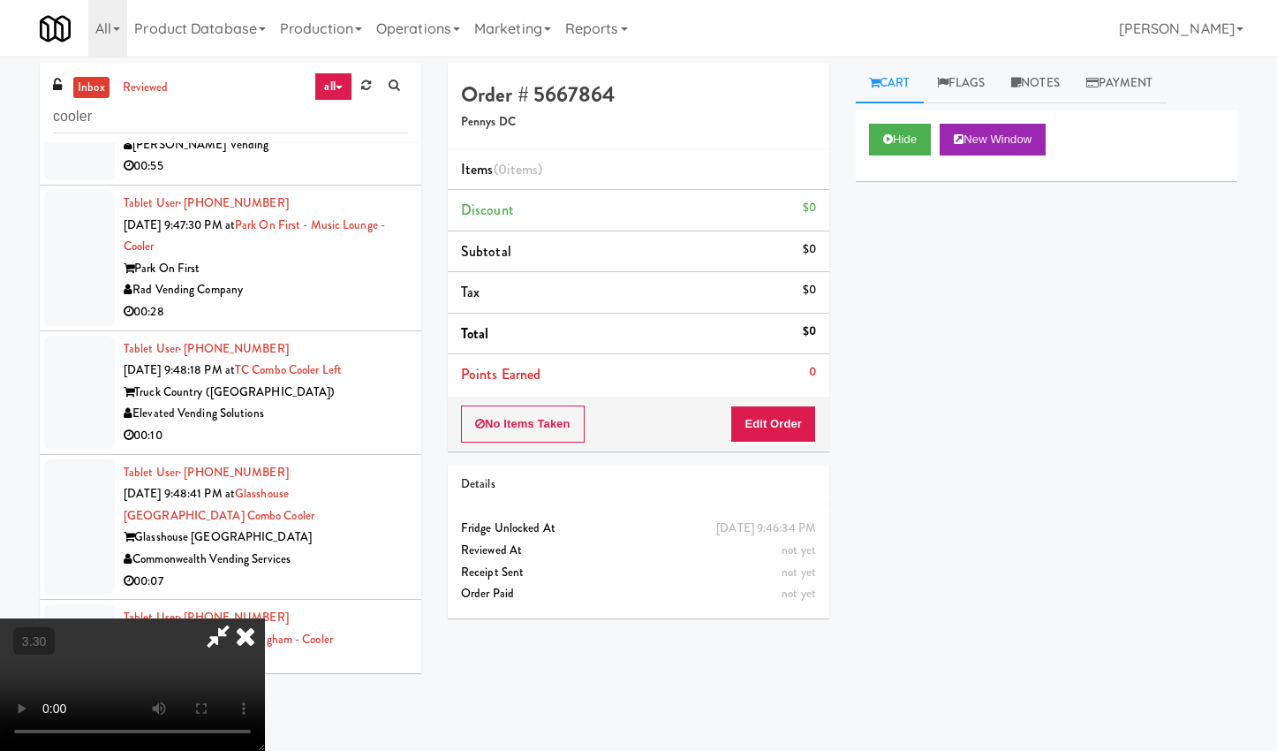
click at [265, 618] on icon at bounding box center [245, 635] width 39 height 35
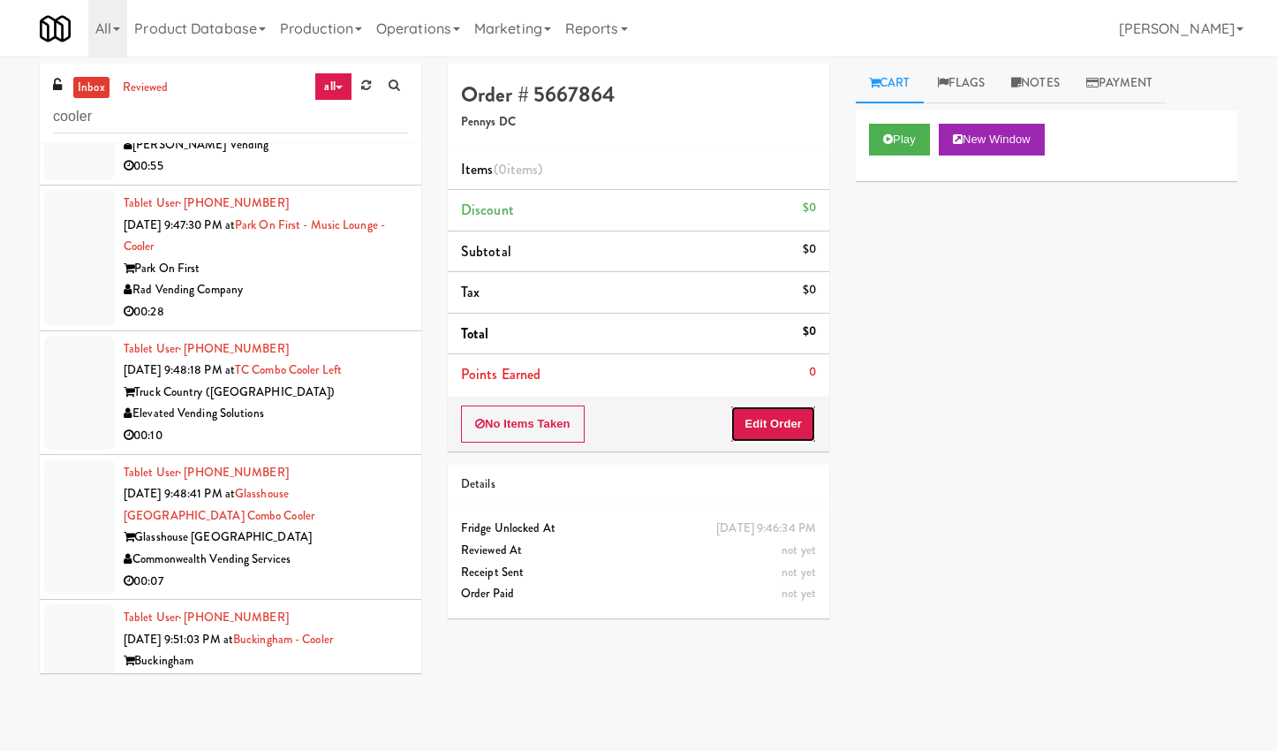
click at [785, 422] on button "Edit Order" at bounding box center [774, 423] width 86 height 37
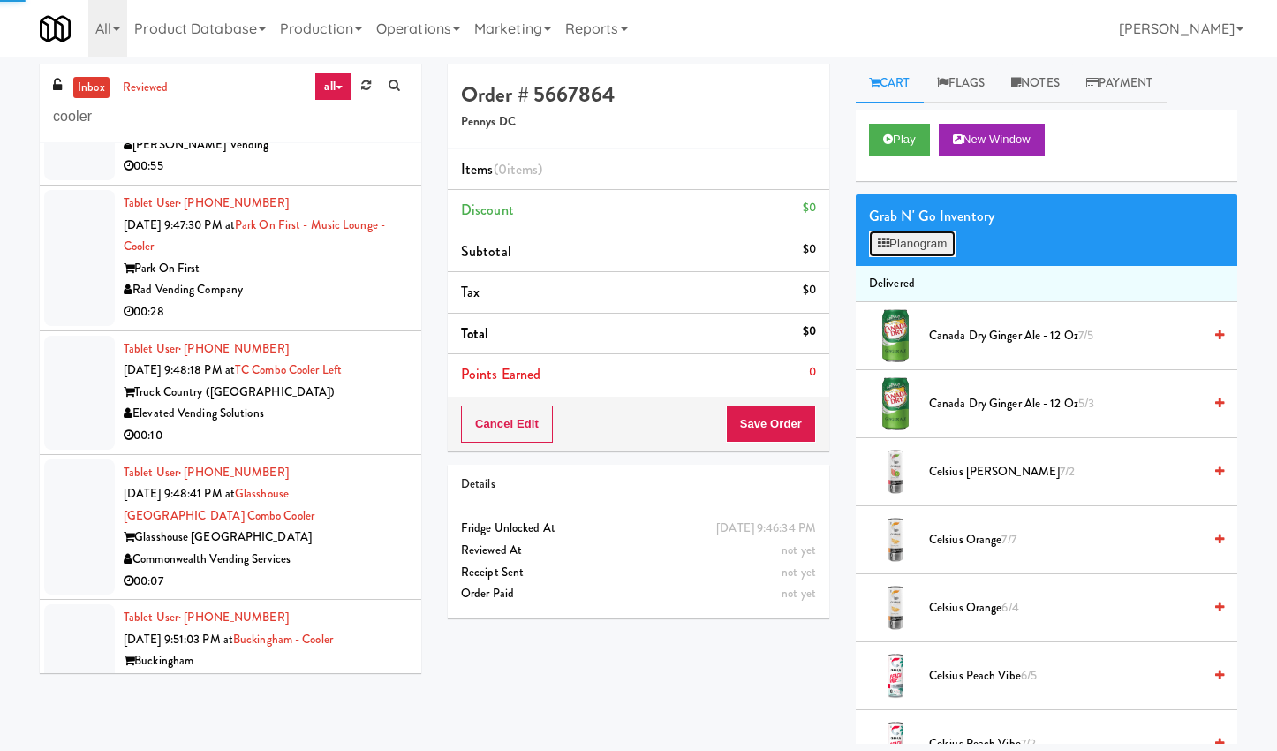
click at [914, 247] on button "Planogram" at bounding box center [912, 244] width 87 height 27
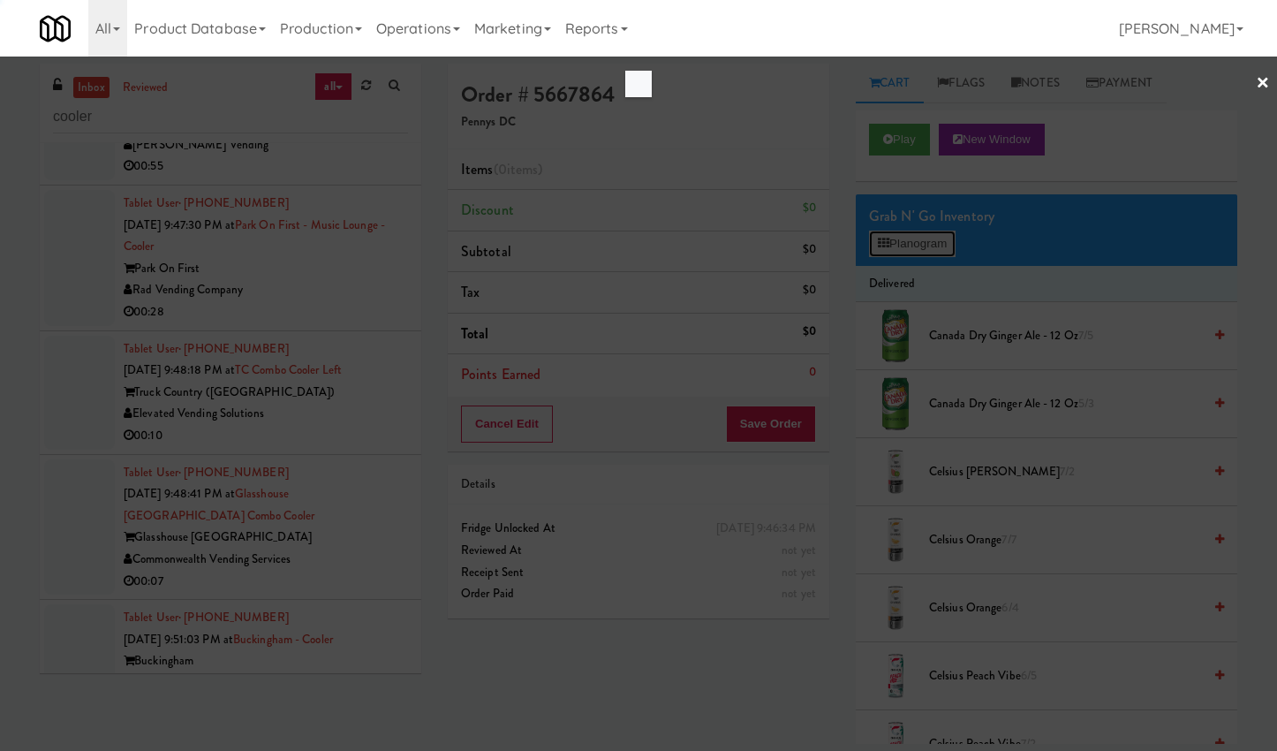
scroll to position [13951, 0]
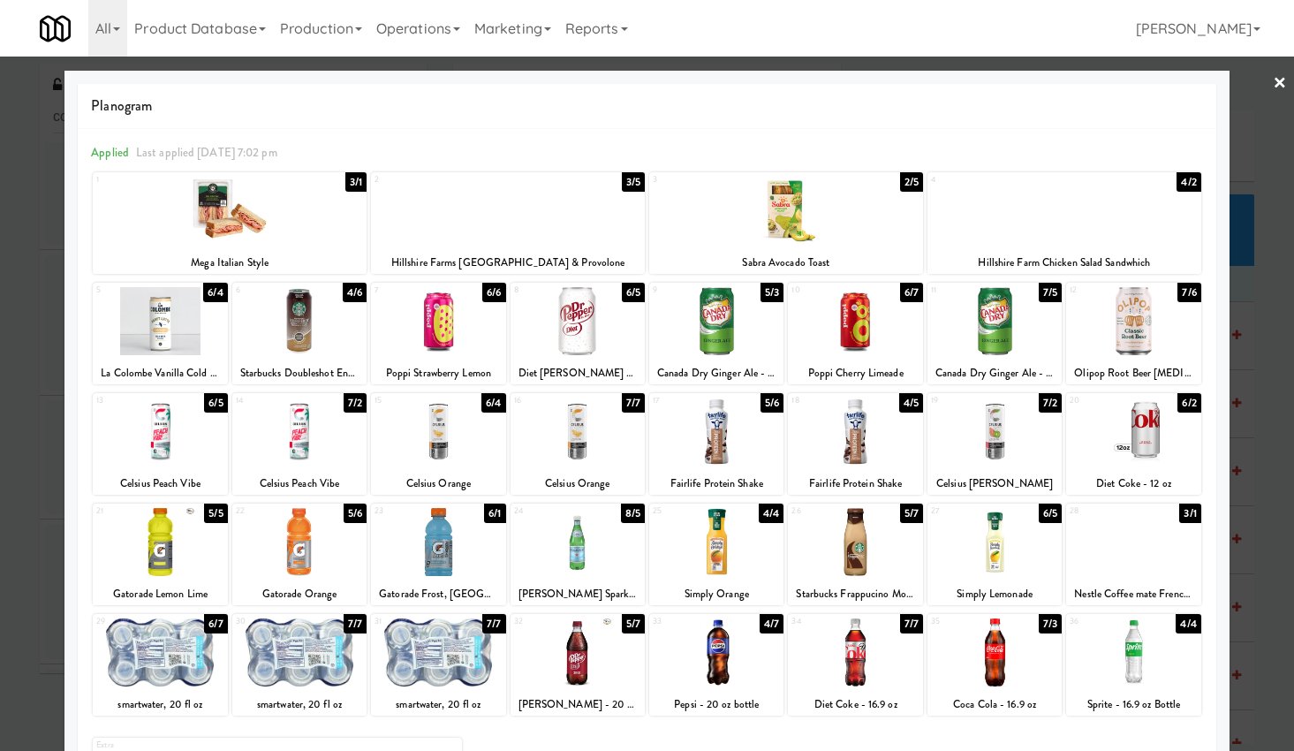
click at [611, 348] on div at bounding box center [578, 321] width 134 height 68
click at [1275, 72] on div at bounding box center [647, 375] width 1294 height 751
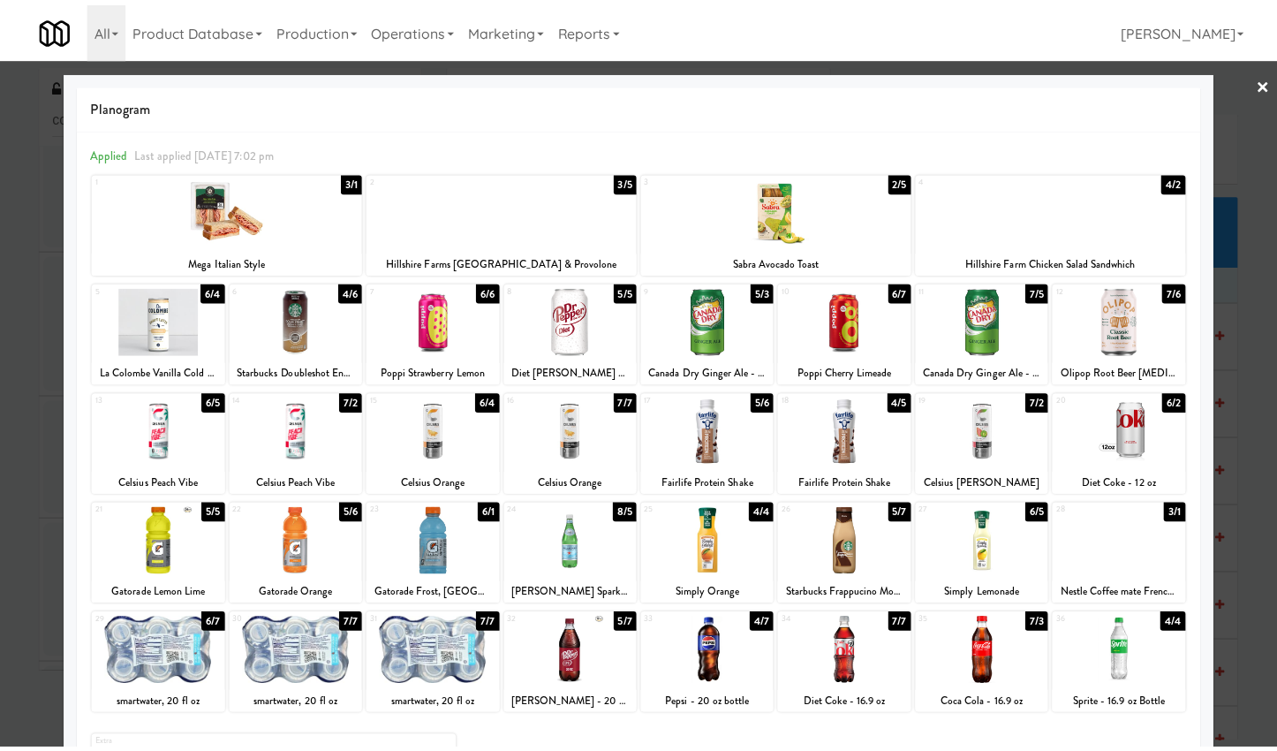
scroll to position [14016, 0]
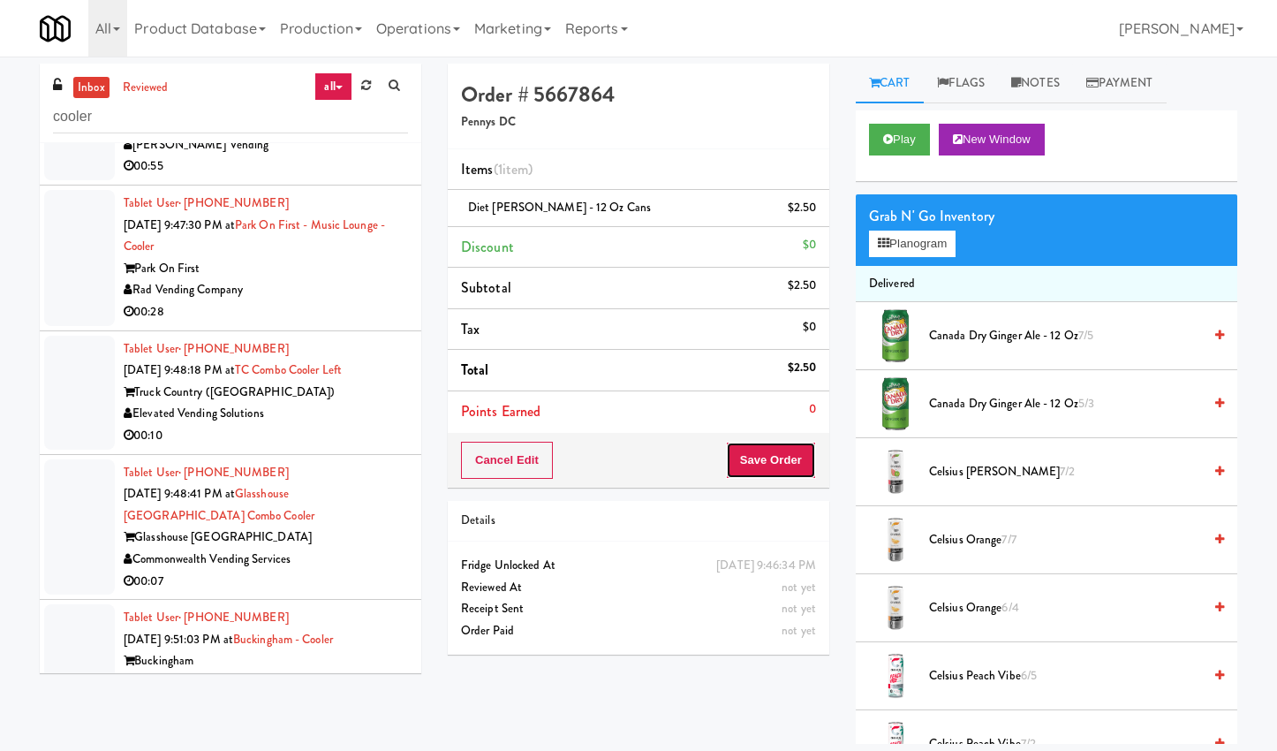
click at [755, 456] on button "Save Order" at bounding box center [771, 460] width 90 height 37
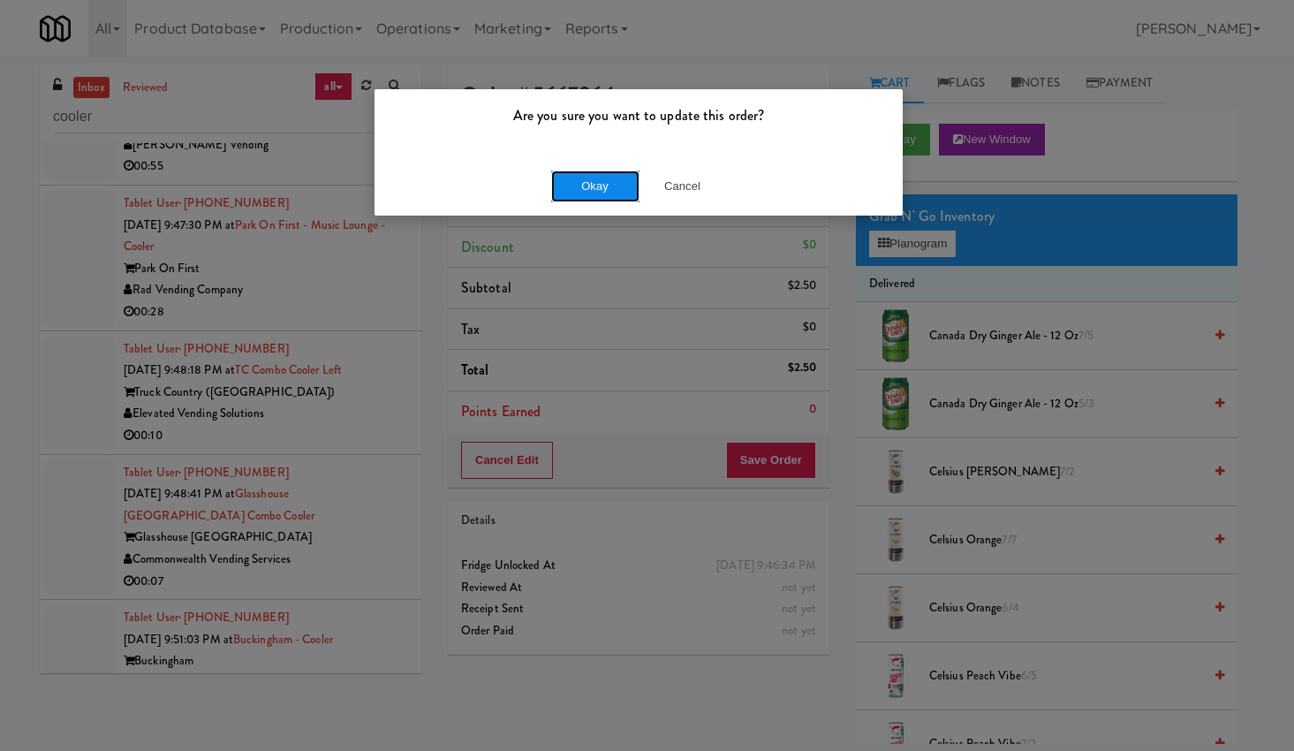
click at [589, 187] on button "Okay" at bounding box center [595, 187] width 88 height 32
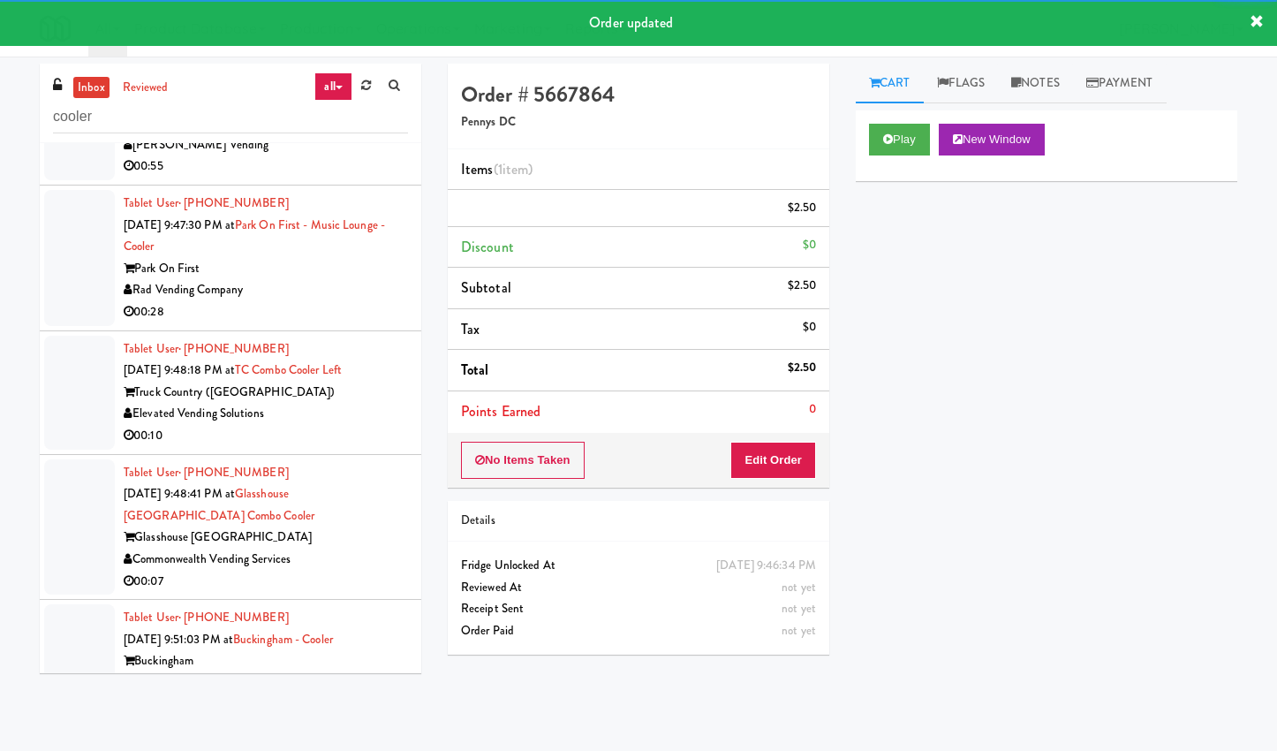
click at [361, 156] on div "[PERSON_NAME] Vending" at bounding box center [266, 145] width 284 height 22
